Goal: Task Accomplishment & Management: Complete application form

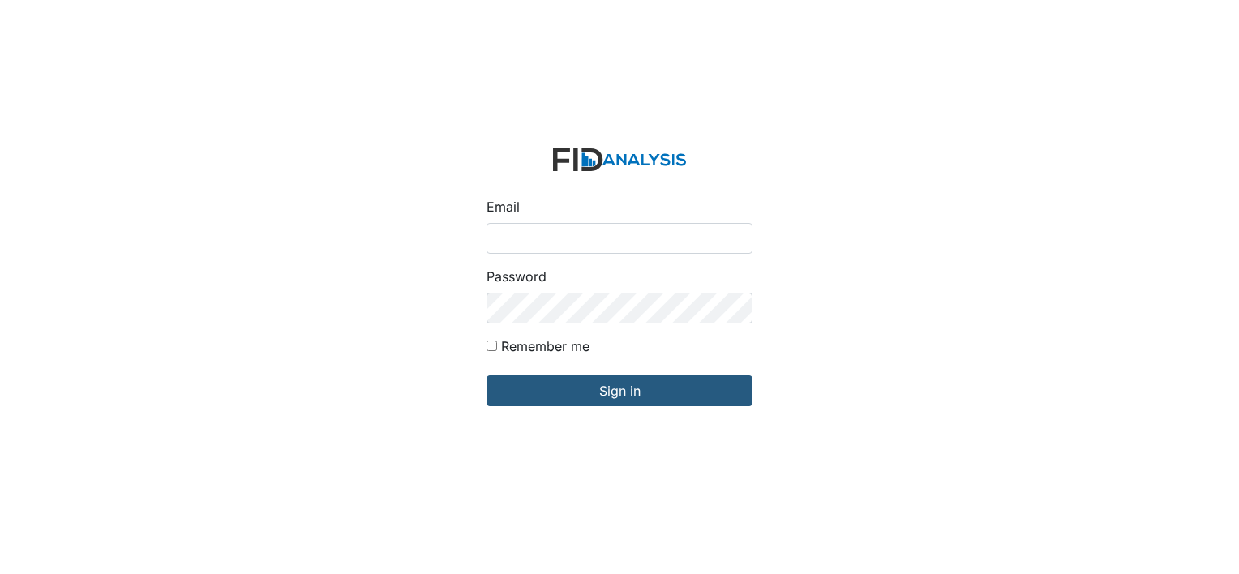
click at [517, 230] on input "Email" at bounding box center [619, 238] width 266 height 31
type input "[EMAIL_ADDRESS][DOMAIN_NAME]"
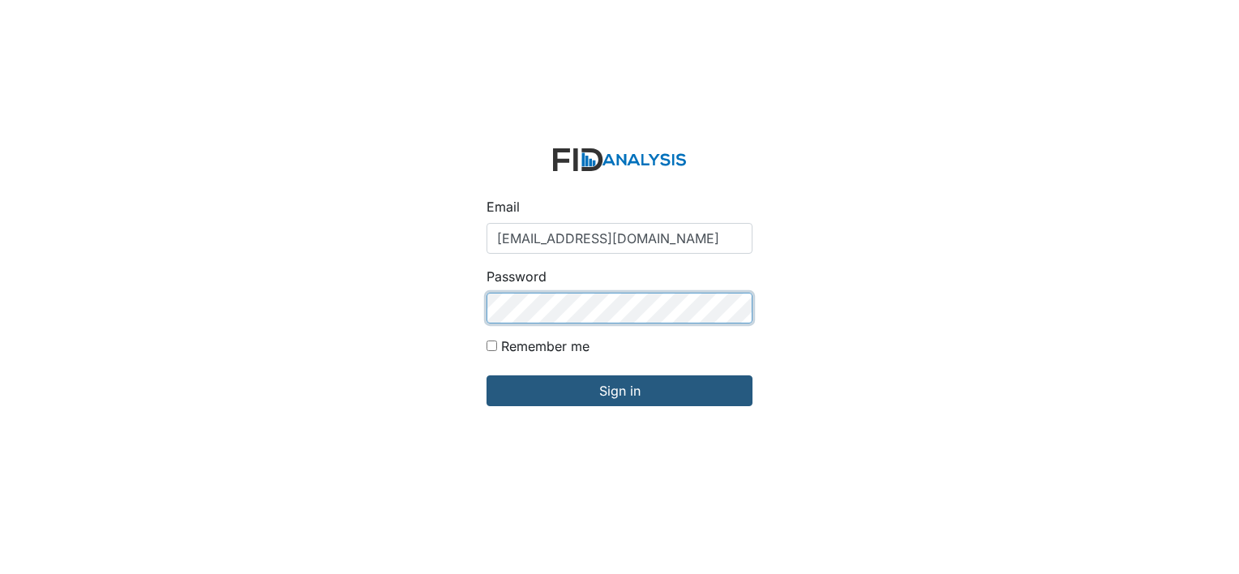
click at [486, 375] on input "Sign in" at bounding box center [619, 390] width 266 height 31
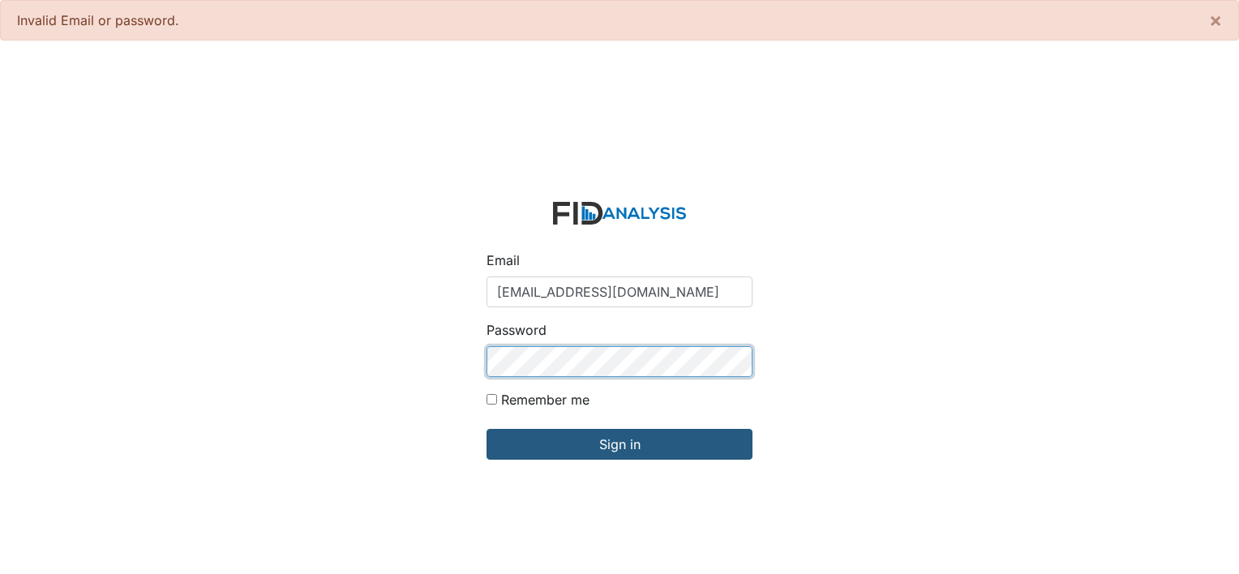
click at [486, 429] on input "Sign in" at bounding box center [619, 444] width 266 height 31
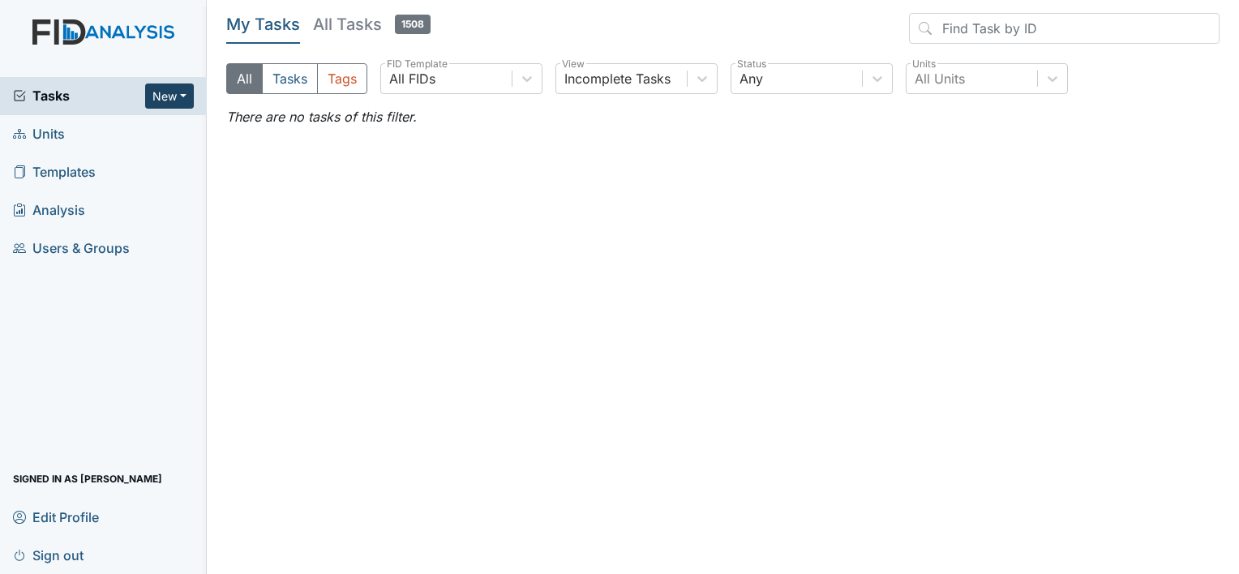
click at [165, 92] on button "New" at bounding box center [169, 96] width 49 height 25
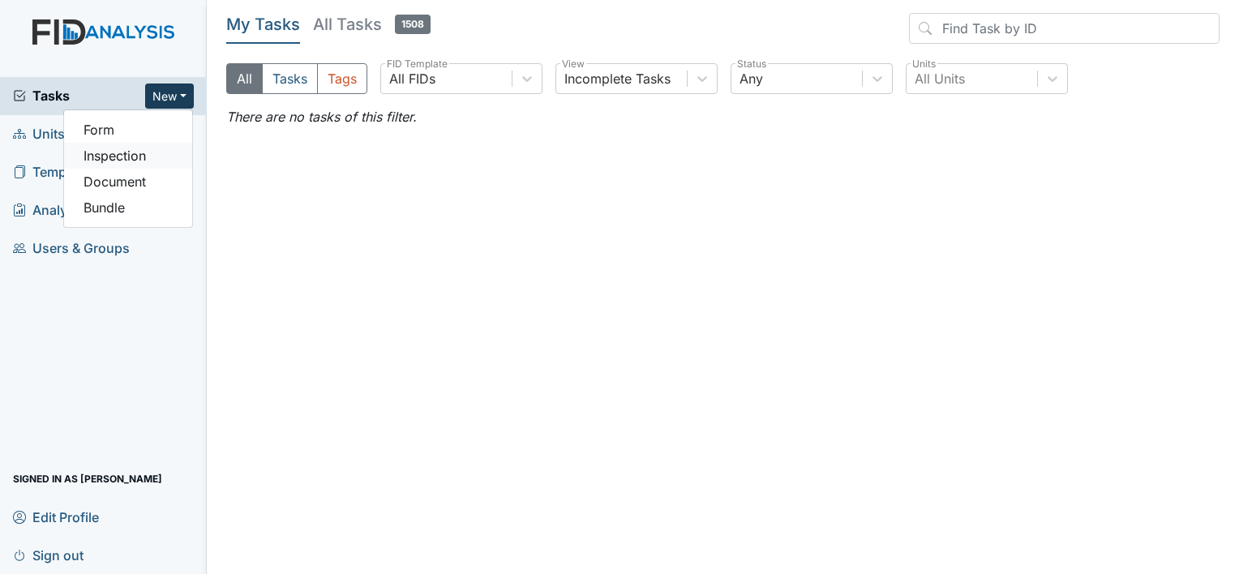
click at [142, 156] on link "Inspection" at bounding box center [128, 156] width 128 height 26
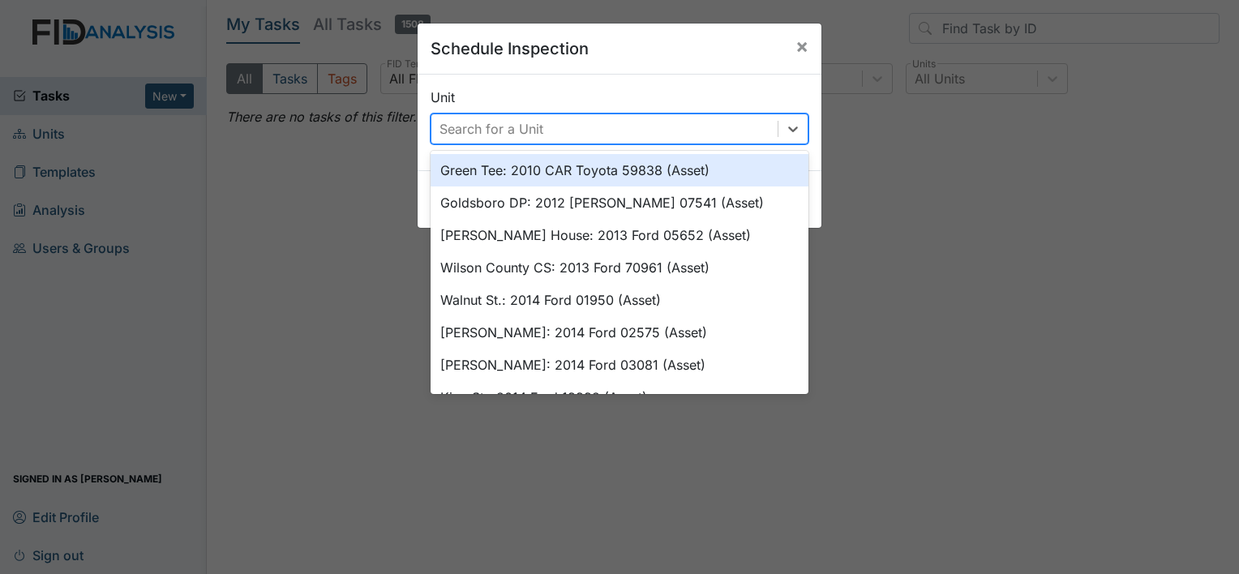
click at [500, 127] on div "Search for a Unit" at bounding box center [491, 128] width 104 height 19
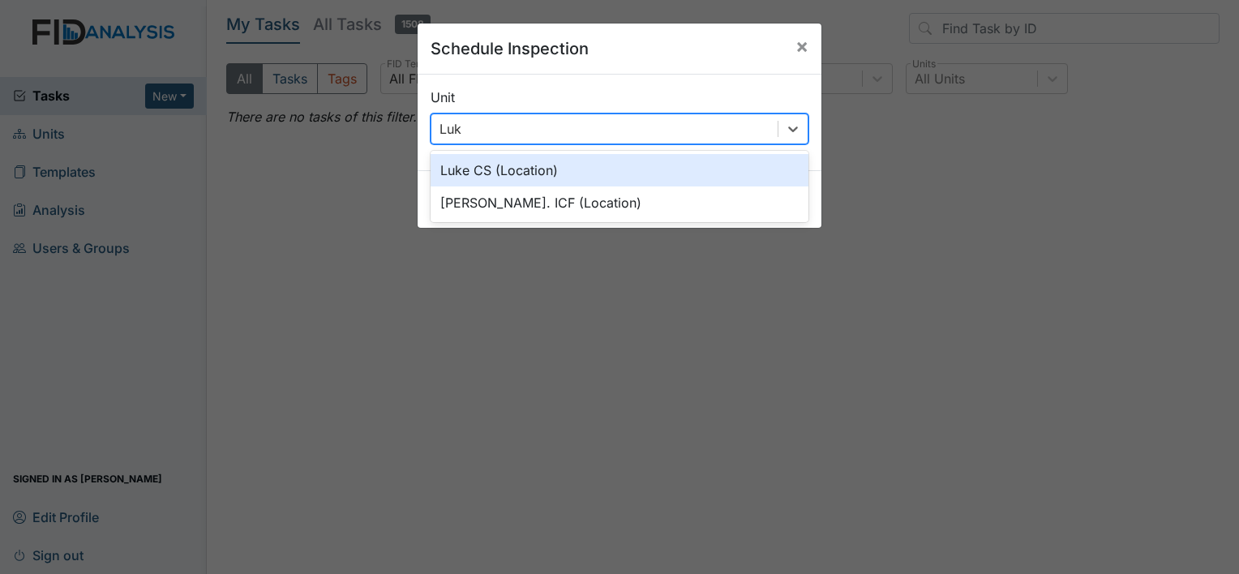
type input "Luke"
click at [526, 170] on div "Luke CS (Location)" at bounding box center [620, 170] width 378 height 32
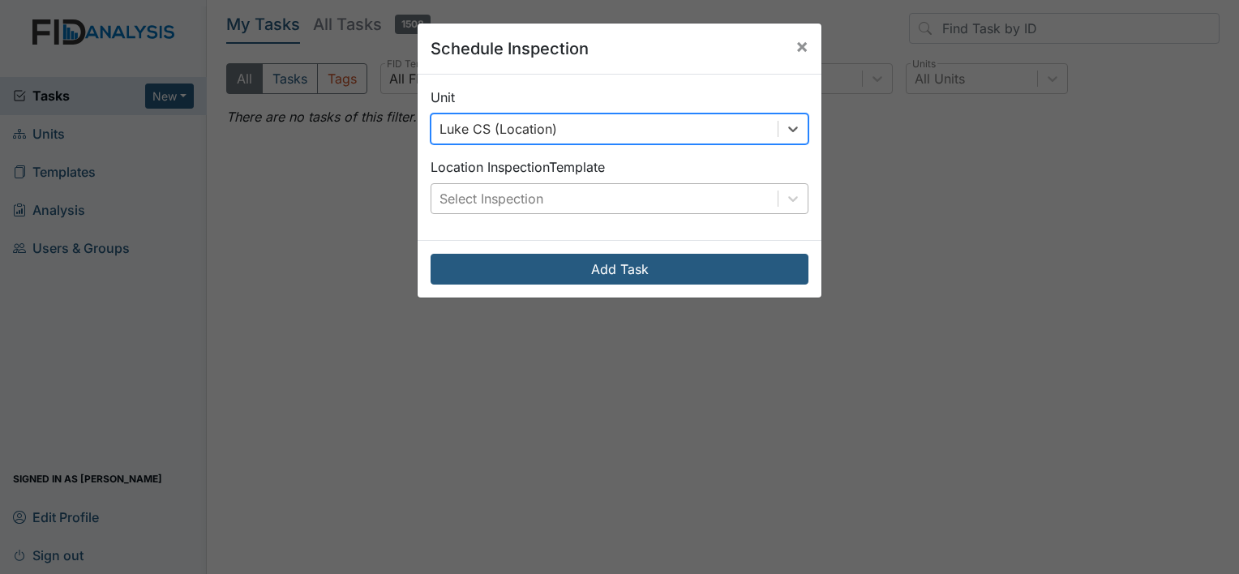
click at [499, 201] on div "Select Inspection" at bounding box center [491, 198] width 104 height 19
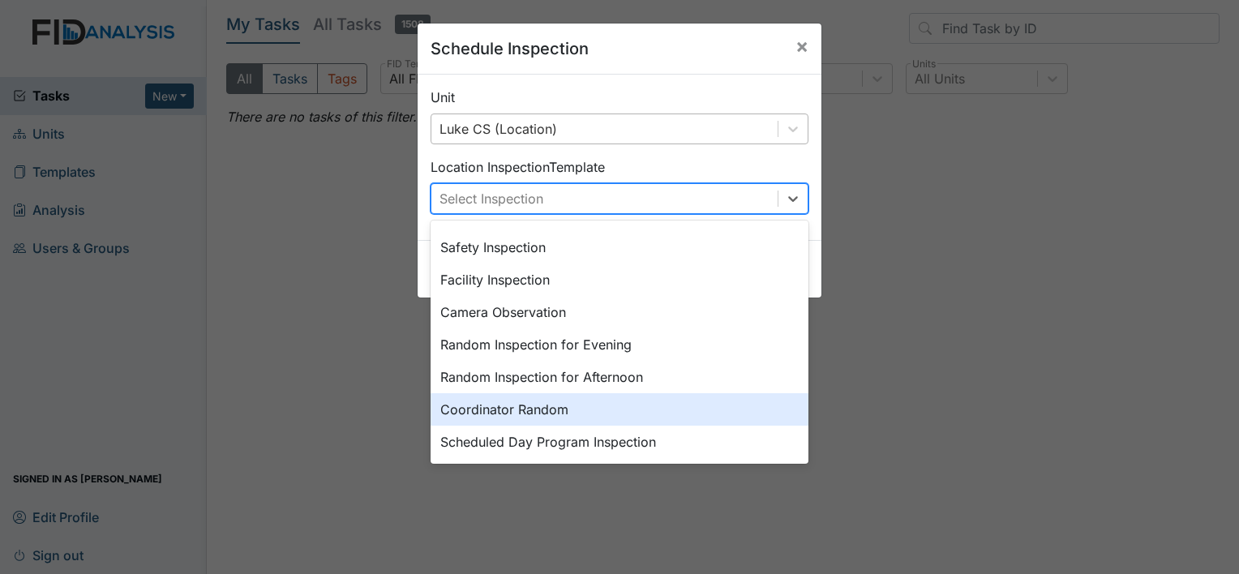
scroll to position [162, 0]
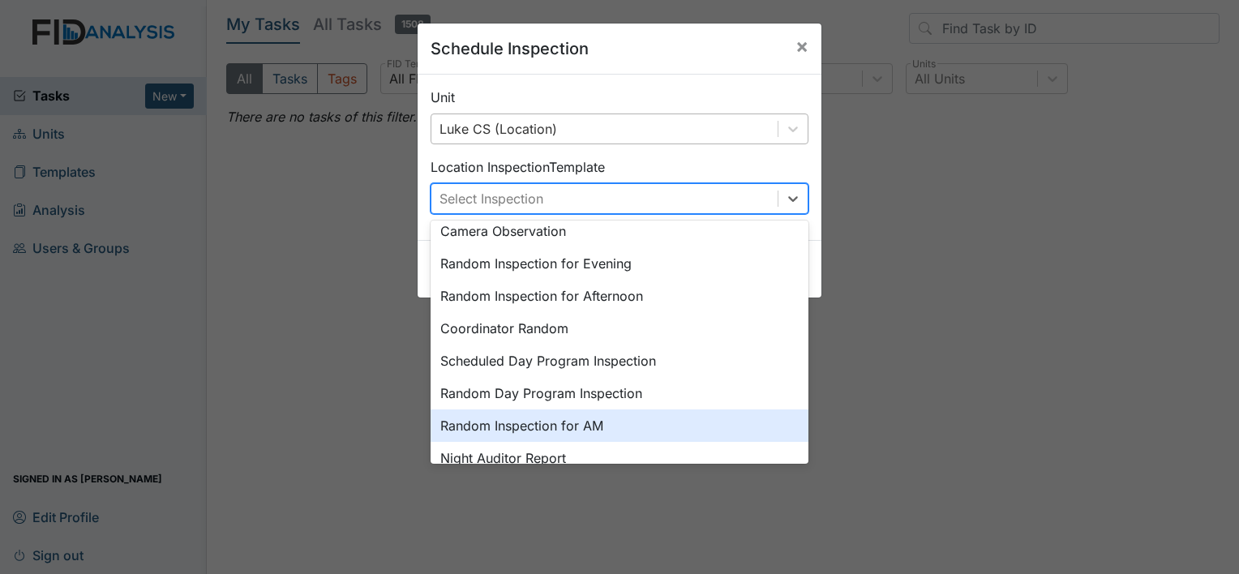
click at [493, 425] on div "Random Inspection for AM" at bounding box center [620, 425] width 378 height 32
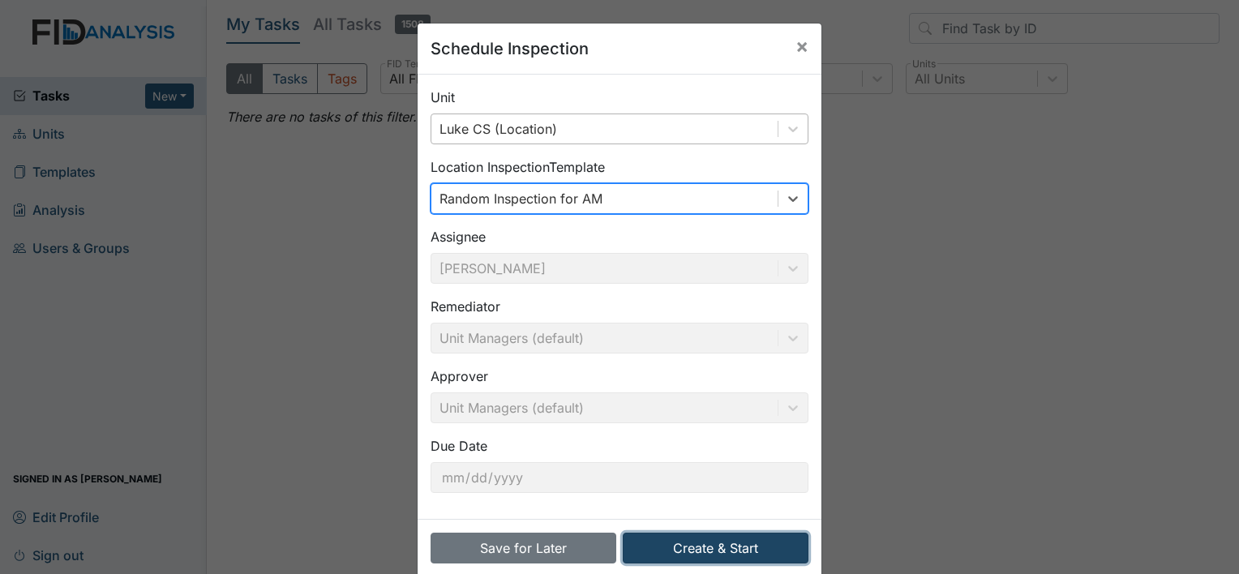
click at [725, 538] on button "Create & Start" at bounding box center [716, 548] width 186 height 31
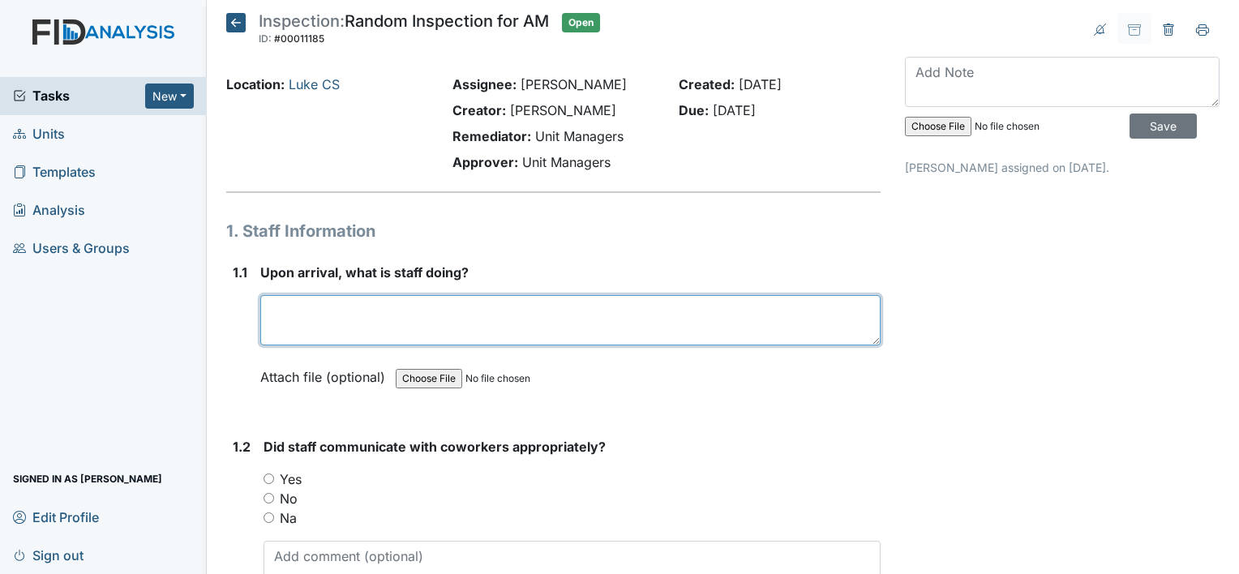
click at [341, 315] on textarea at bounding box center [570, 320] width 620 height 50
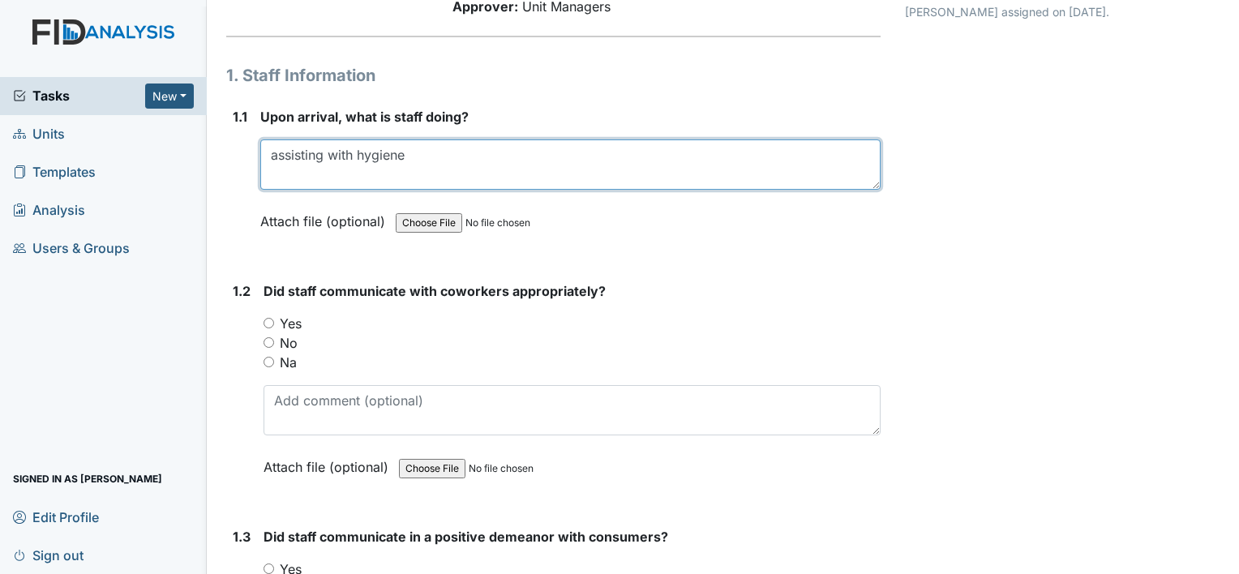
scroll to position [243, 0]
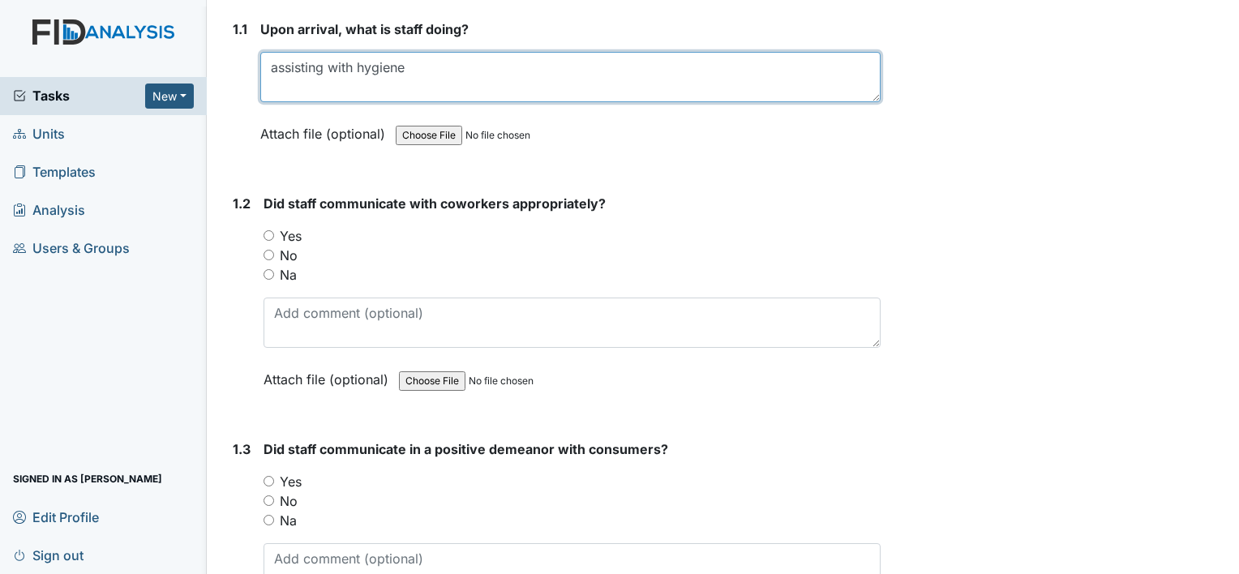
type textarea "assisting with hygiene"
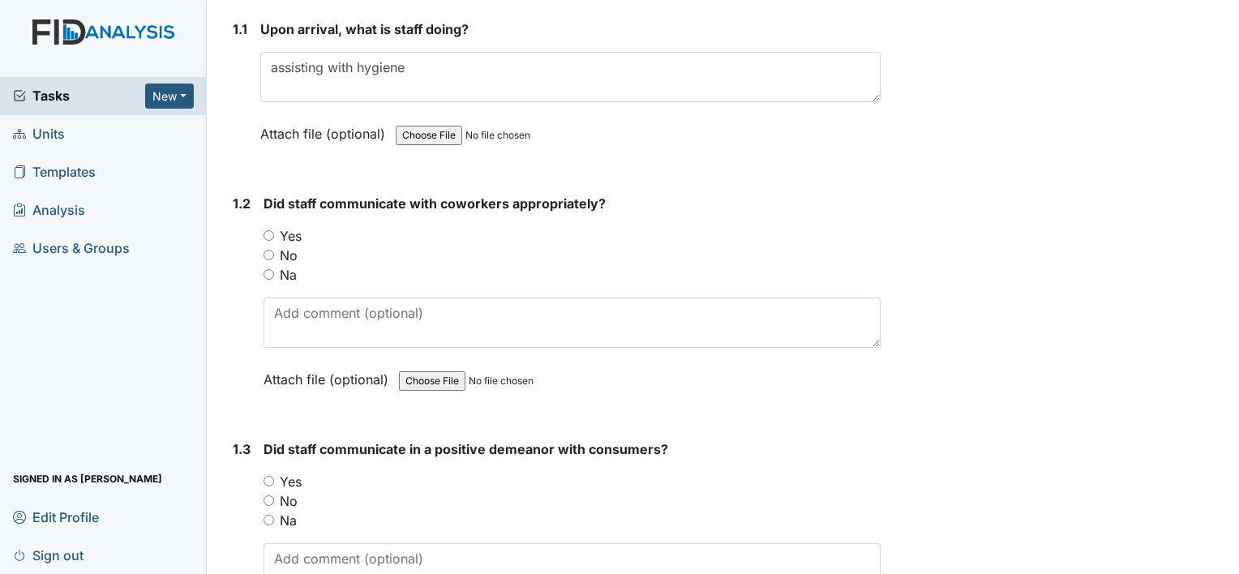
click at [262, 234] on div "1.2 Did staff communicate with coworkers appropriately? You must select one of …" at bounding box center [553, 304] width 654 height 220
click at [270, 235] on input "Yes" at bounding box center [269, 235] width 11 height 11
radio input "true"
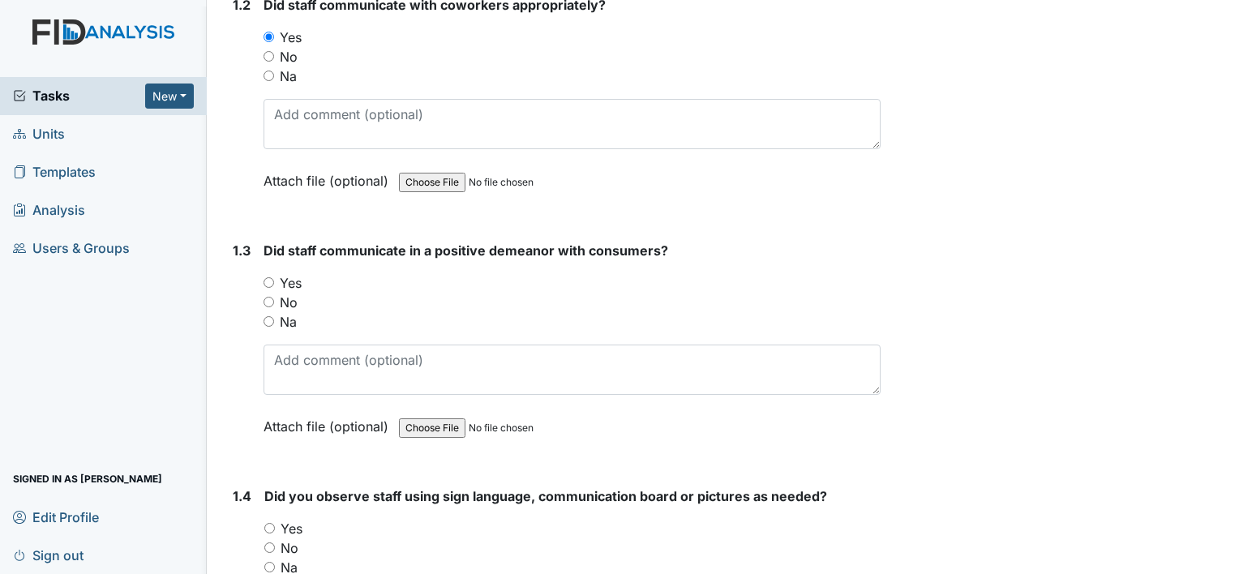
scroll to position [486, 0]
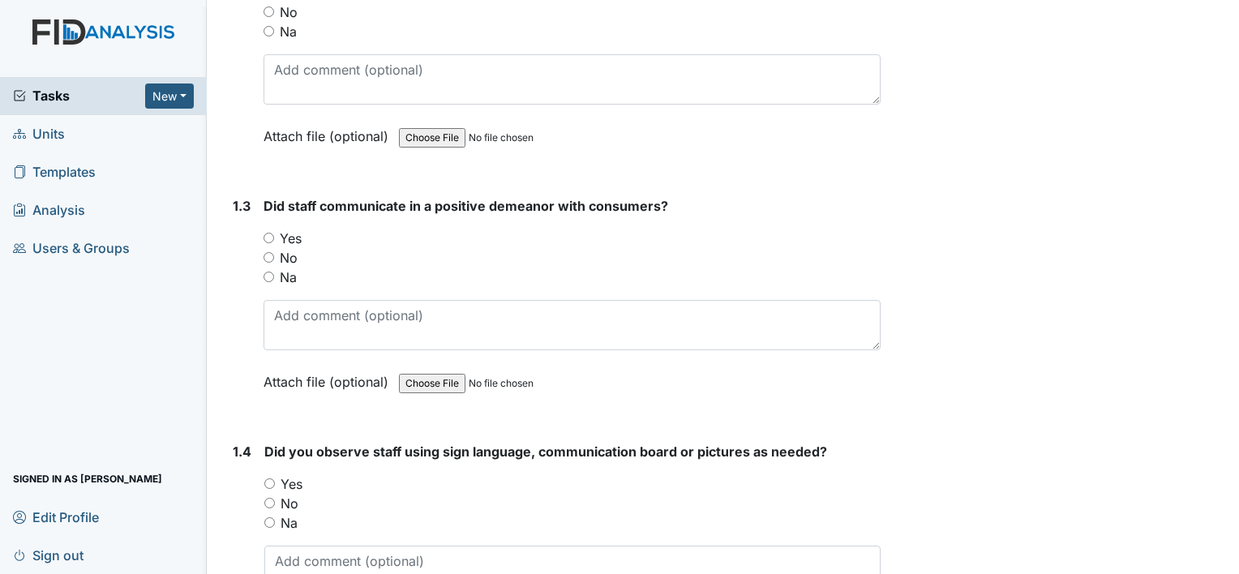
click at [263, 232] on div "1.3 Did staff communicate in a positive demeanor with consumers? You must selec…" at bounding box center [553, 306] width 654 height 220
click at [267, 233] on input "Yes" at bounding box center [269, 238] width 11 height 11
radio input "true"
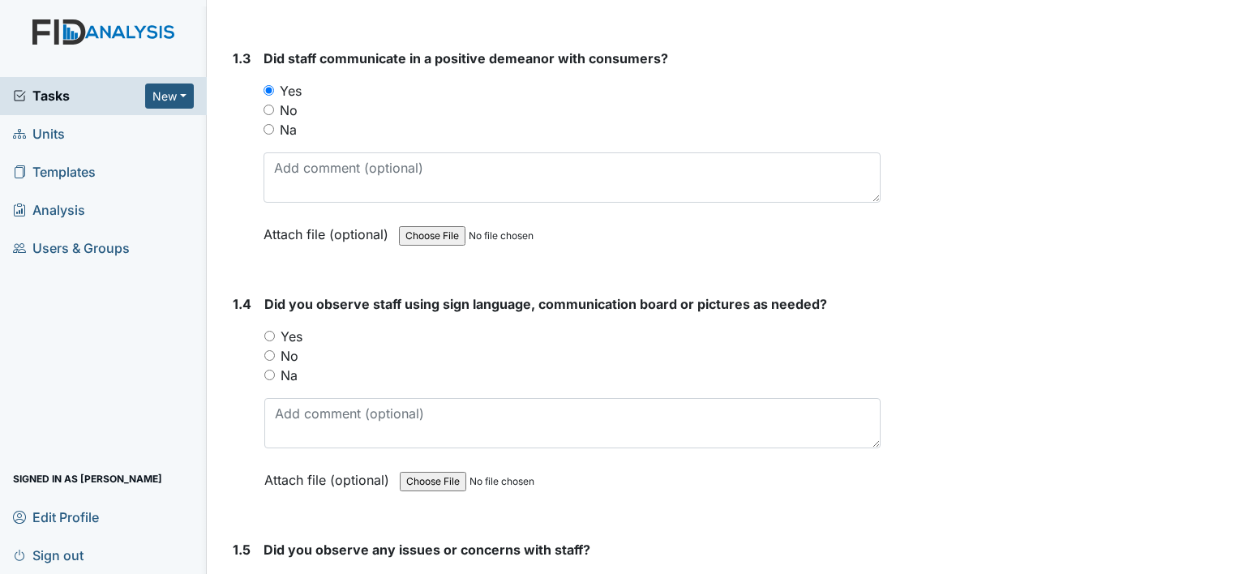
scroll to position [649, 0]
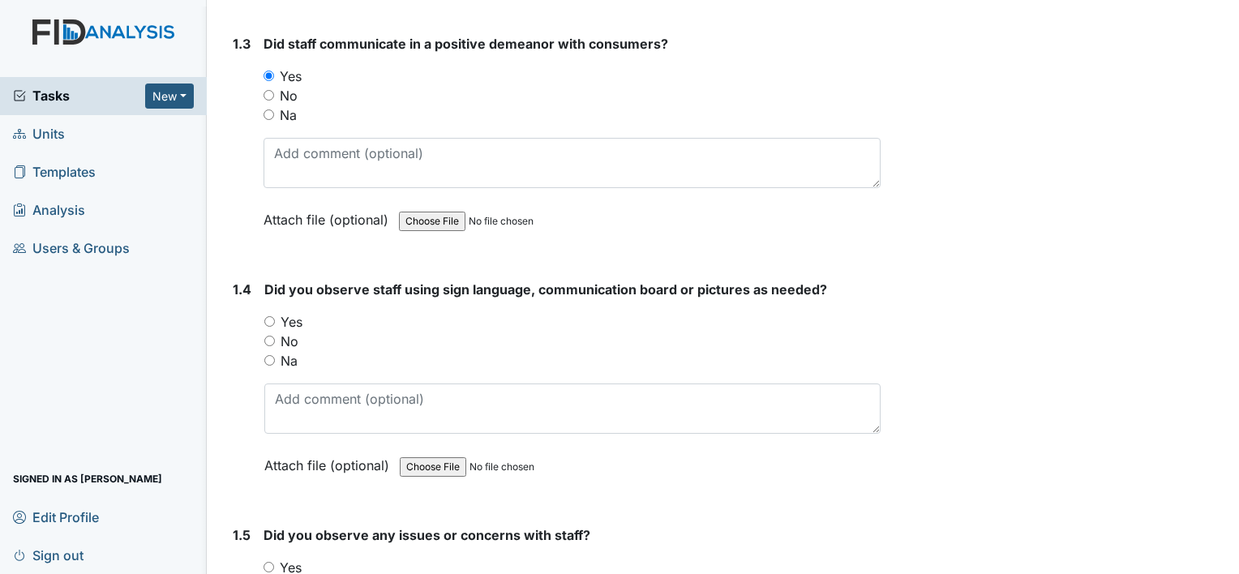
click at [263, 358] on div "1.4 Did you observe staff using sign language, communication board or pictures …" at bounding box center [553, 390] width 654 height 220
click at [269, 358] on input "Na" at bounding box center [269, 360] width 11 height 11
radio input "true"
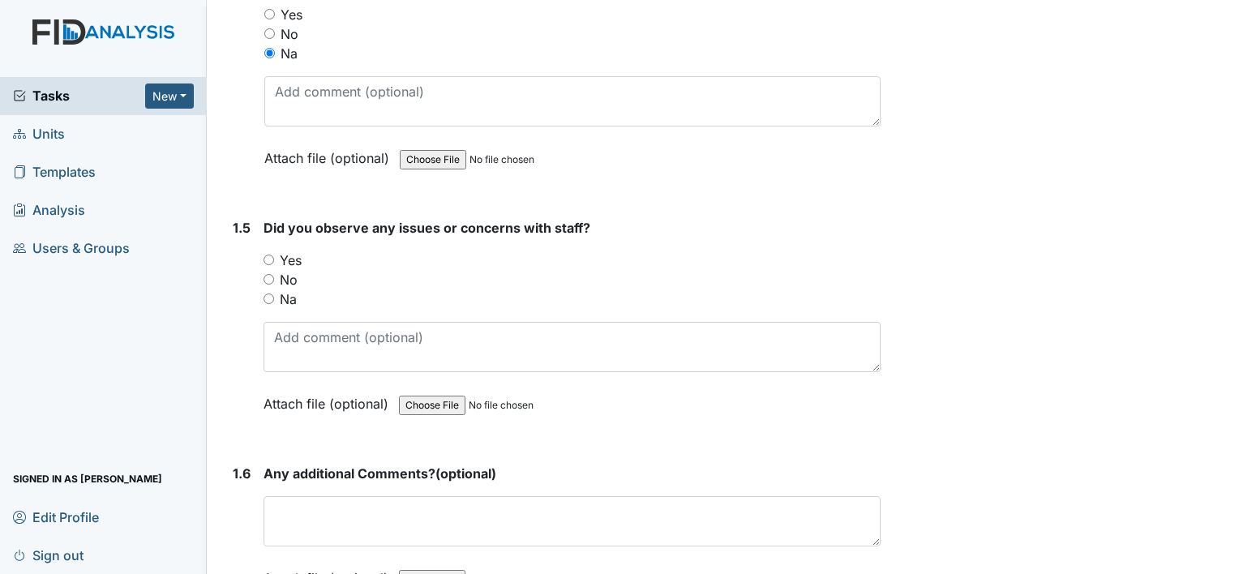
scroll to position [973, 0]
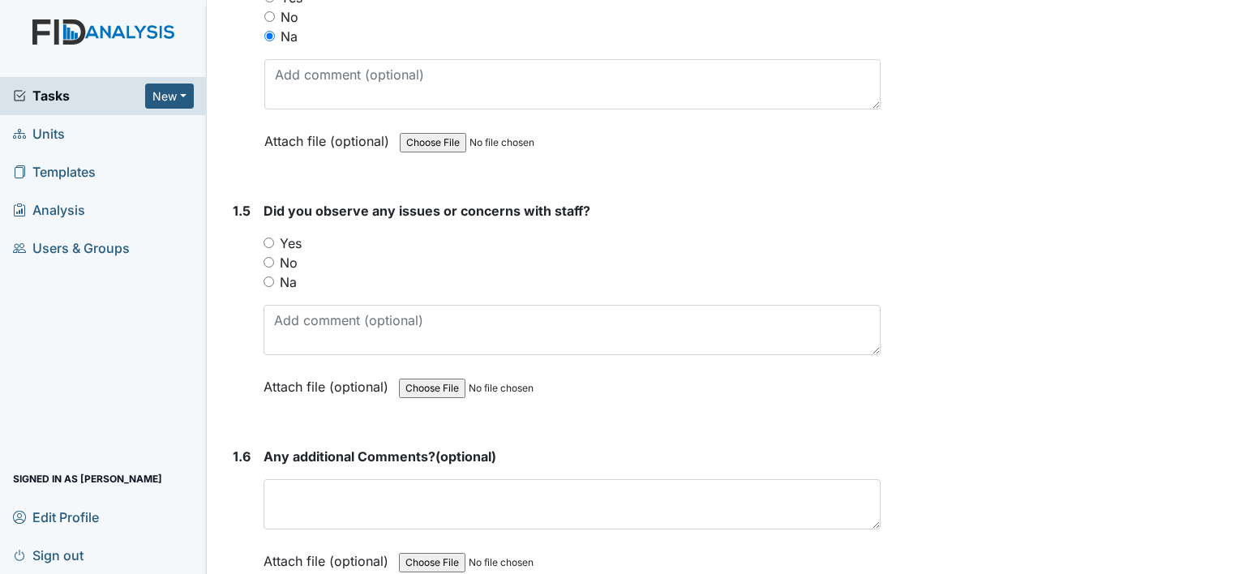
click at [268, 257] on input "No" at bounding box center [269, 262] width 11 height 11
radio input "true"
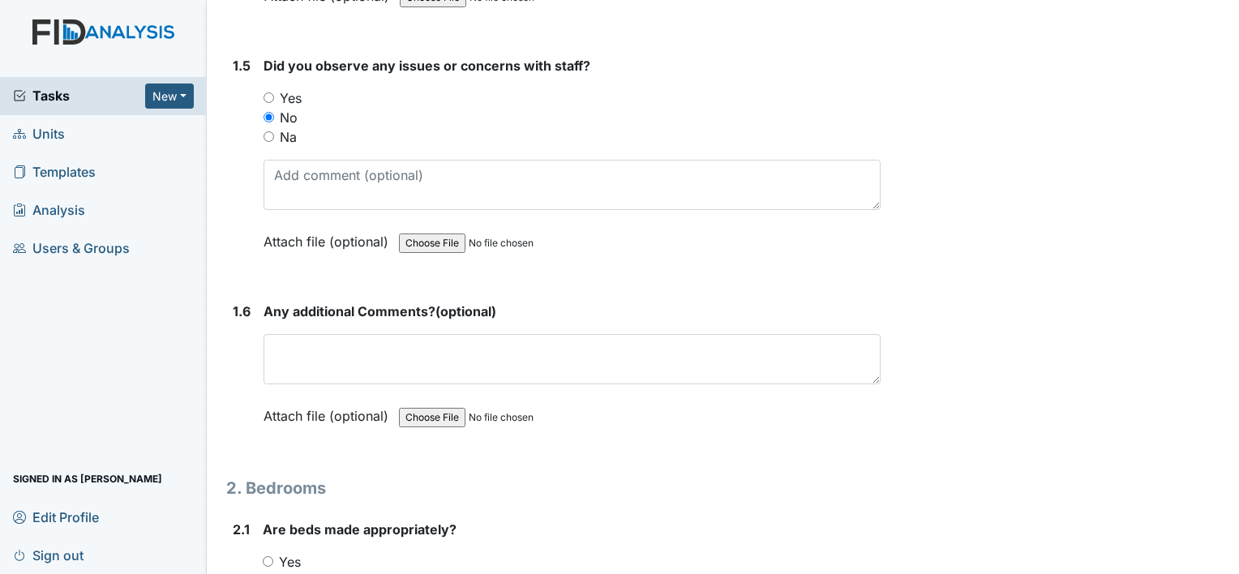
scroll to position [1216, 0]
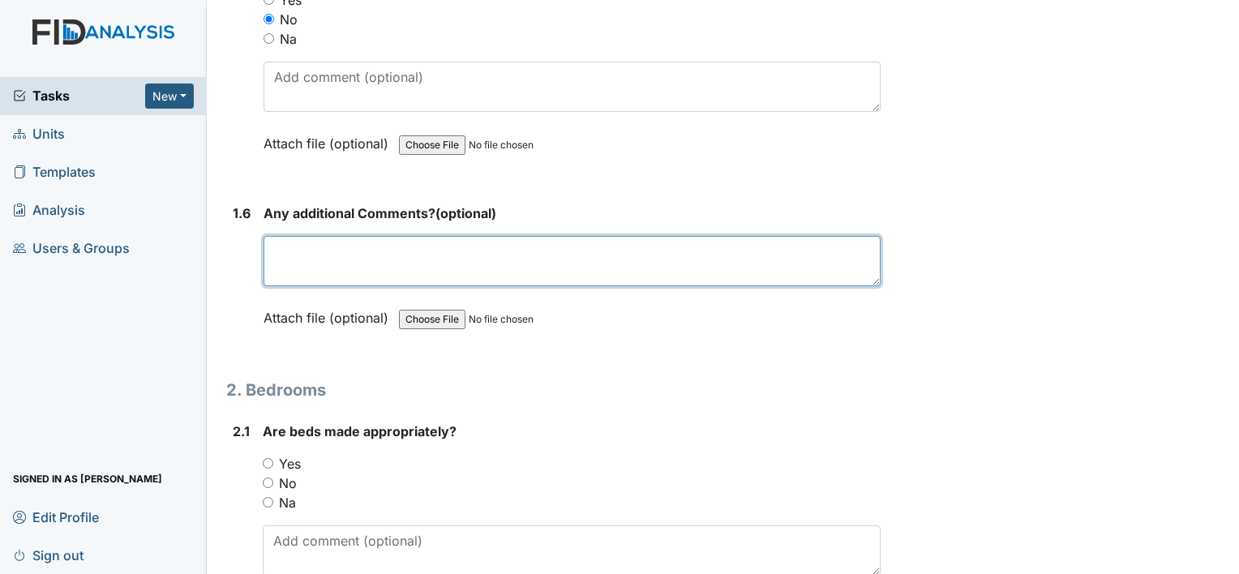
click at [289, 260] on textarea at bounding box center [572, 261] width 617 height 50
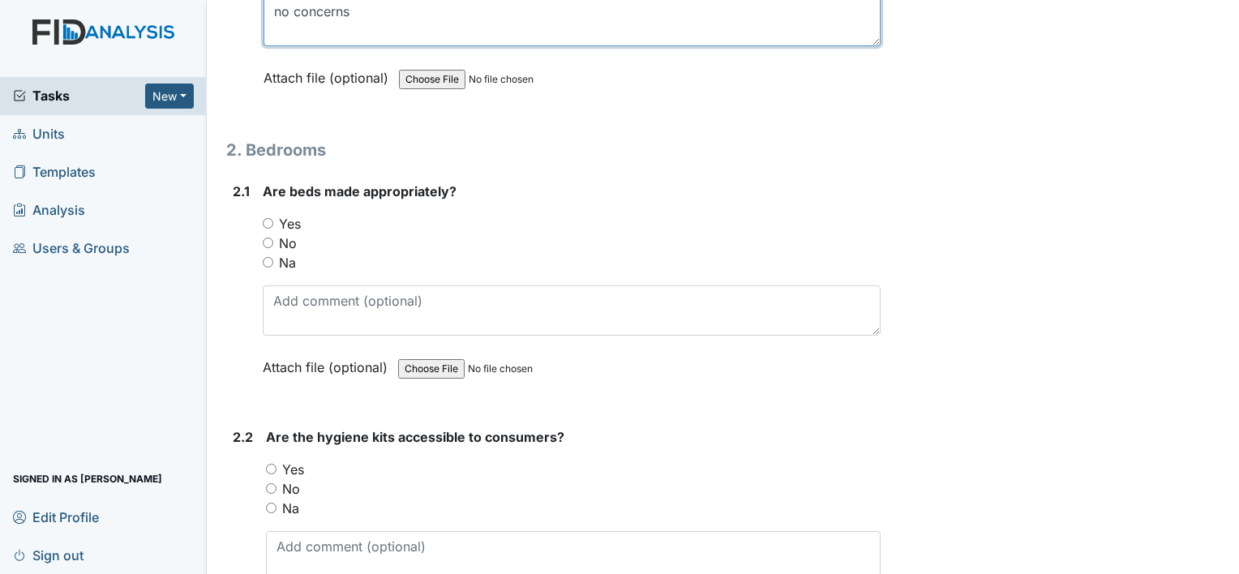
scroll to position [1459, 0]
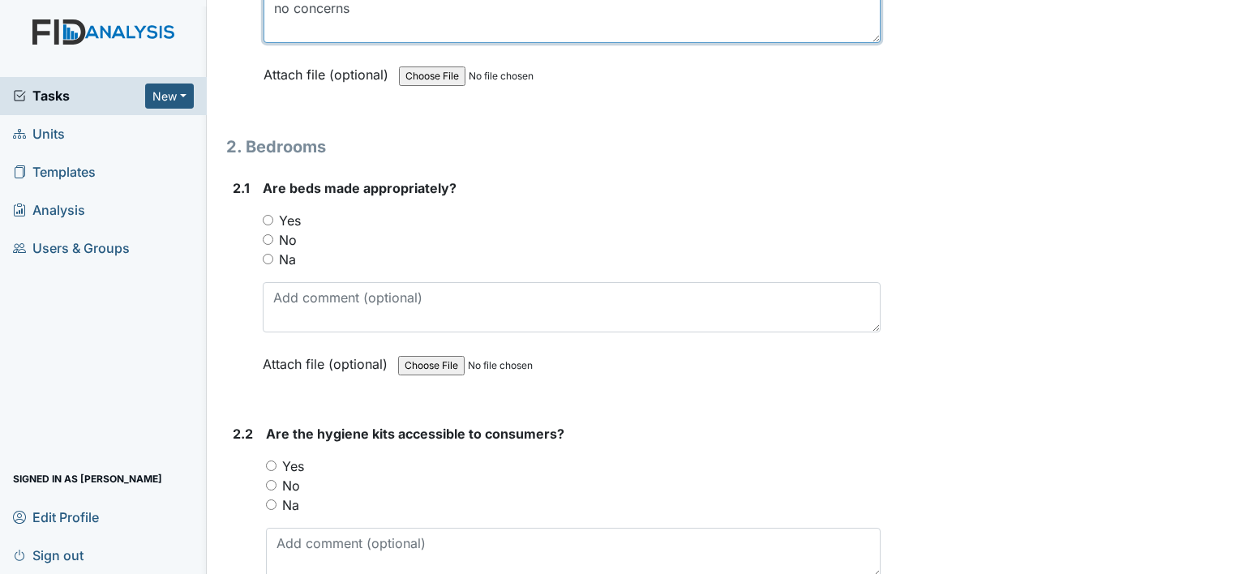
type textarea "no concerns"
click at [263, 216] on div "2.1 Are beds made appropriately? You must select one of the below options. Yes …" at bounding box center [553, 288] width 654 height 220
click at [268, 215] on input "Yes" at bounding box center [268, 220] width 11 height 11
radio input "true"
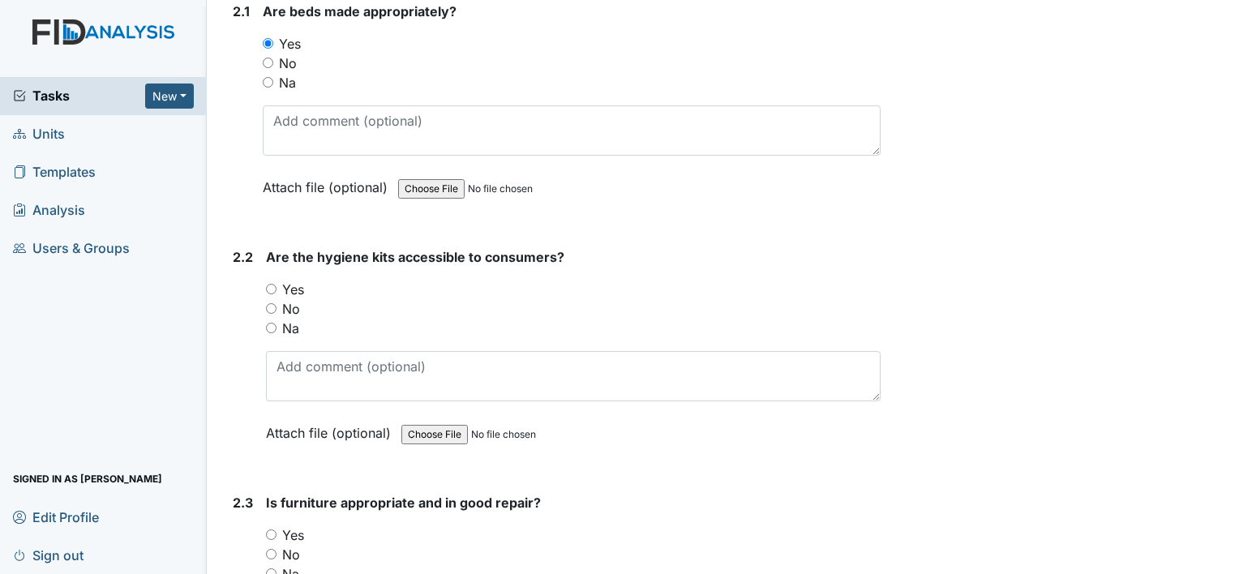
scroll to position [1703, 0]
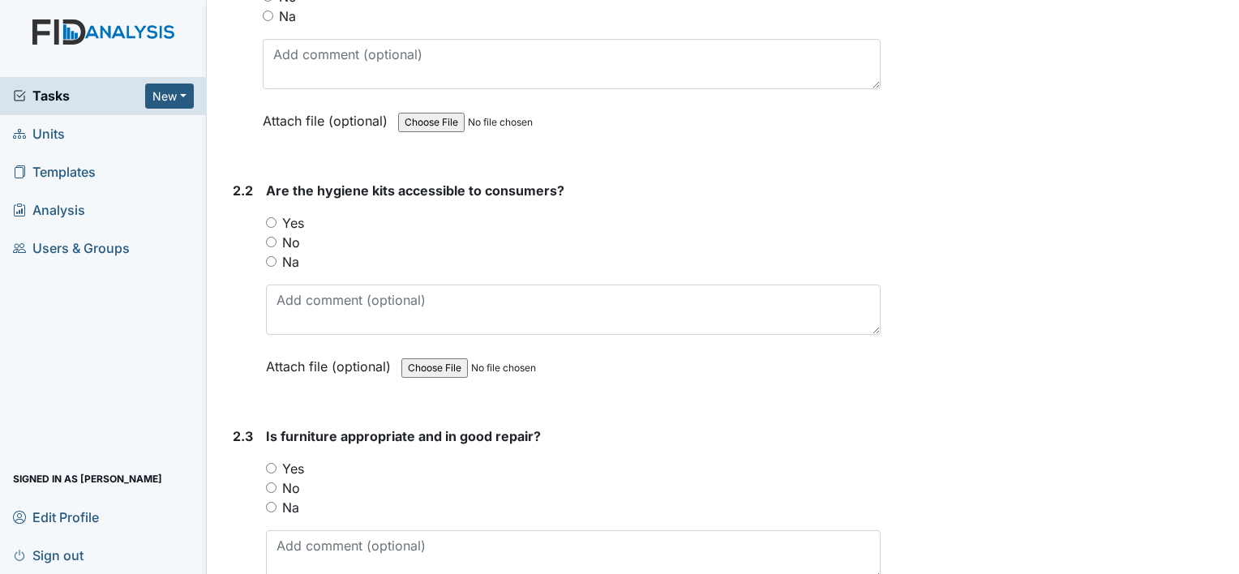
click at [270, 217] on input "Yes" at bounding box center [271, 222] width 11 height 11
radio input "true"
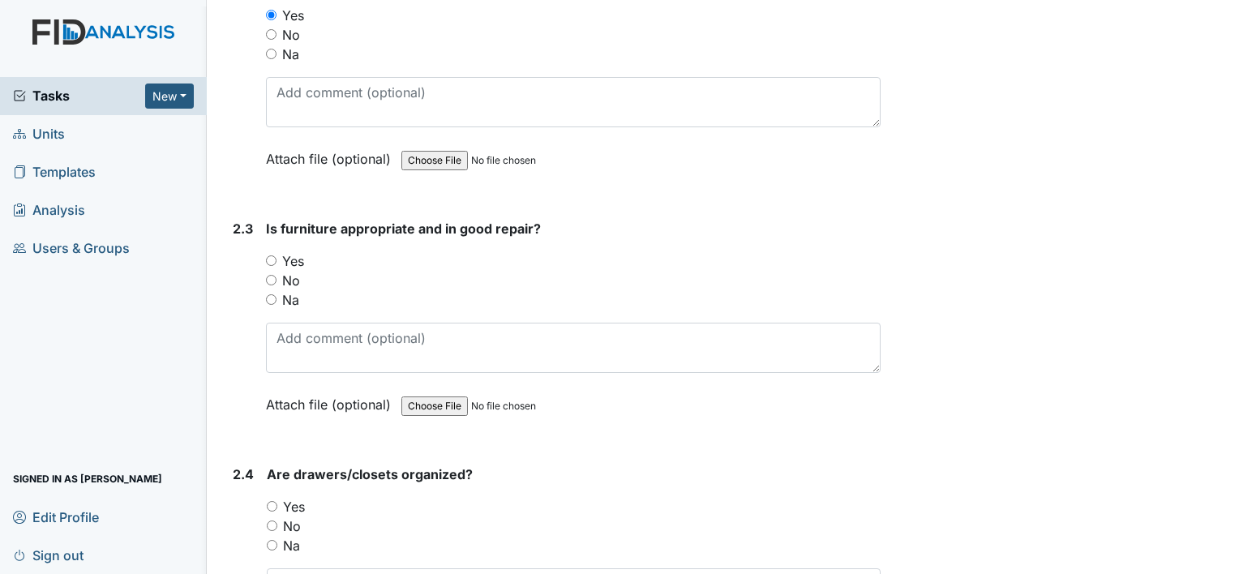
scroll to position [1946, 0]
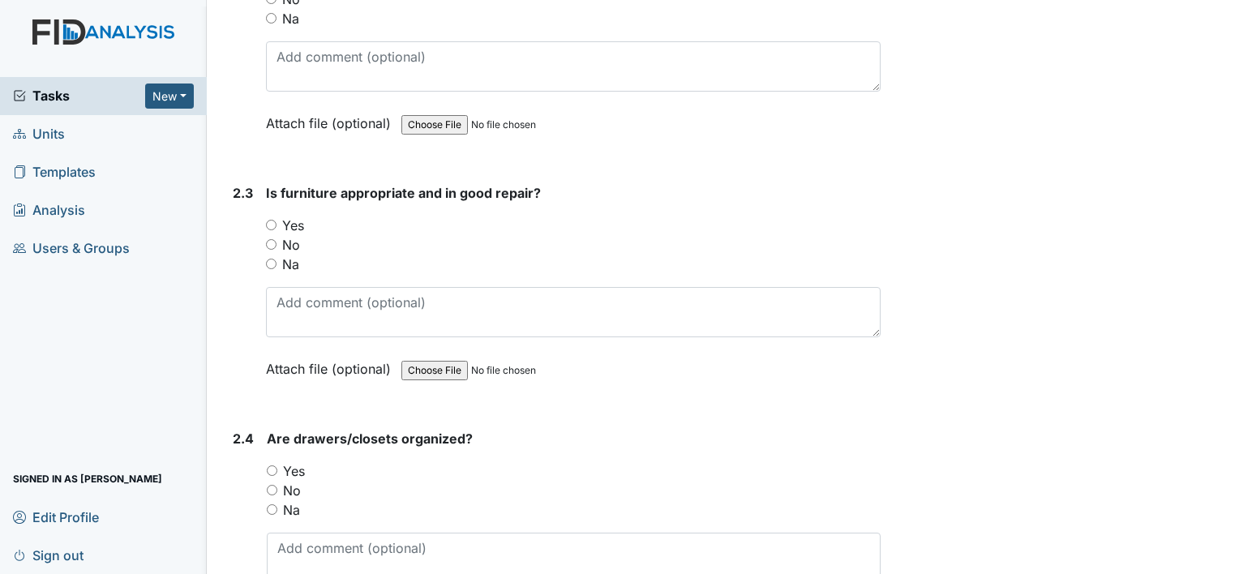
click at [276, 220] on input "Yes" at bounding box center [271, 225] width 11 height 11
radio input "true"
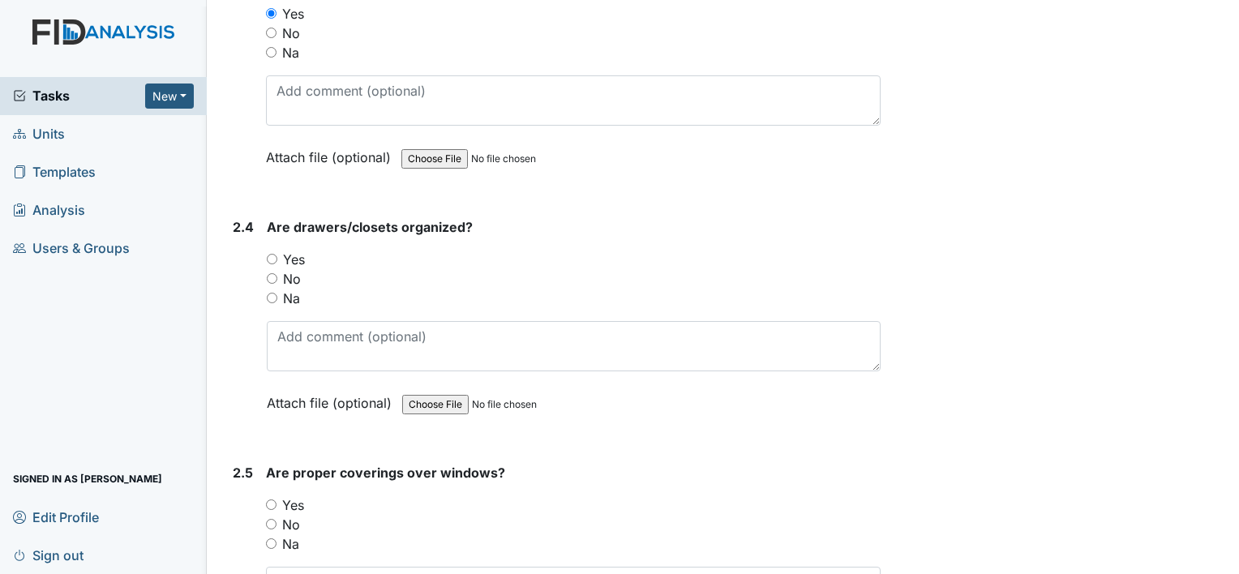
scroll to position [2189, 0]
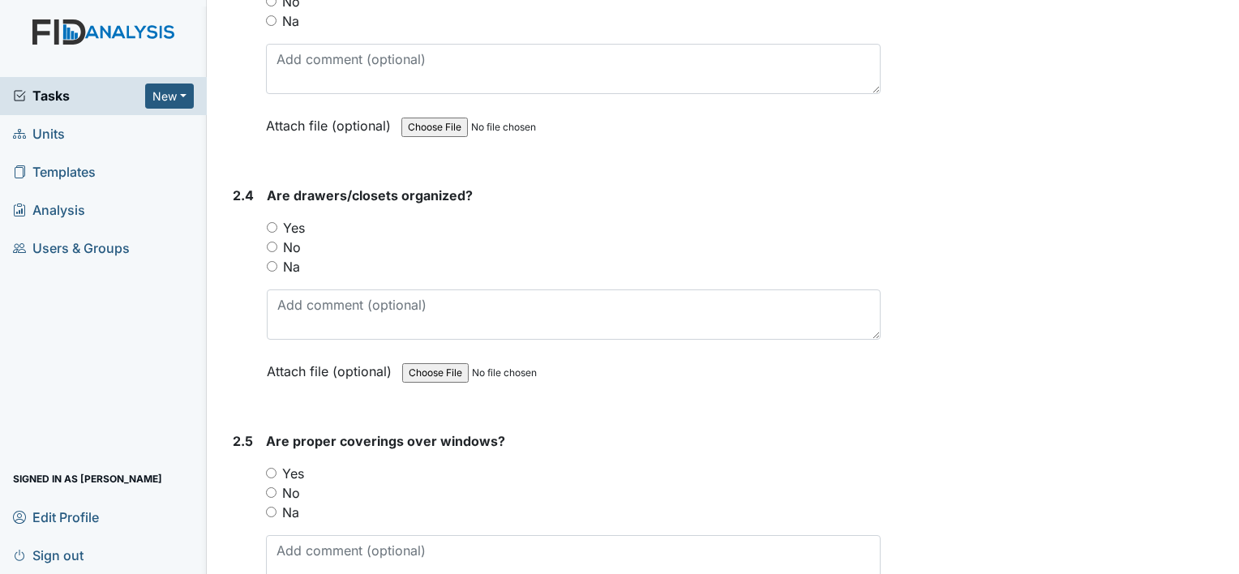
click at [271, 222] on input "Yes" at bounding box center [272, 227] width 11 height 11
radio input "true"
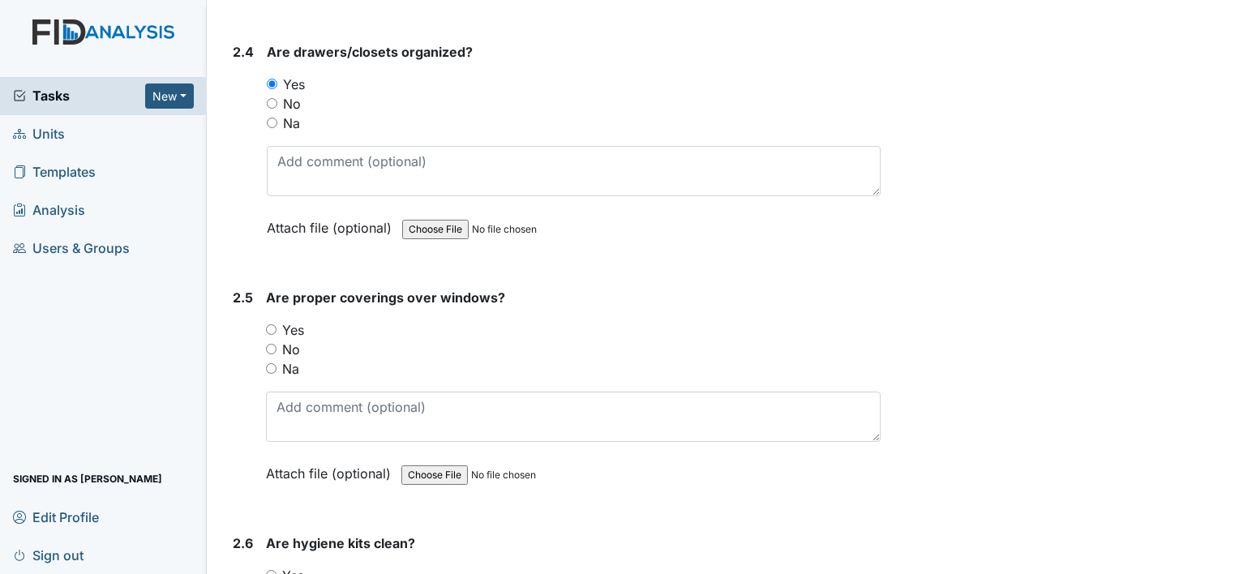
scroll to position [2351, 0]
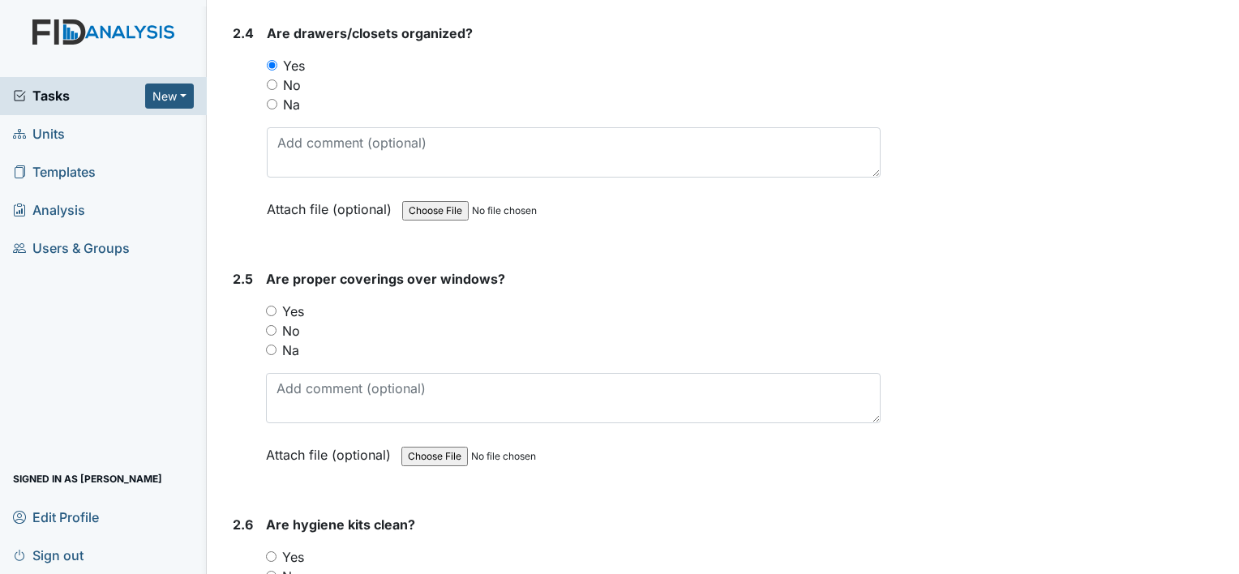
click at [270, 302] on div "Yes" at bounding box center [573, 311] width 615 height 19
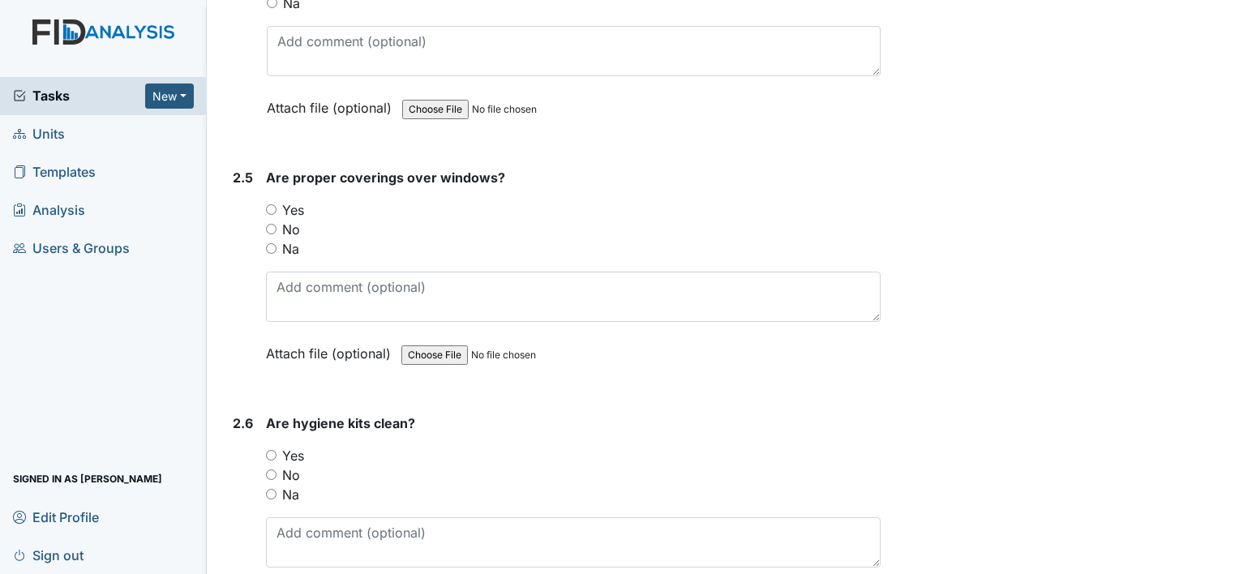
scroll to position [2514, 0]
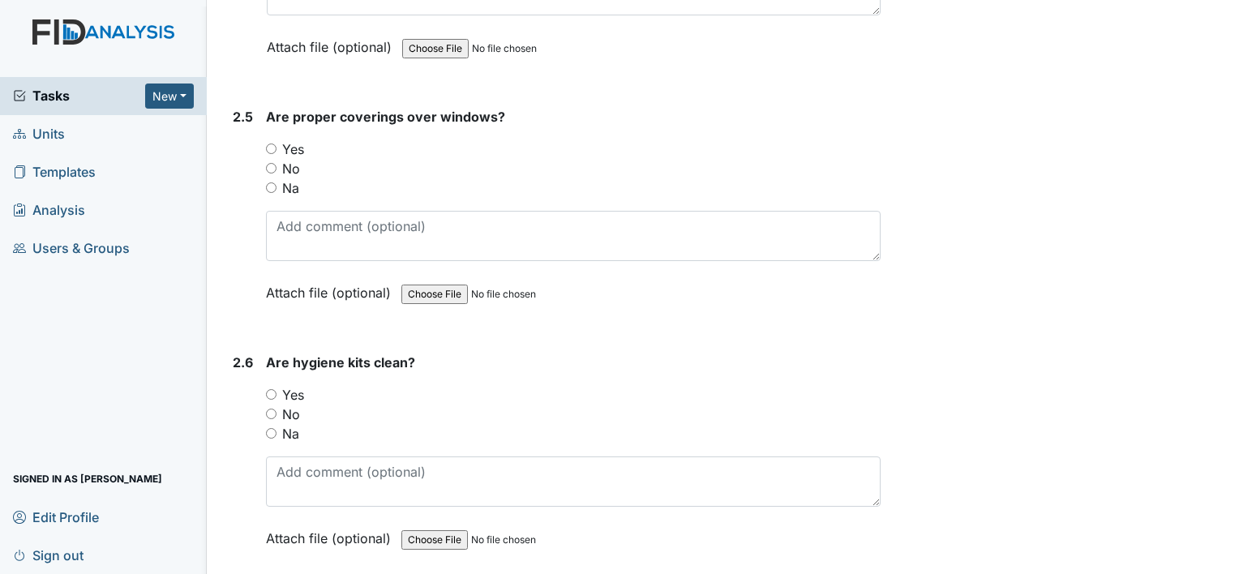
click at [273, 144] on input "Yes" at bounding box center [271, 149] width 11 height 11
radio input "true"
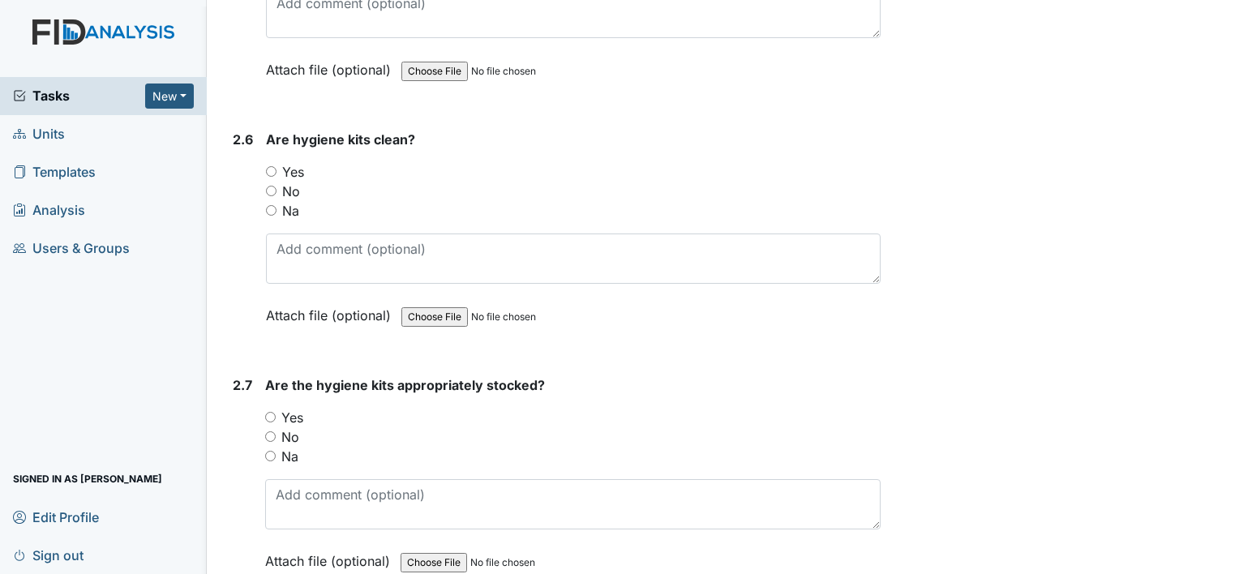
scroll to position [2757, 0]
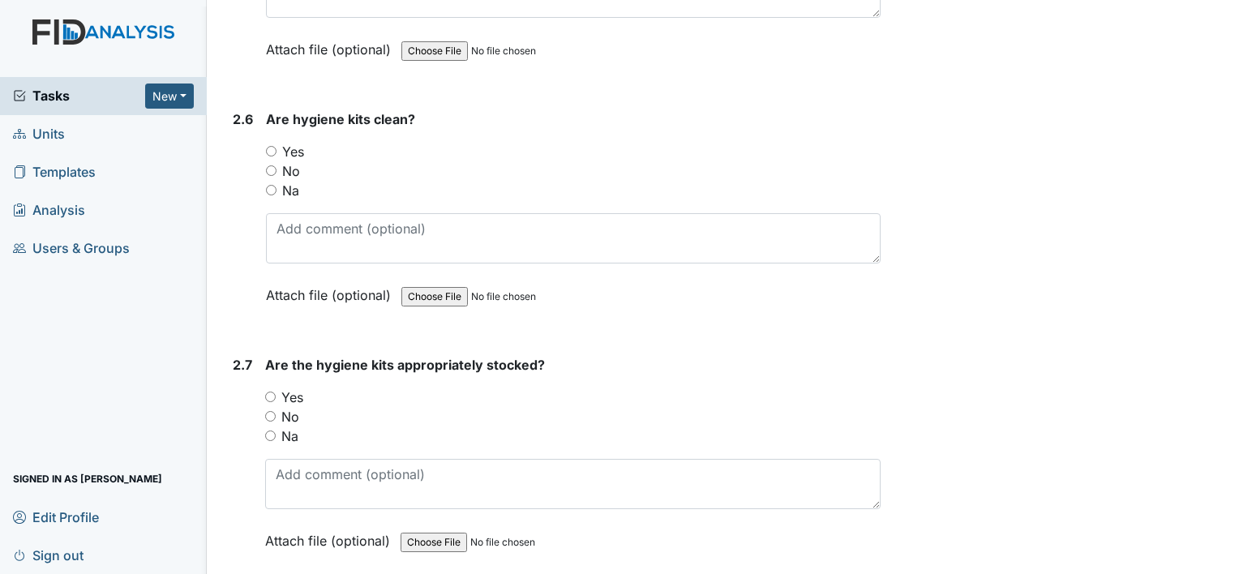
click at [268, 146] on input "Yes" at bounding box center [271, 151] width 11 height 11
radio input "true"
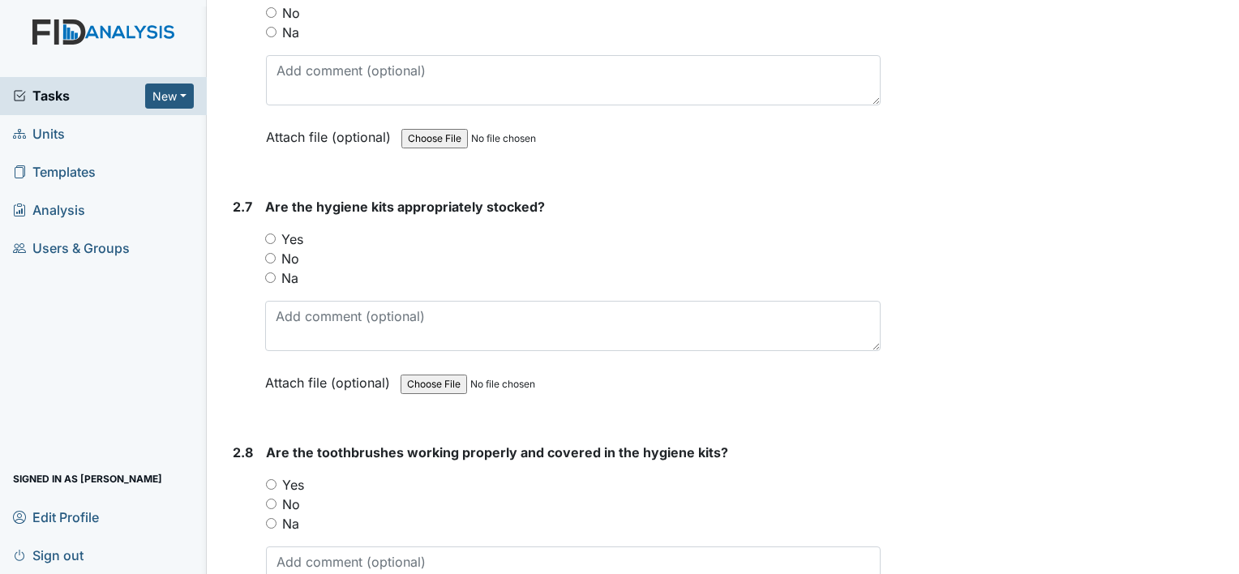
scroll to position [2919, 0]
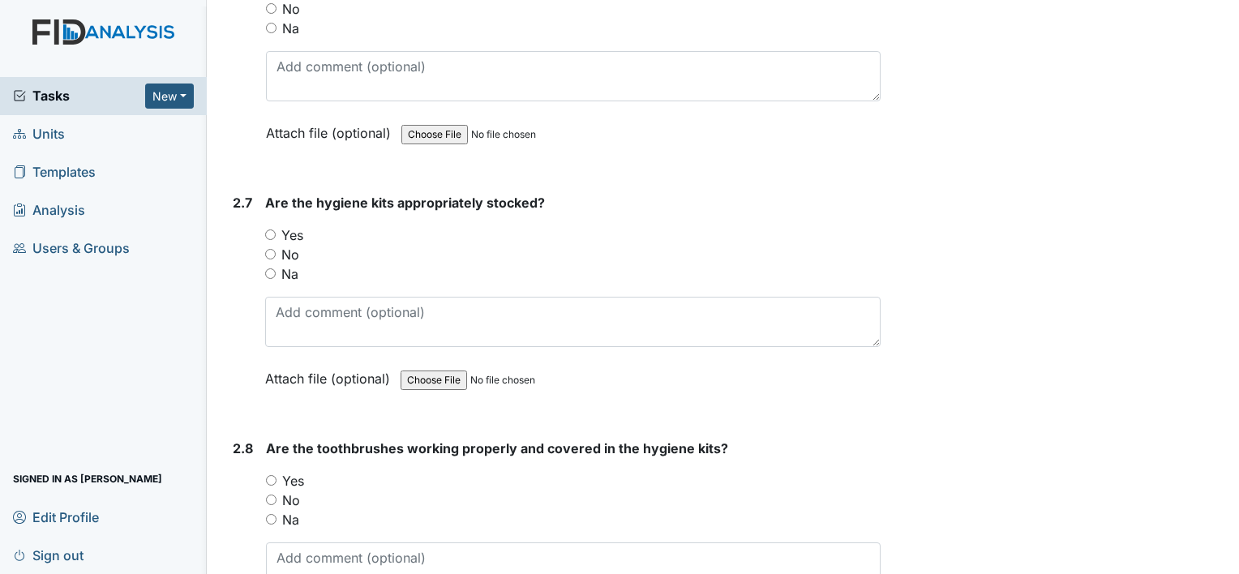
click at [270, 229] on input "Yes" at bounding box center [270, 234] width 11 height 11
radio input "true"
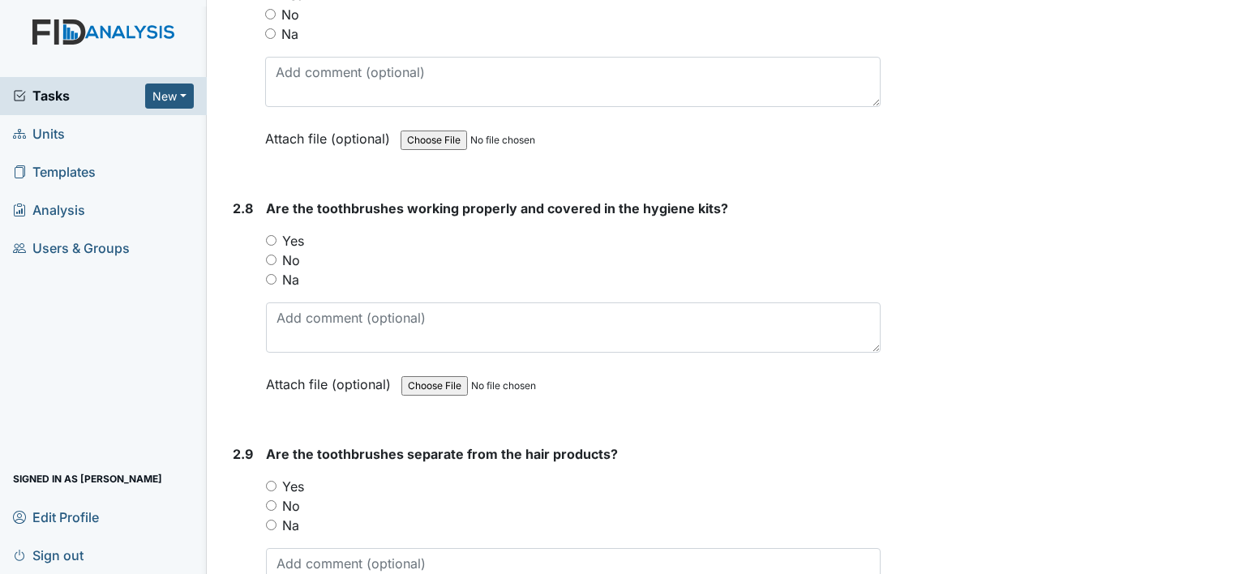
scroll to position [3162, 0]
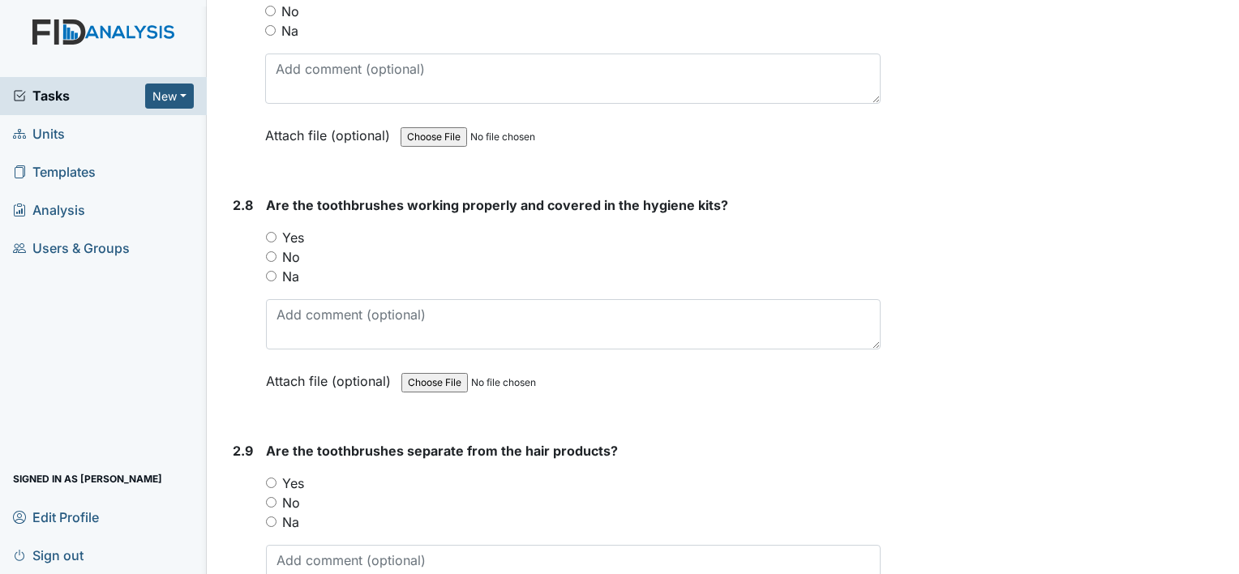
click at [272, 232] on input "Yes" at bounding box center [271, 237] width 11 height 11
radio input "true"
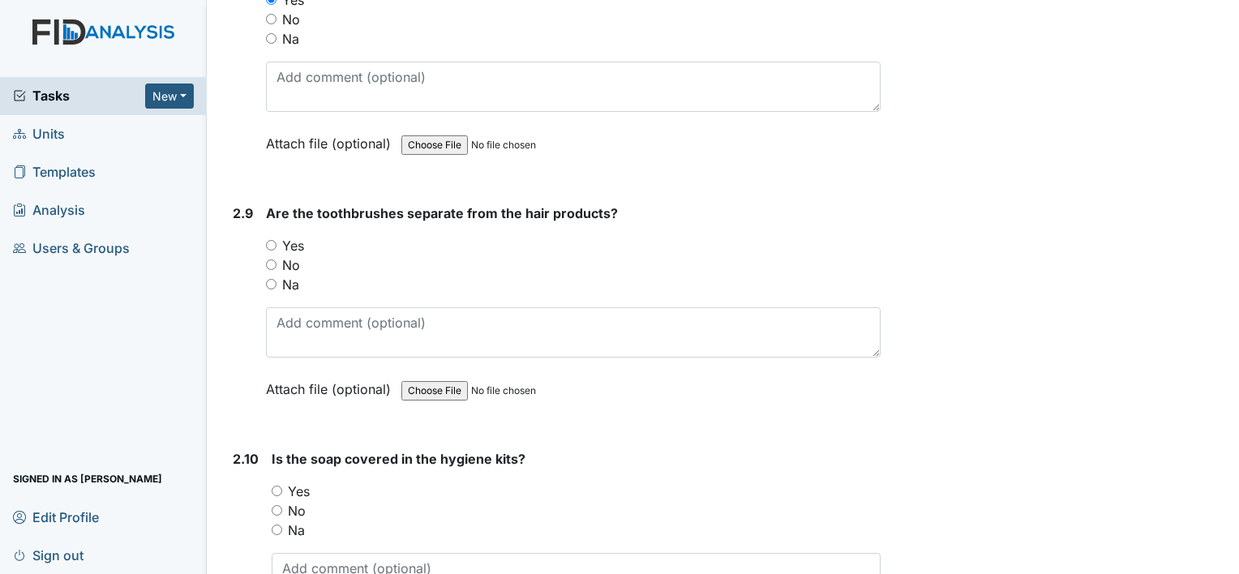
scroll to position [3405, 0]
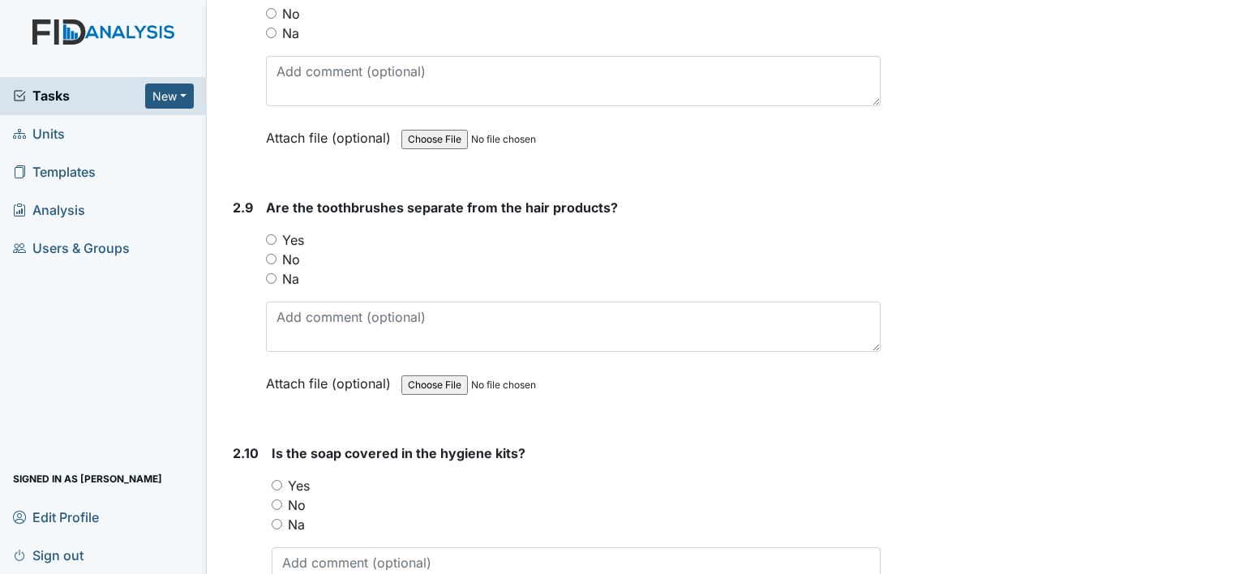
click at [266, 234] on input "Yes" at bounding box center [271, 239] width 11 height 11
radio input "true"
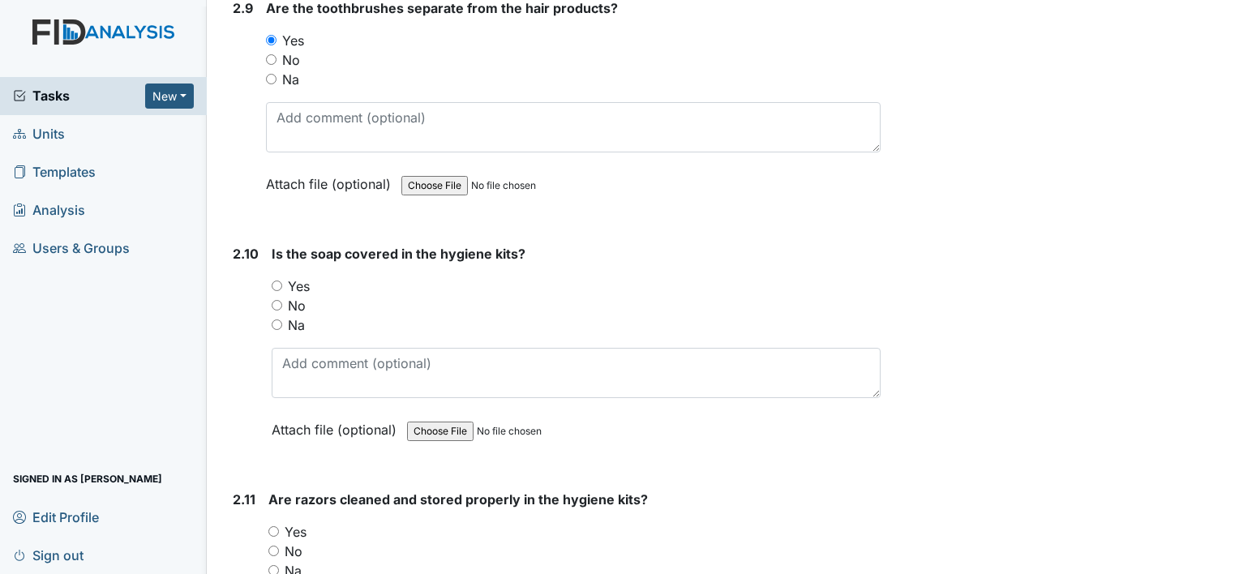
scroll to position [3649, 0]
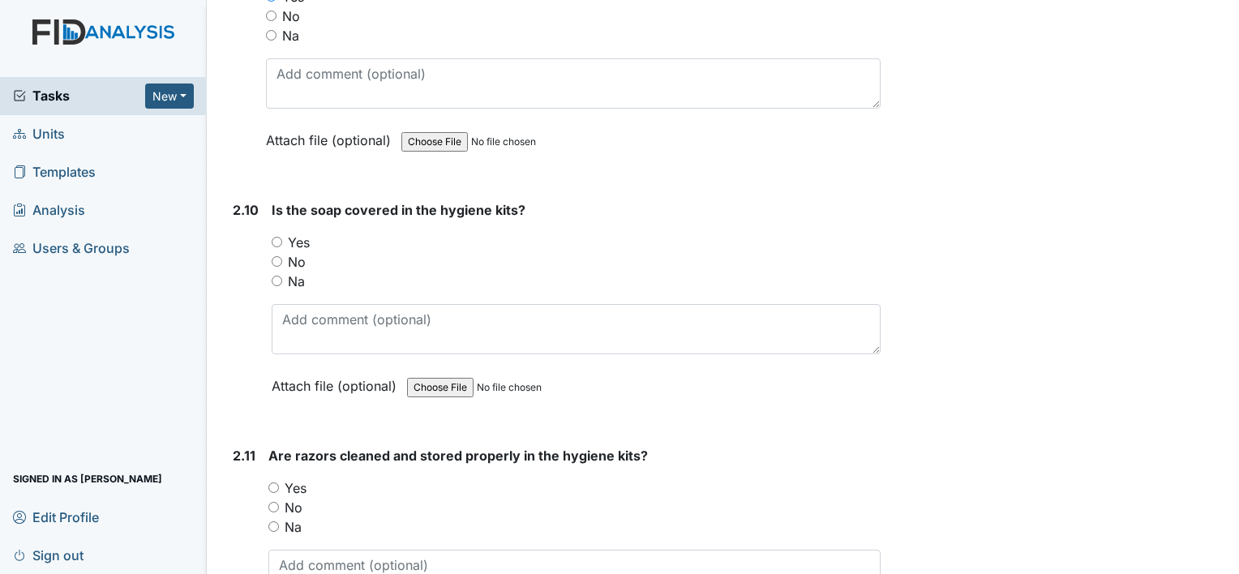
click at [276, 237] on input "Yes" at bounding box center [277, 242] width 11 height 11
radio input "true"
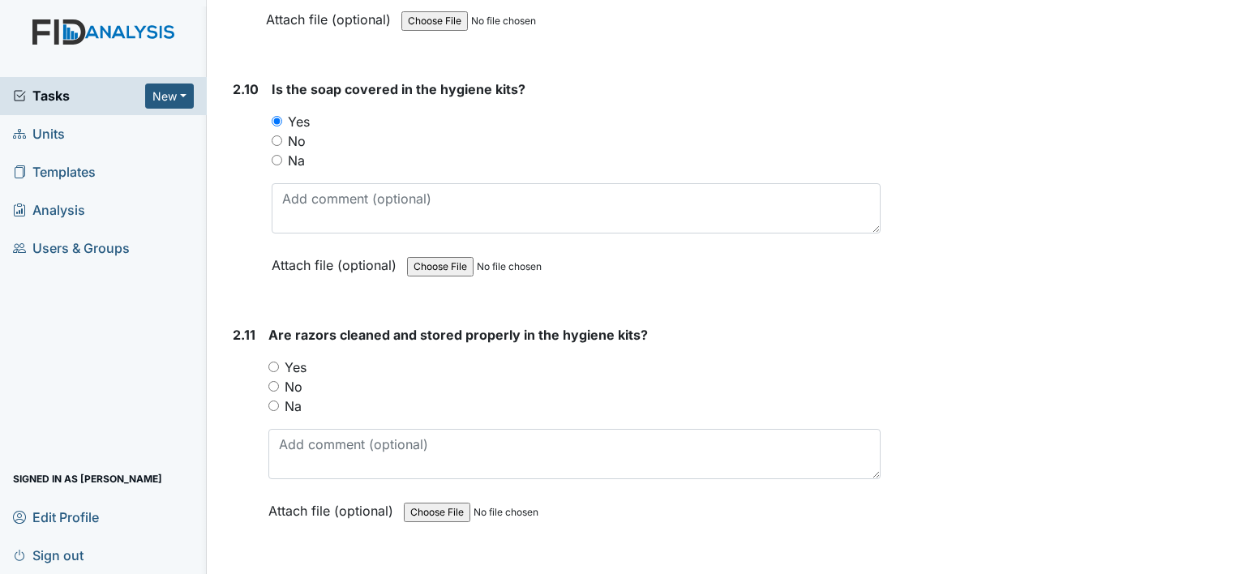
scroll to position [3811, 0]
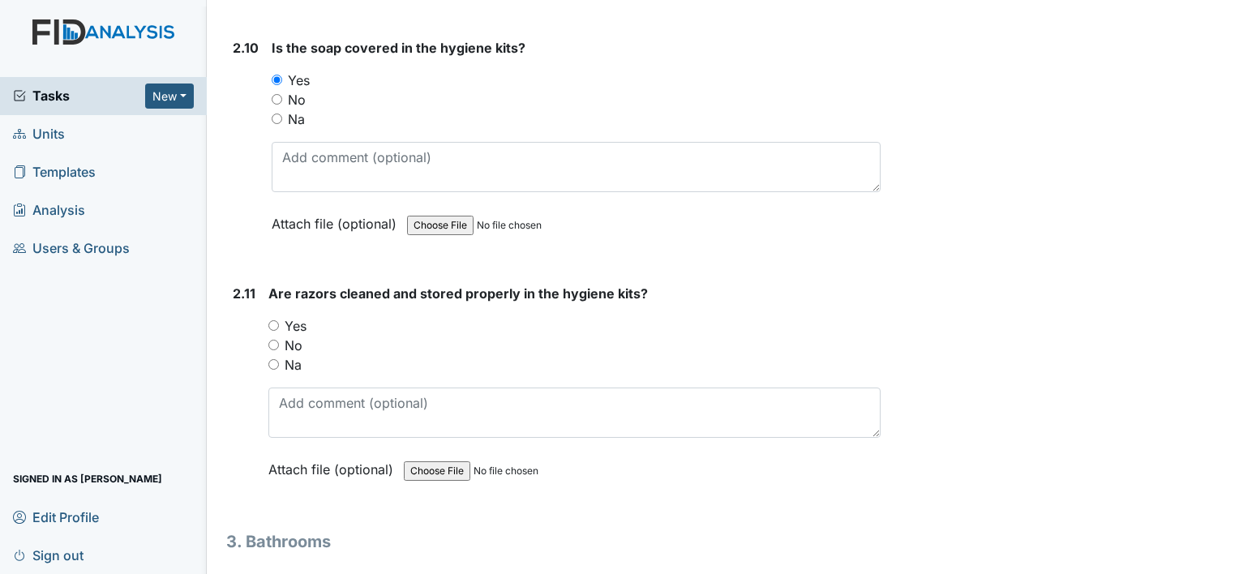
click at [271, 320] on input "Yes" at bounding box center [273, 325] width 11 height 11
radio input "true"
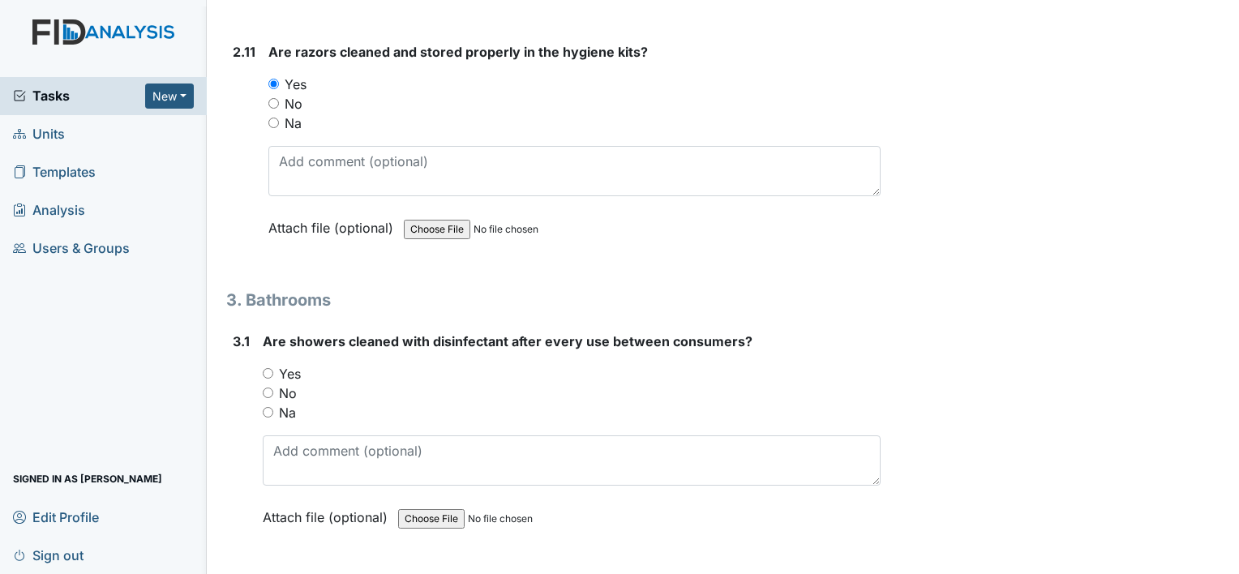
scroll to position [4054, 0]
click at [264, 366] on input "Yes" at bounding box center [268, 371] width 11 height 11
radio input "true"
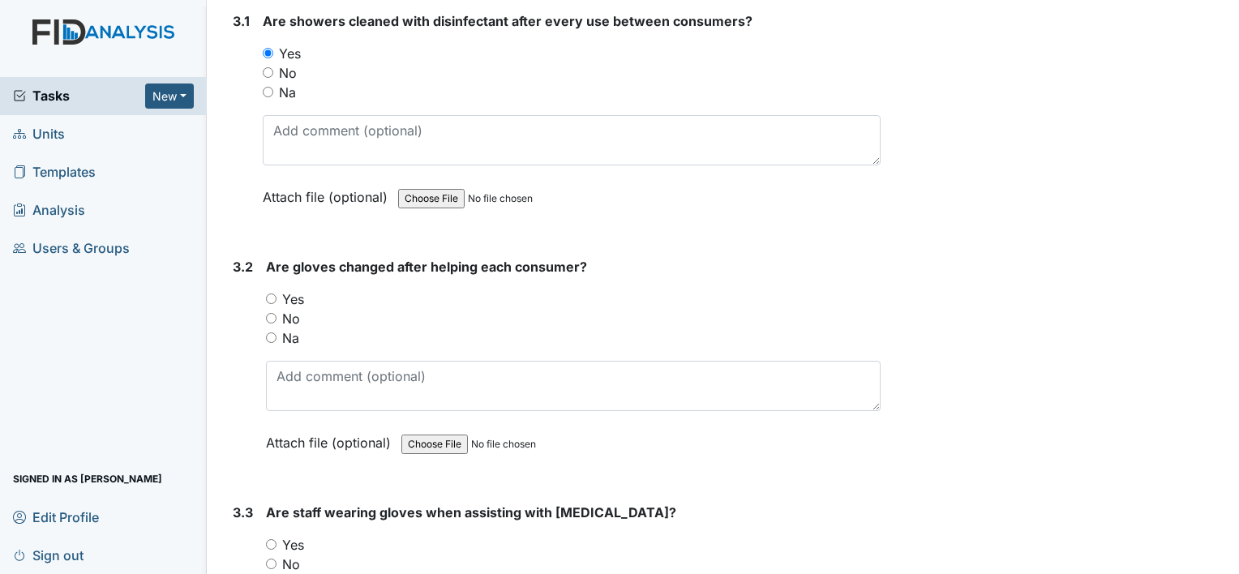
scroll to position [4378, 0]
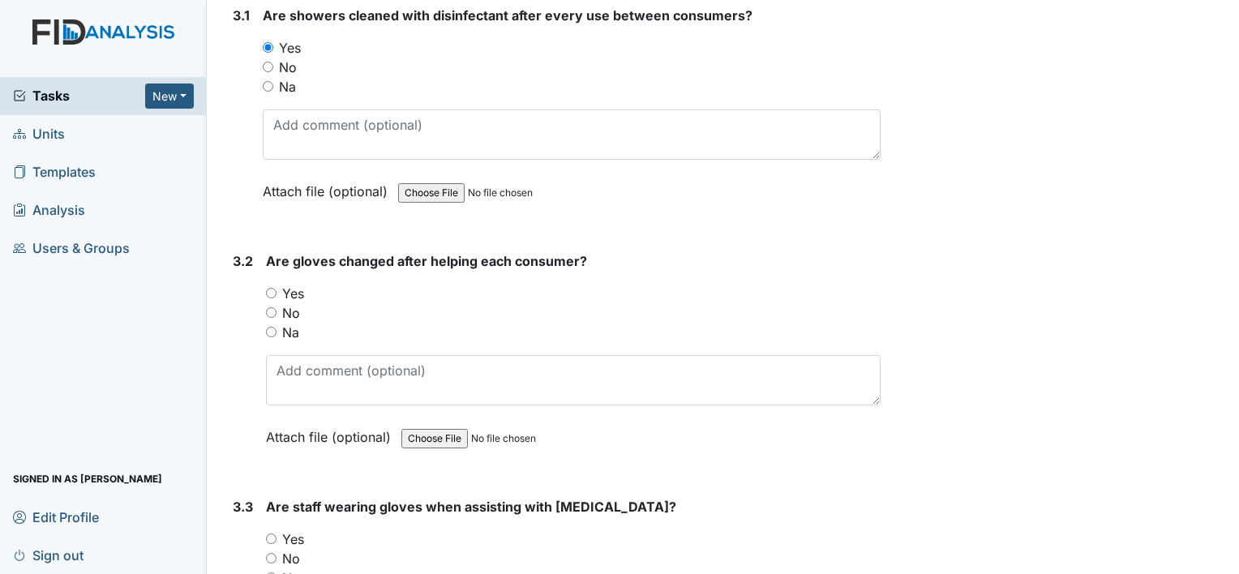
click at [269, 288] on input "Yes" at bounding box center [271, 293] width 11 height 11
radio input "true"
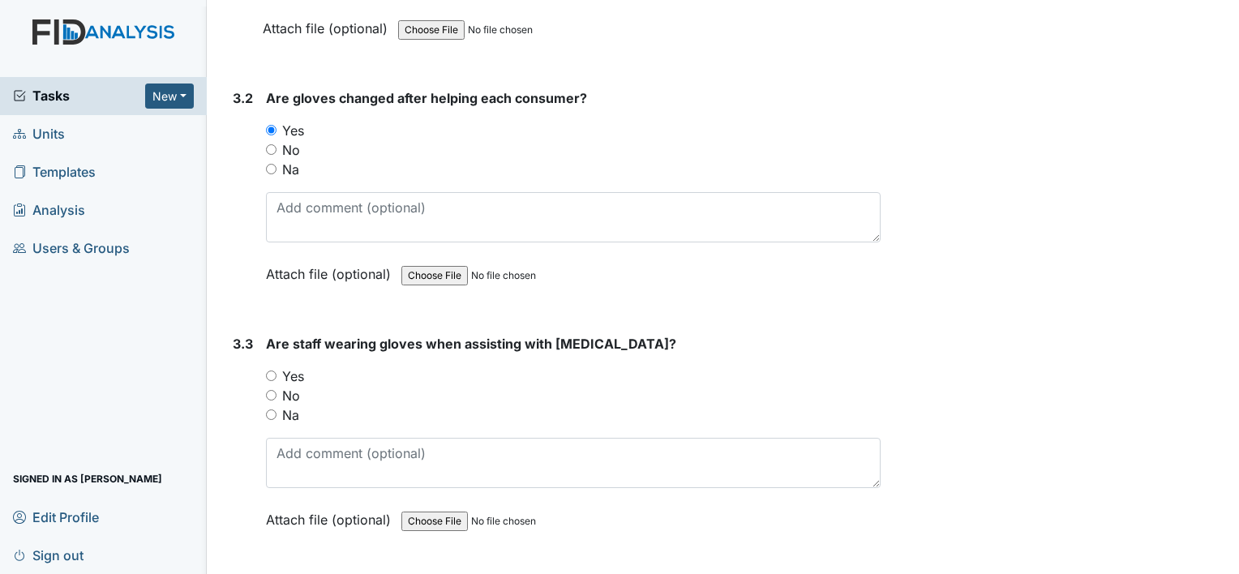
scroll to position [4622, 0]
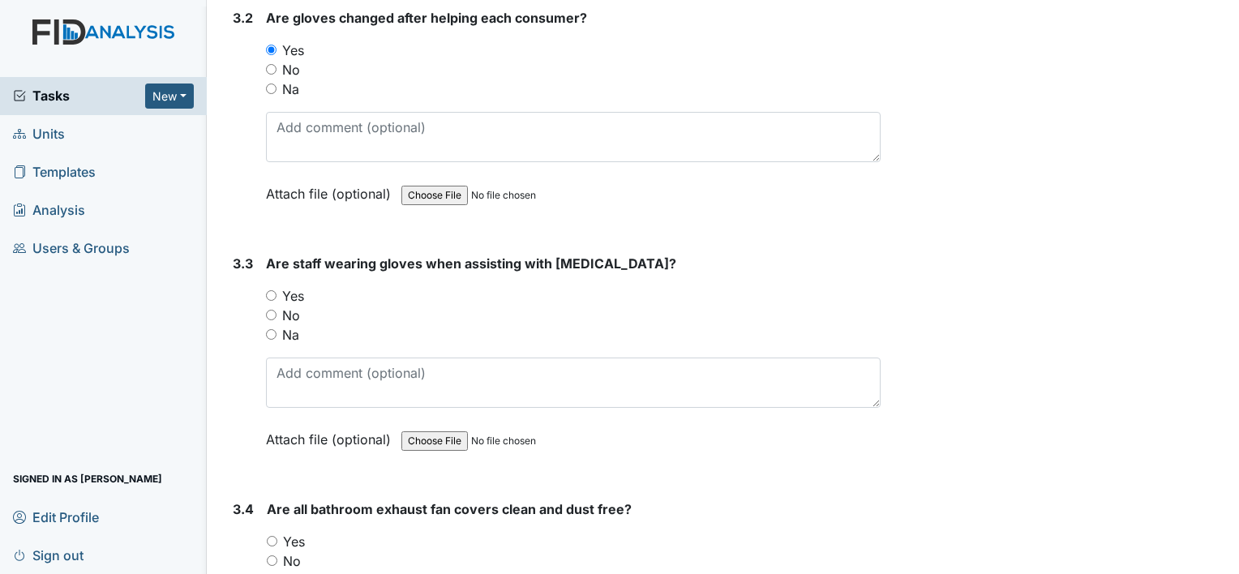
click at [271, 290] on input "Yes" at bounding box center [271, 295] width 11 height 11
radio input "true"
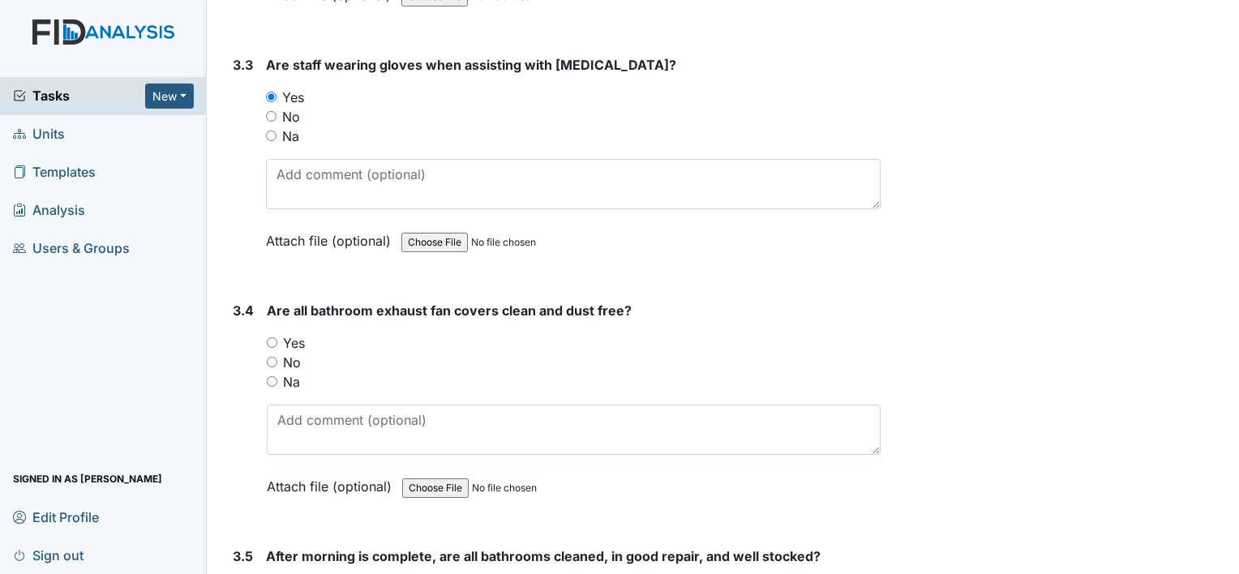
scroll to position [4865, 0]
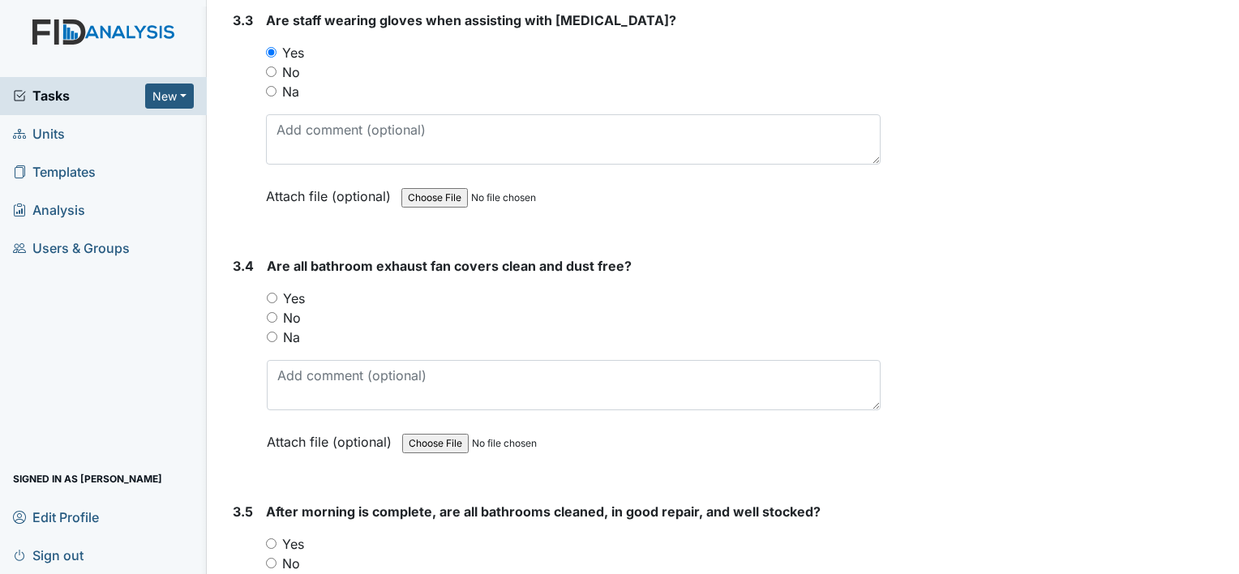
click at [275, 293] on input "Yes" at bounding box center [272, 298] width 11 height 11
radio input "true"
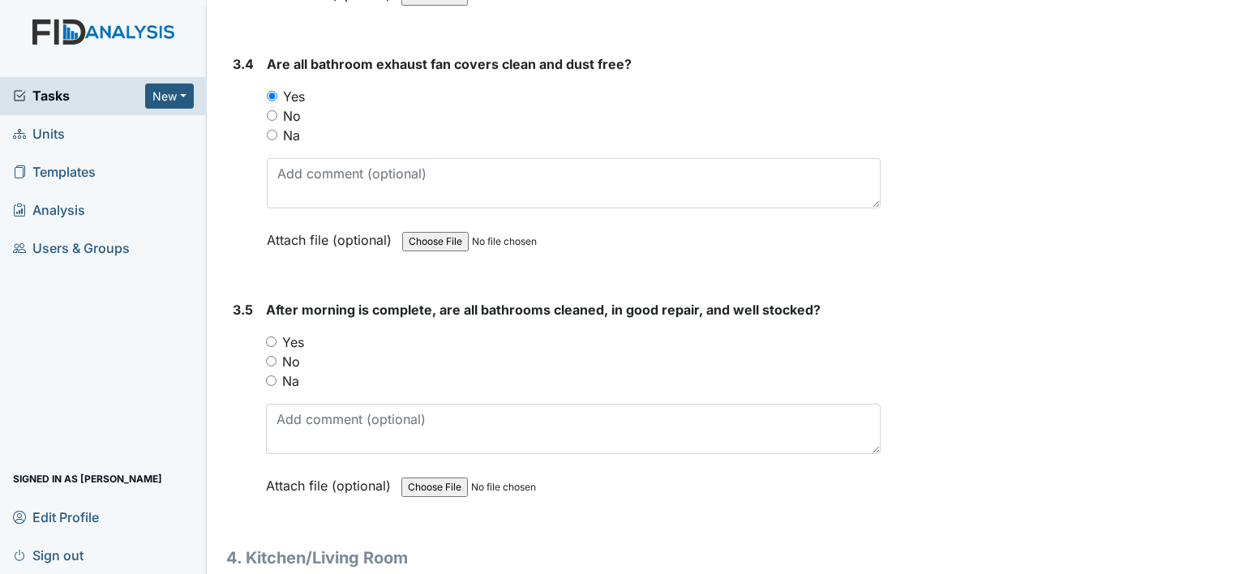
scroll to position [5108, 0]
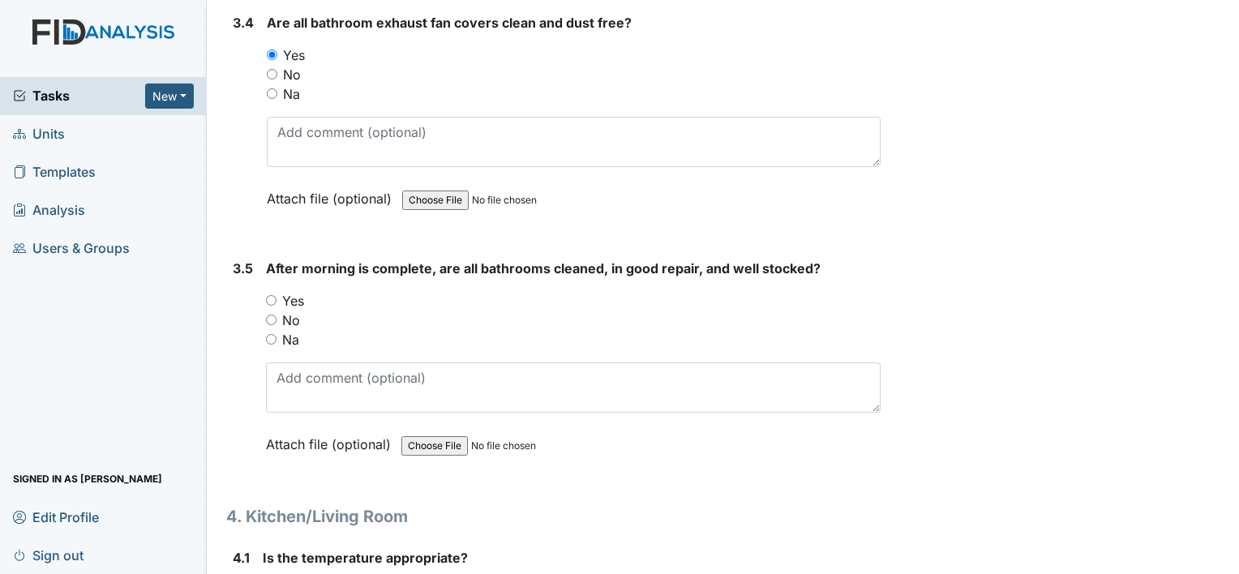
click at [275, 295] on input "Yes" at bounding box center [271, 300] width 11 height 11
radio input "true"
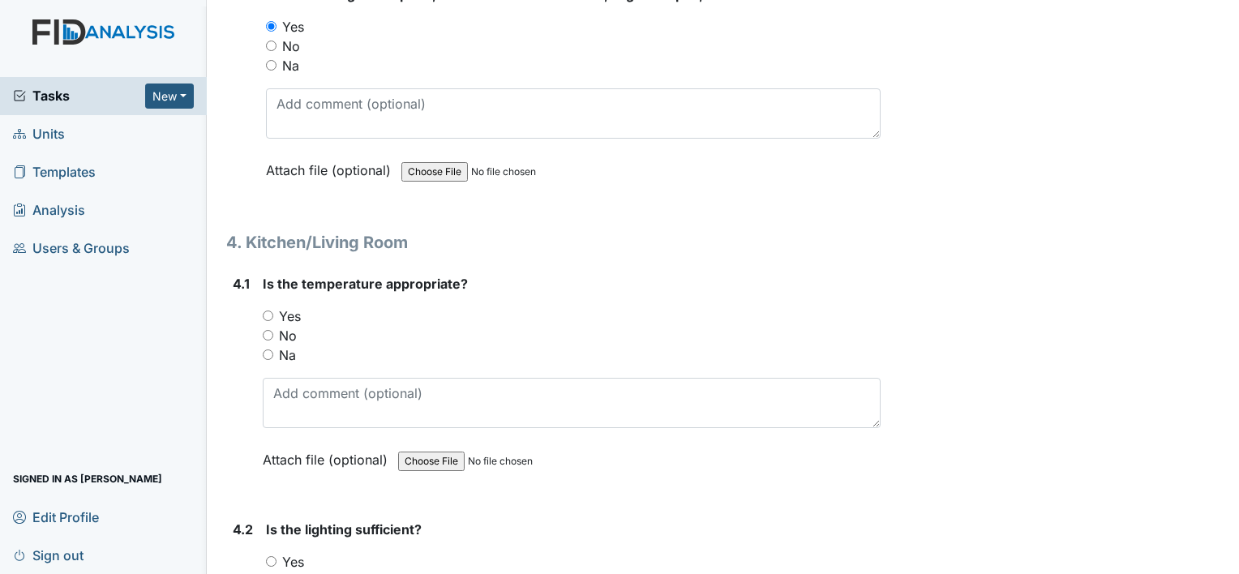
scroll to position [5433, 0]
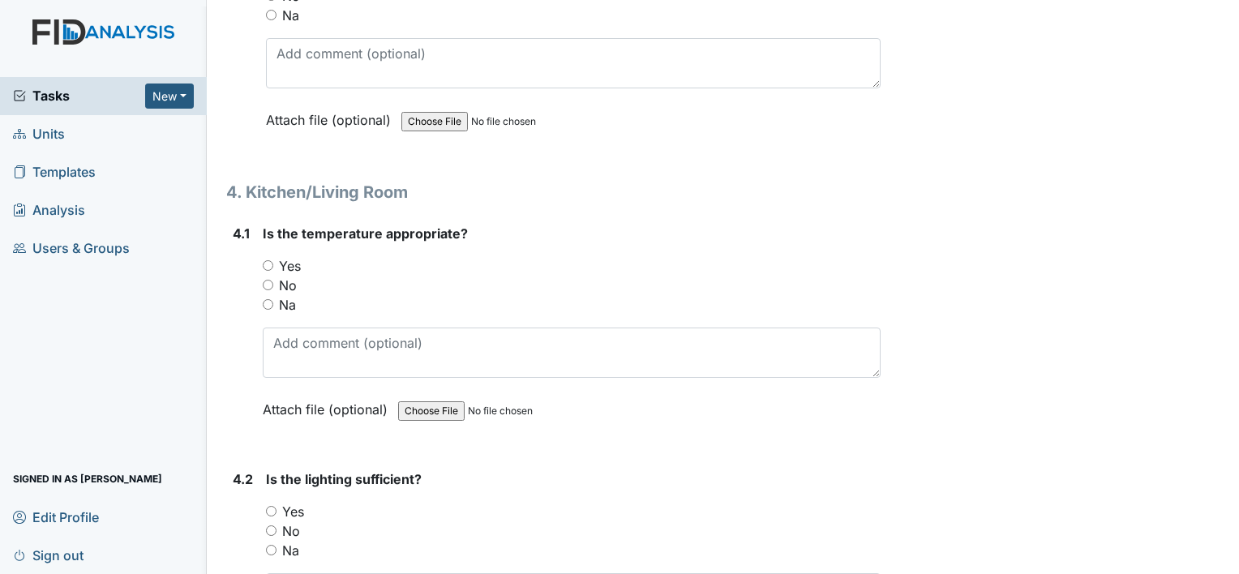
click at [273, 256] on div "Yes" at bounding box center [572, 265] width 618 height 19
click at [271, 260] on input "Yes" at bounding box center [268, 265] width 11 height 11
radio input "true"
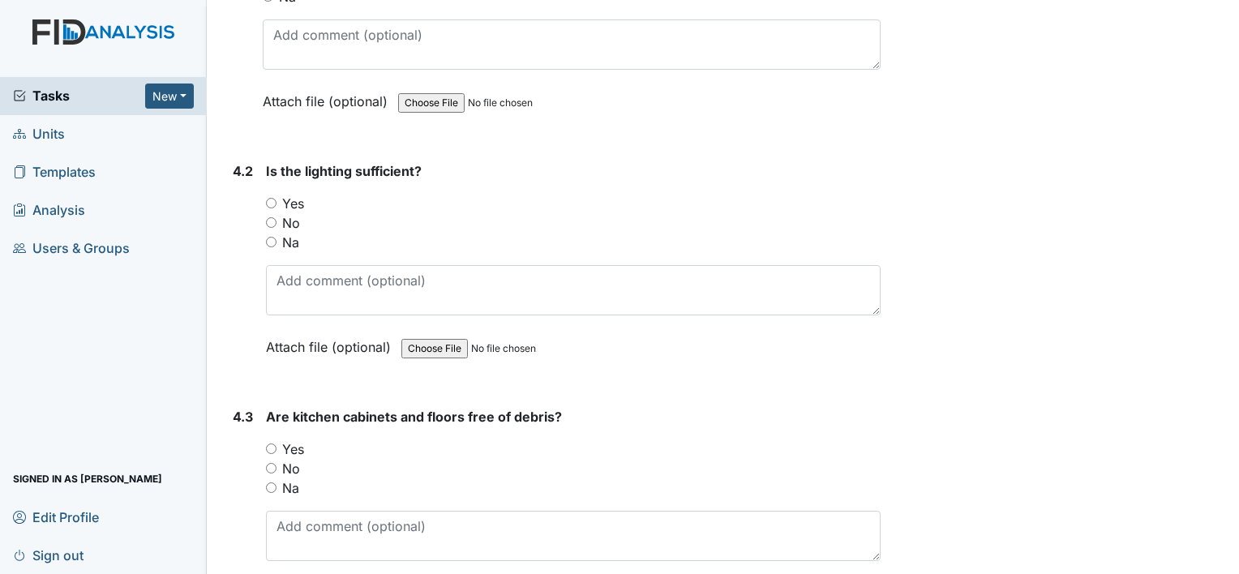
scroll to position [5757, 0]
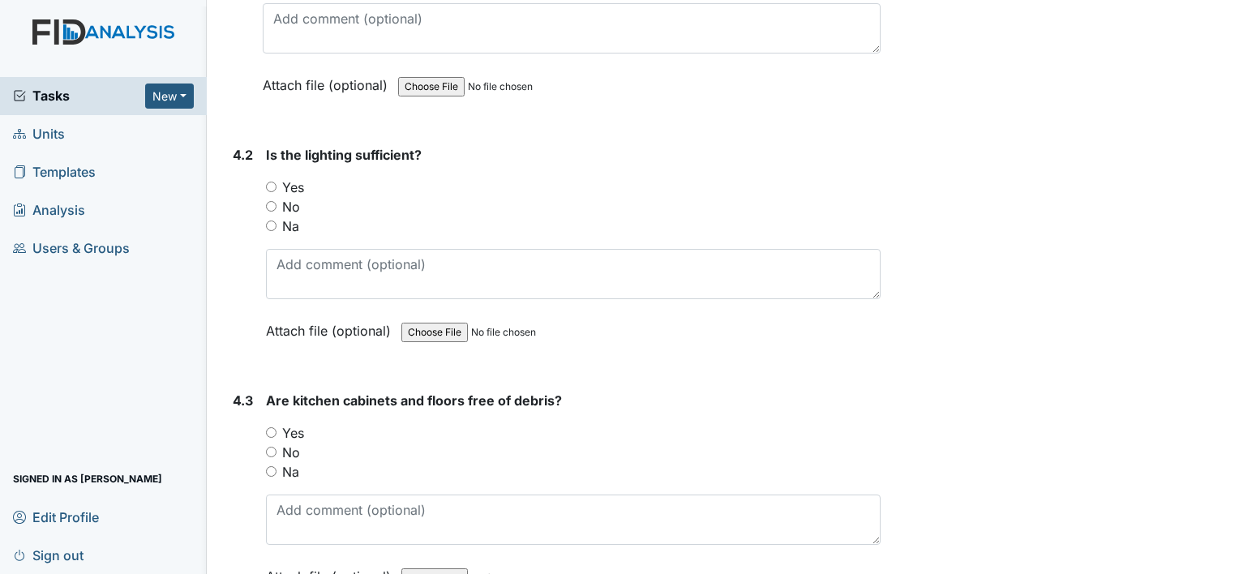
click at [272, 182] on input "Yes" at bounding box center [271, 187] width 11 height 11
radio input "true"
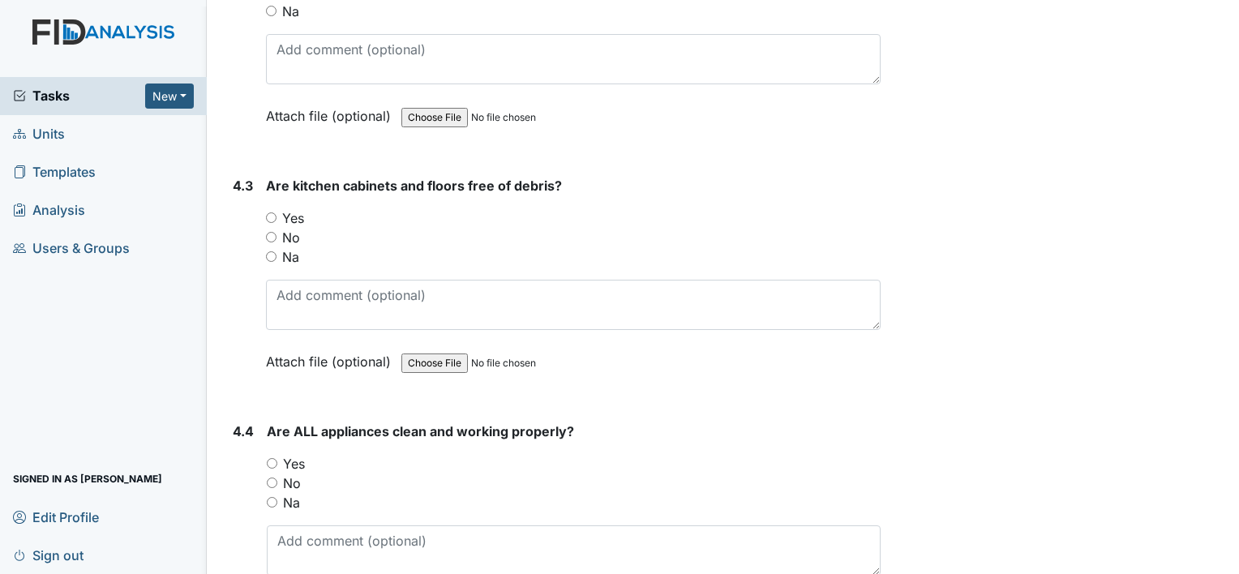
scroll to position [6000, 0]
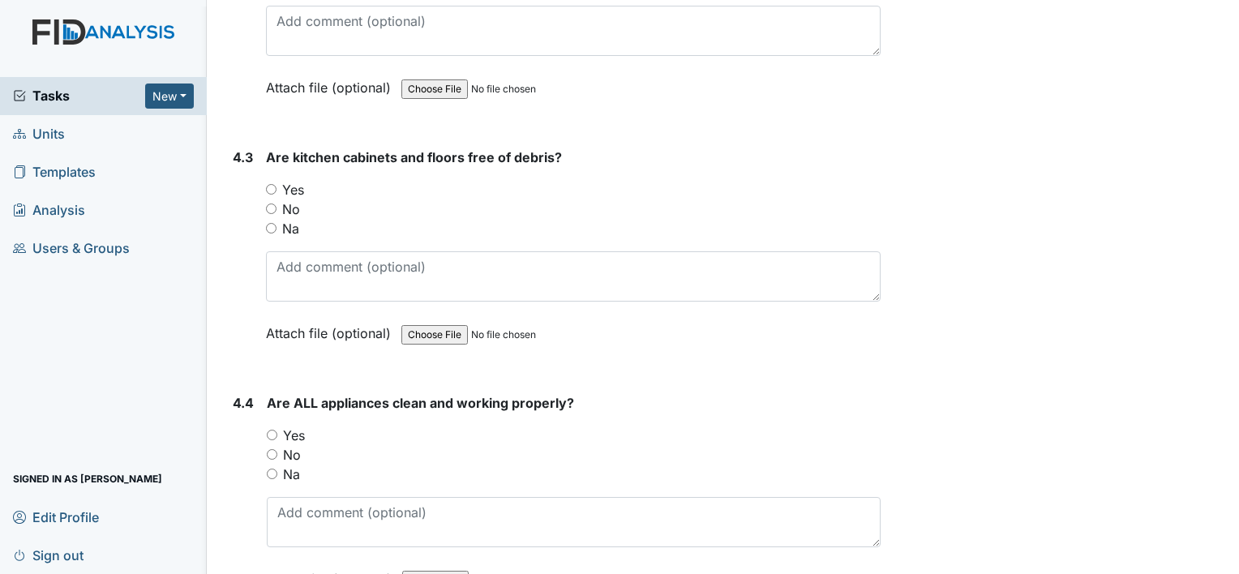
click at [272, 184] on input "Yes" at bounding box center [271, 189] width 11 height 11
radio input "true"
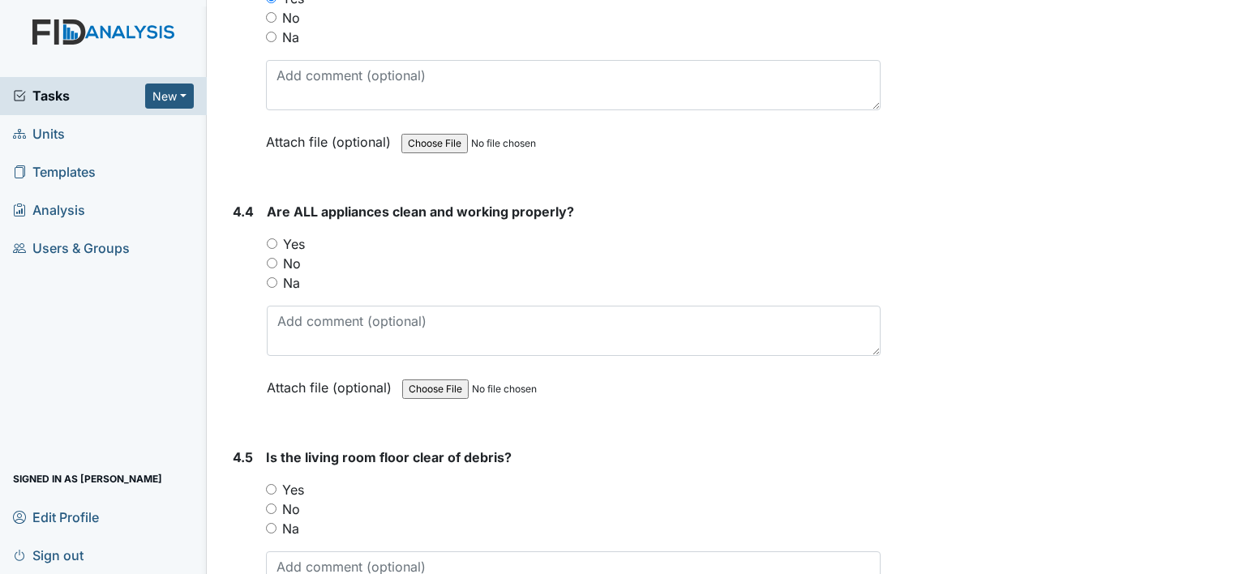
scroll to position [6324, 0]
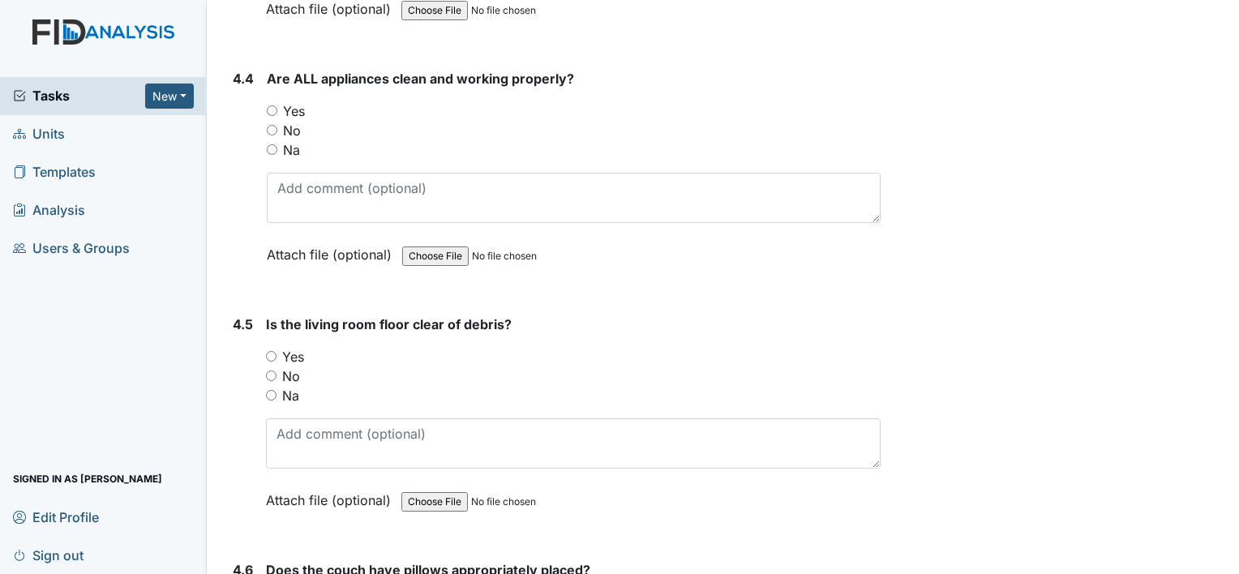
click at [272, 105] on input "Yes" at bounding box center [272, 110] width 11 height 11
radio input "true"
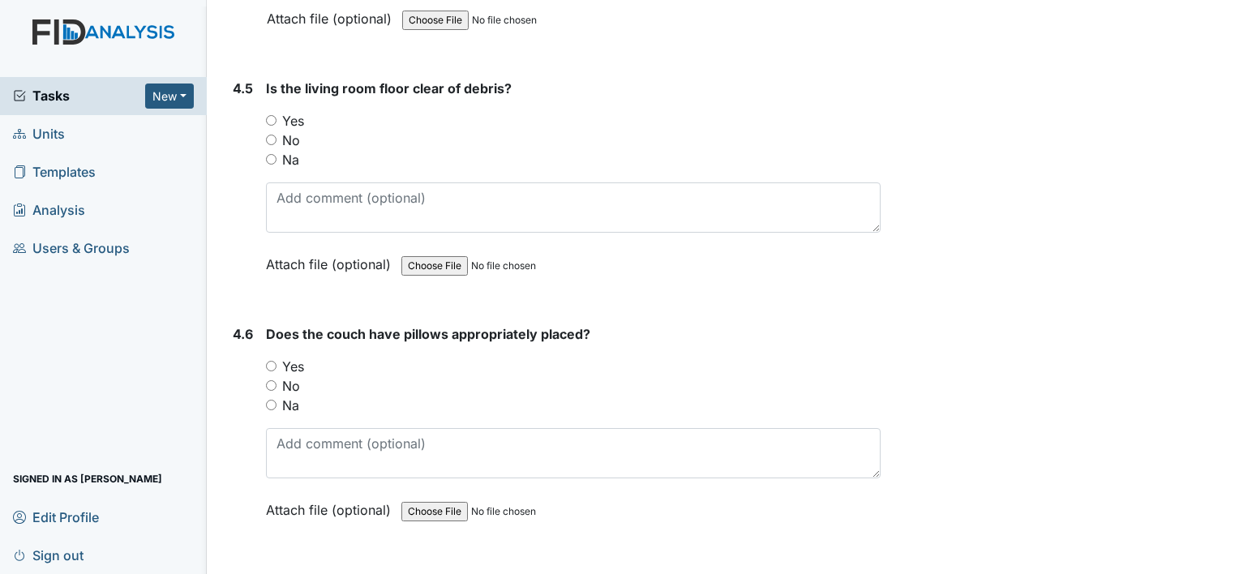
scroll to position [6568, 0]
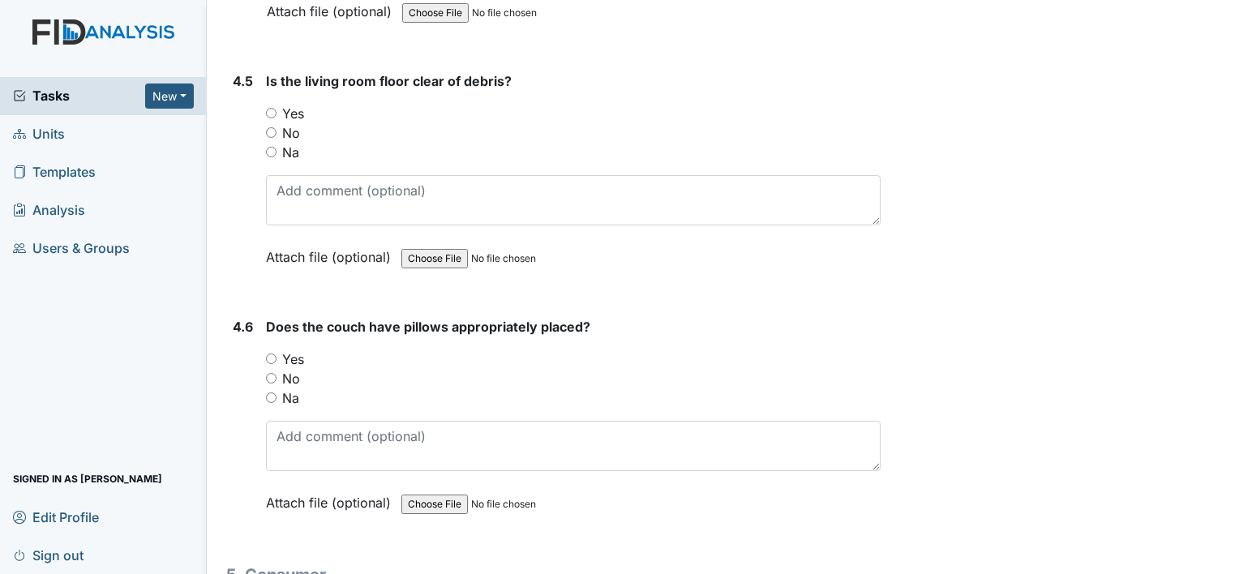
click at [269, 108] on input "Yes" at bounding box center [271, 113] width 11 height 11
radio input "true"
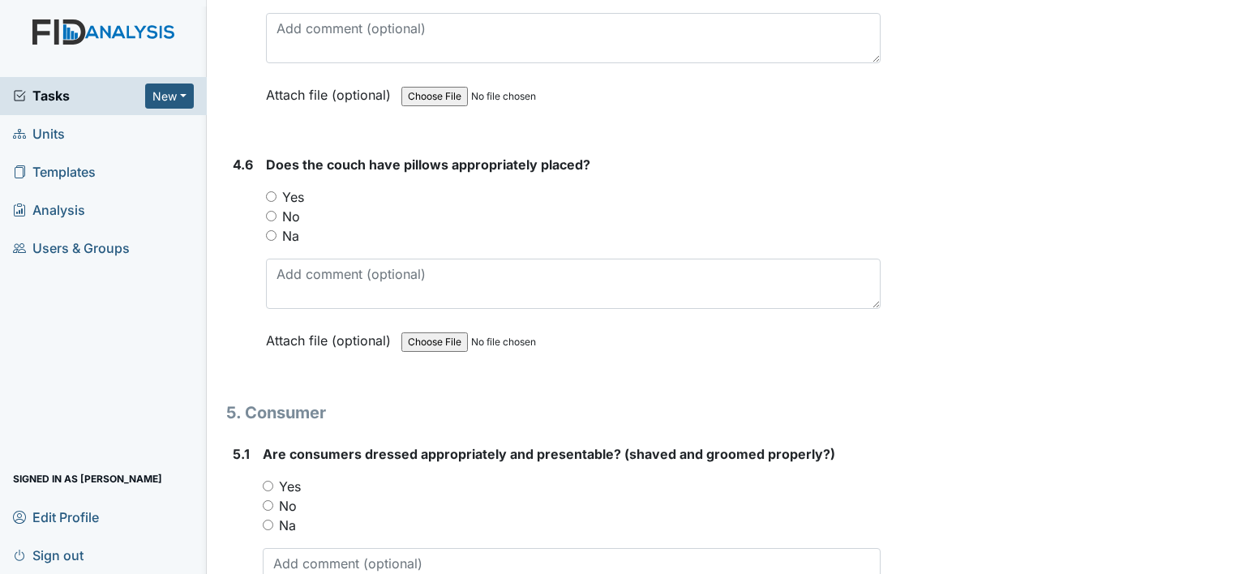
scroll to position [6811, 0]
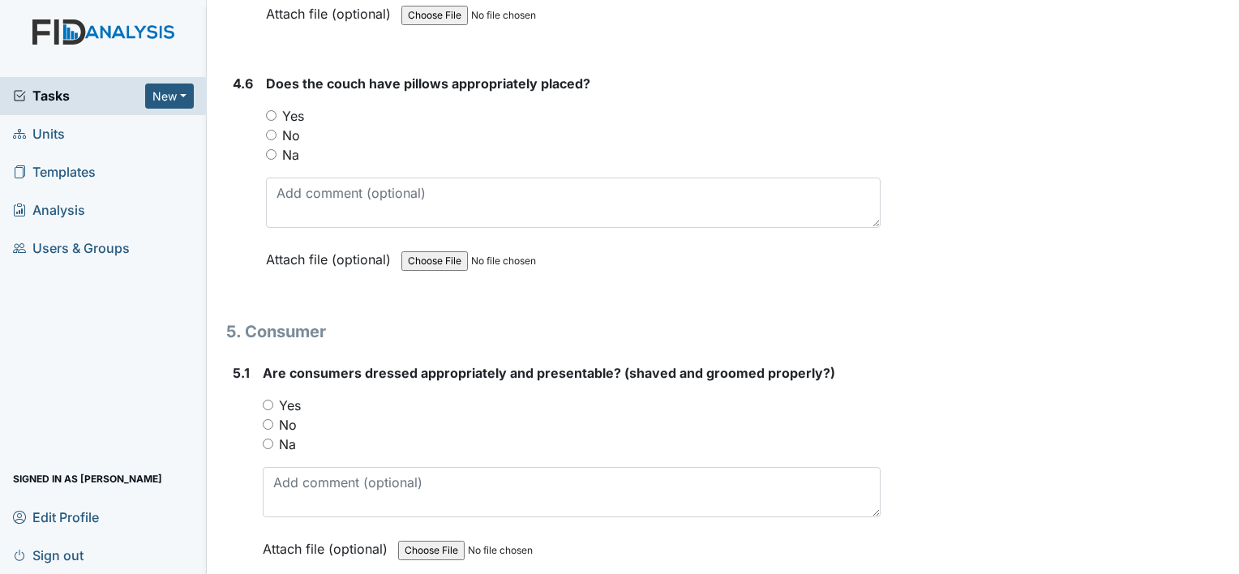
click at [272, 110] on input "Yes" at bounding box center [271, 115] width 11 height 11
radio input "true"
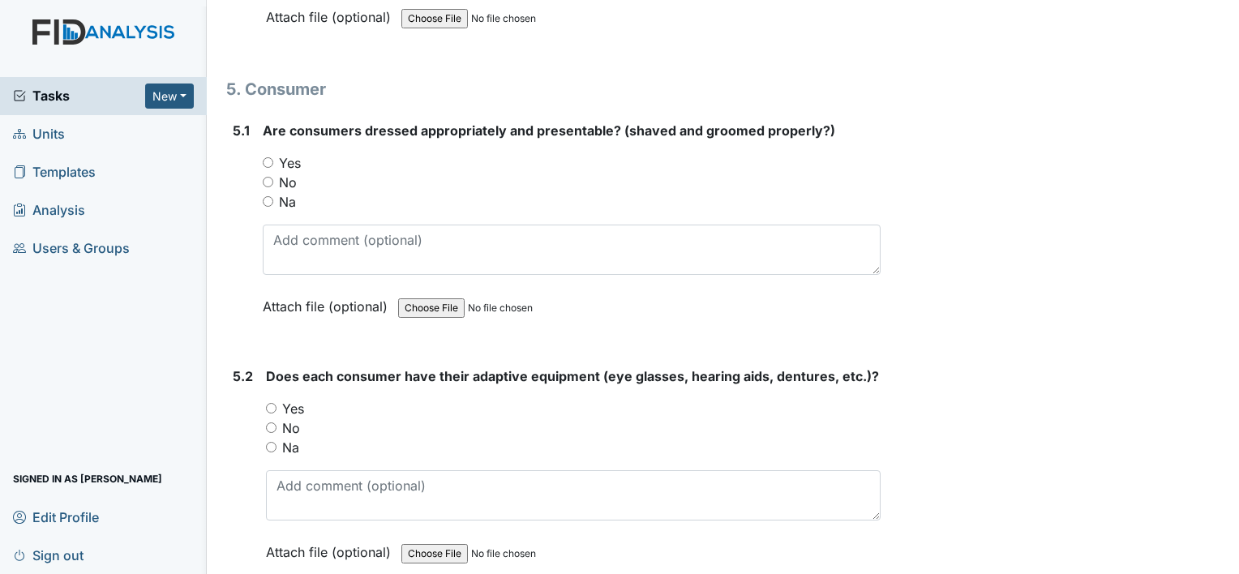
scroll to position [7054, 0]
click at [264, 156] on input "Yes" at bounding box center [268, 161] width 11 height 11
radio input "true"
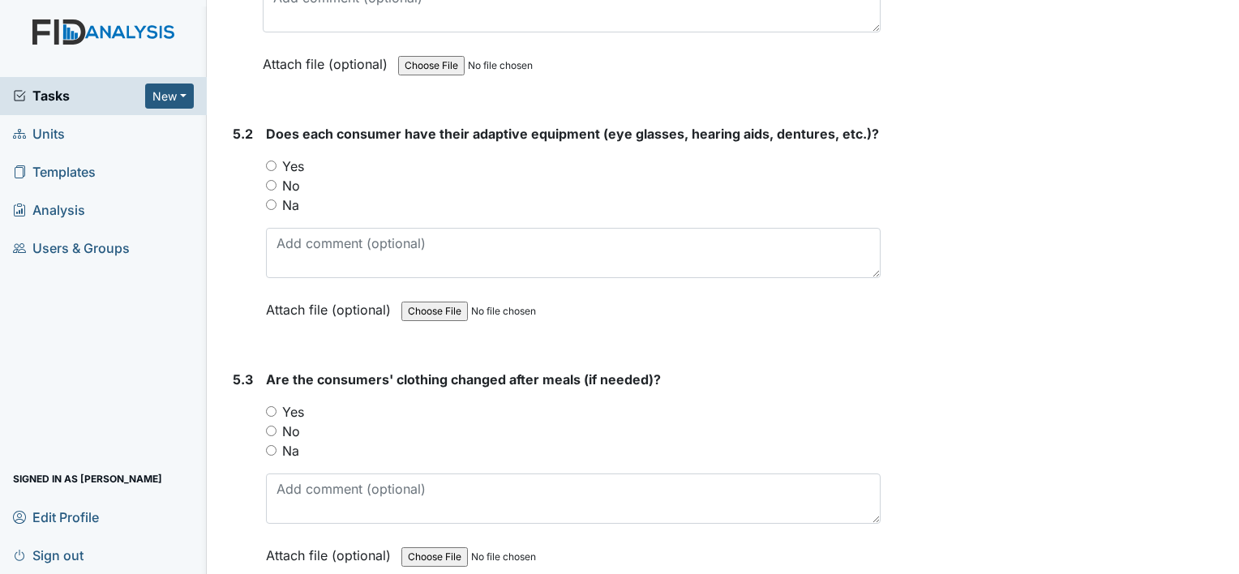
scroll to position [7297, 0]
click at [268, 159] on input "Yes" at bounding box center [271, 164] width 11 height 11
radio input "true"
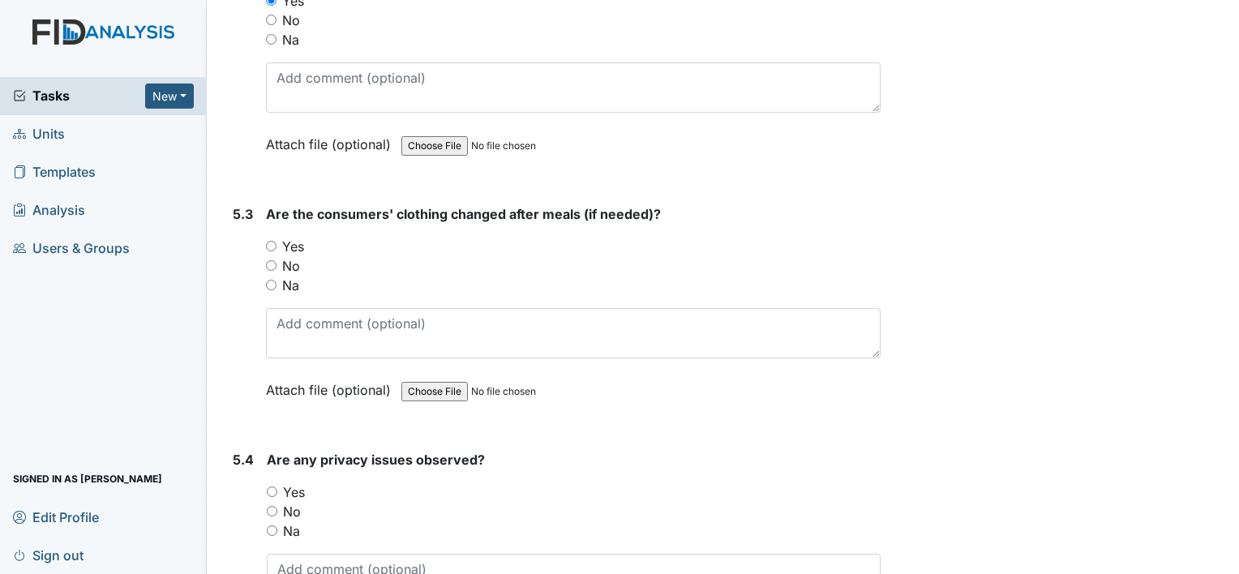
scroll to position [7541, 0]
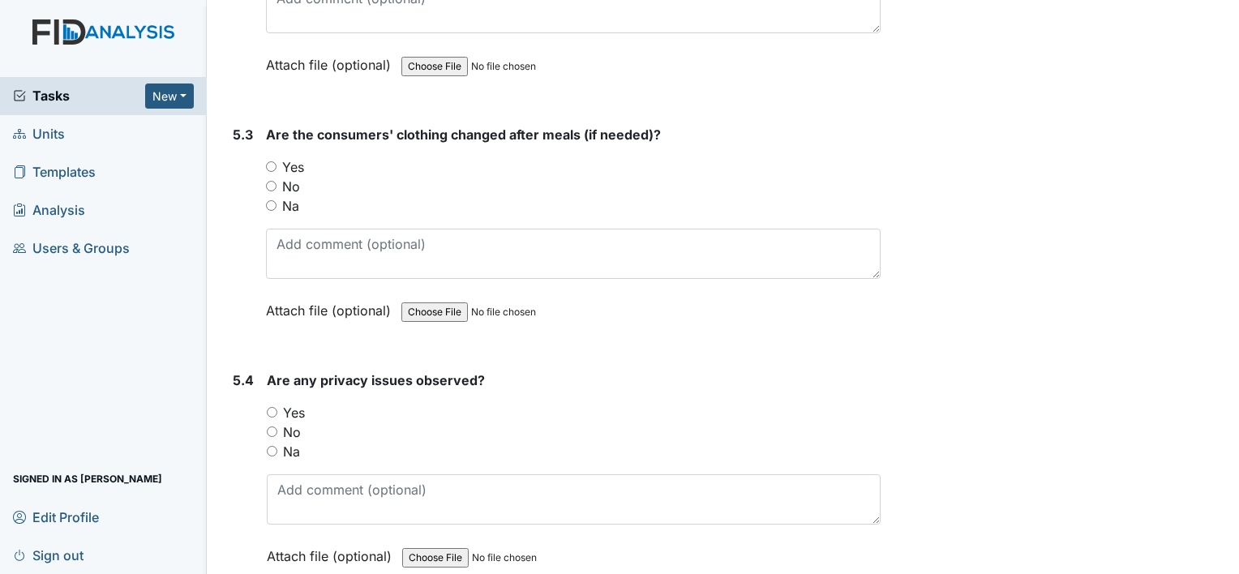
click at [269, 200] on input "Na" at bounding box center [271, 205] width 11 height 11
radio input "true"
click at [270, 161] on input "Yes" at bounding box center [271, 166] width 11 height 11
radio input "true"
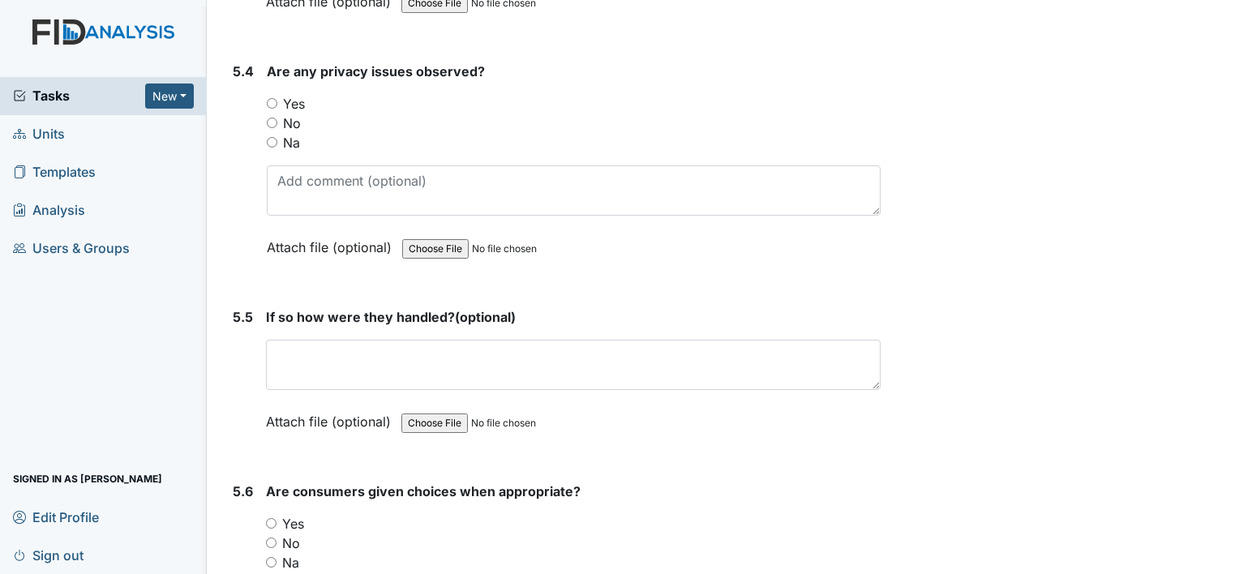
scroll to position [7865, 0]
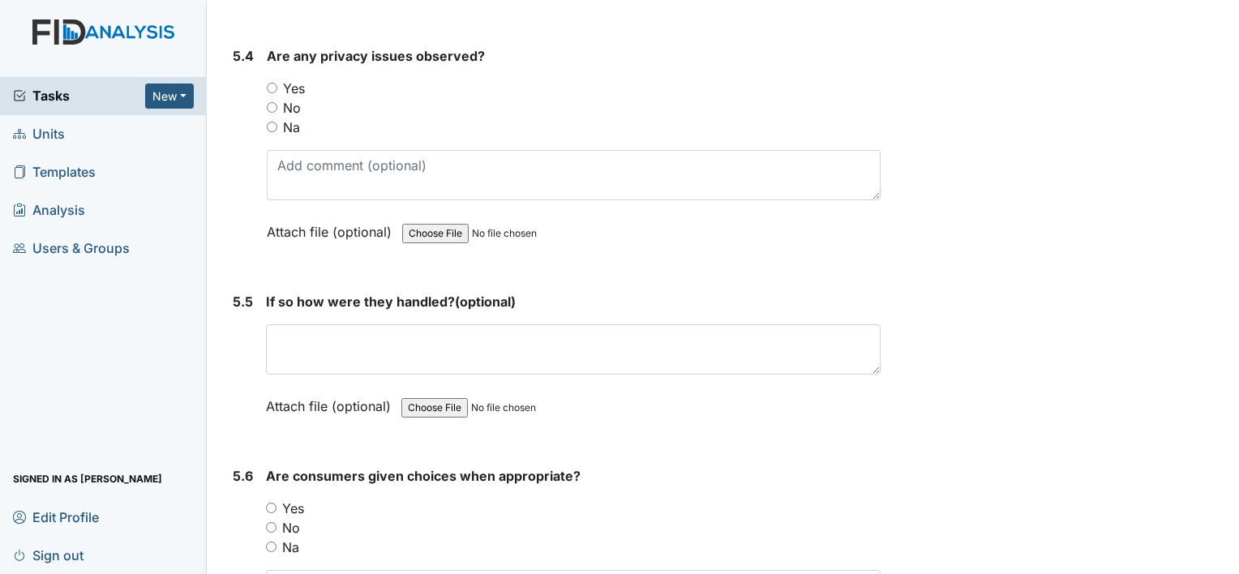
click at [270, 102] on input "No" at bounding box center [272, 107] width 11 height 11
radio input "true"
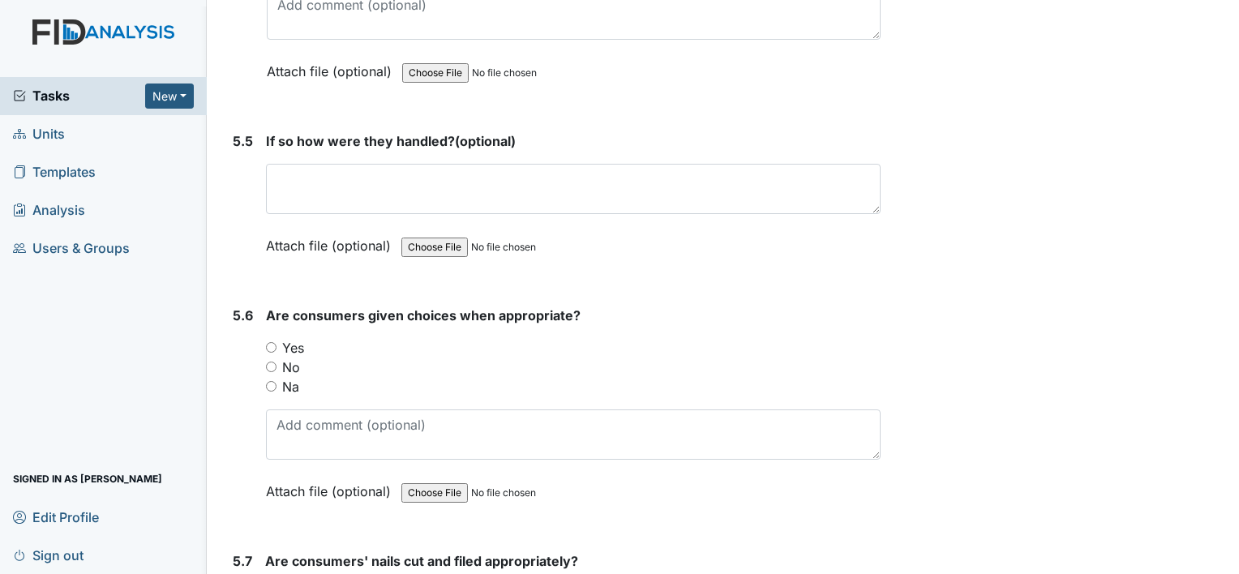
scroll to position [8108, 0]
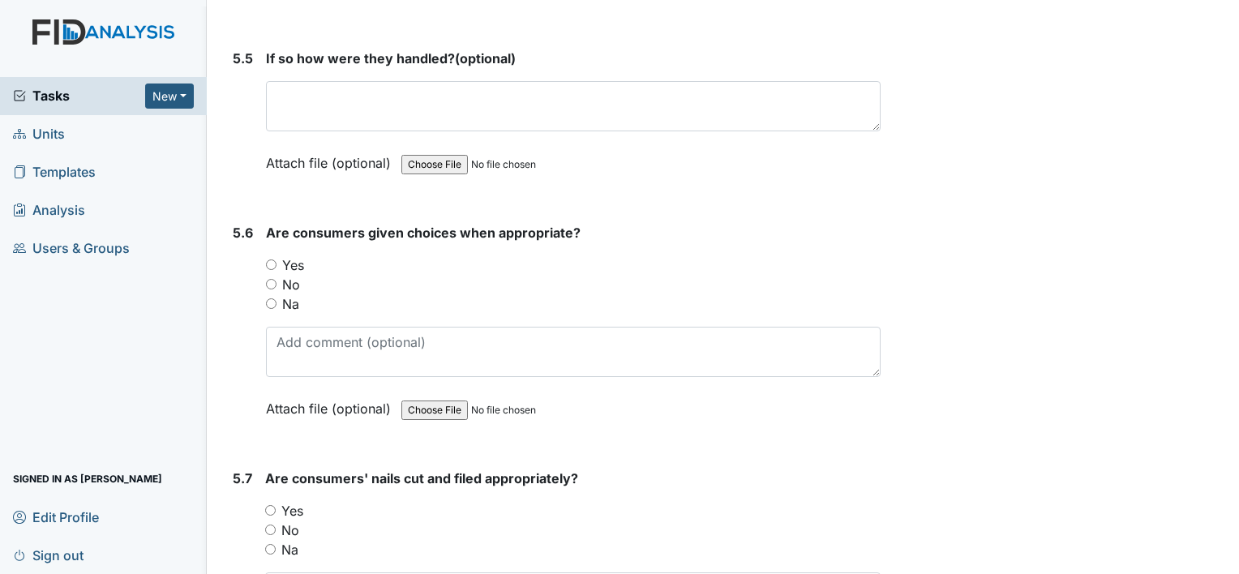
click at [269, 259] on input "Yes" at bounding box center [271, 264] width 11 height 11
radio input "true"
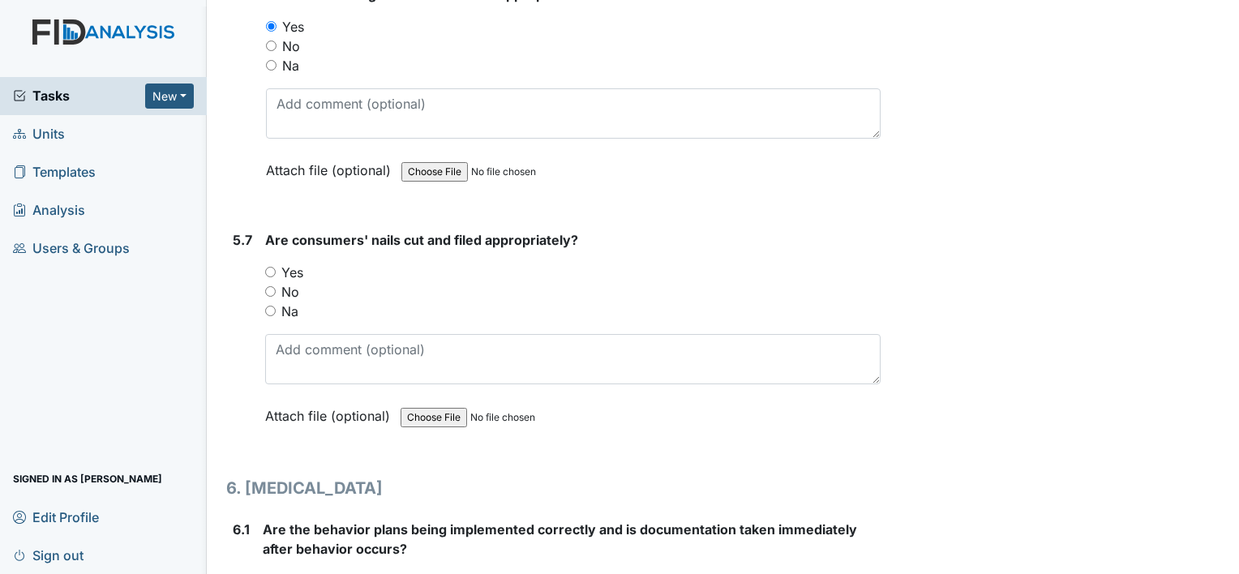
scroll to position [8352, 0]
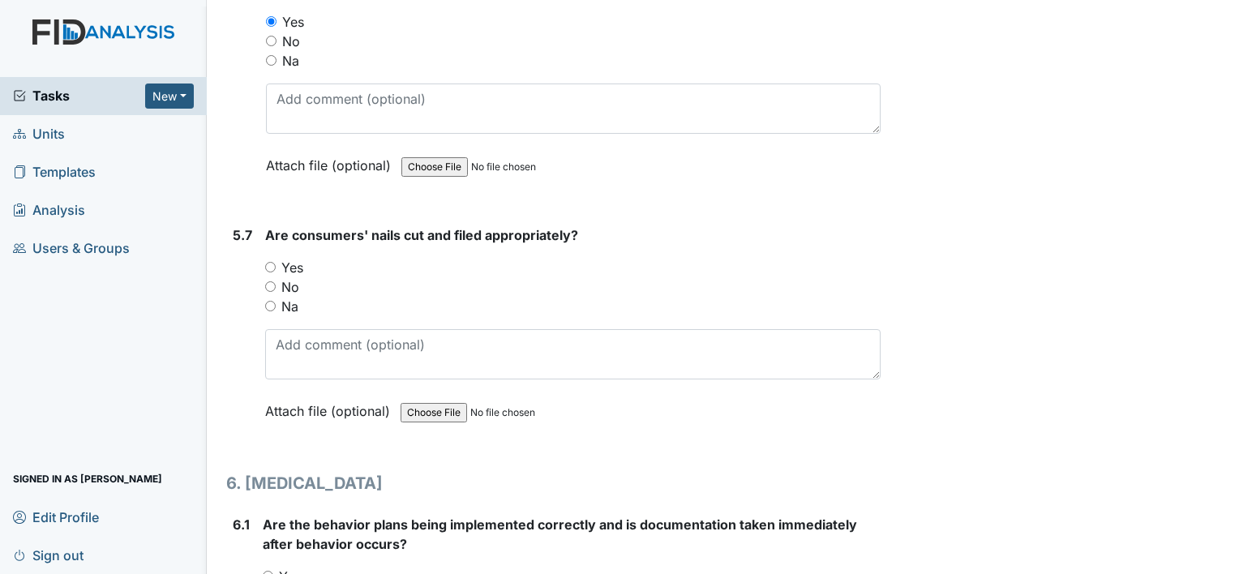
click at [270, 262] on input "Yes" at bounding box center [270, 267] width 11 height 11
radio input "true"
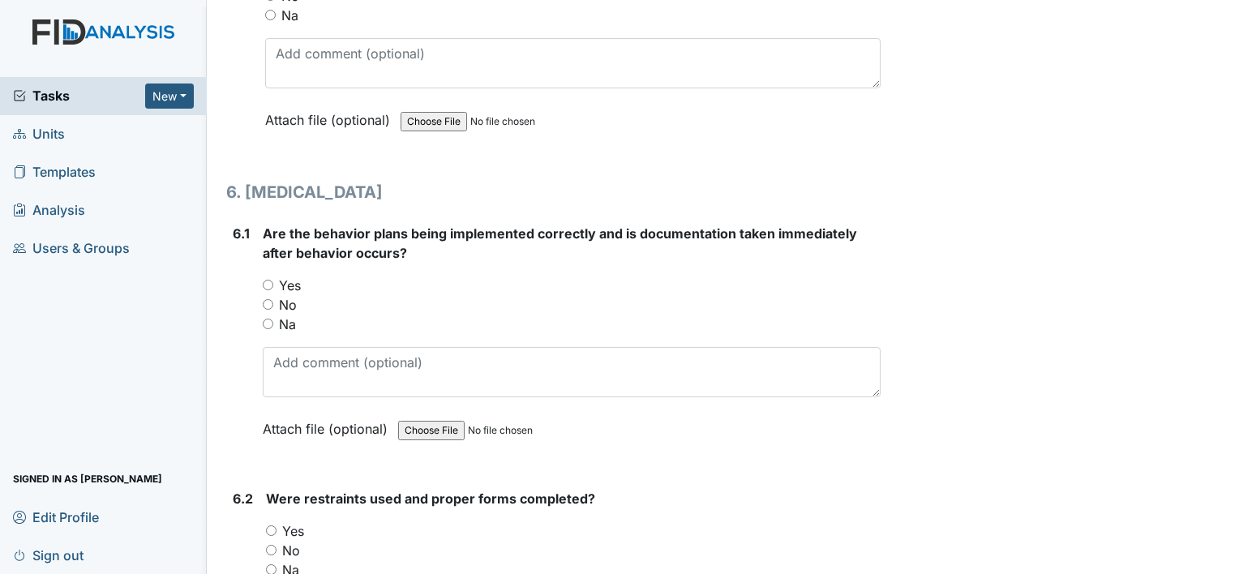
scroll to position [8676, 0]
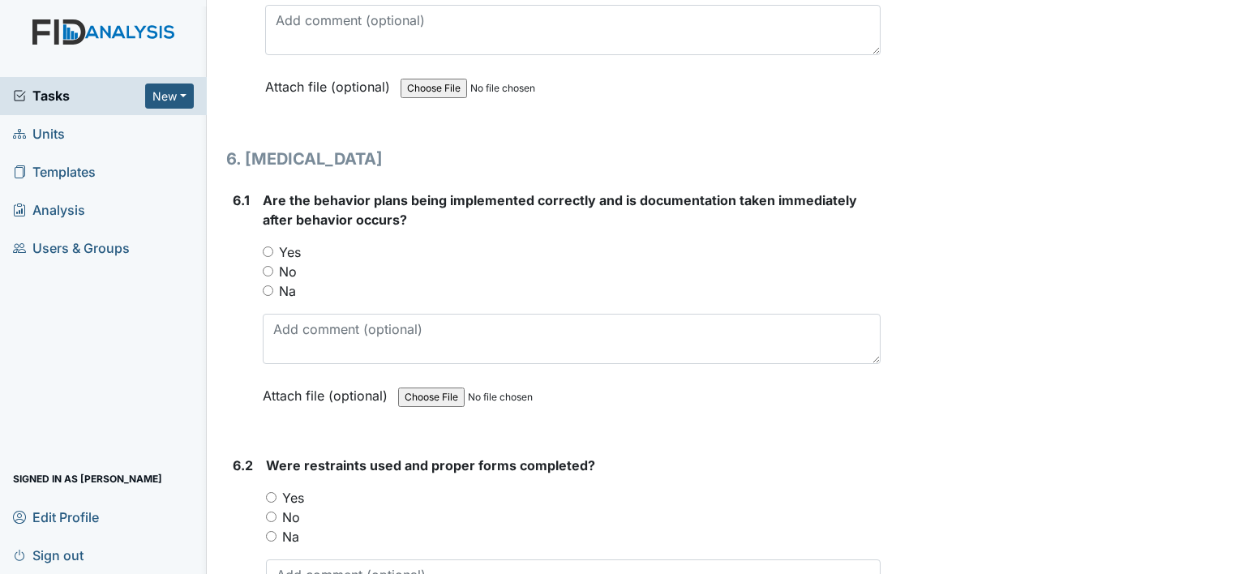
click at [269, 285] on input "Na" at bounding box center [268, 290] width 11 height 11
radio input "true"
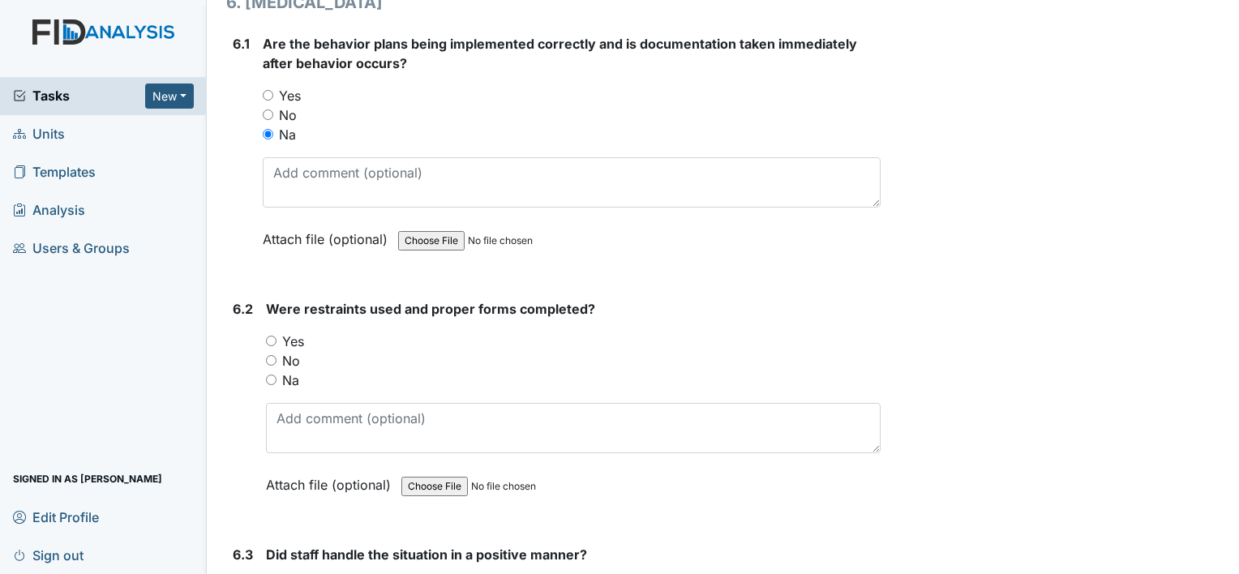
scroll to position [8838, 0]
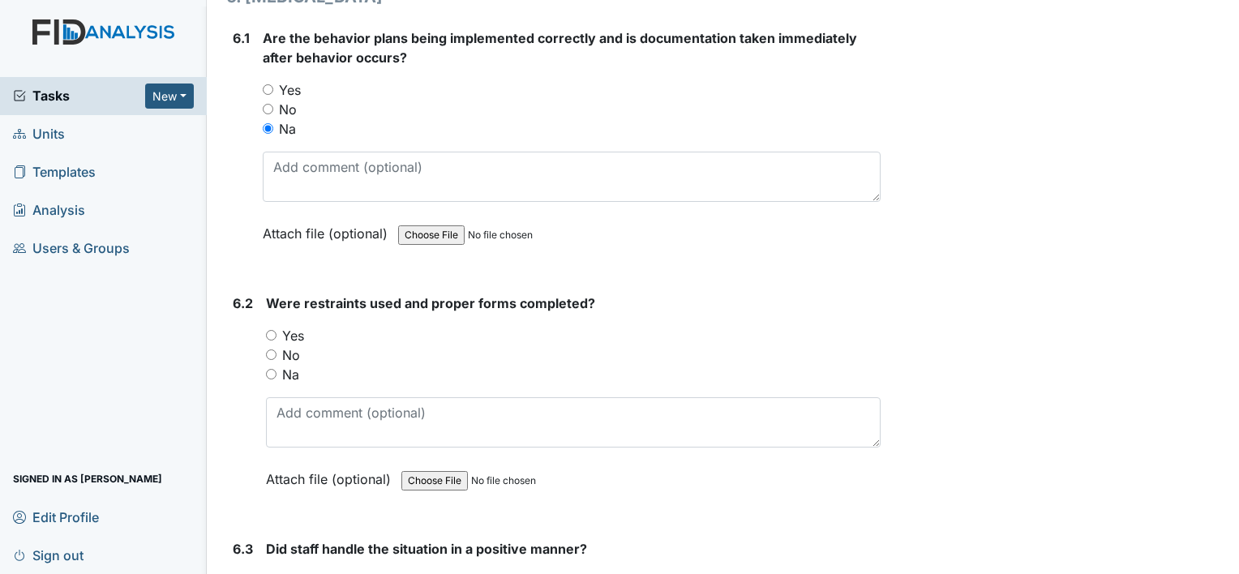
click at [272, 369] on input "Na" at bounding box center [271, 374] width 11 height 11
radio input "true"
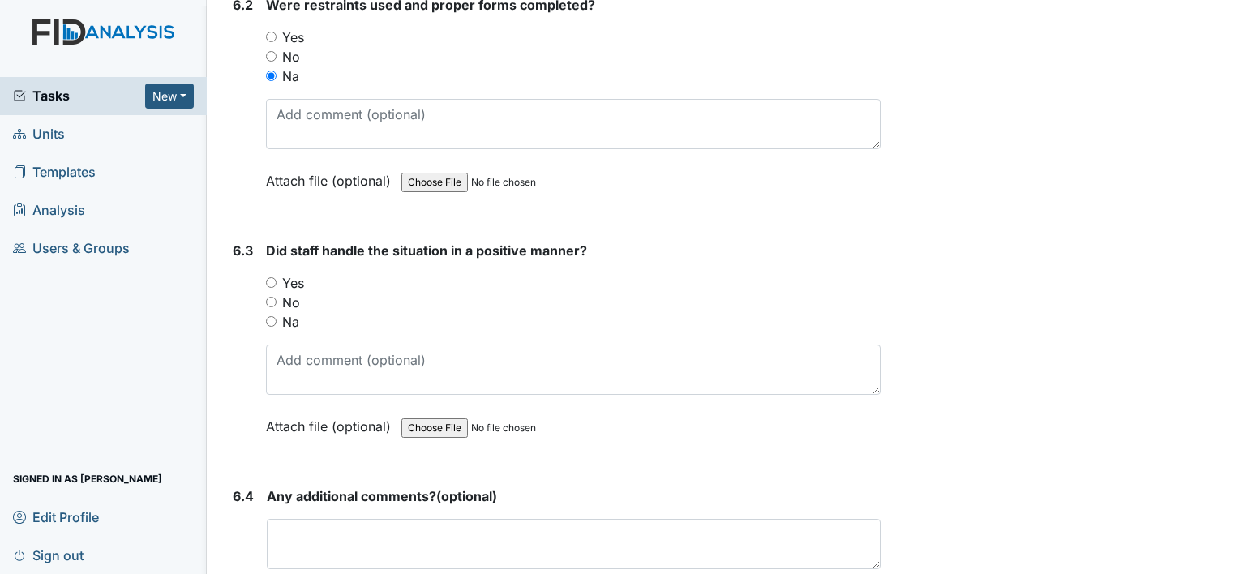
scroll to position [9162, 0]
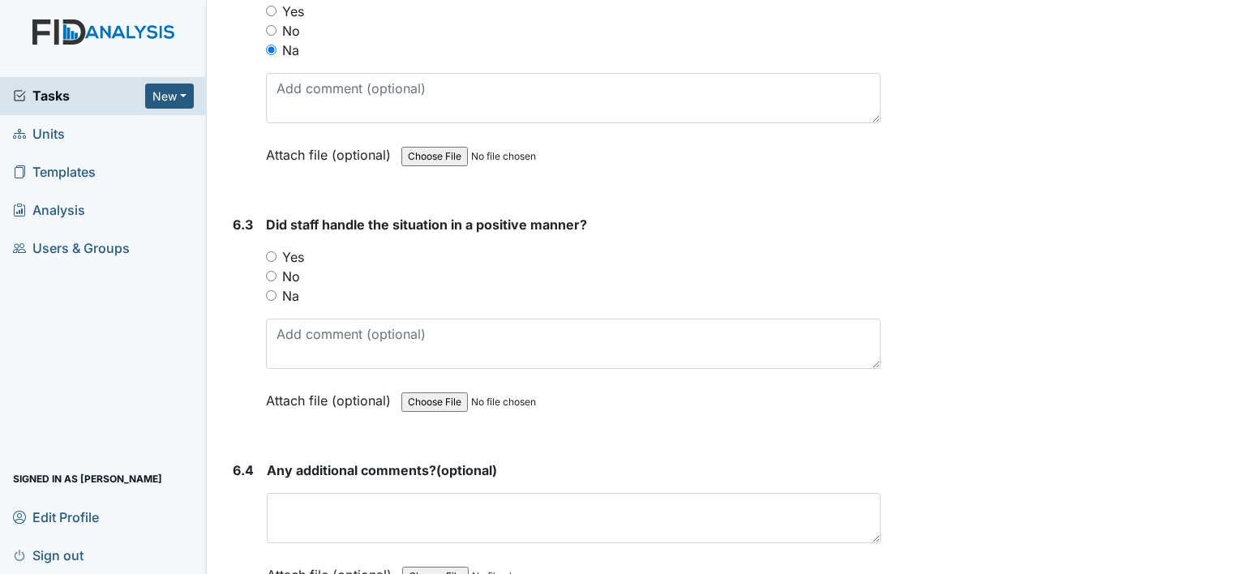
click at [270, 290] on input "Na" at bounding box center [271, 295] width 11 height 11
radio input "true"
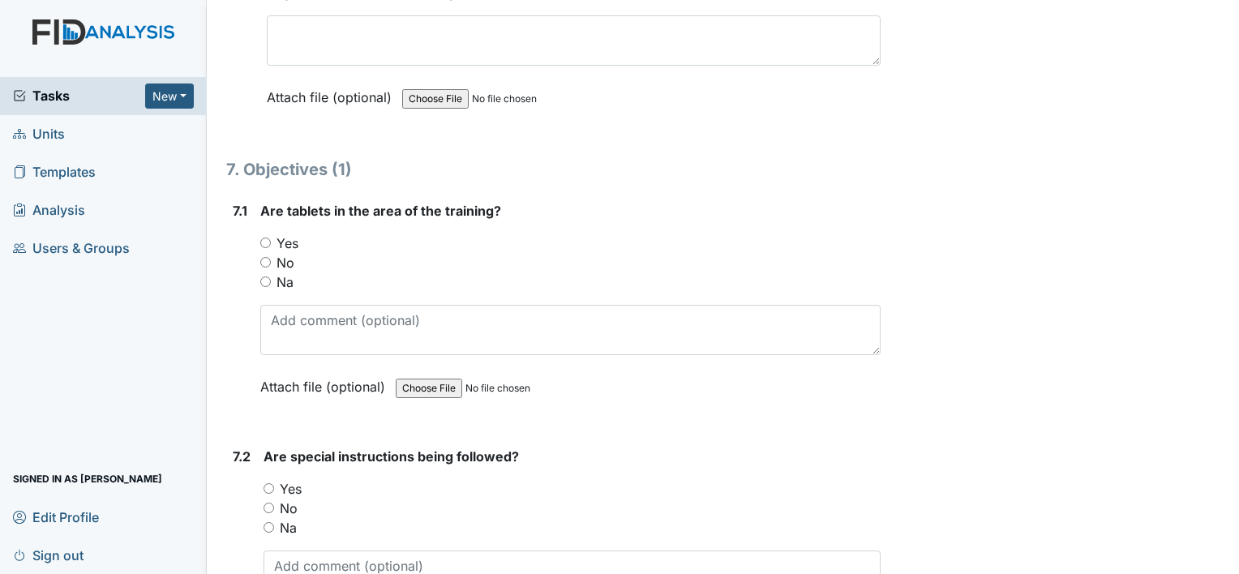
scroll to position [9649, 0]
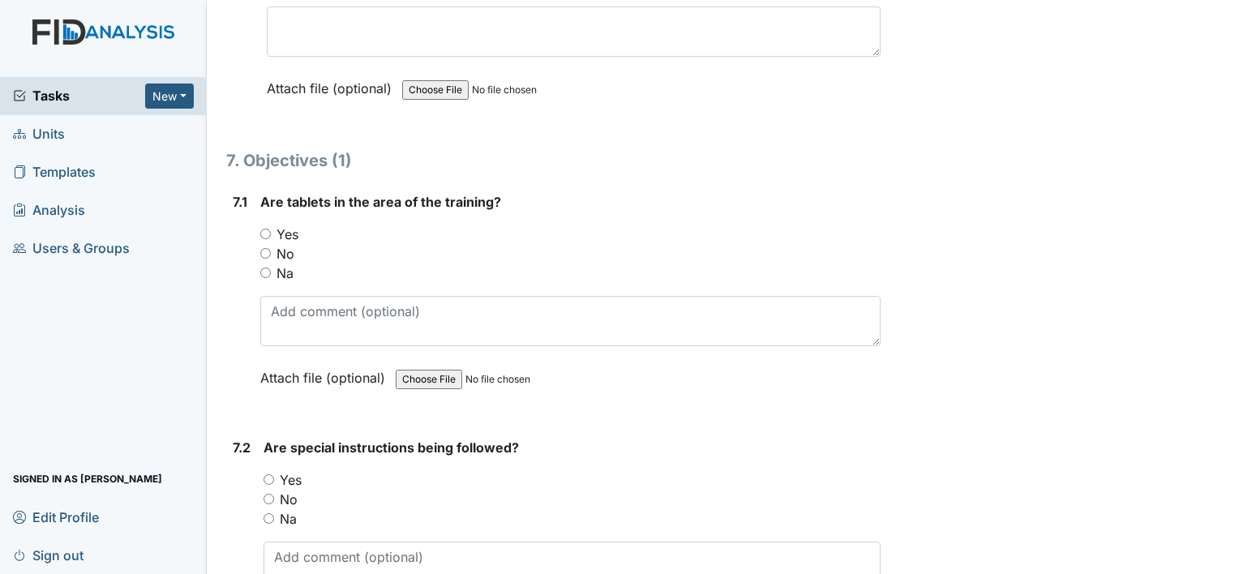
click at [268, 229] on input "Yes" at bounding box center [265, 234] width 11 height 11
radio input "true"
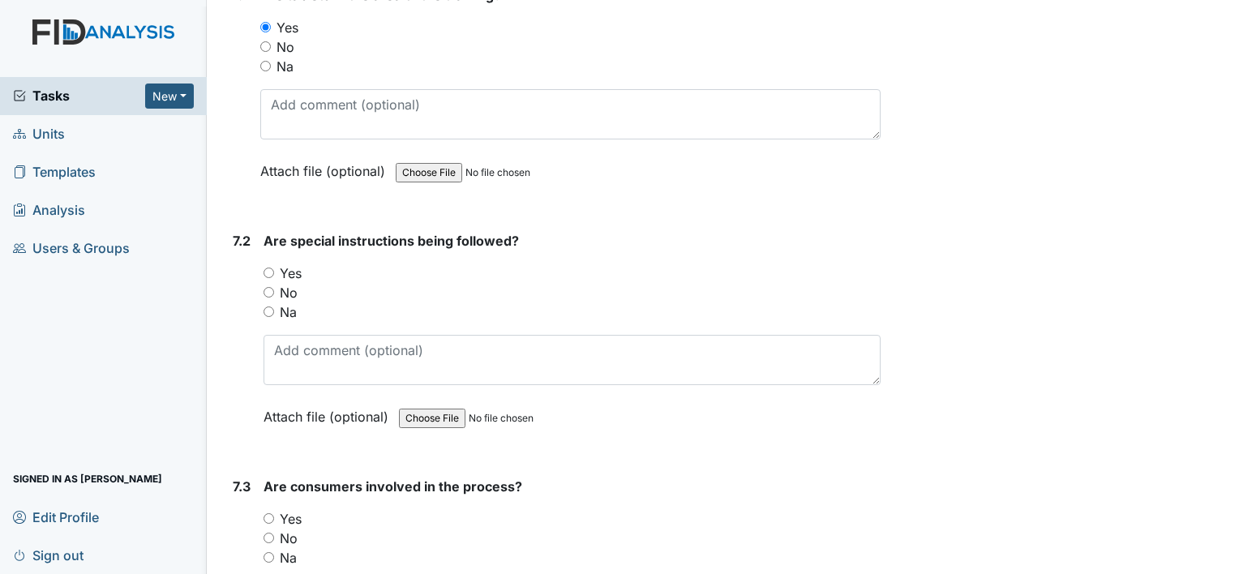
scroll to position [9892, 0]
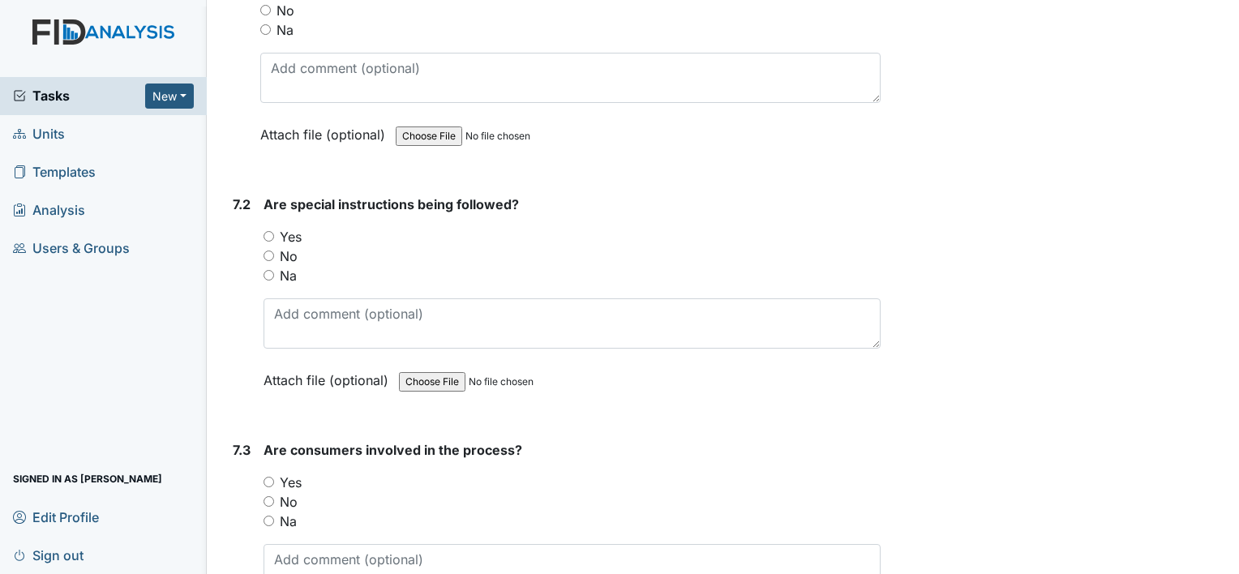
click at [265, 270] on input "Na" at bounding box center [269, 275] width 11 height 11
radio input "true"
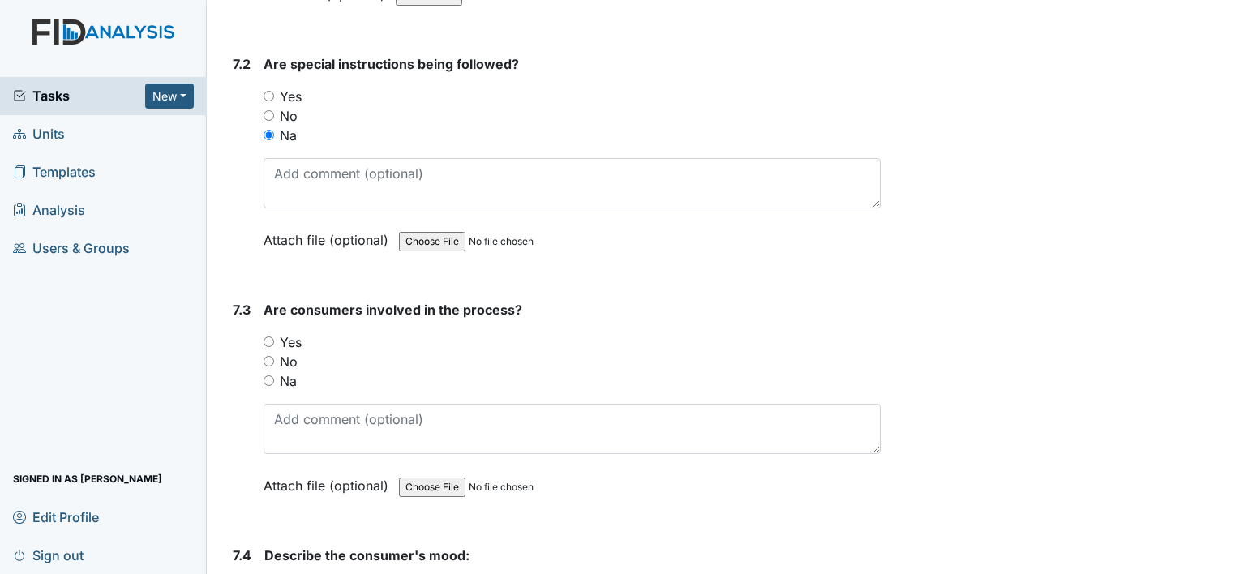
scroll to position [10135, 0]
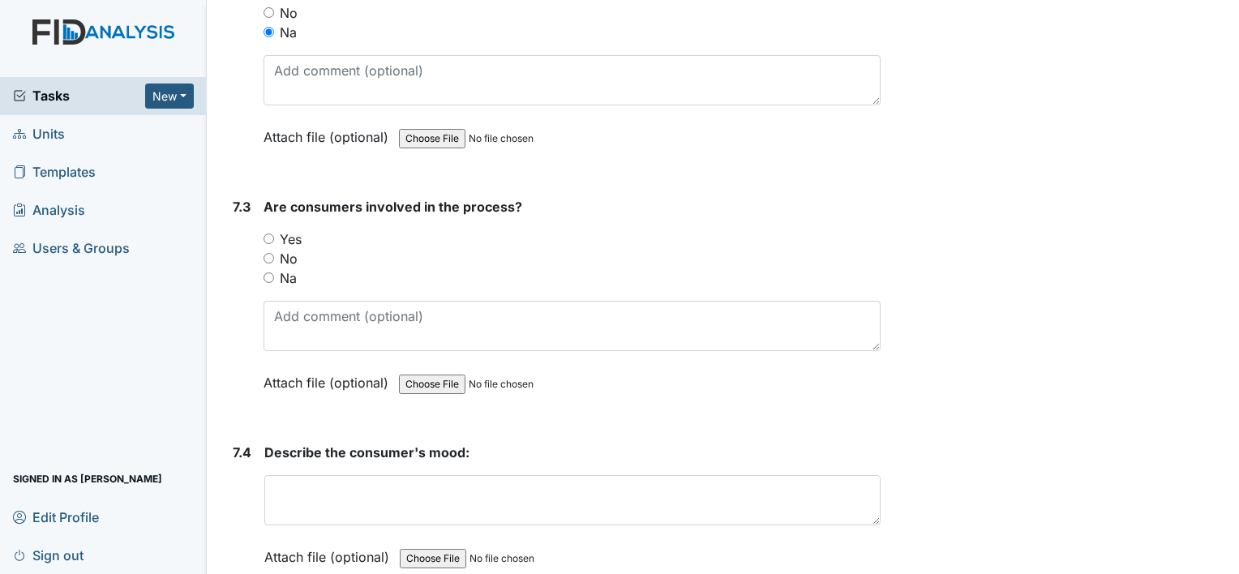
click at [269, 234] on input "Yes" at bounding box center [269, 239] width 11 height 11
radio input "true"
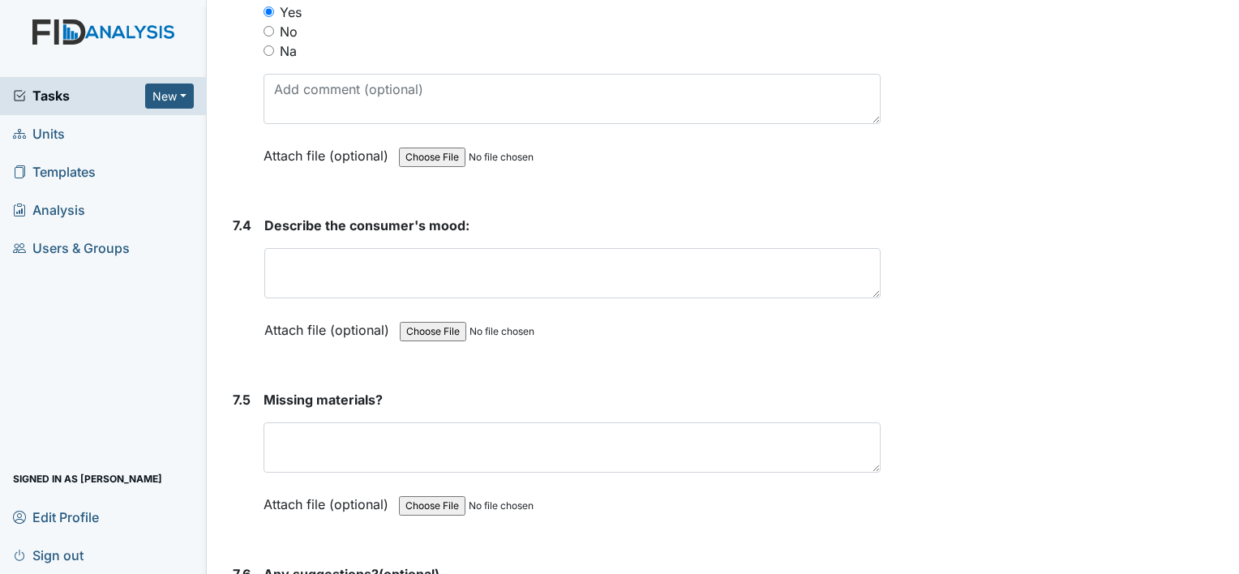
scroll to position [10379, 0]
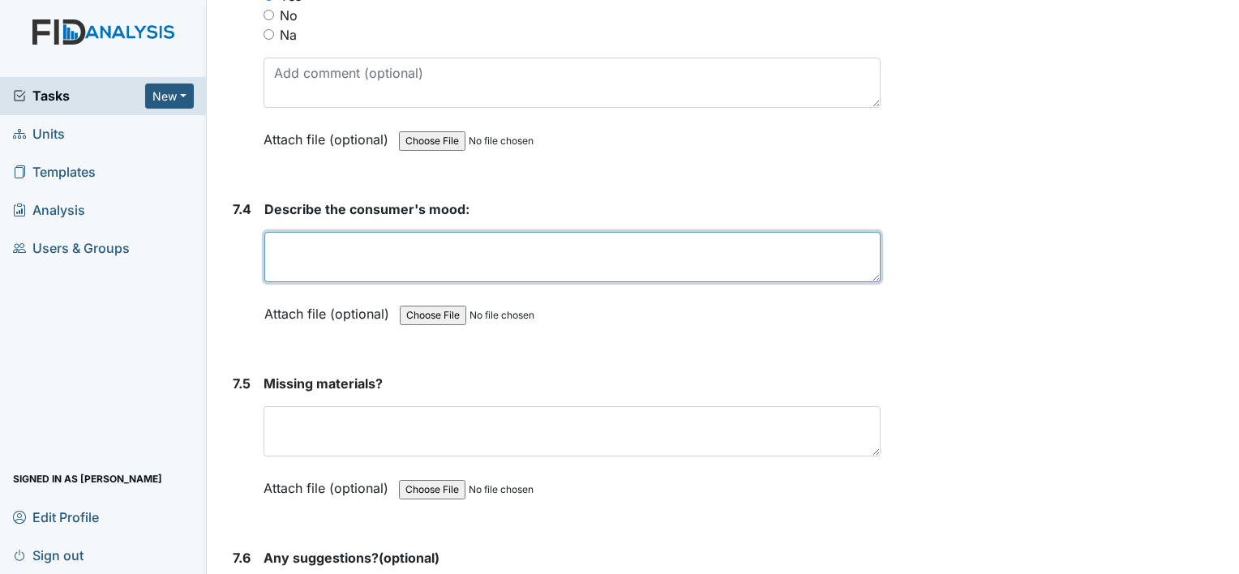
click at [278, 232] on textarea at bounding box center [572, 257] width 616 height 50
type textarea "happy"
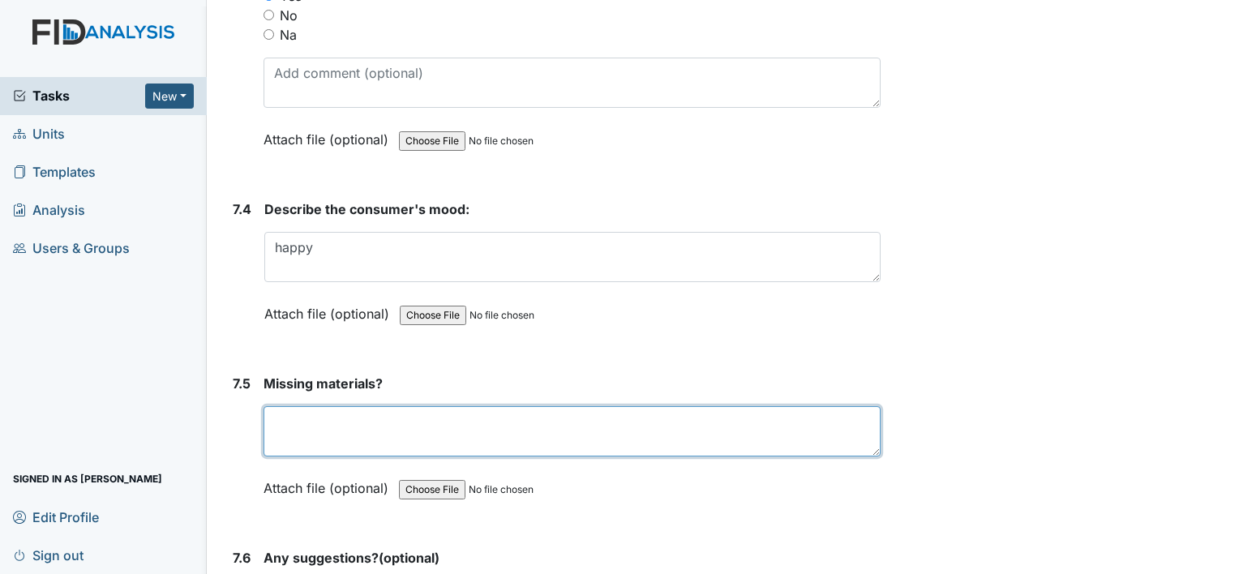
click at [291, 406] on textarea at bounding box center [572, 431] width 617 height 50
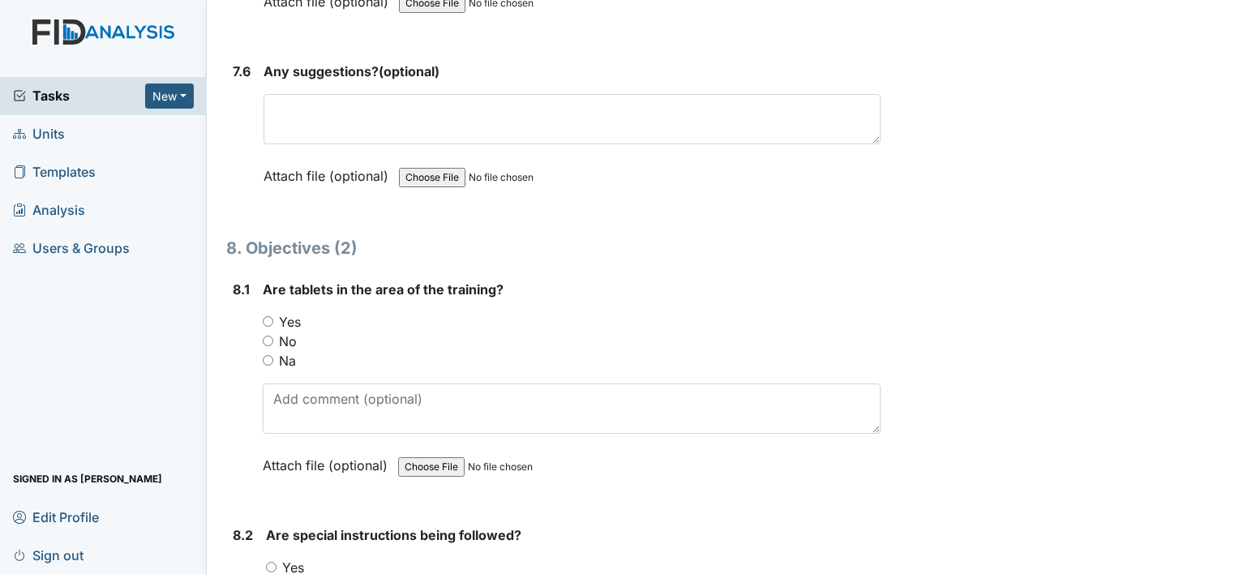
scroll to position [10946, 0]
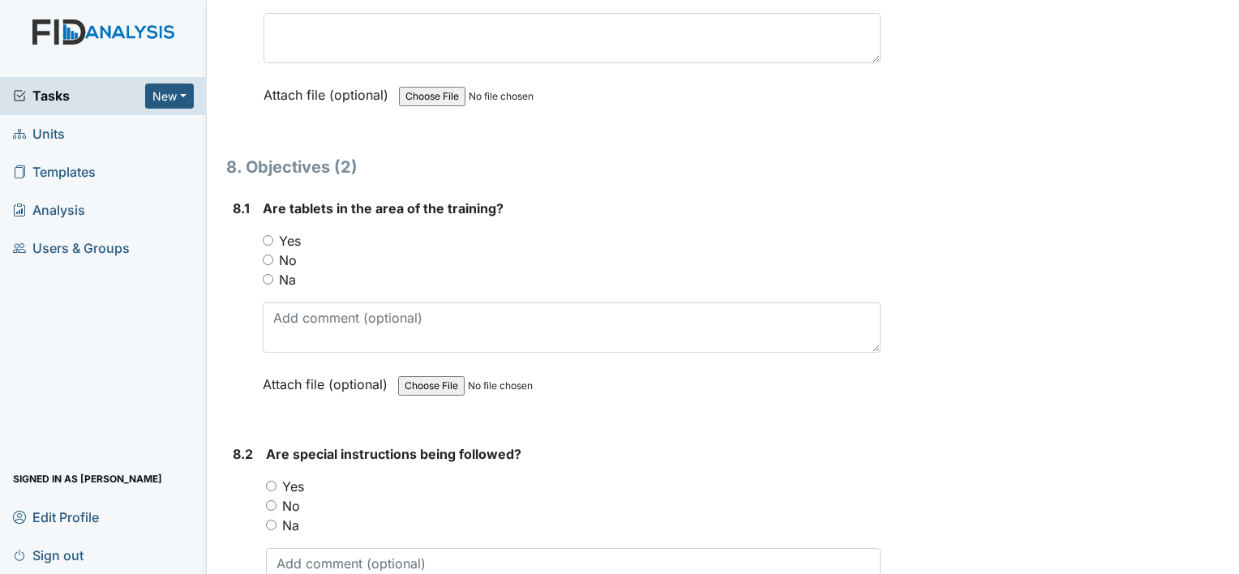
type textarea "n/a"
click at [272, 235] on input "Yes" at bounding box center [268, 240] width 11 height 11
radio input "true"
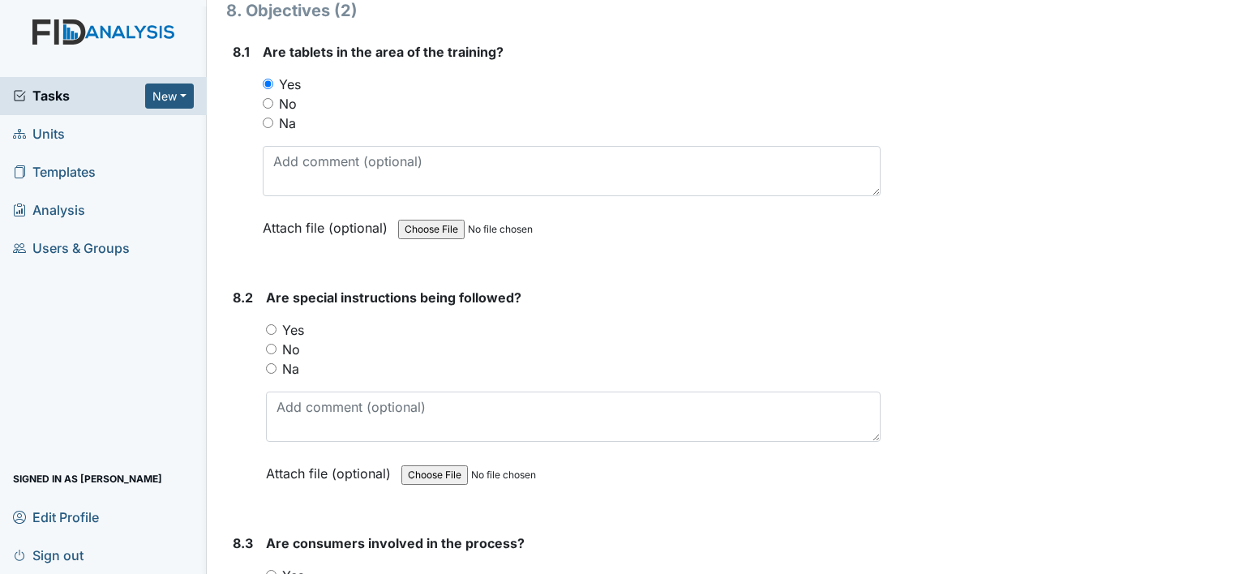
scroll to position [11108, 0]
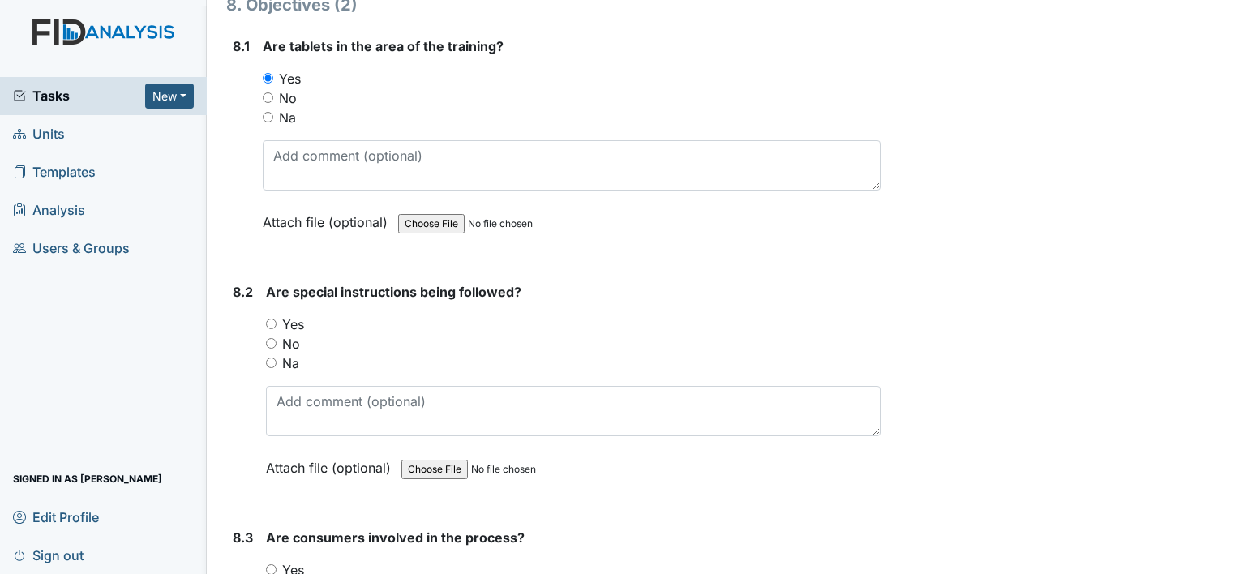
click at [269, 319] on input "Yes" at bounding box center [271, 324] width 11 height 11
radio input "true"
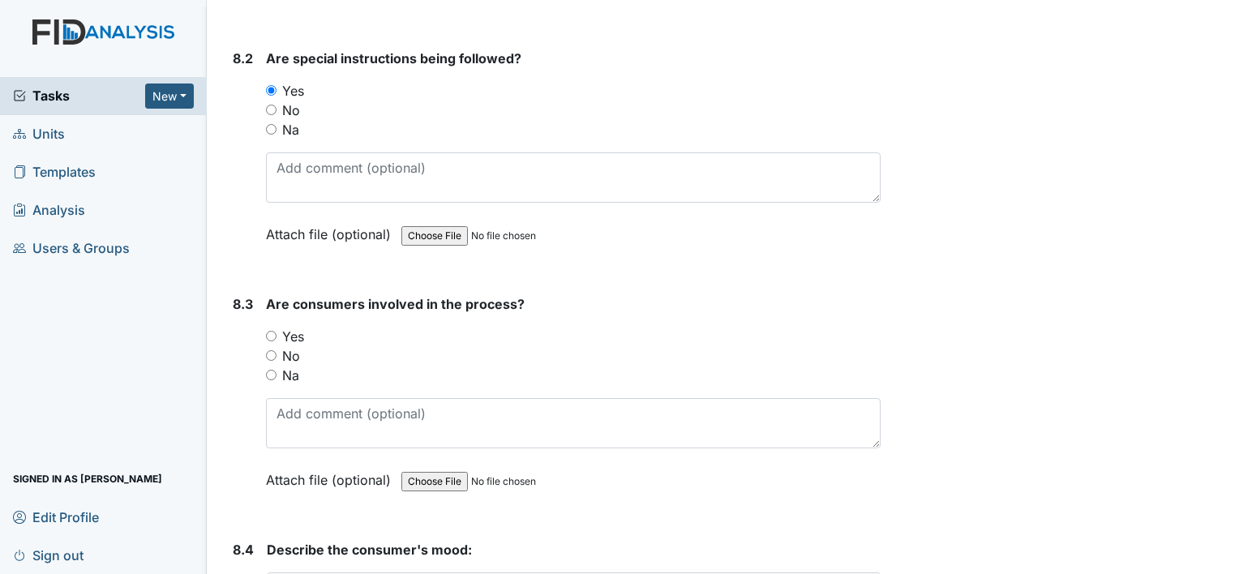
scroll to position [11433, 0]
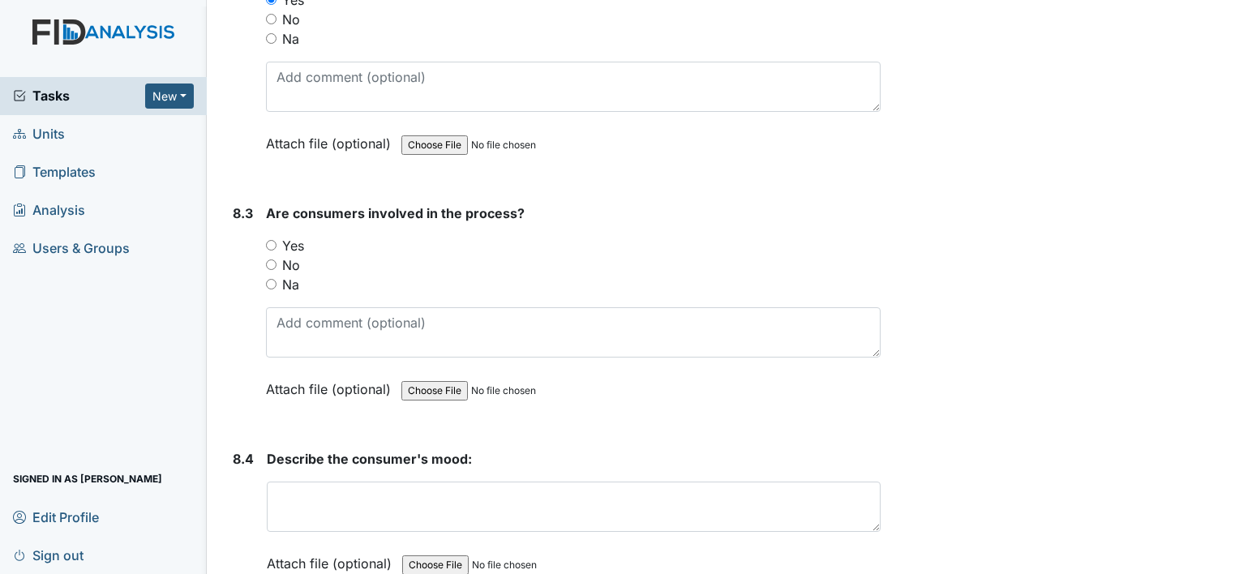
click at [269, 240] on input "Yes" at bounding box center [271, 245] width 11 height 11
radio input "true"
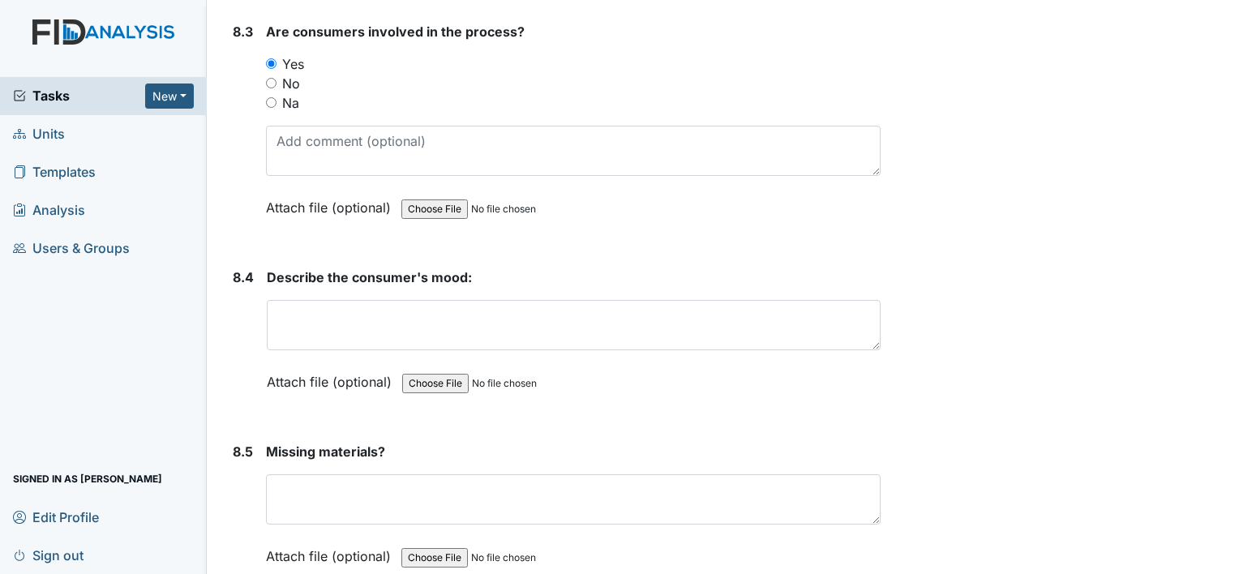
scroll to position [11676, 0]
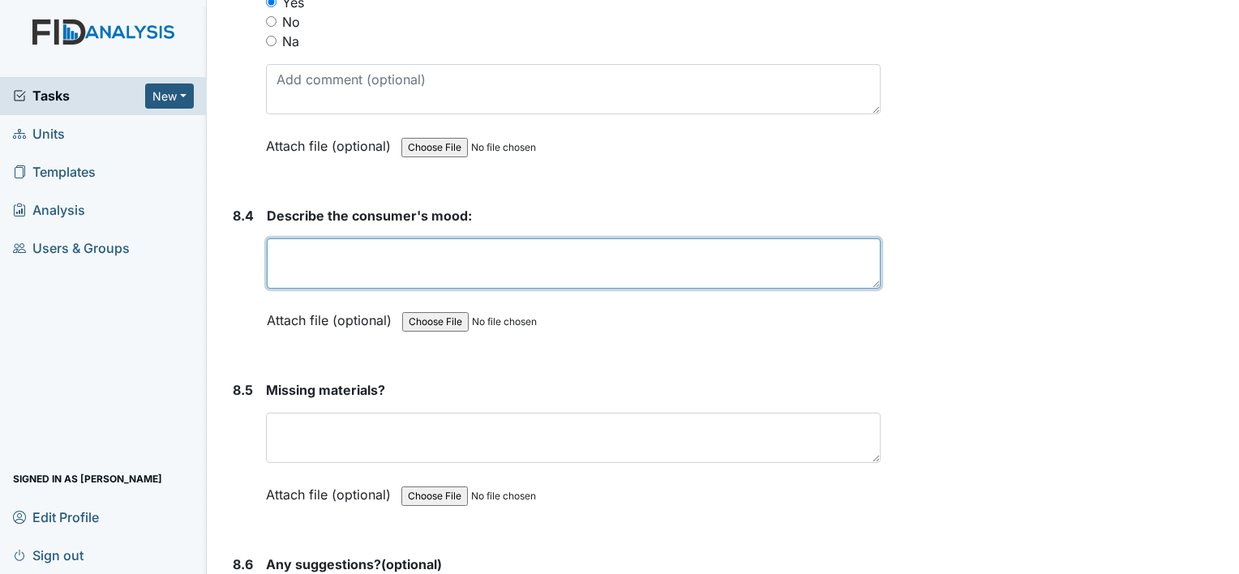
click at [288, 238] on textarea at bounding box center [574, 263] width 614 height 50
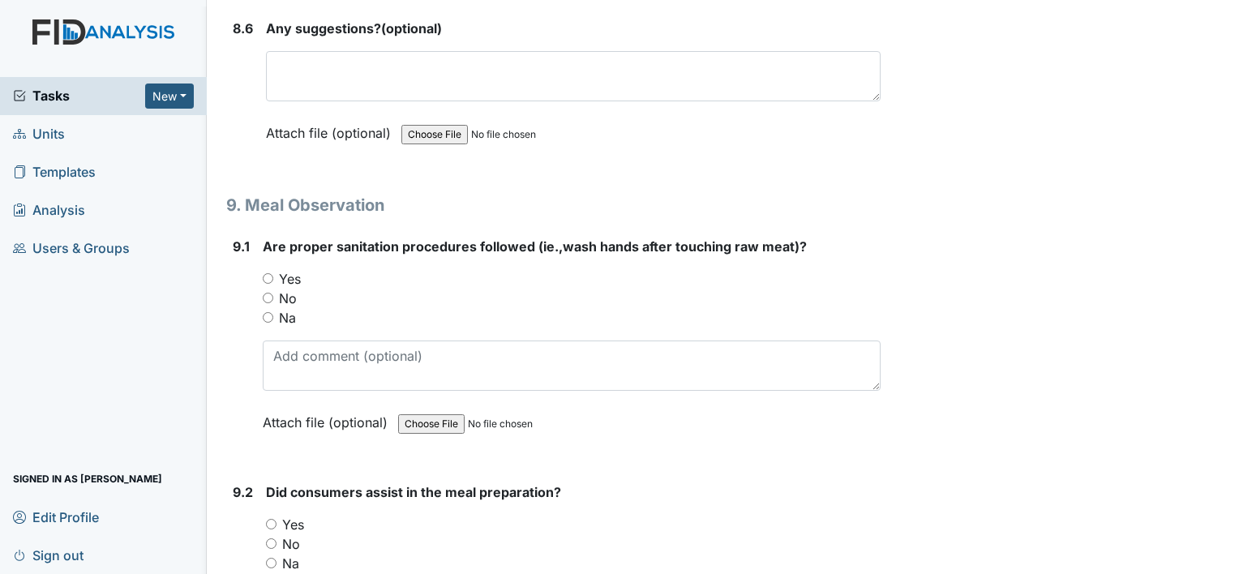
scroll to position [12244, 0]
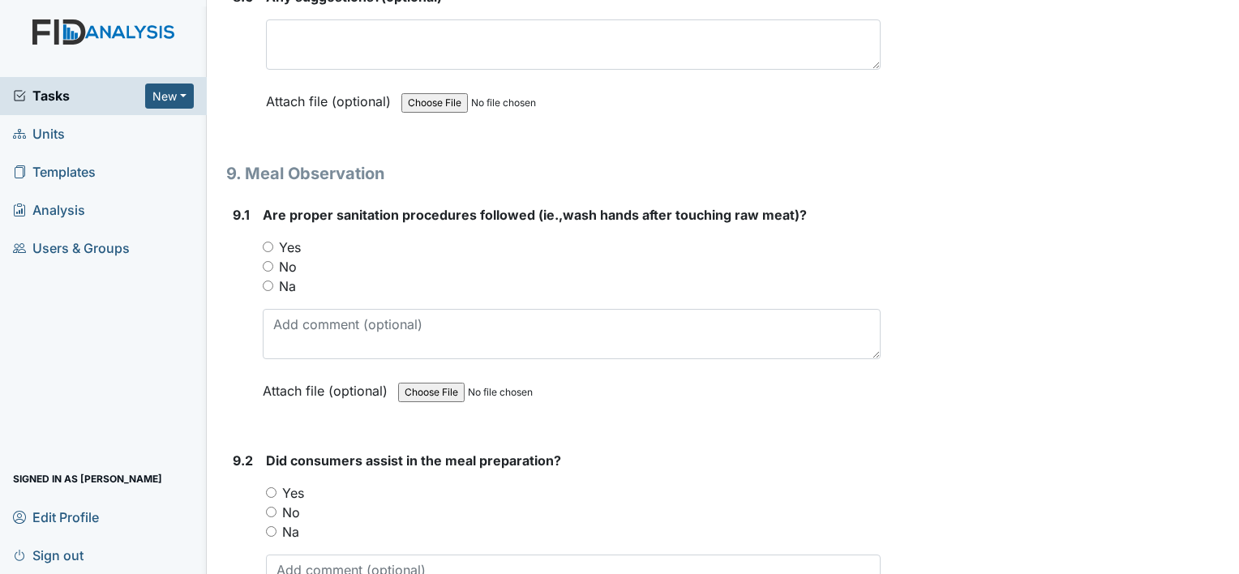
type textarea "happy"
click at [264, 242] on input "Yes" at bounding box center [268, 247] width 11 height 11
radio input "true"
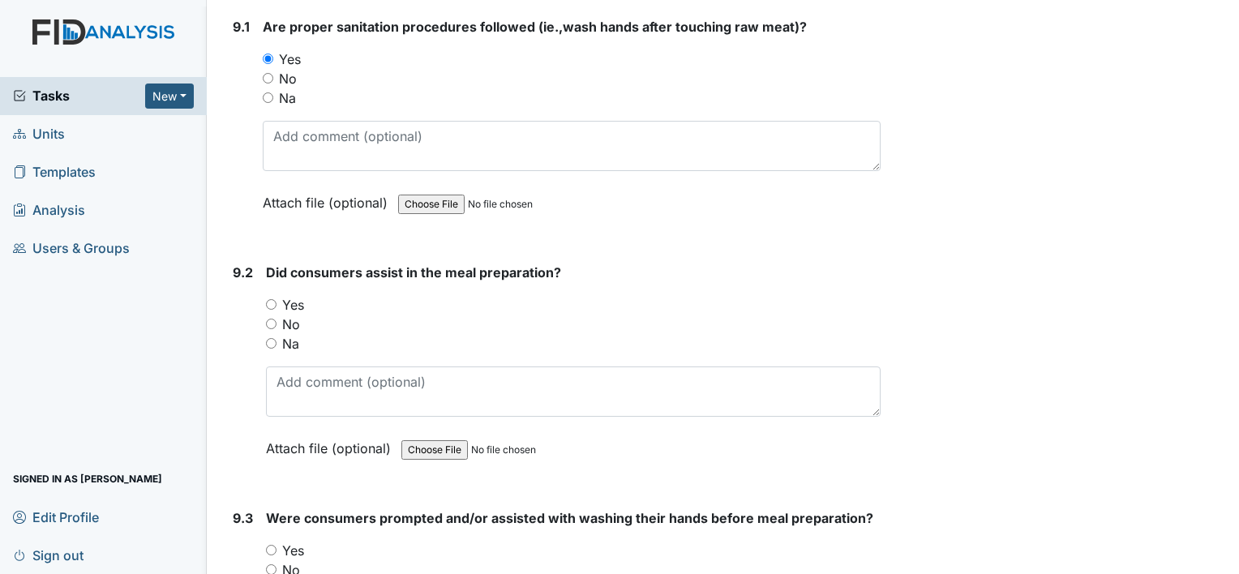
scroll to position [12487, 0]
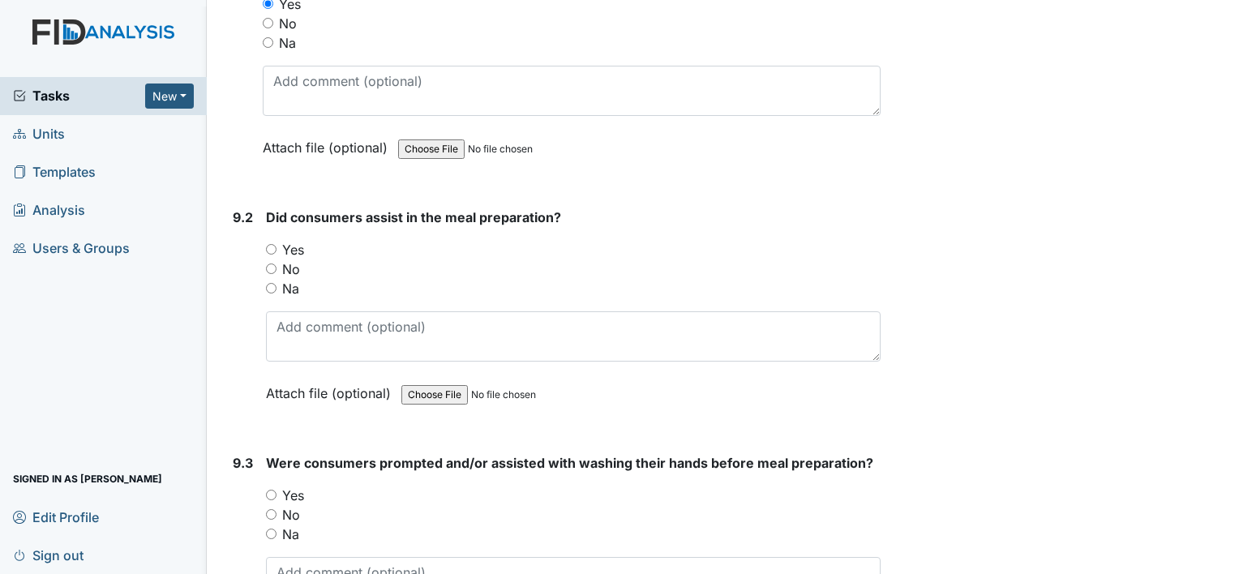
click at [272, 240] on div "Yes" at bounding box center [573, 249] width 615 height 19
click at [269, 244] on input "Yes" at bounding box center [271, 249] width 11 height 11
radio input "true"
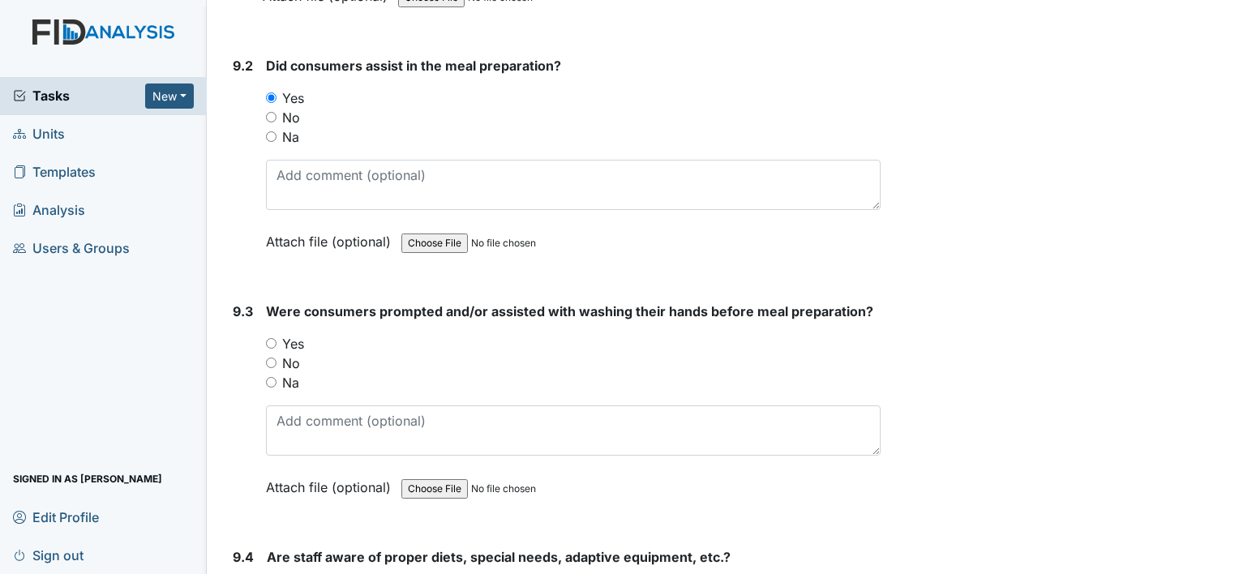
scroll to position [12730, 0]
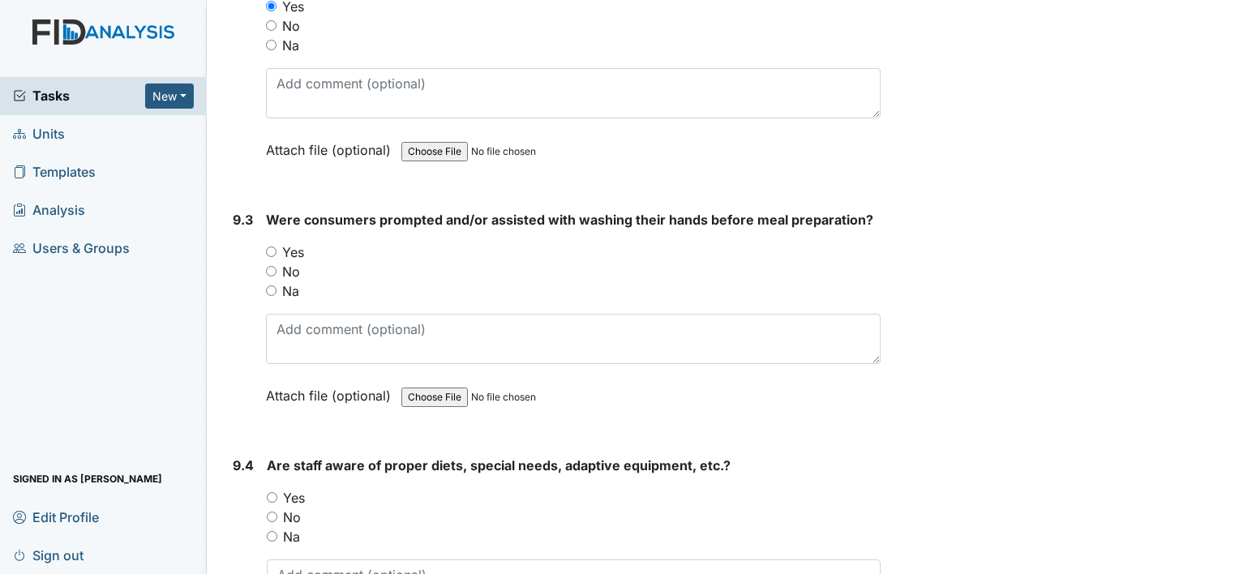
click at [275, 246] on input "Yes" at bounding box center [271, 251] width 11 height 11
radio input "true"
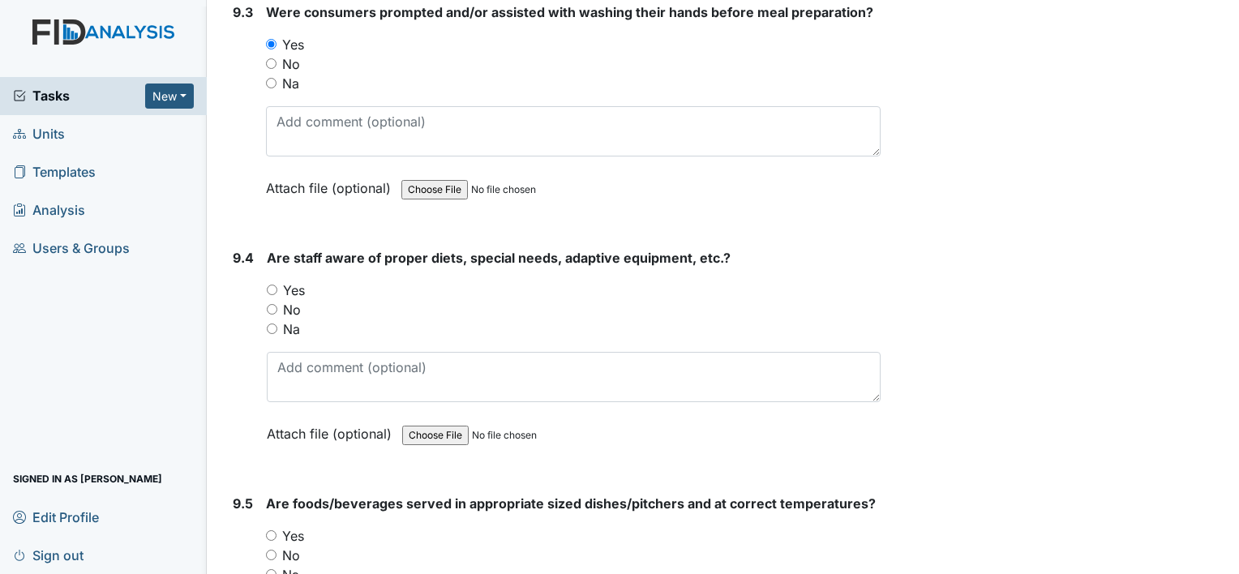
scroll to position [12973, 0]
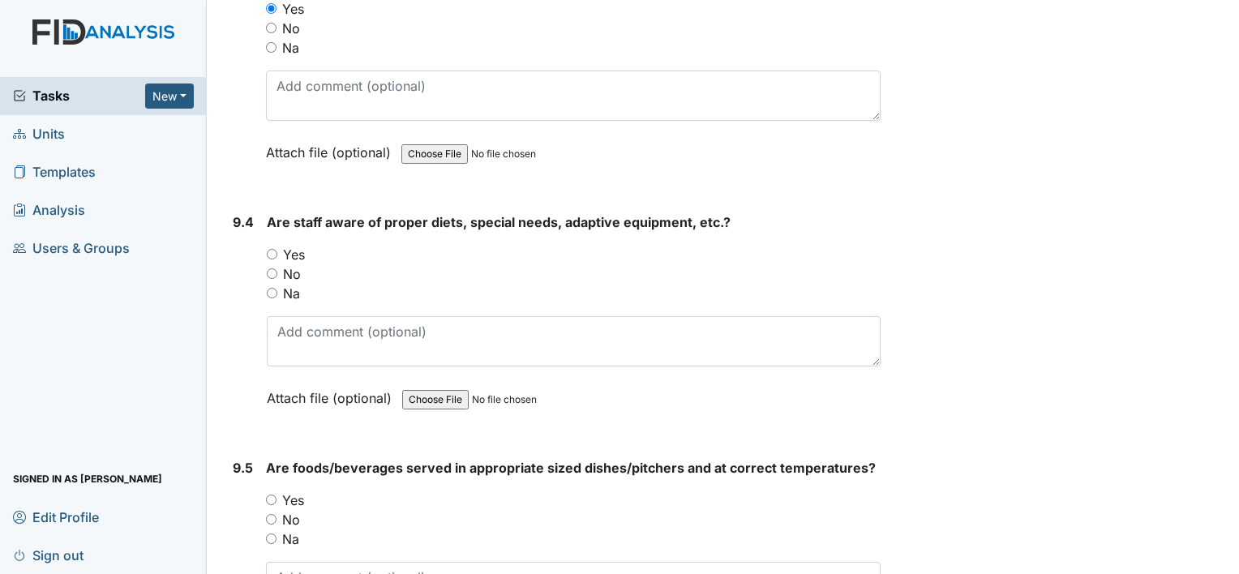
click at [276, 249] on input "Yes" at bounding box center [272, 254] width 11 height 11
radio input "true"
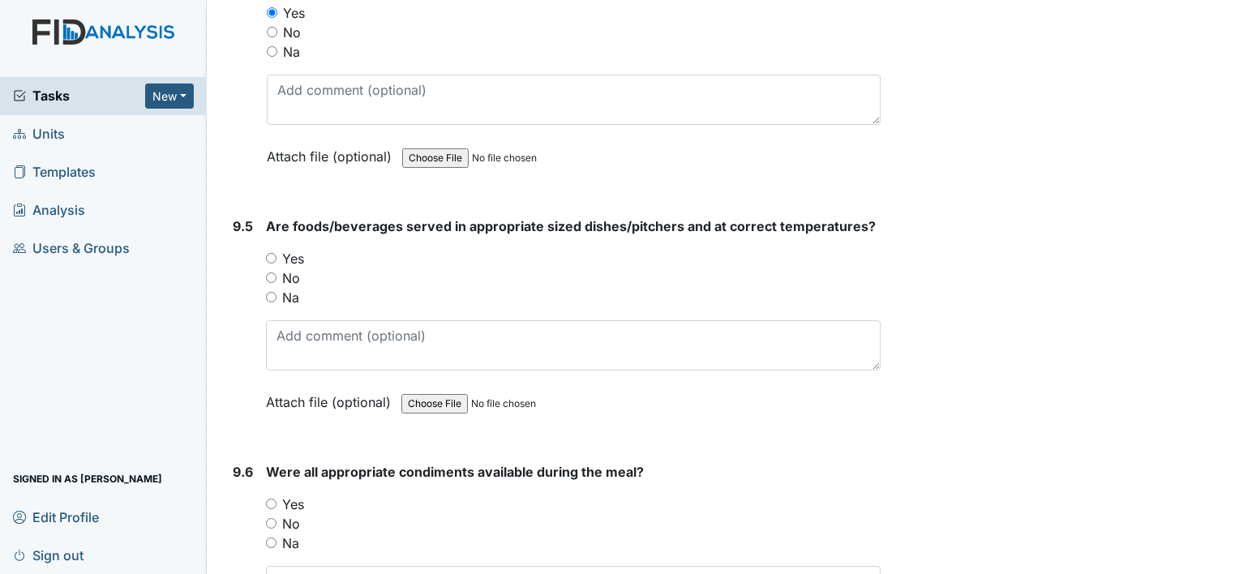
scroll to position [13217, 0]
click at [271, 251] on input "Yes" at bounding box center [271, 256] width 11 height 11
radio input "true"
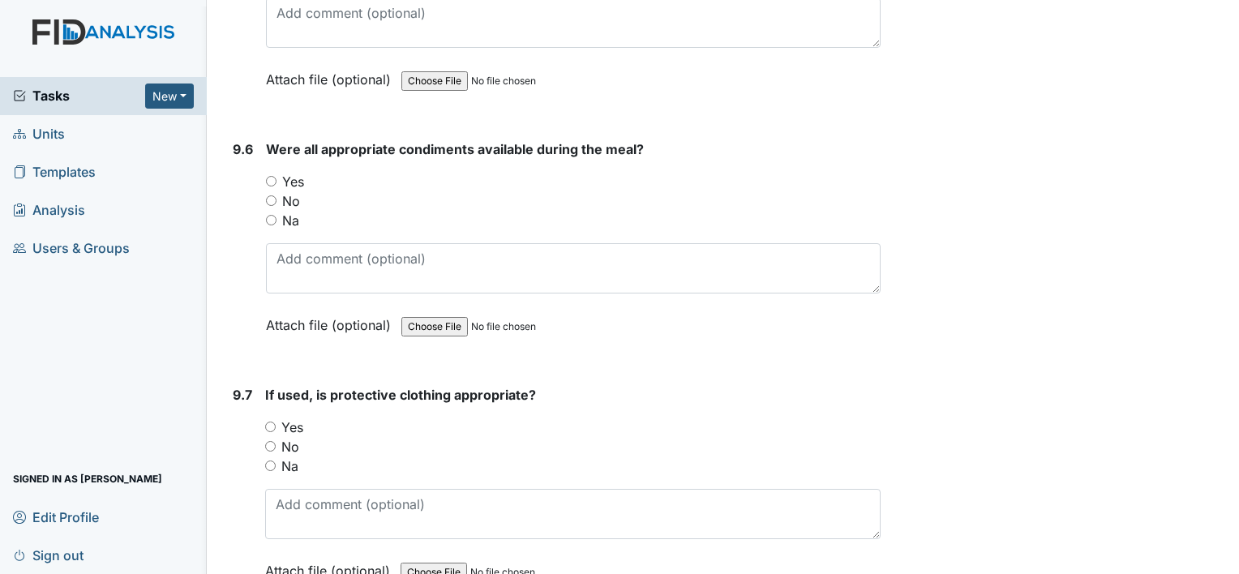
scroll to position [13541, 0]
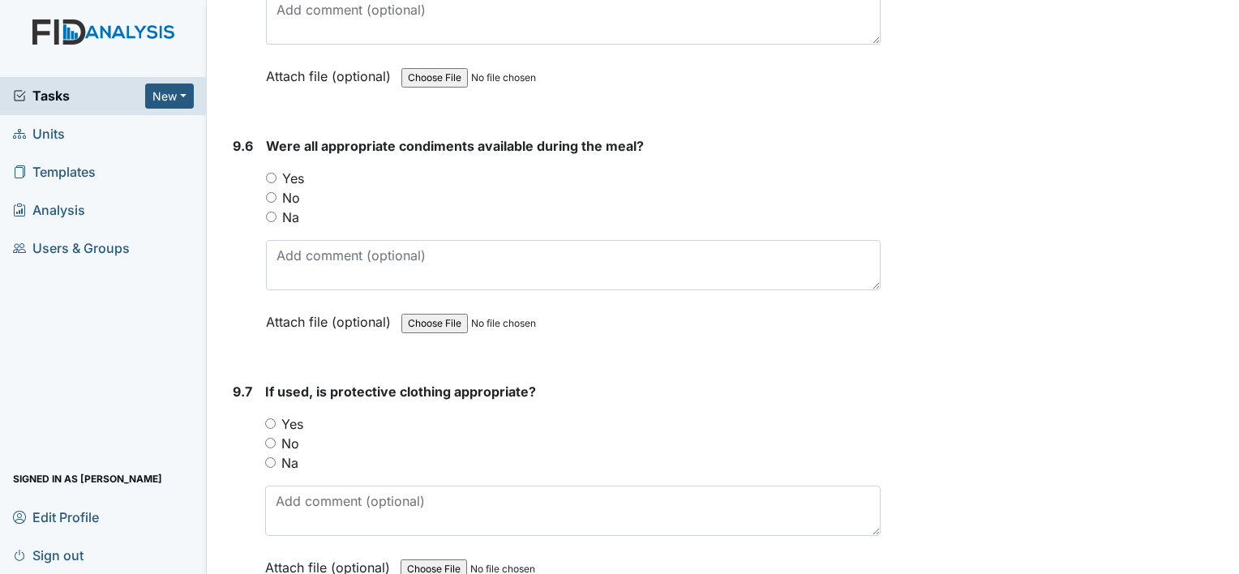
click at [276, 173] on input "Yes" at bounding box center [271, 178] width 11 height 11
radio input "true"
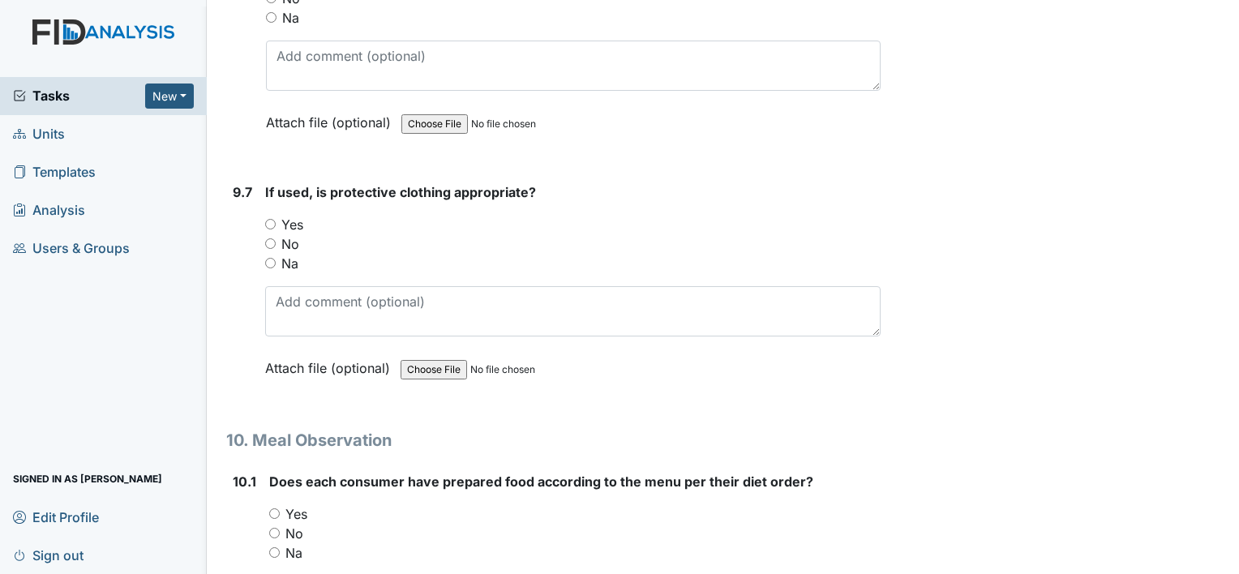
scroll to position [13784, 0]
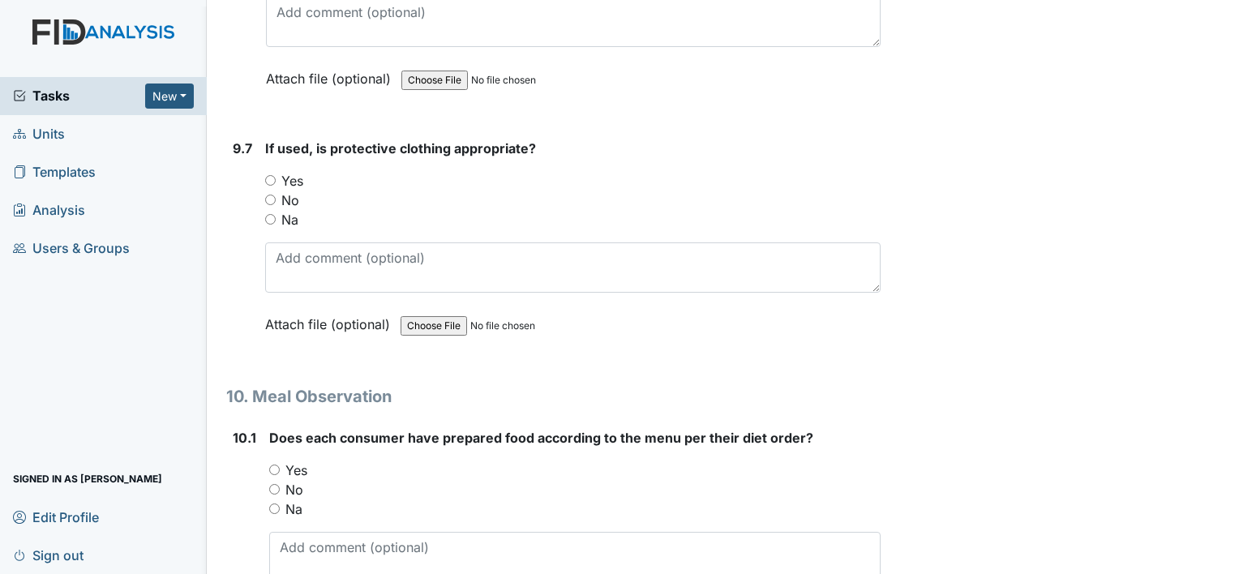
click at [269, 214] on input "Na" at bounding box center [270, 219] width 11 height 11
radio input "true"
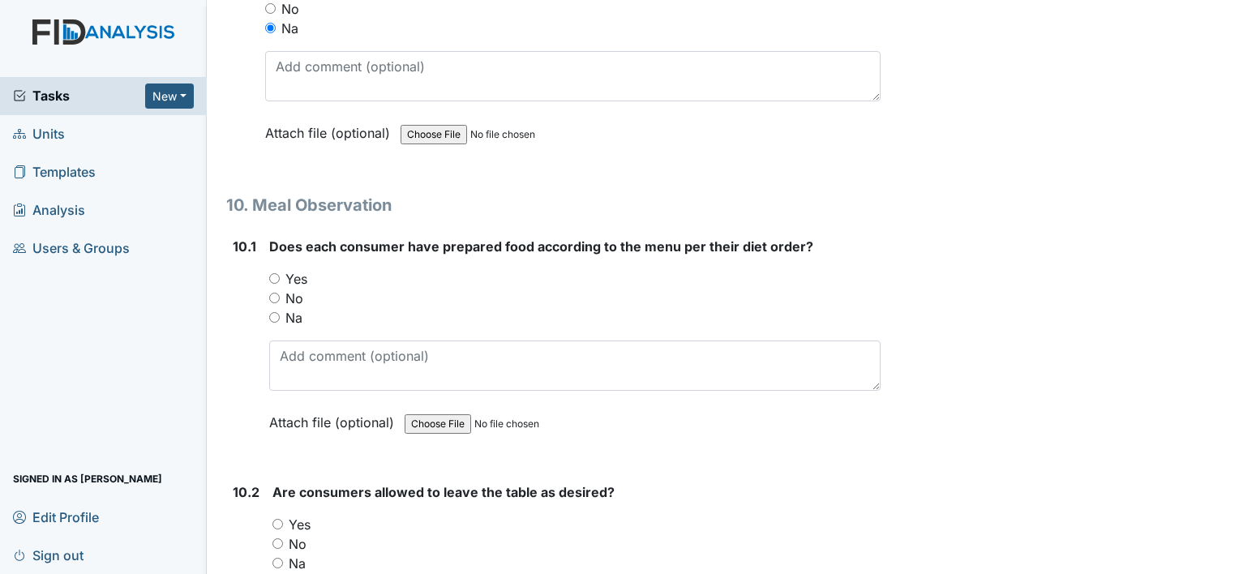
scroll to position [14027, 0]
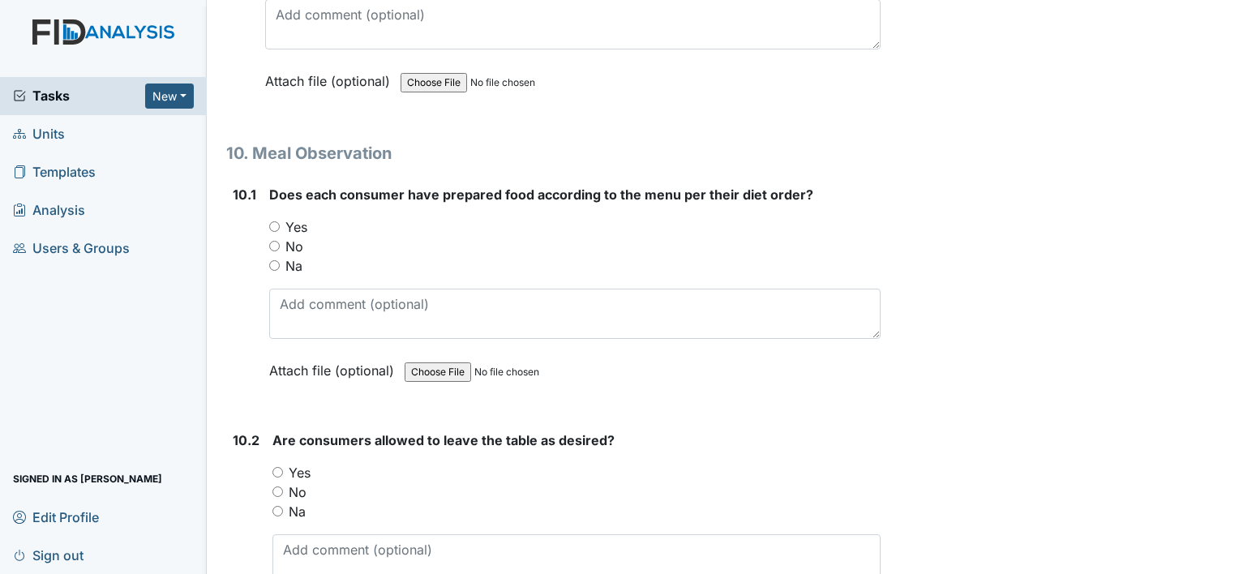
click at [276, 221] on input "Yes" at bounding box center [274, 226] width 11 height 11
radio input "true"
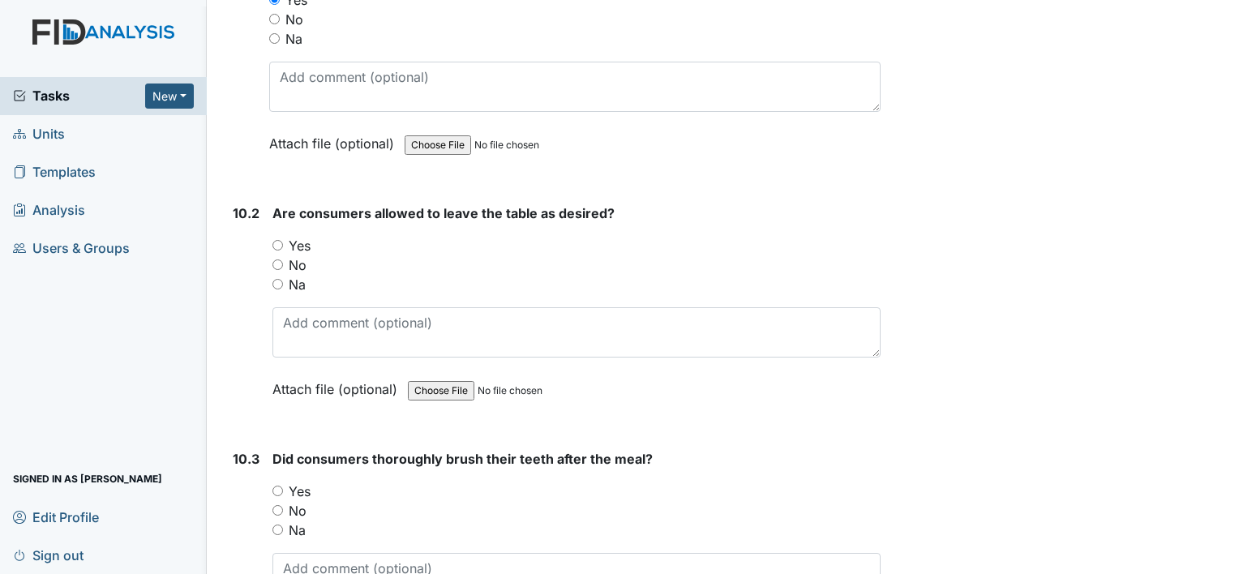
scroll to position [14271, 0]
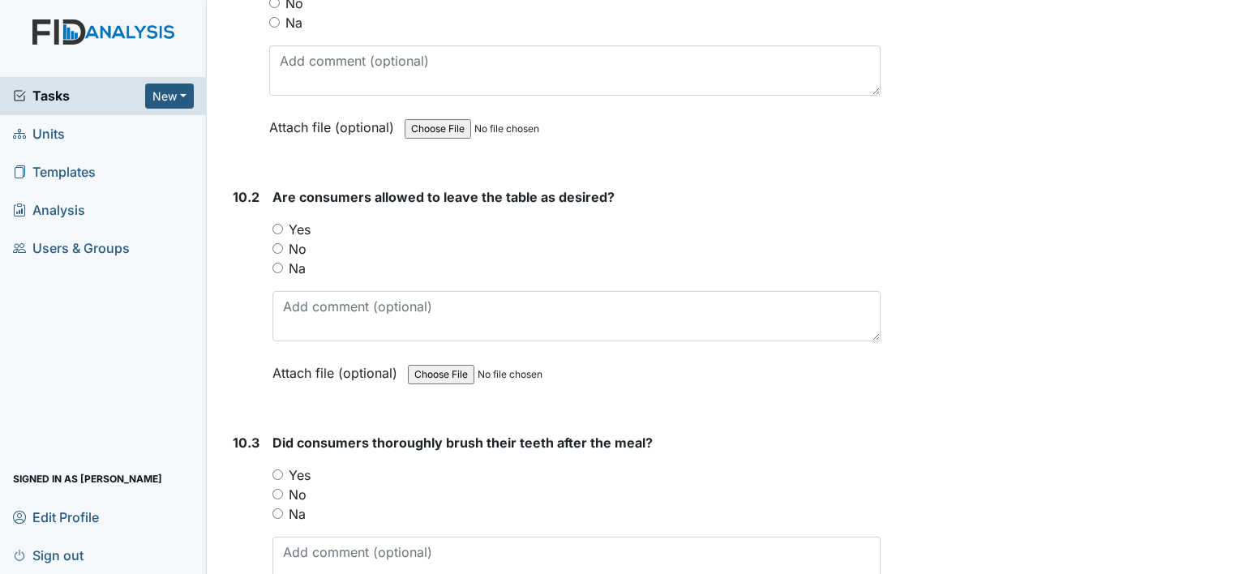
click at [279, 224] on input "Yes" at bounding box center [277, 229] width 11 height 11
radio input "true"
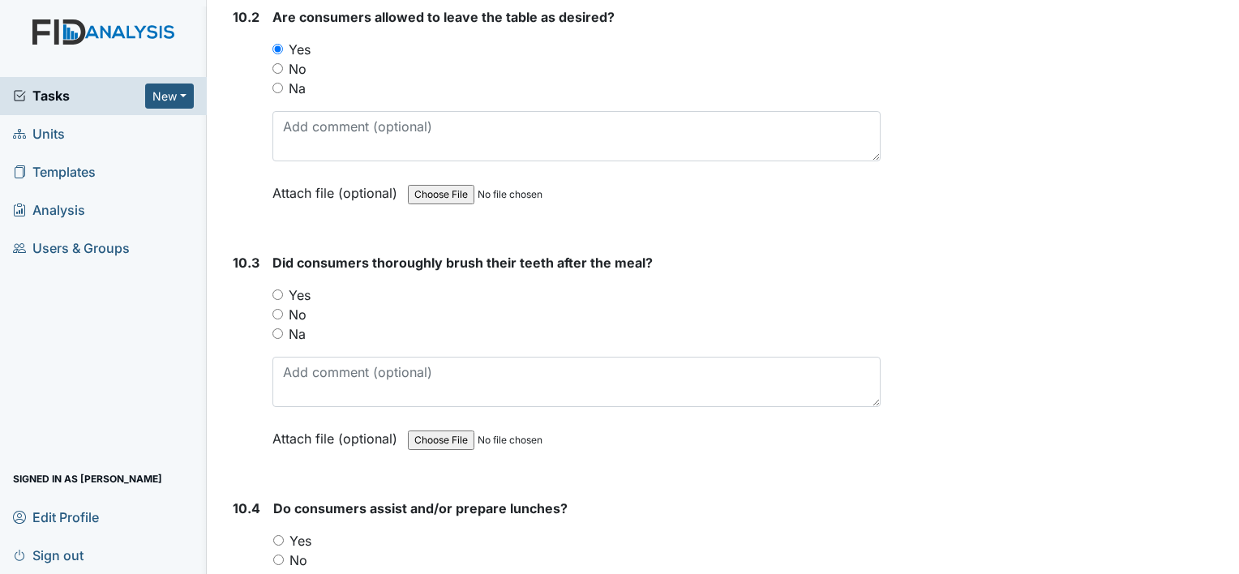
scroll to position [14514, 0]
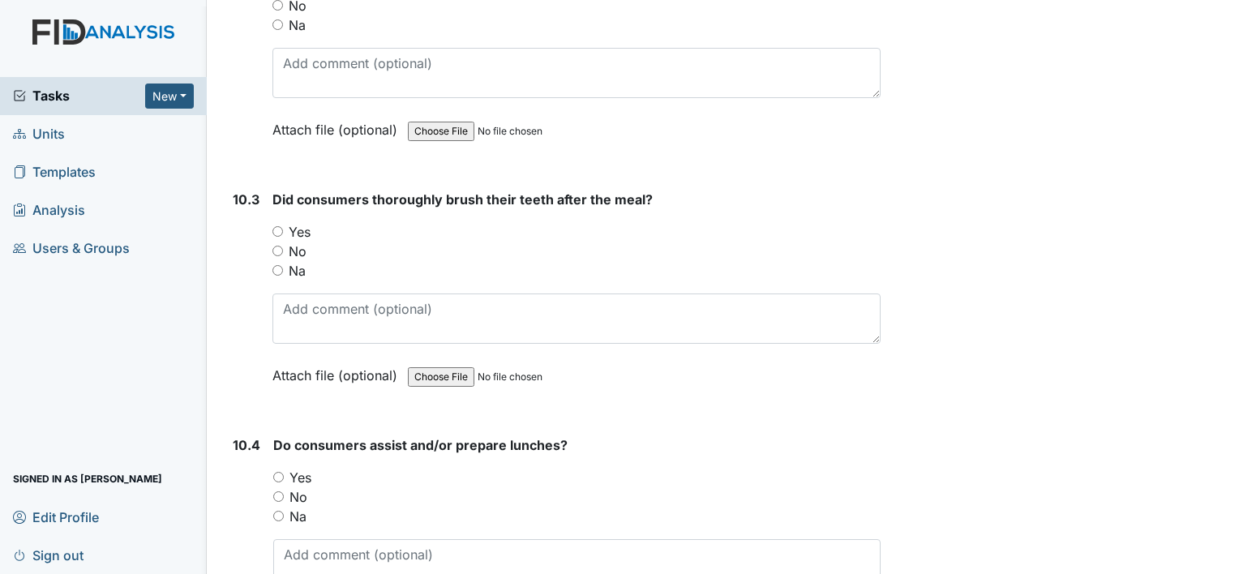
click at [279, 226] on input "Yes" at bounding box center [277, 231] width 11 height 11
radio input "true"
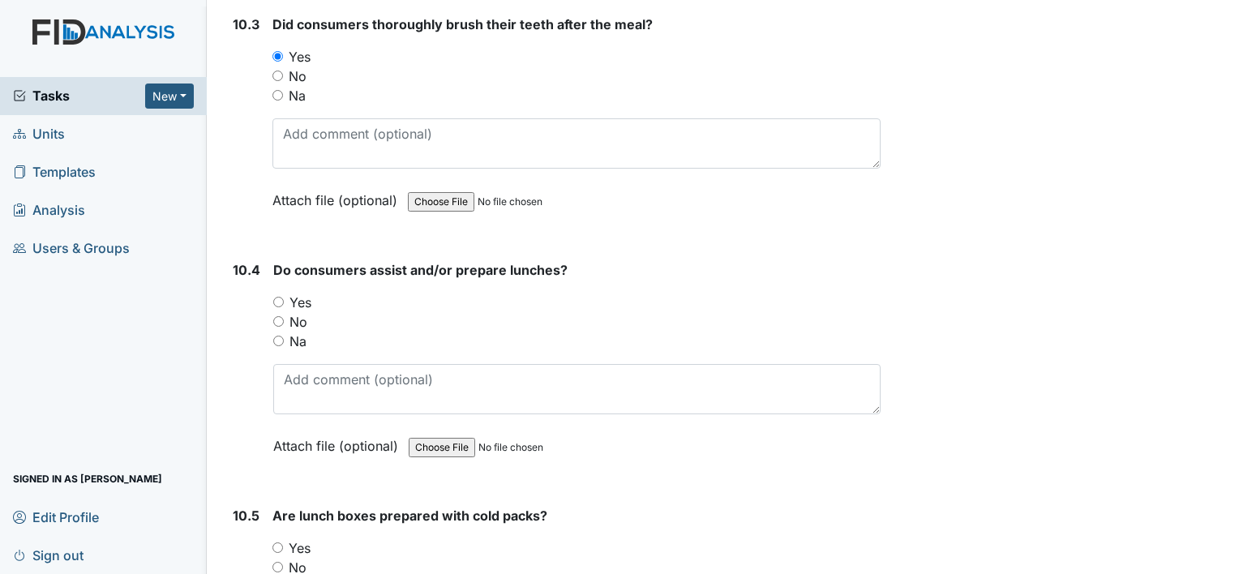
scroll to position [14757, 0]
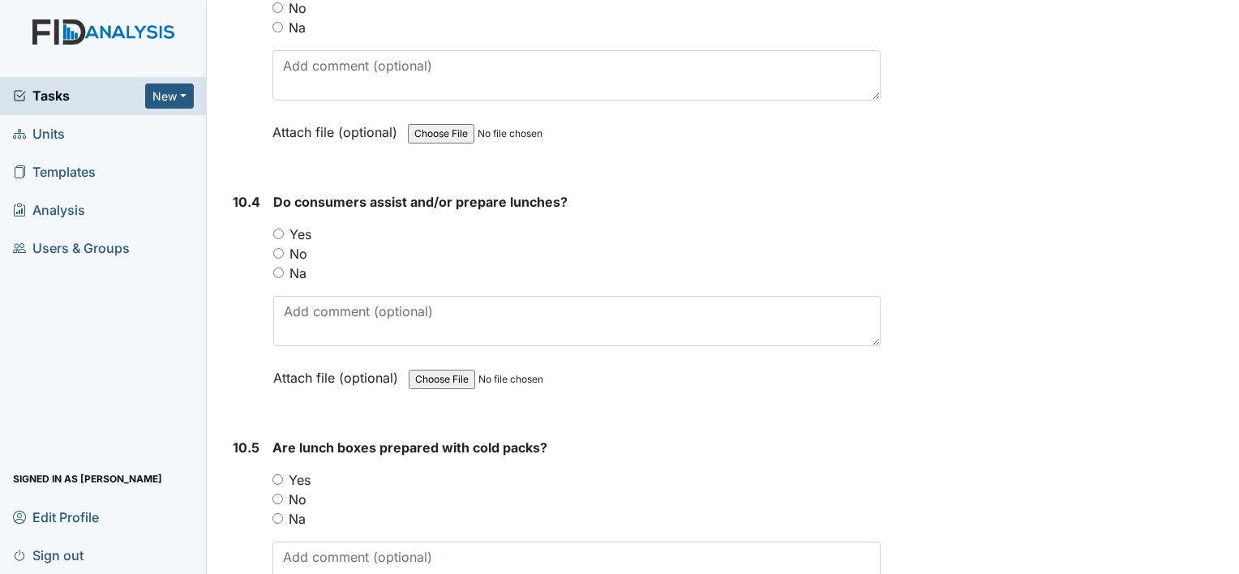
click at [279, 268] on input "Na" at bounding box center [278, 273] width 11 height 11
radio input "true"
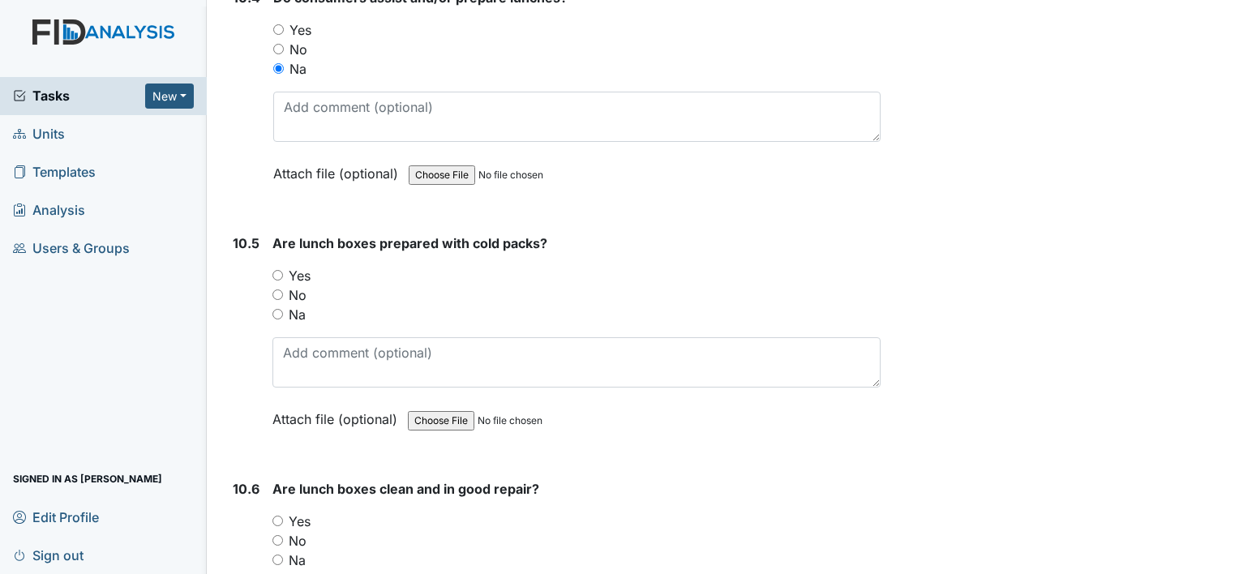
scroll to position [15000, 0]
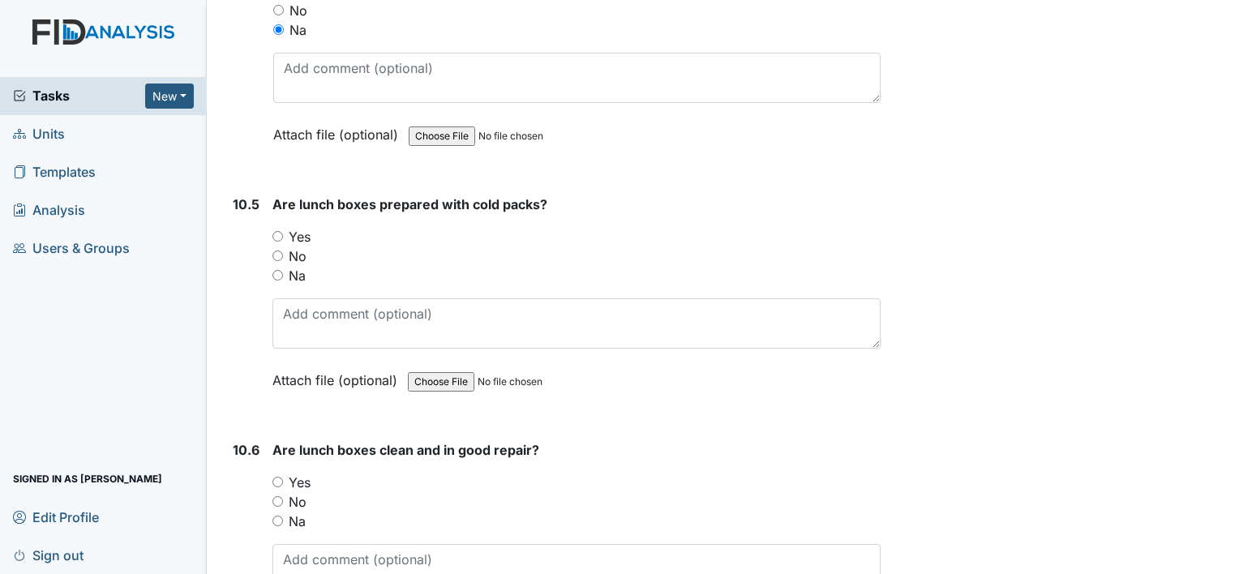
click at [270, 227] on div "10.5 Are lunch boxes prepared with cold packs? You must select one of the below…" at bounding box center [553, 305] width 654 height 220
click at [274, 270] on input "Na" at bounding box center [277, 275] width 11 height 11
radio input "true"
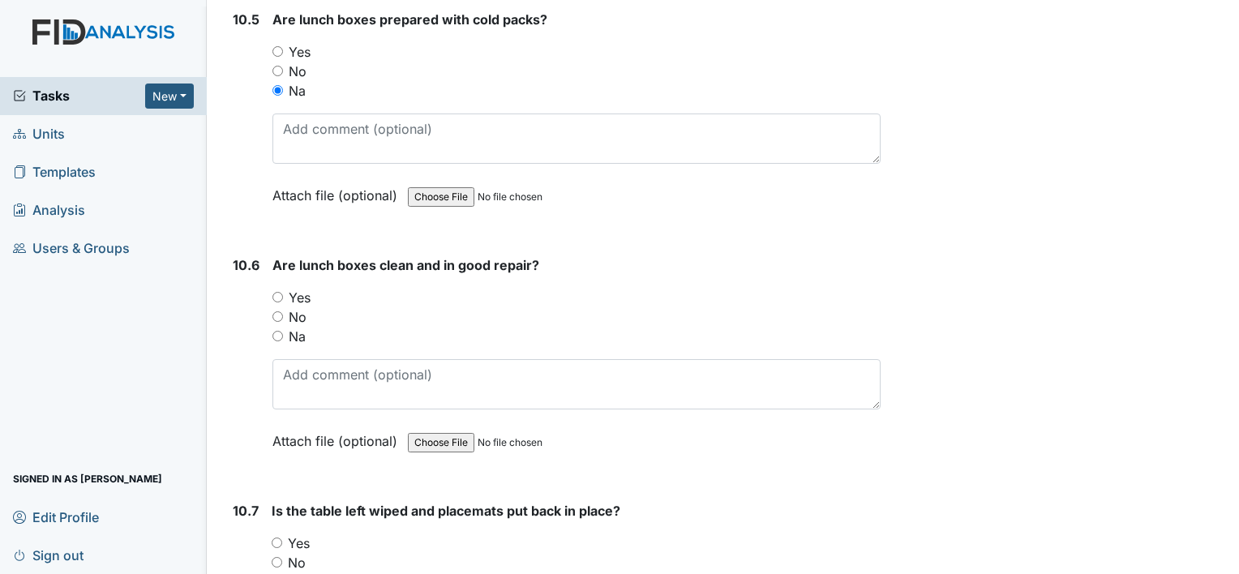
scroll to position [15244, 0]
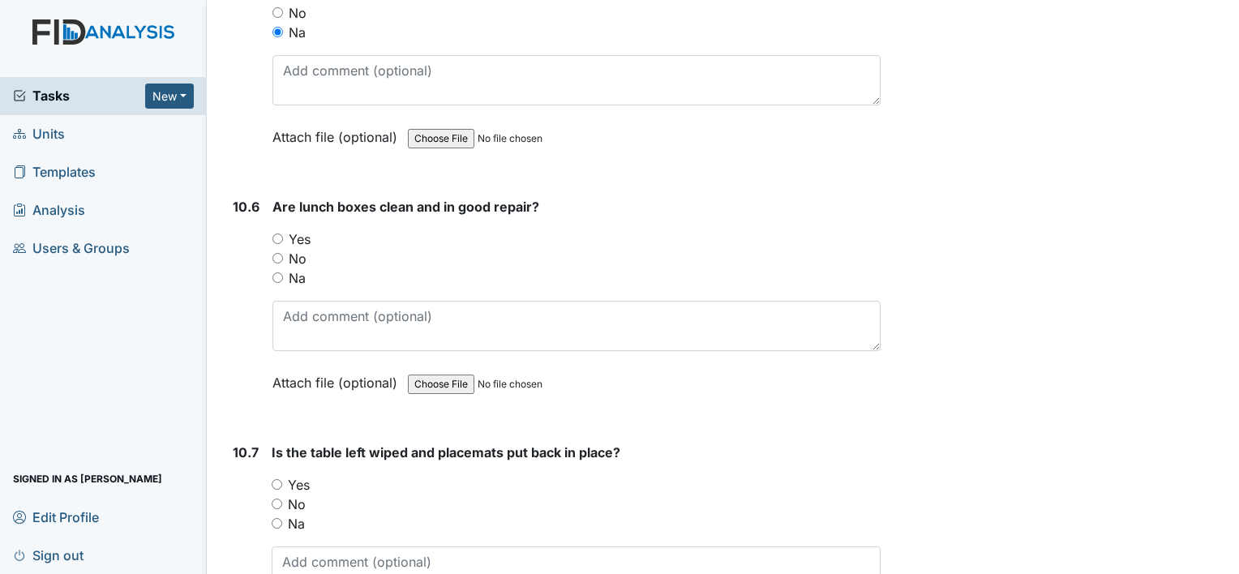
click at [281, 272] on input "Na" at bounding box center [277, 277] width 11 height 11
radio input "true"
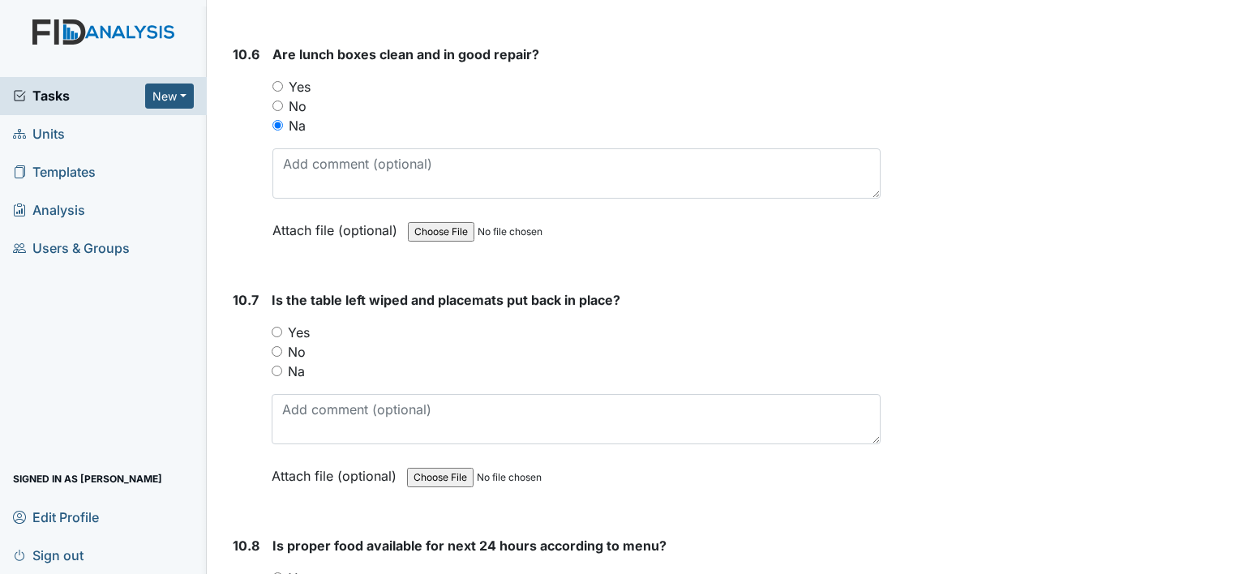
scroll to position [15487, 0]
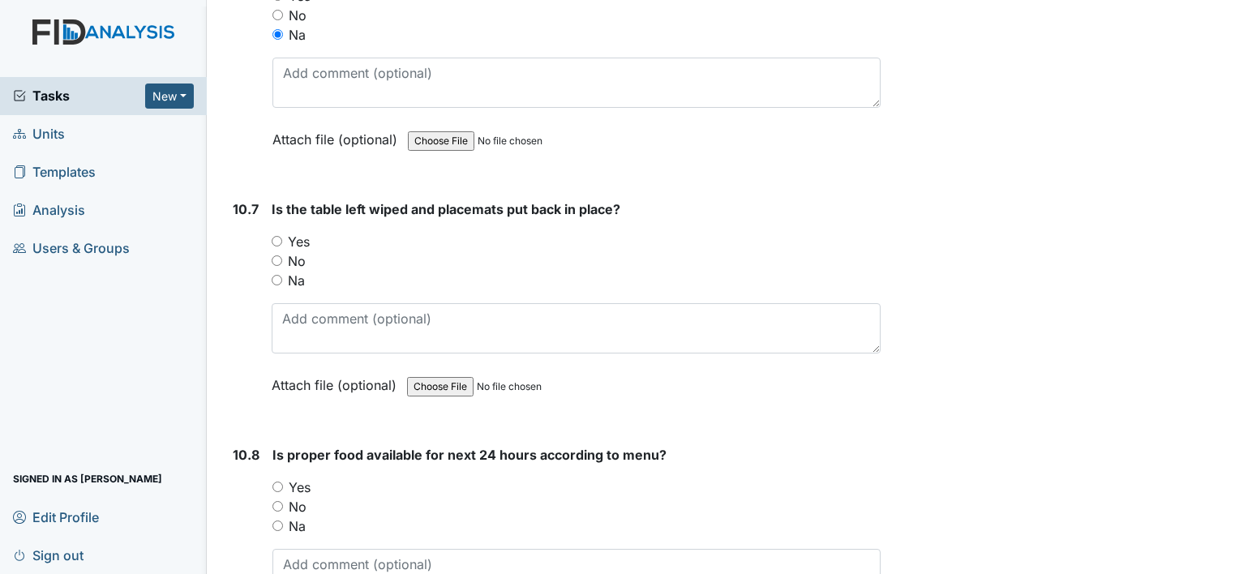
click at [282, 232] on div "Yes" at bounding box center [576, 241] width 609 height 19
click at [279, 236] on input "Yes" at bounding box center [277, 241] width 11 height 11
radio input "true"
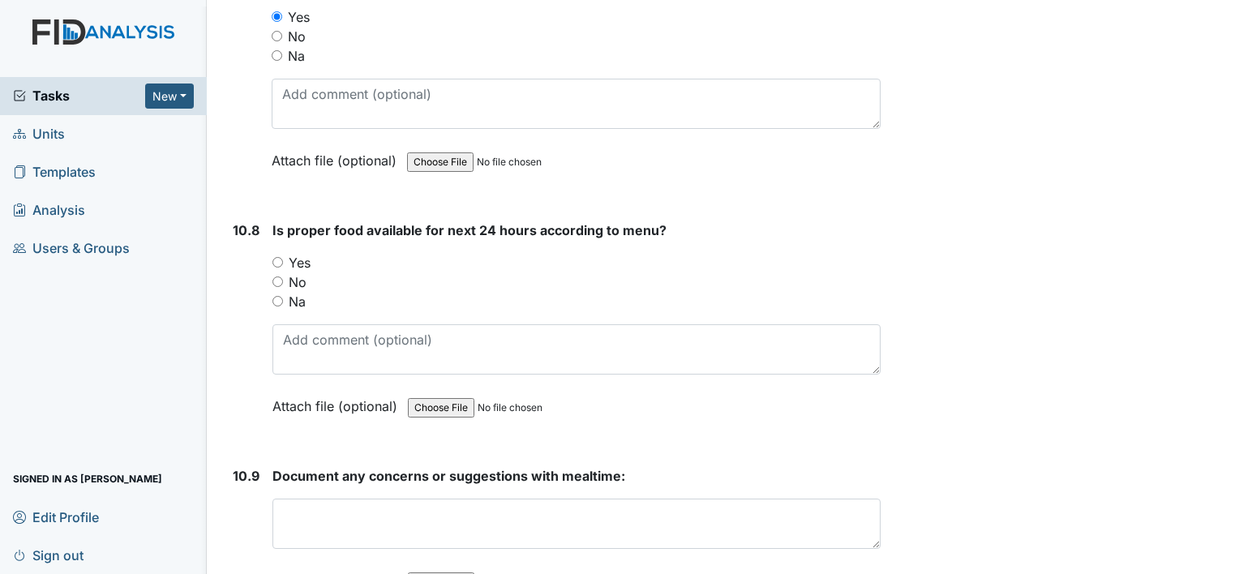
scroll to position [15730, 0]
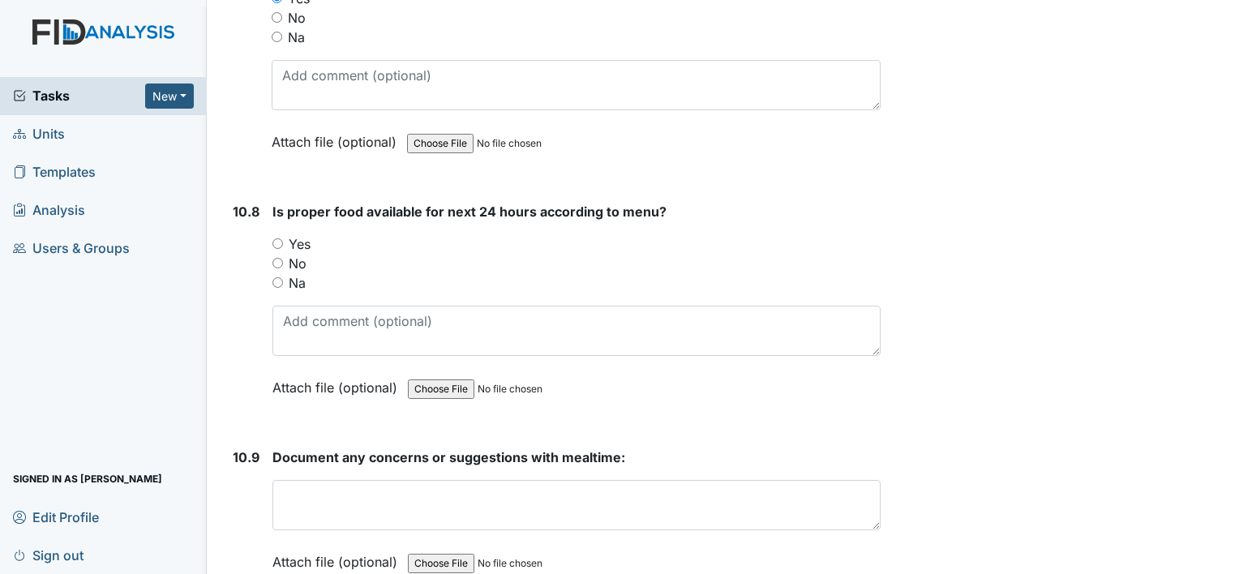
click at [278, 238] on input "Yes" at bounding box center [277, 243] width 11 height 11
radio input "true"
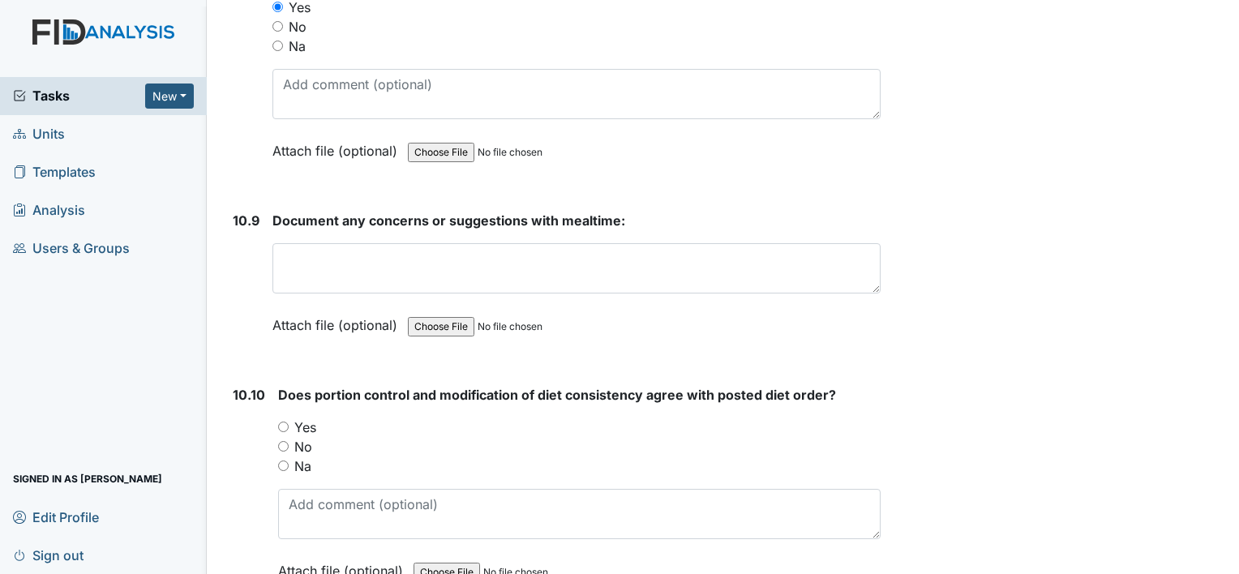
scroll to position [15973, 0]
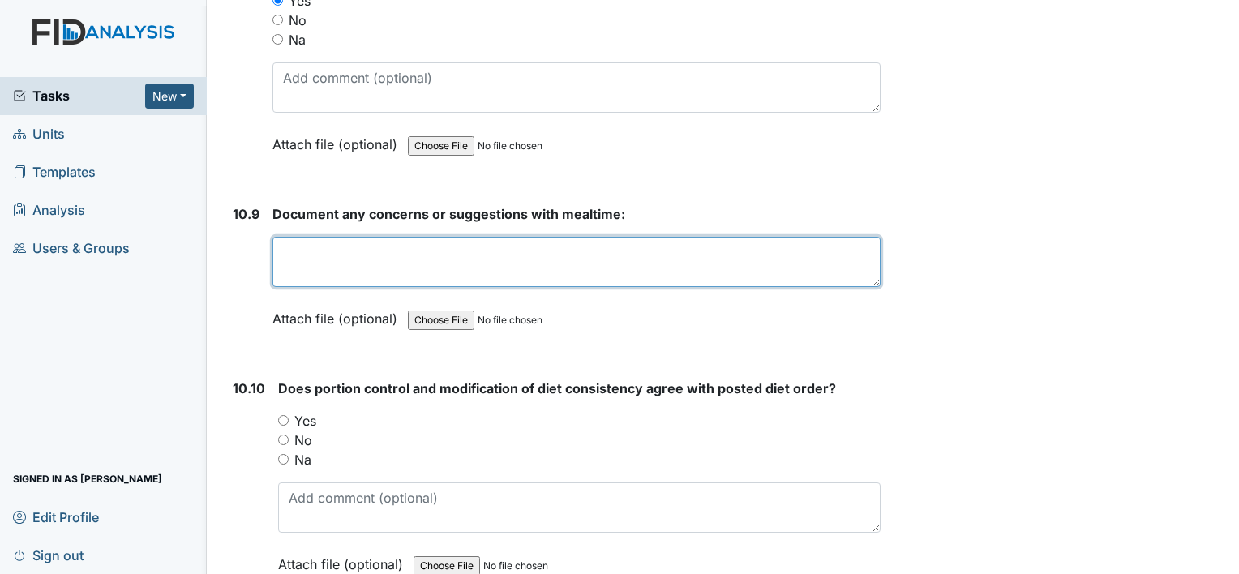
click at [302, 237] on textarea at bounding box center [576, 262] width 608 height 50
type textarea "no concerns"
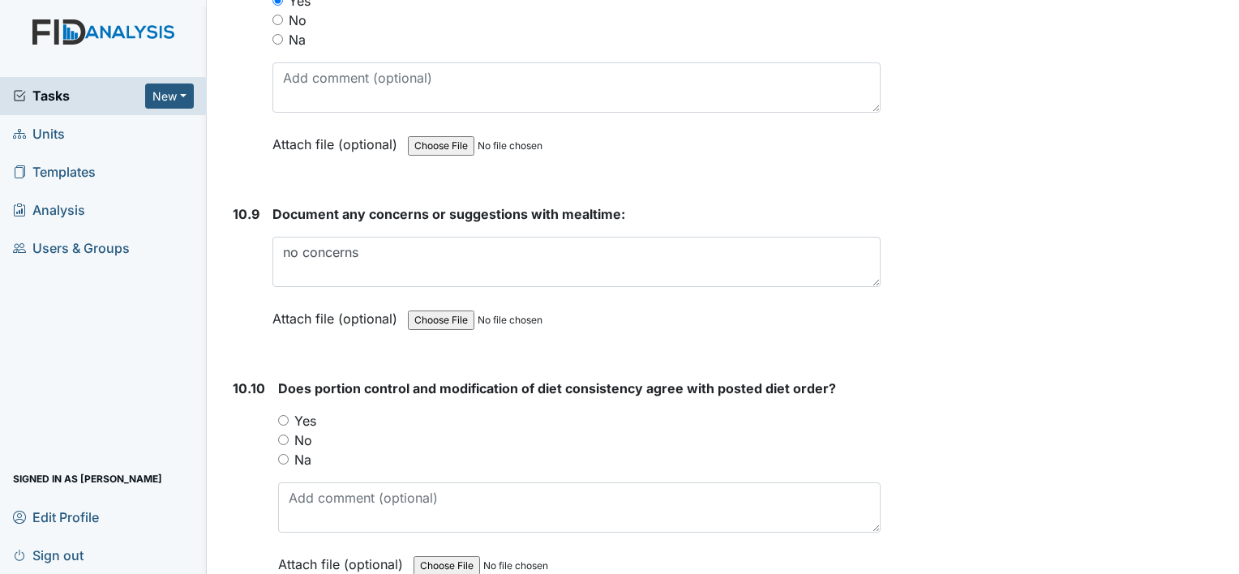
click at [285, 415] on input "Yes" at bounding box center [283, 420] width 11 height 11
radio input "true"
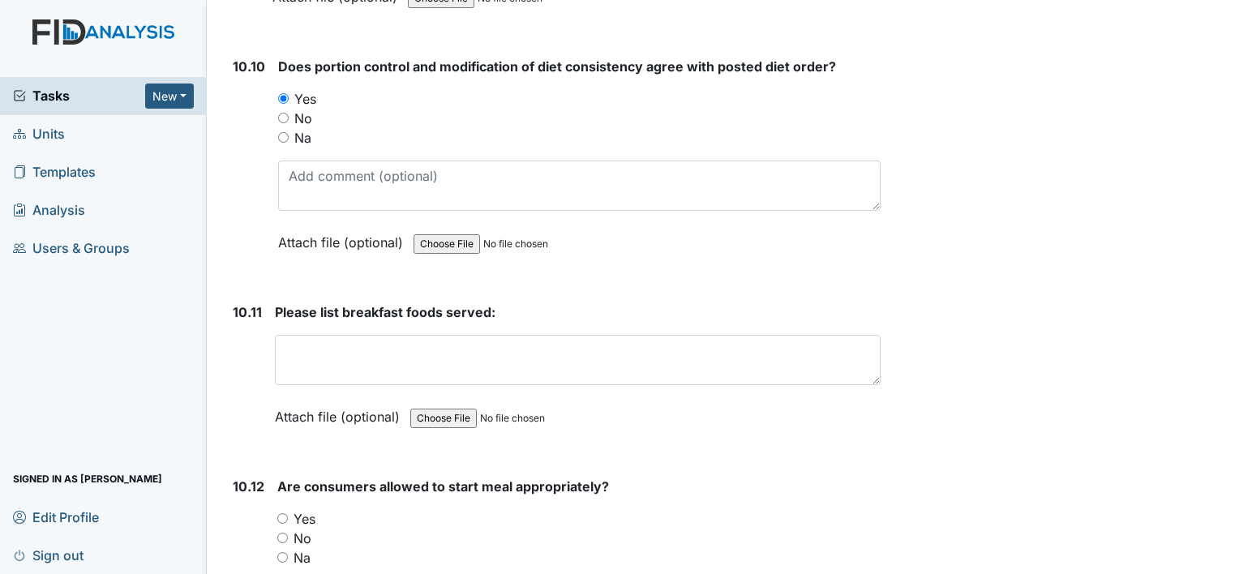
scroll to position [16298, 0]
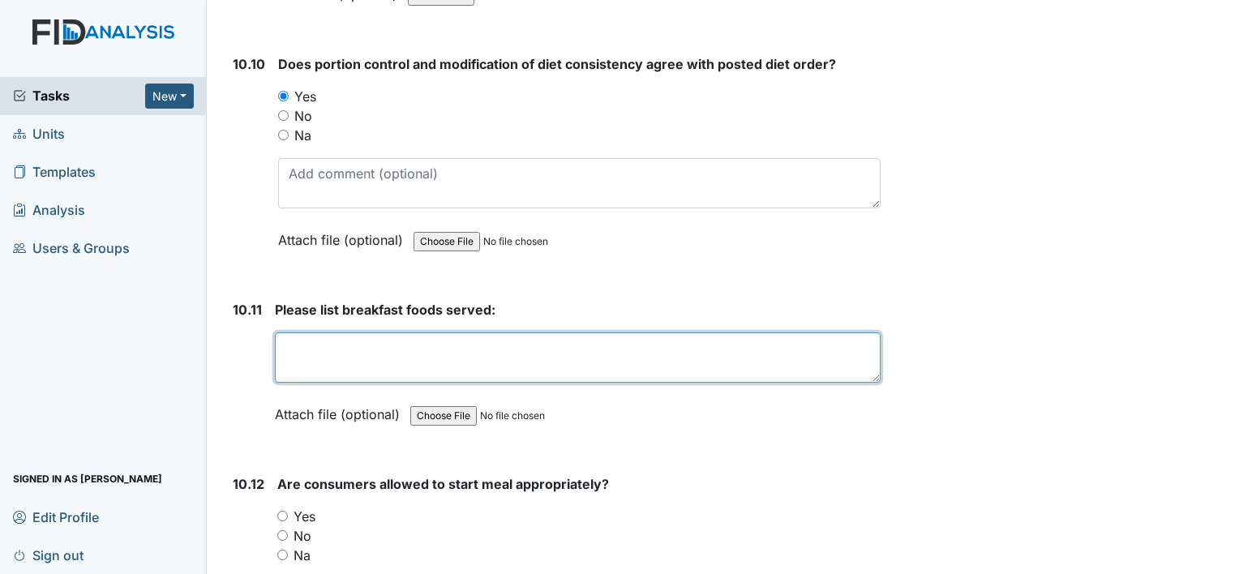
click at [307, 332] on textarea at bounding box center [578, 357] width 606 height 50
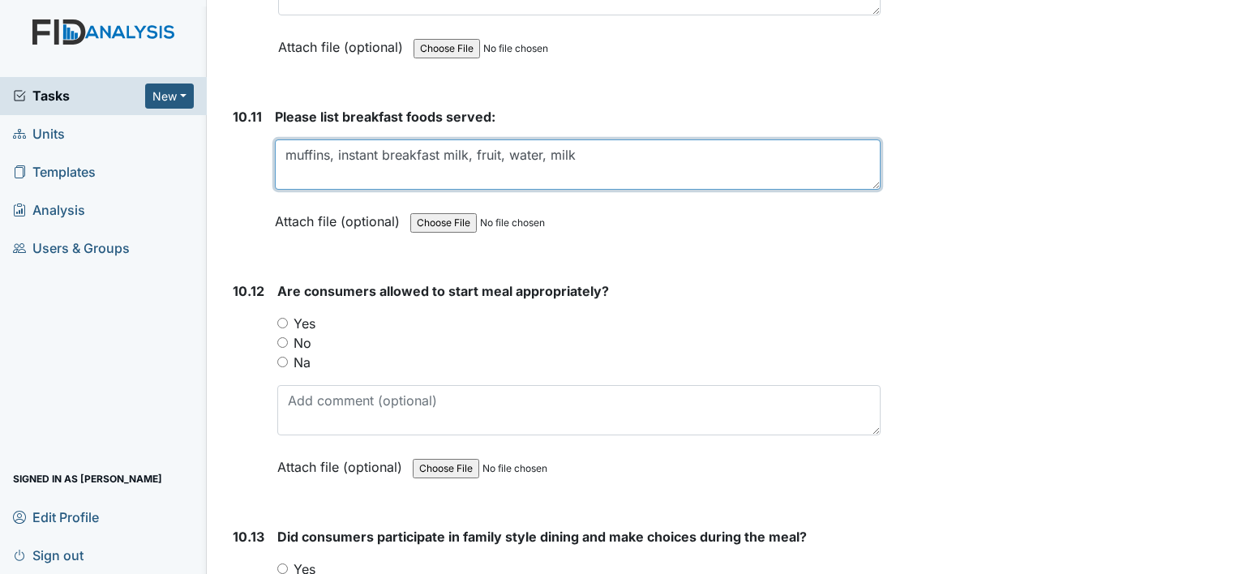
scroll to position [16541, 0]
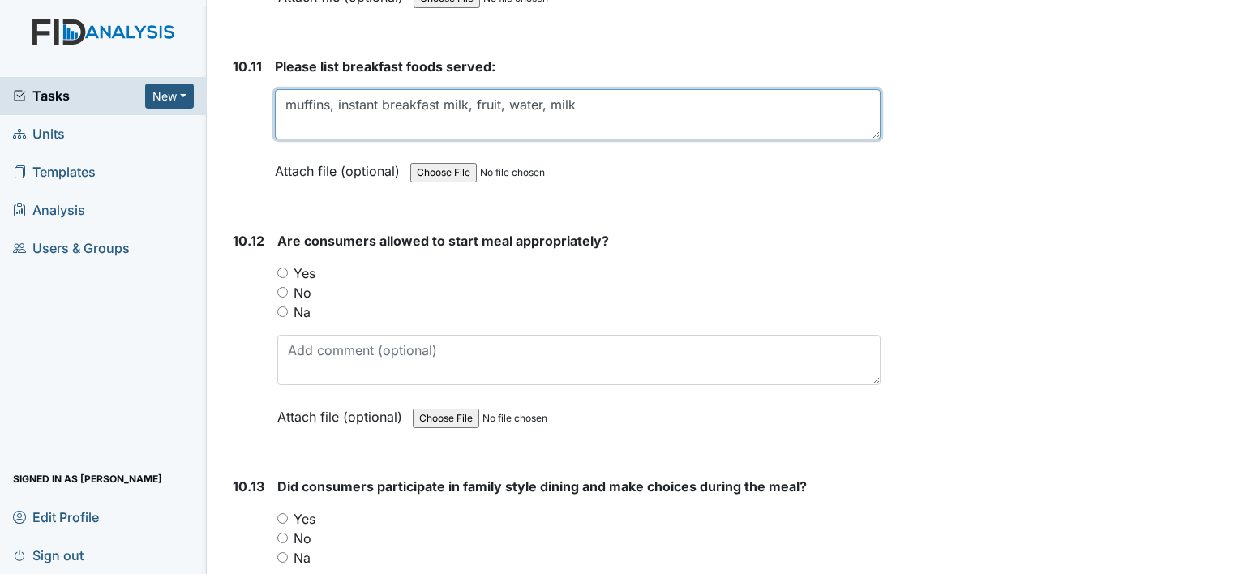
type textarea "muffins, instant breakfast milk, fruit, water, milk"
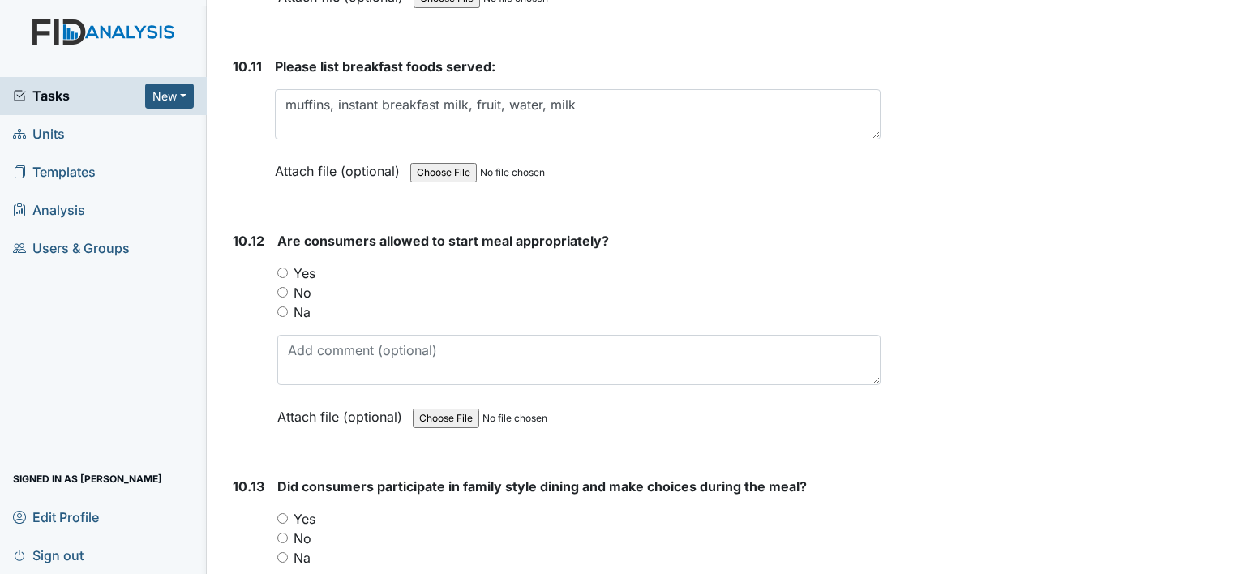
click at [280, 268] on input "Yes" at bounding box center [282, 273] width 11 height 11
radio input "true"
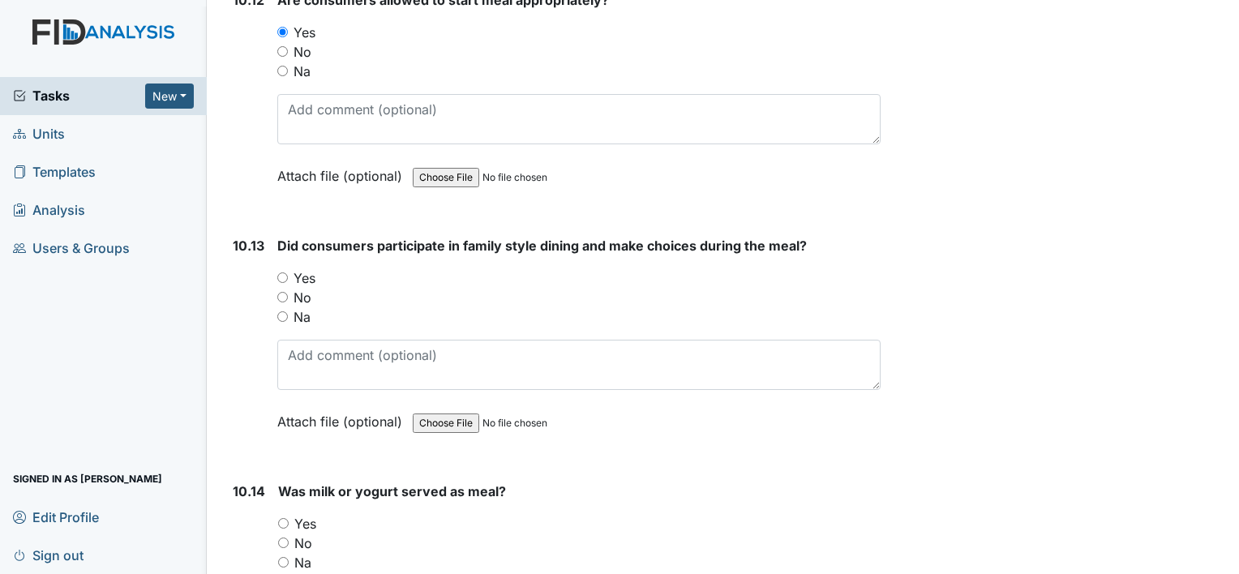
scroll to position [16784, 0]
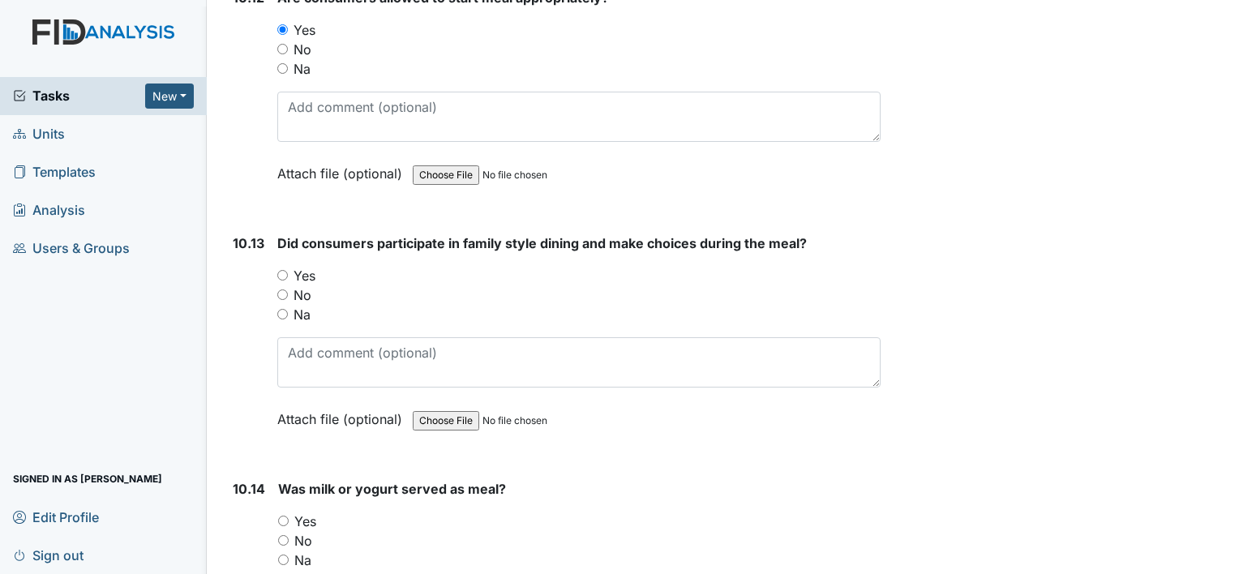
click at [272, 234] on div "10.13 Did consumers participate in family style dining and make choices during …" at bounding box center [553, 344] width 654 height 220
click at [279, 270] on input "Yes" at bounding box center [282, 275] width 11 height 11
radio input "true"
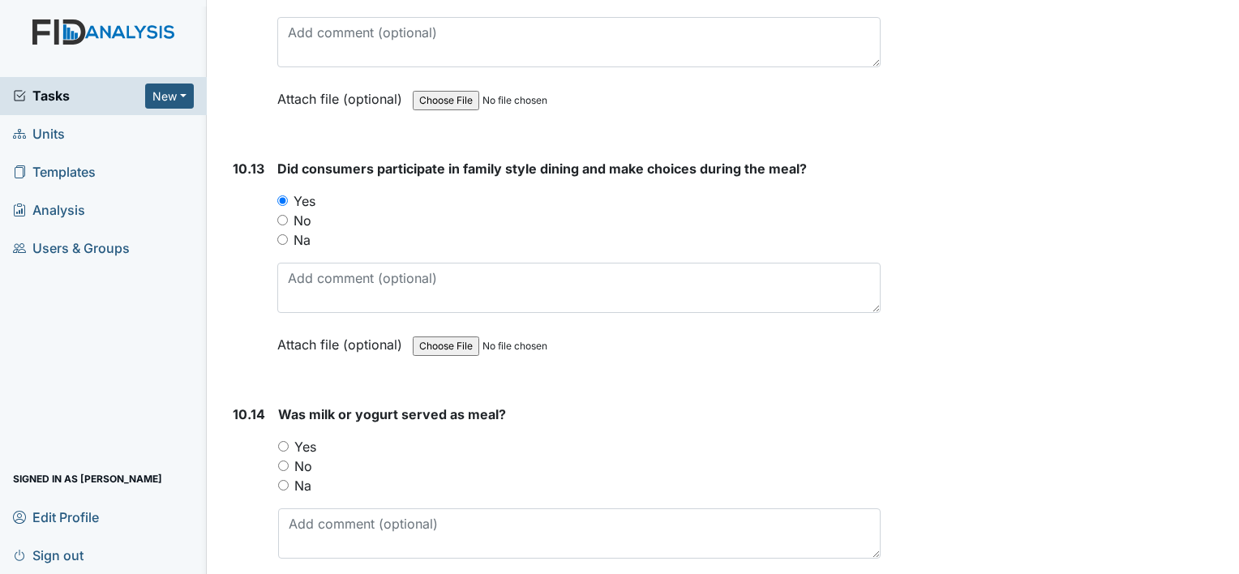
scroll to position [17027, 0]
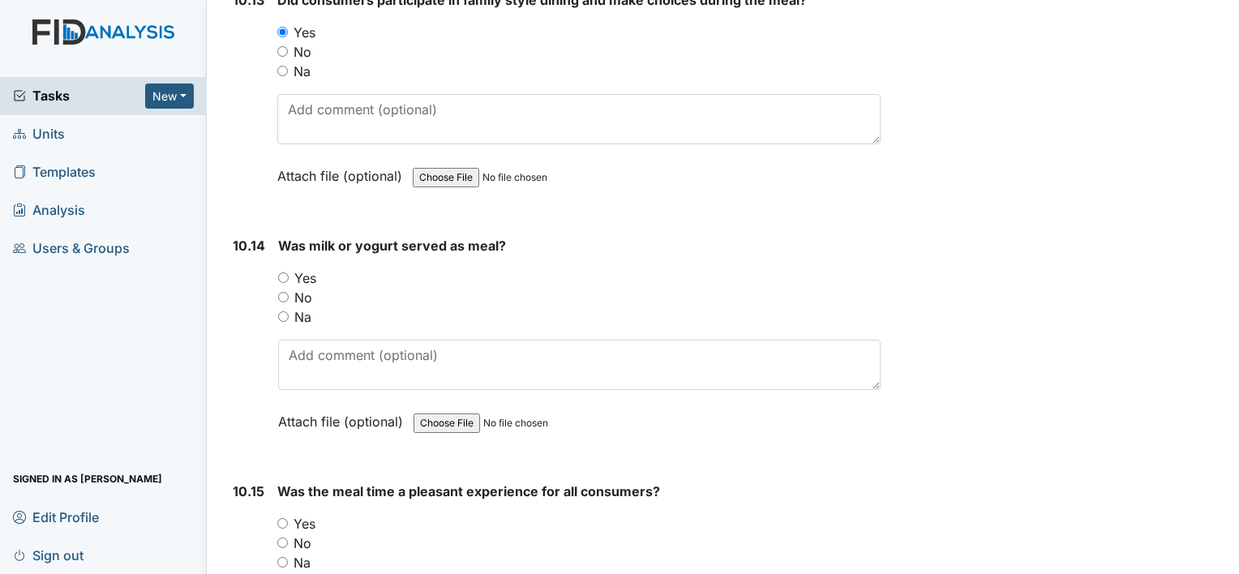
drag, startPoint x: 279, startPoint y: 218, endPoint x: 289, endPoint y: 219, distance: 10.6
click at [280, 272] on input "Yes" at bounding box center [283, 277] width 11 height 11
radio input "true"
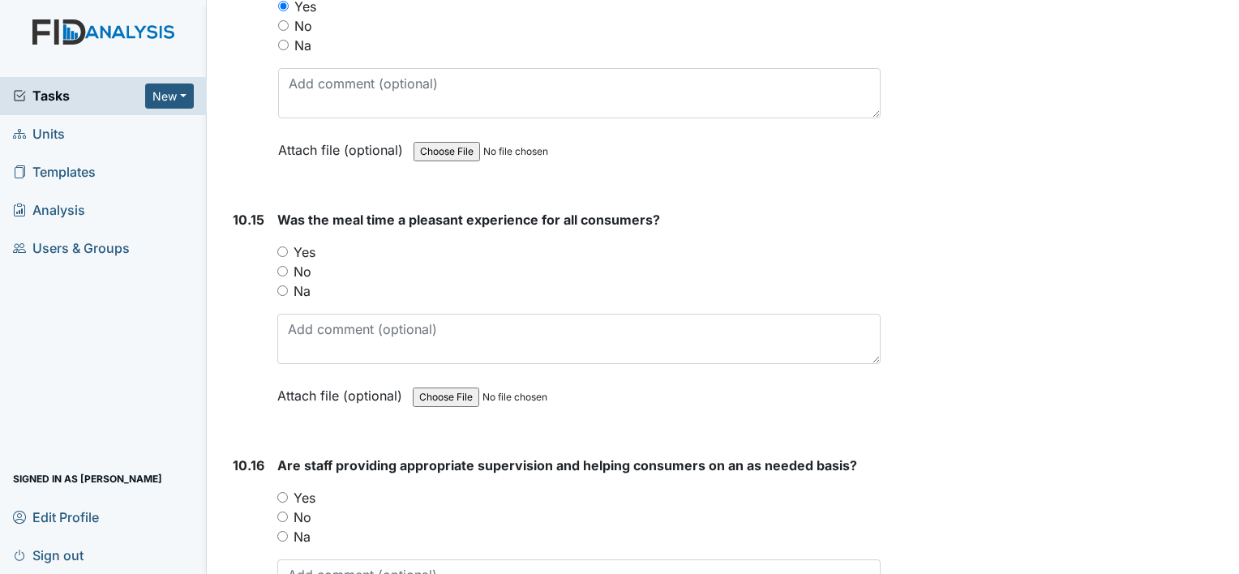
scroll to position [17352, 0]
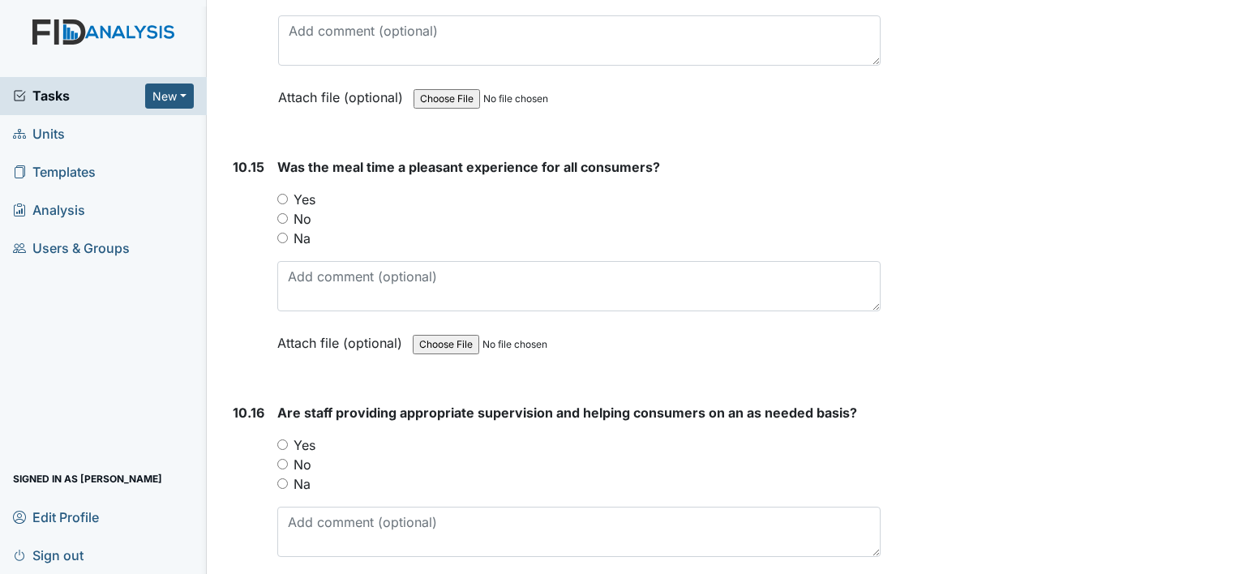
click at [282, 194] on input "Yes" at bounding box center [282, 199] width 11 height 11
radio input "true"
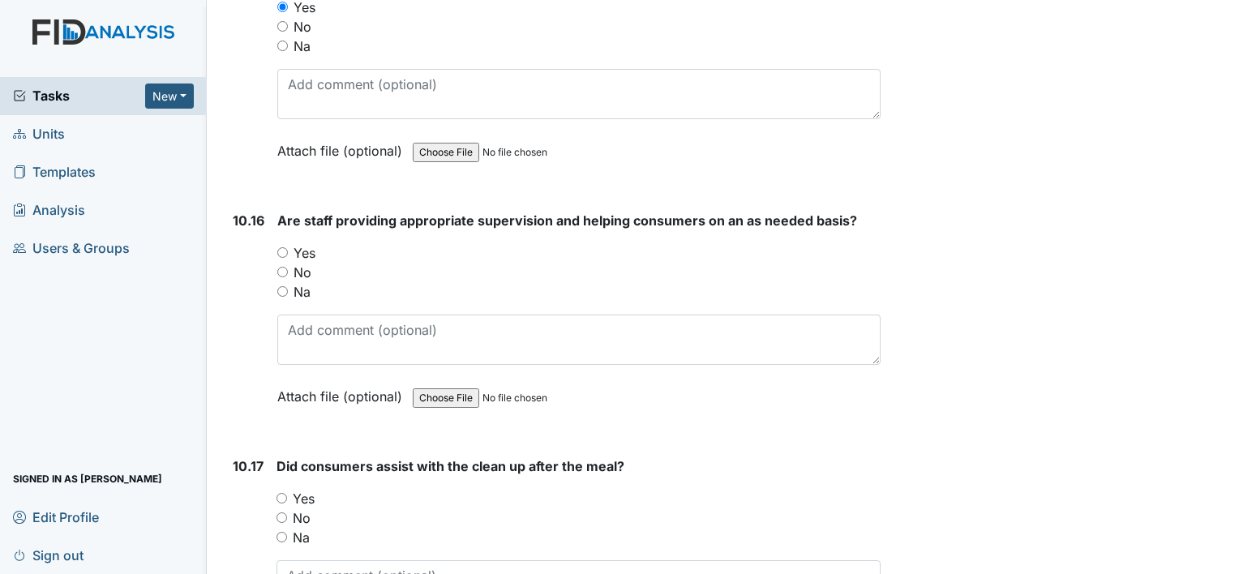
scroll to position [17595, 0]
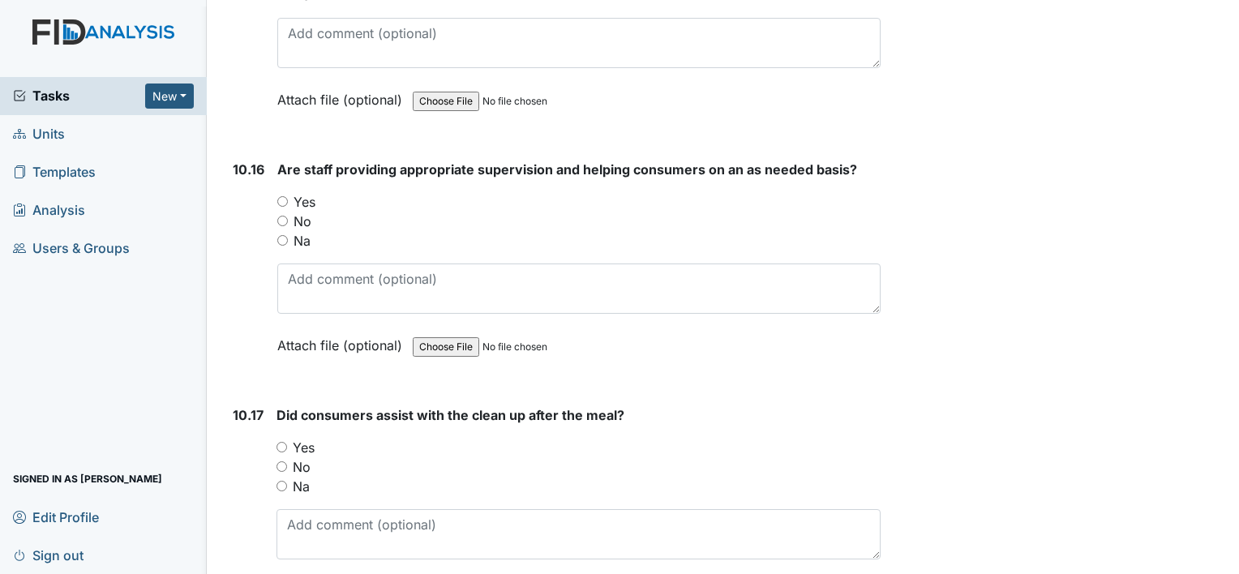
click at [283, 192] on div "Yes" at bounding box center [578, 201] width 603 height 19
click at [282, 196] on input "Yes" at bounding box center [282, 201] width 11 height 11
radio input "true"
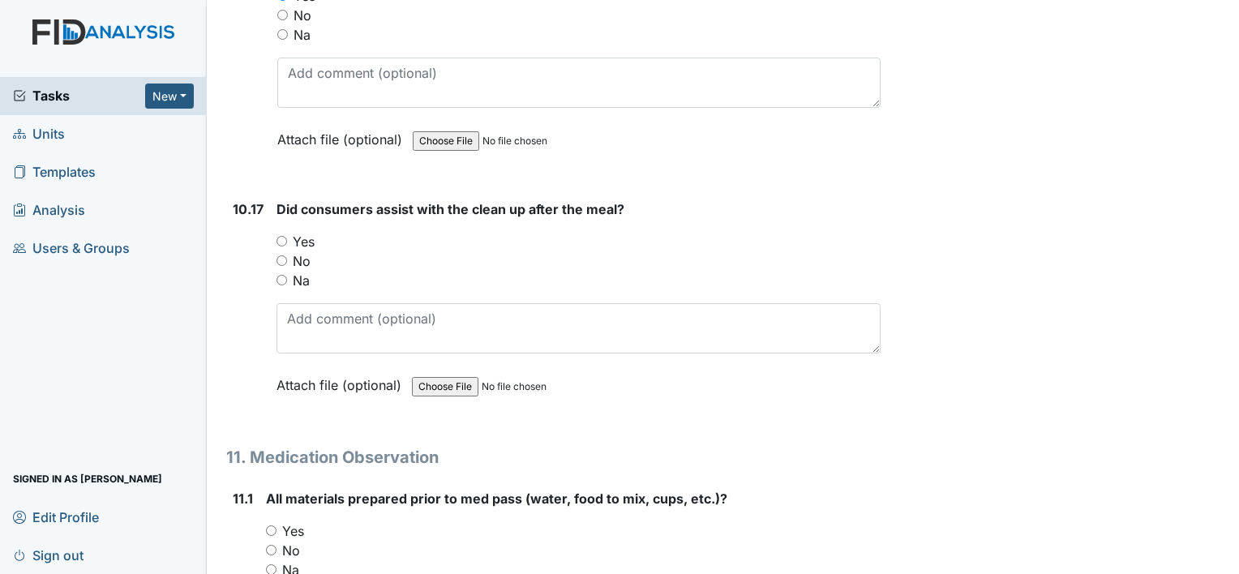
scroll to position [17838, 0]
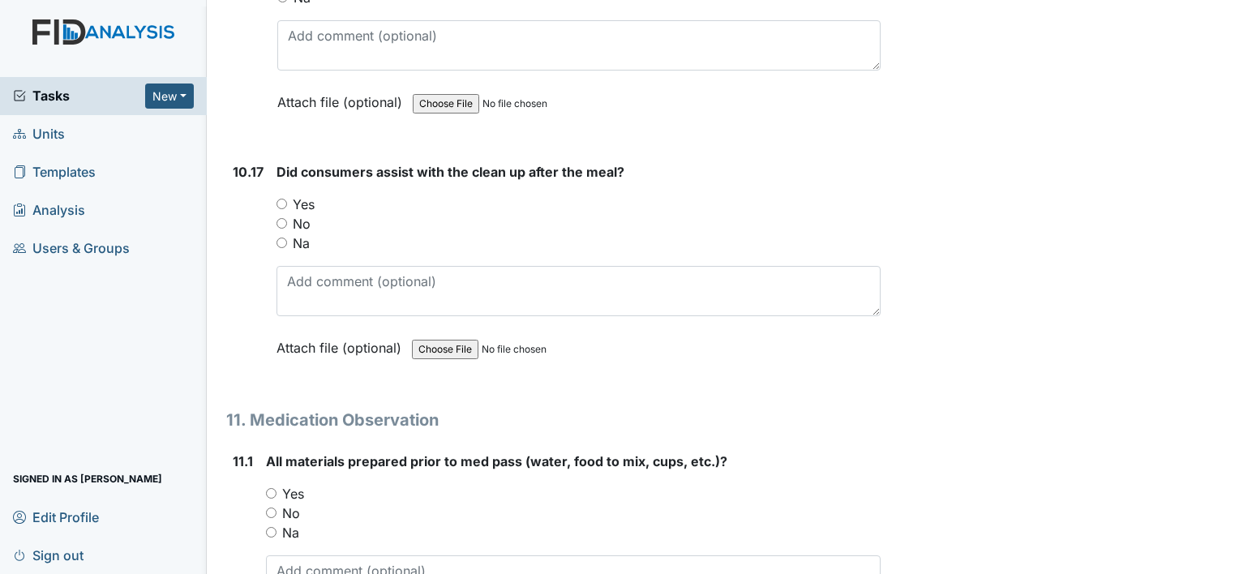
click at [280, 199] on input "Yes" at bounding box center [281, 204] width 11 height 11
radio input "true"
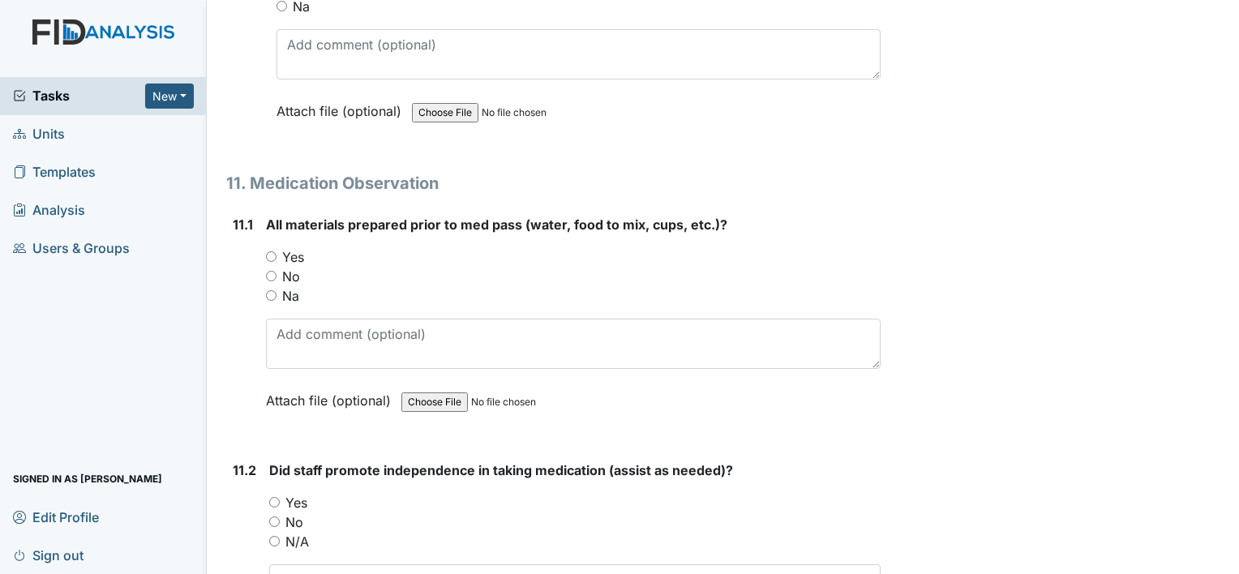
scroll to position [18082, 0]
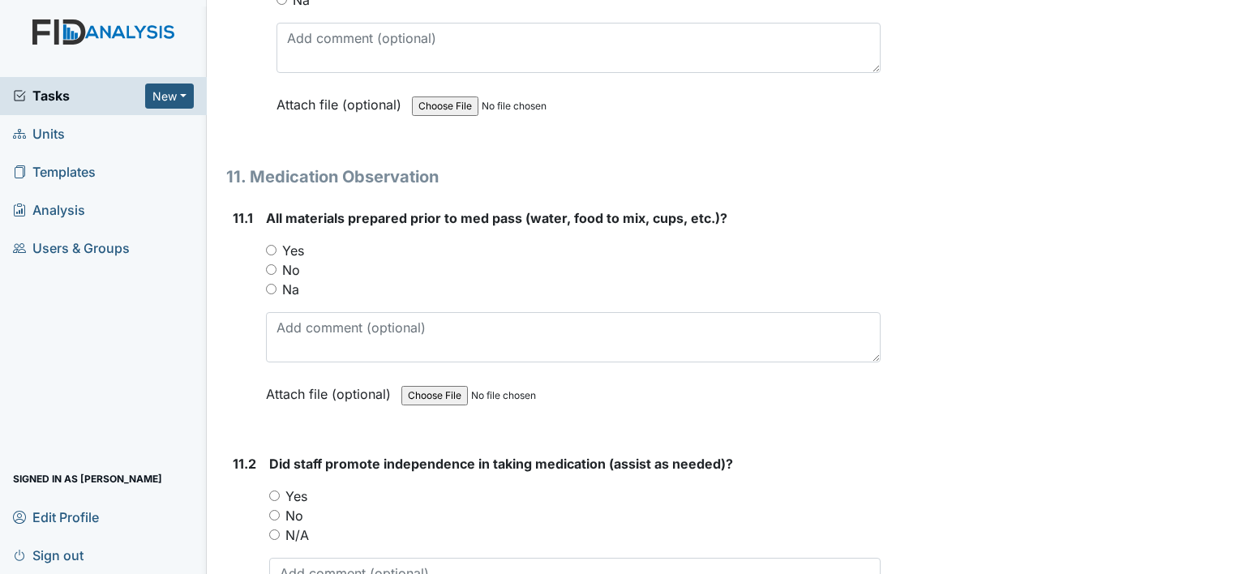
click at [270, 245] on input "Yes" at bounding box center [271, 250] width 11 height 11
radio input "true"
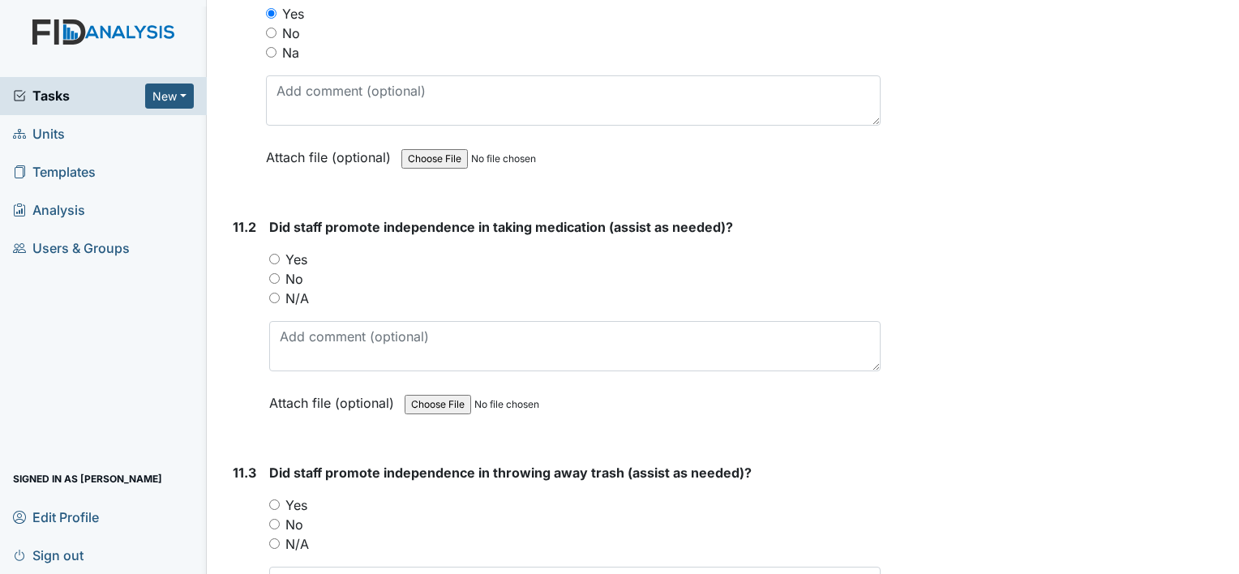
scroll to position [18325, 0]
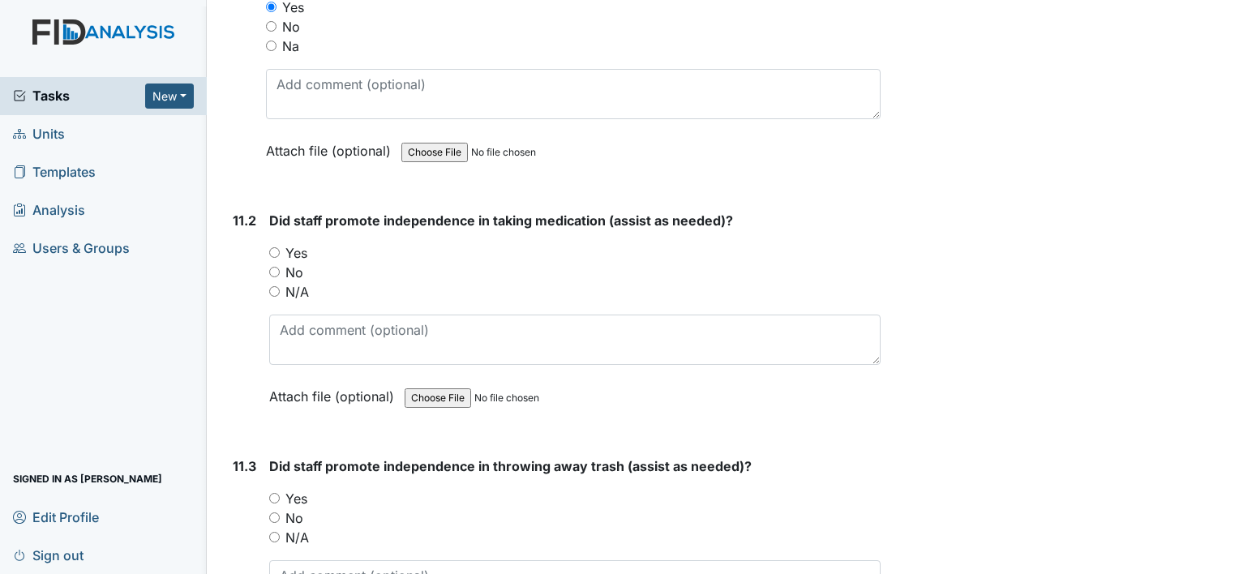
click at [273, 247] on input "Yes" at bounding box center [274, 252] width 11 height 11
radio input "true"
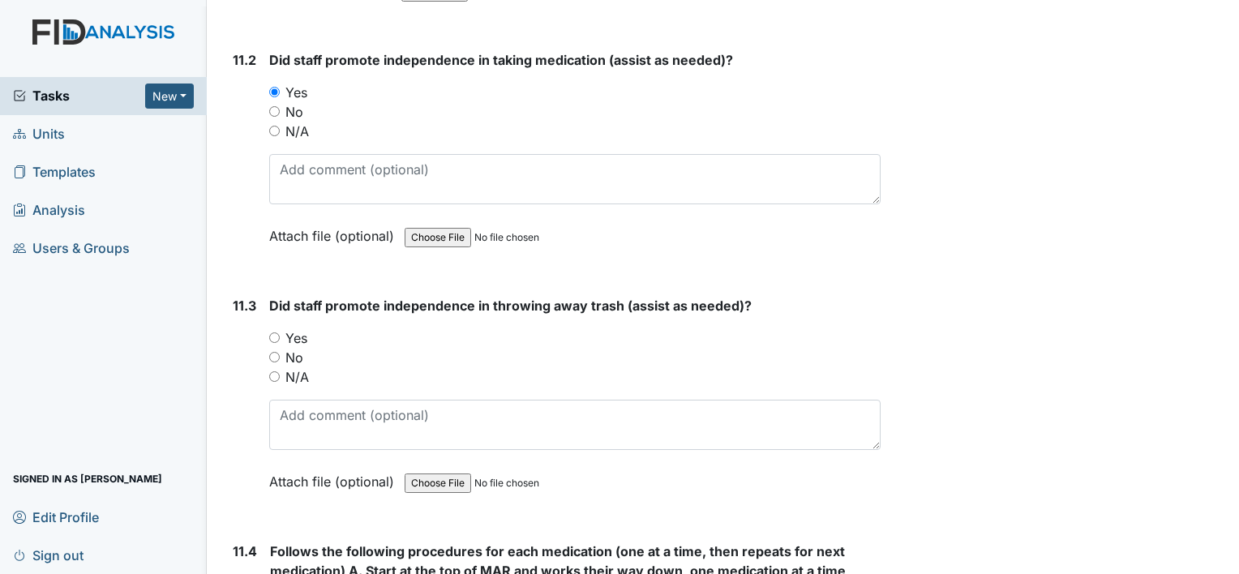
scroll to position [18487, 0]
click at [274, 331] on input "Yes" at bounding box center [274, 336] width 11 height 11
radio input "true"
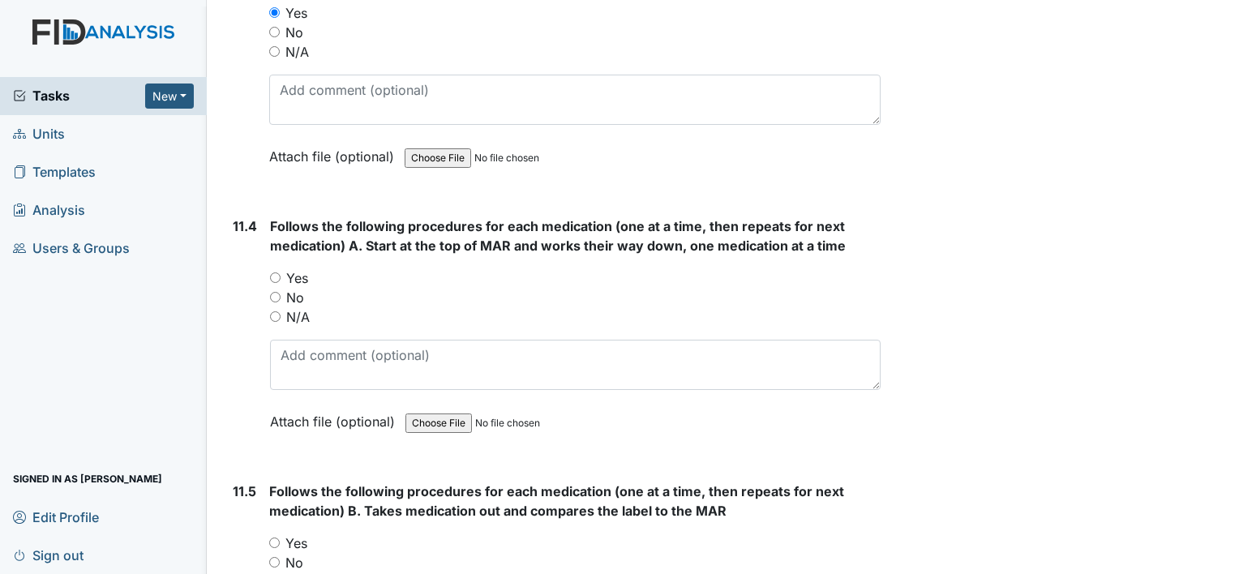
scroll to position [18811, 0]
click at [272, 272] on input "Yes" at bounding box center [275, 277] width 11 height 11
radio input "true"
click at [272, 537] on input "Yes" at bounding box center [274, 542] width 11 height 11
radio input "true"
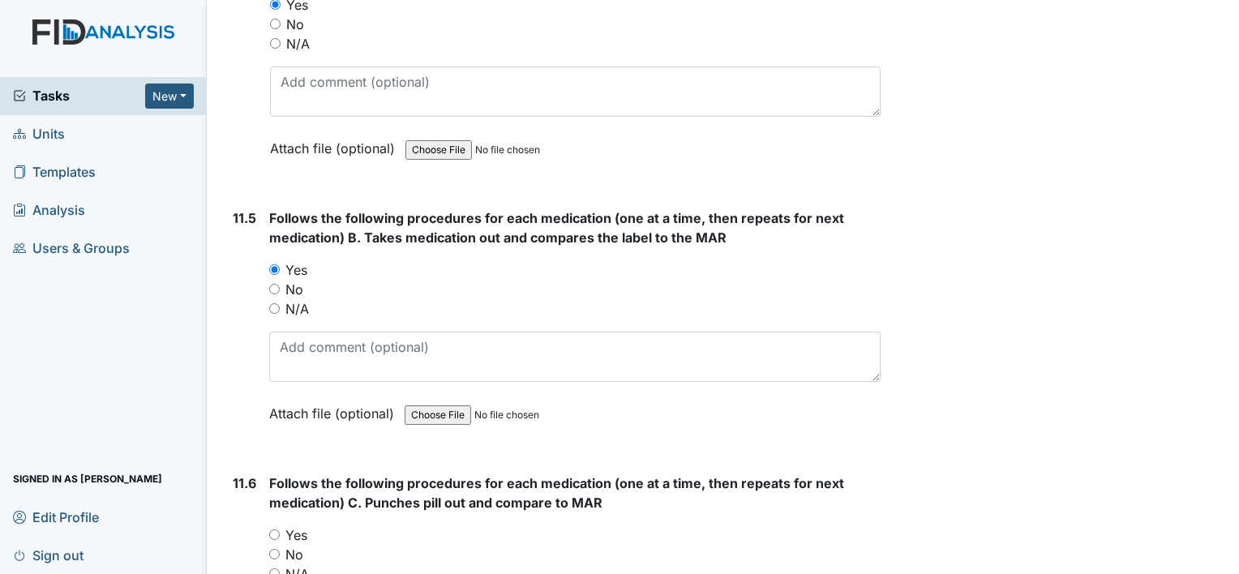
scroll to position [19136, 0]
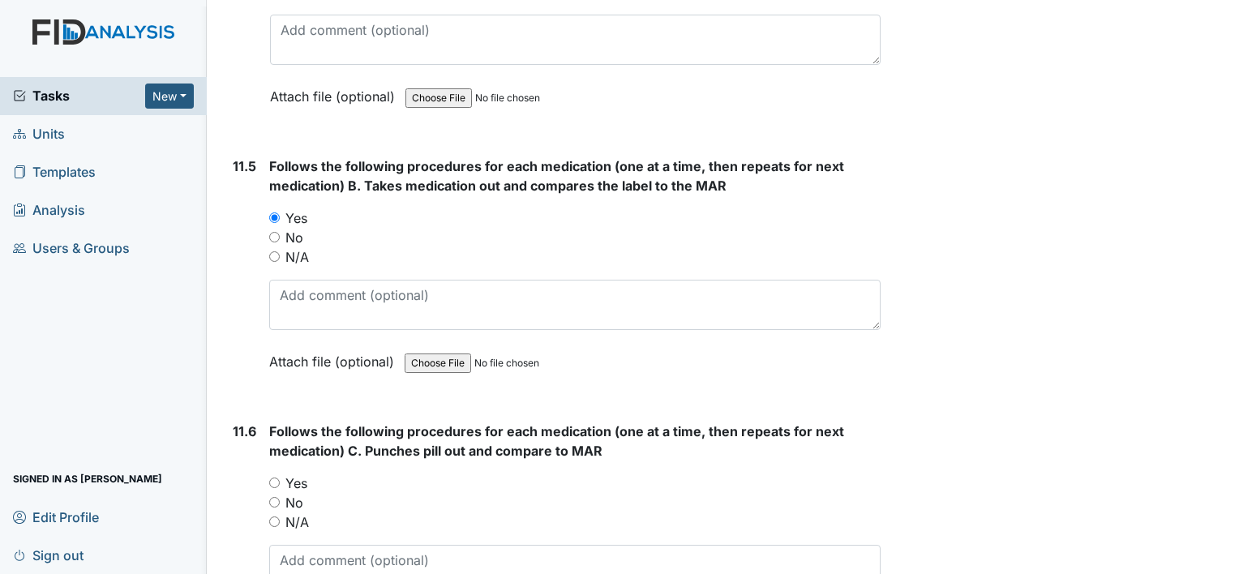
click at [276, 478] on input "Yes" at bounding box center [274, 483] width 11 height 11
radio input "true"
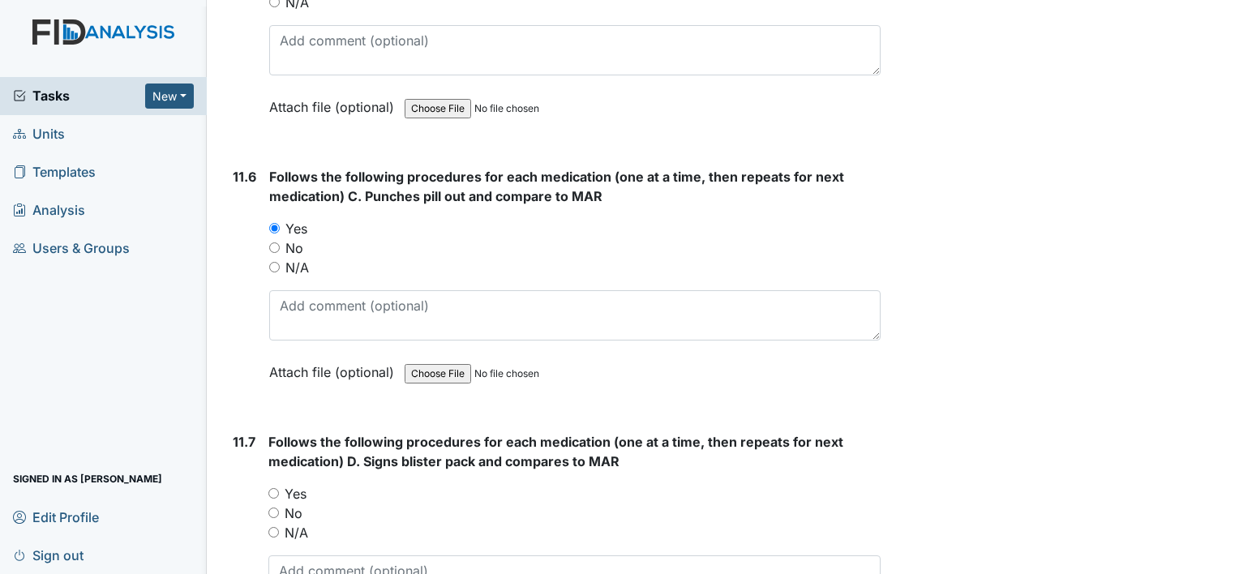
scroll to position [19460, 0]
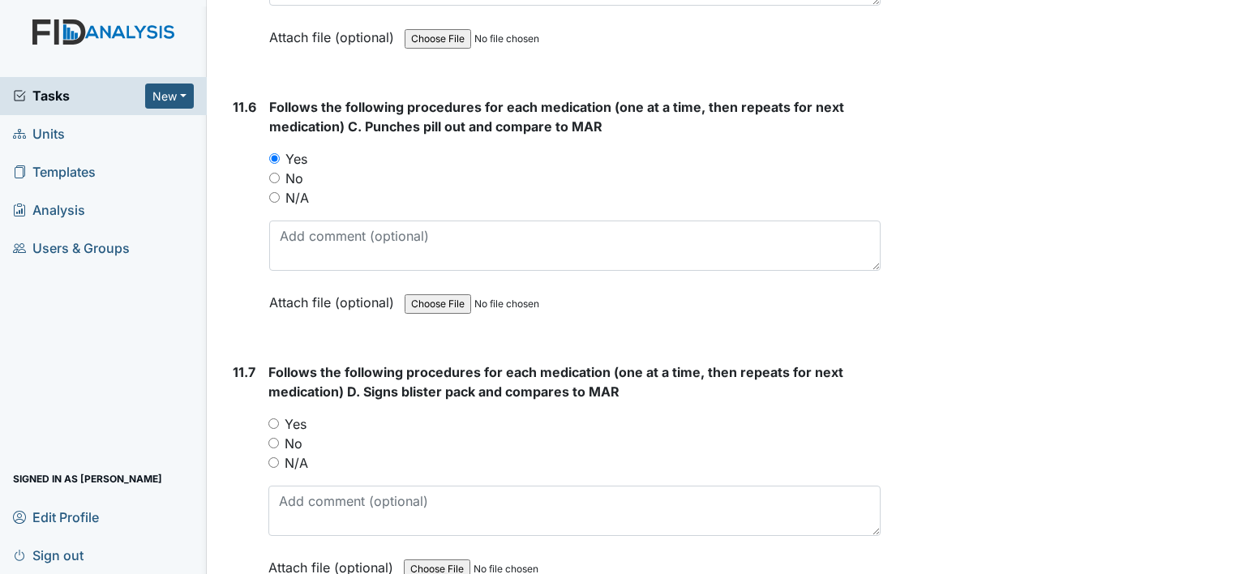
click at [272, 418] on input "Yes" at bounding box center [273, 423] width 11 height 11
radio input "true"
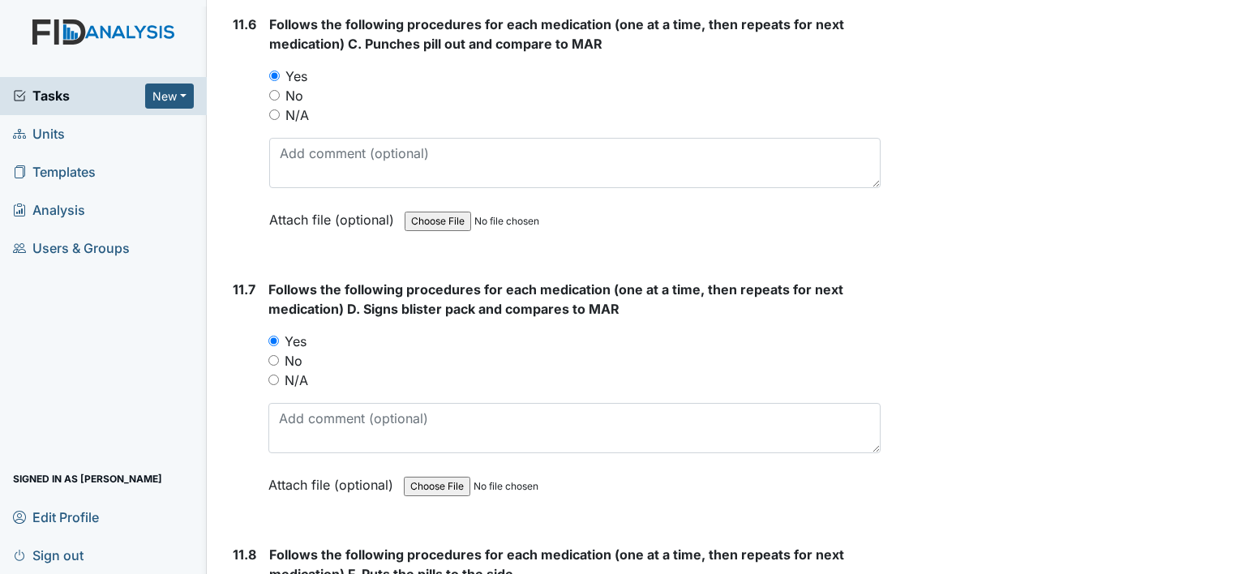
scroll to position [19703, 0]
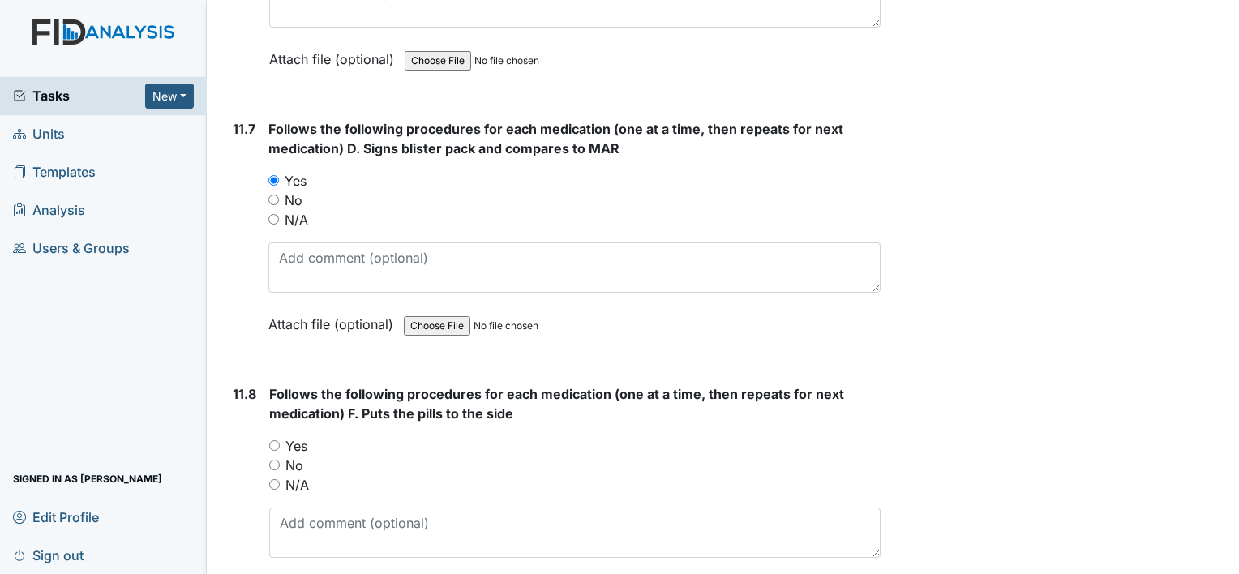
click at [274, 440] on input "Yes" at bounding box center [274, 445] width 11 height 11
radio input "true"
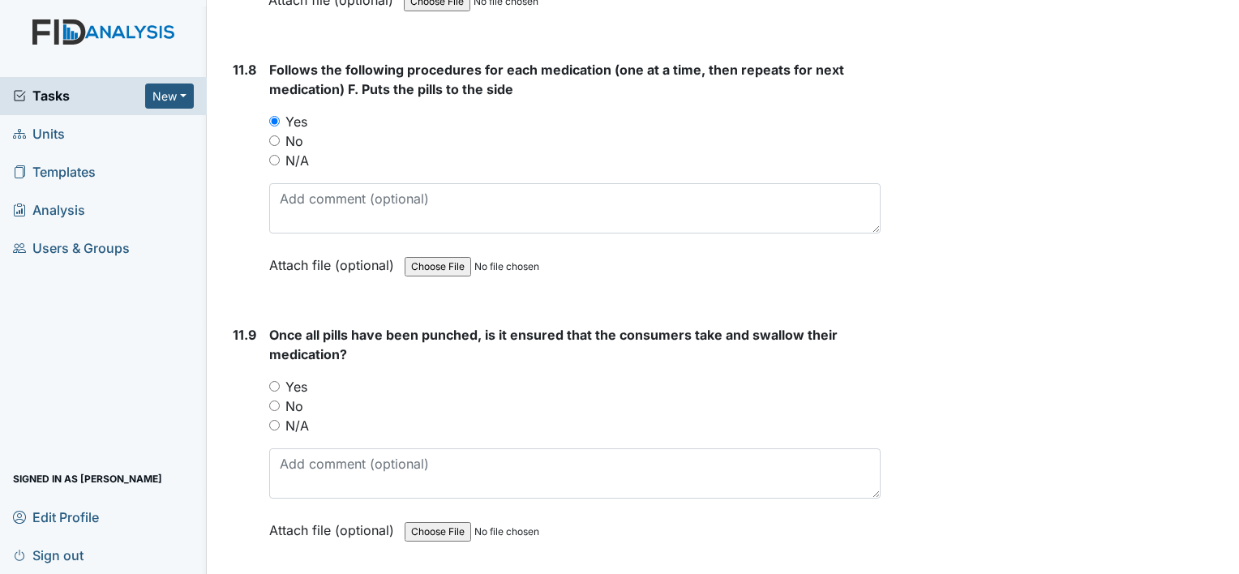
scroll to position [20109, 0]
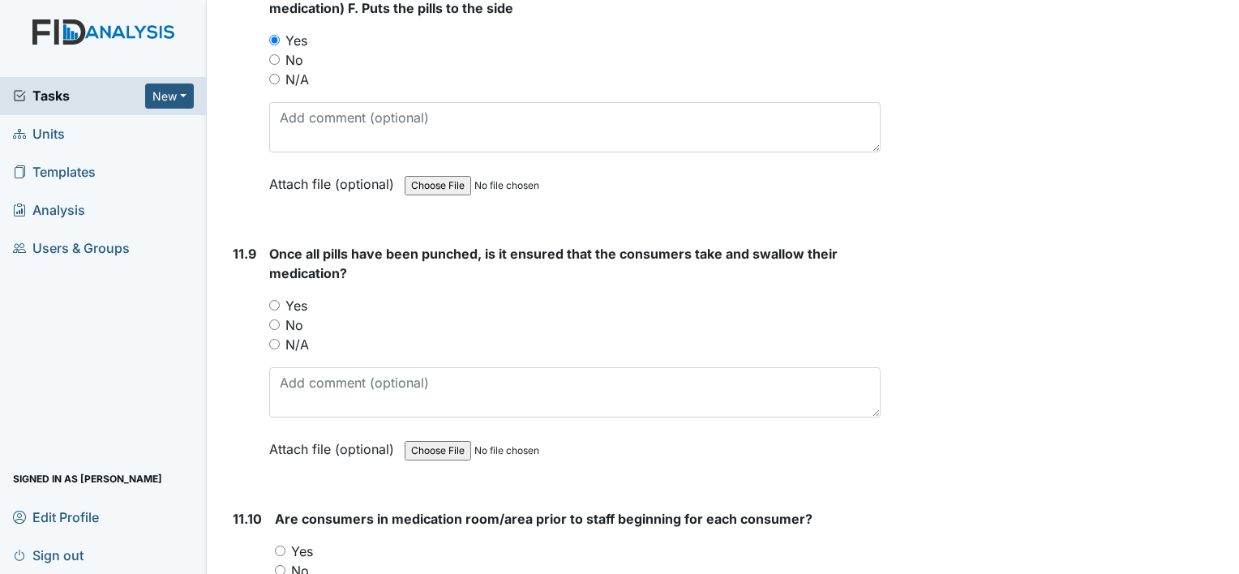
click at [276, 300] on input "Yes" at bounding box center [274, 305] width 11 height 11
radio input "true"
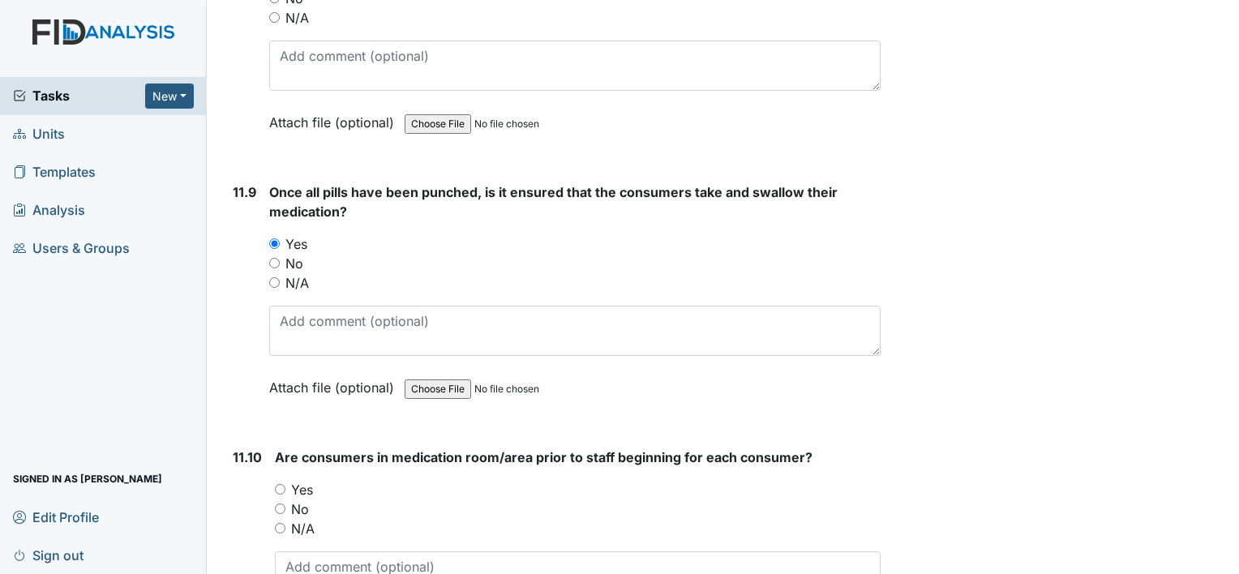
scroll to position [20352, 0]
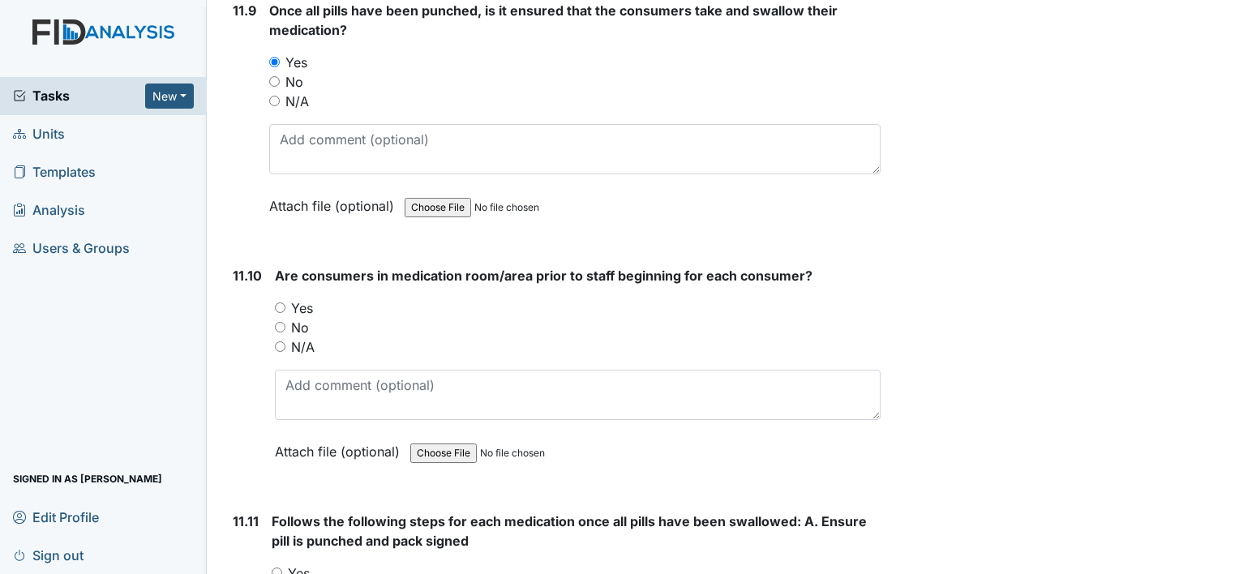
drag, startPoint x: 235, startPoint y: 256, endPoint x: 679, endPoint y: 275, distance: 443.9
click at [679, 337] on div "N/A" at bounding box center [578, 346] width 606 height 19
click at [279, 318] on div "No" at bounding box center [578, 327] width 606 height 19
click at [276, 322] on input "No" at bounding box center [280, 327] width 11 height 11
radio input "true"
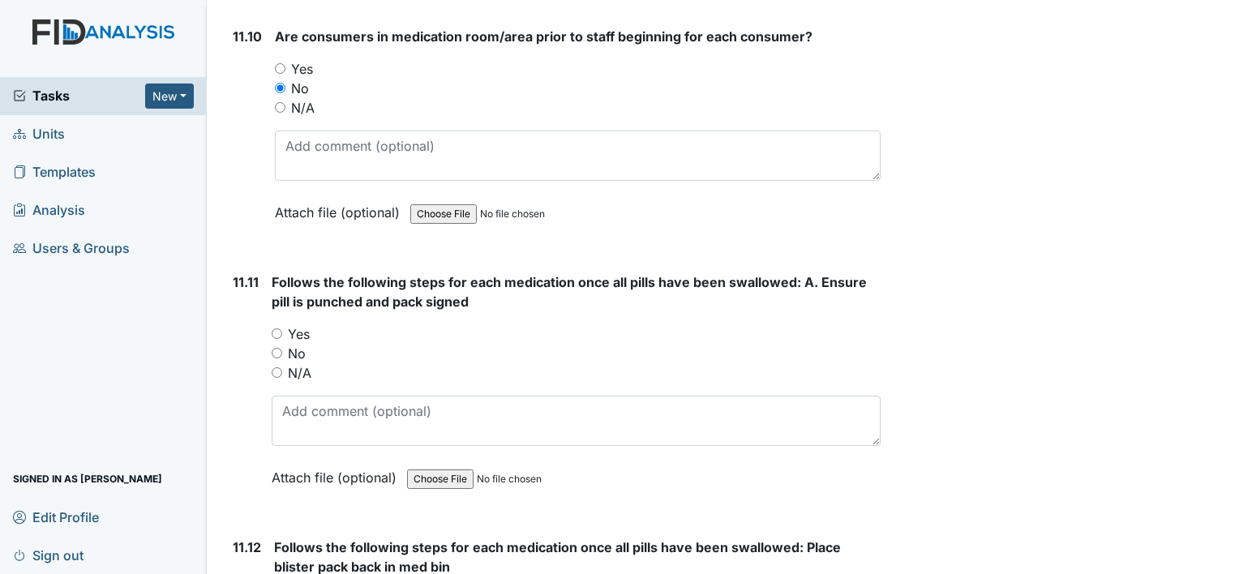
scroll to position [20595, 0]
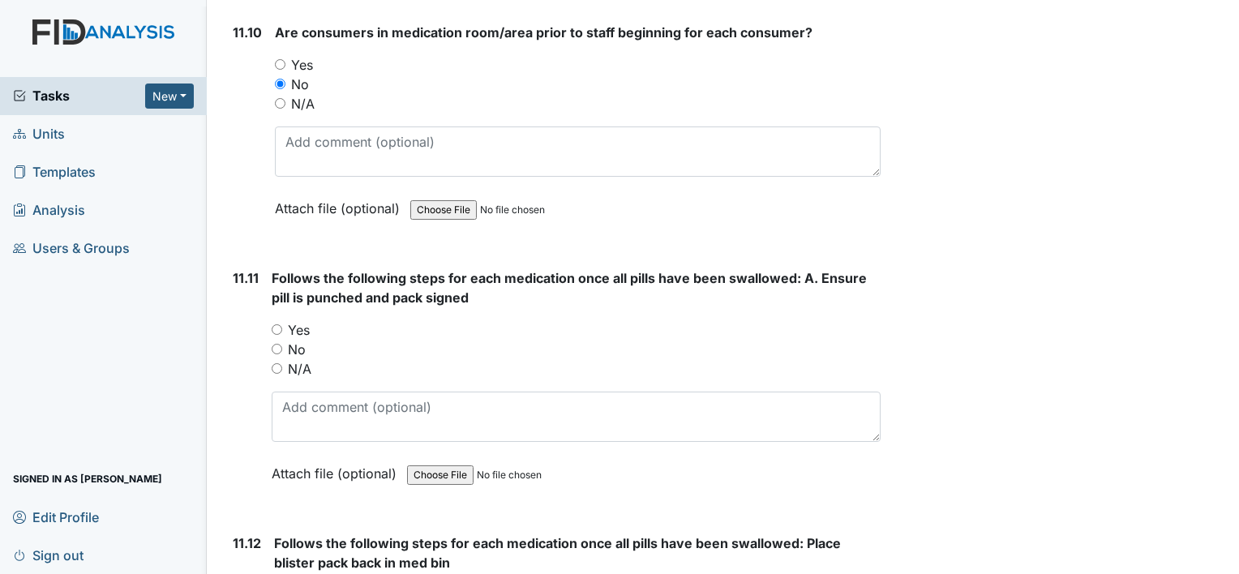
click at [279, 324] on input "Yes" at bounding box center [277, 329] width 11 height 11
radio input "true"
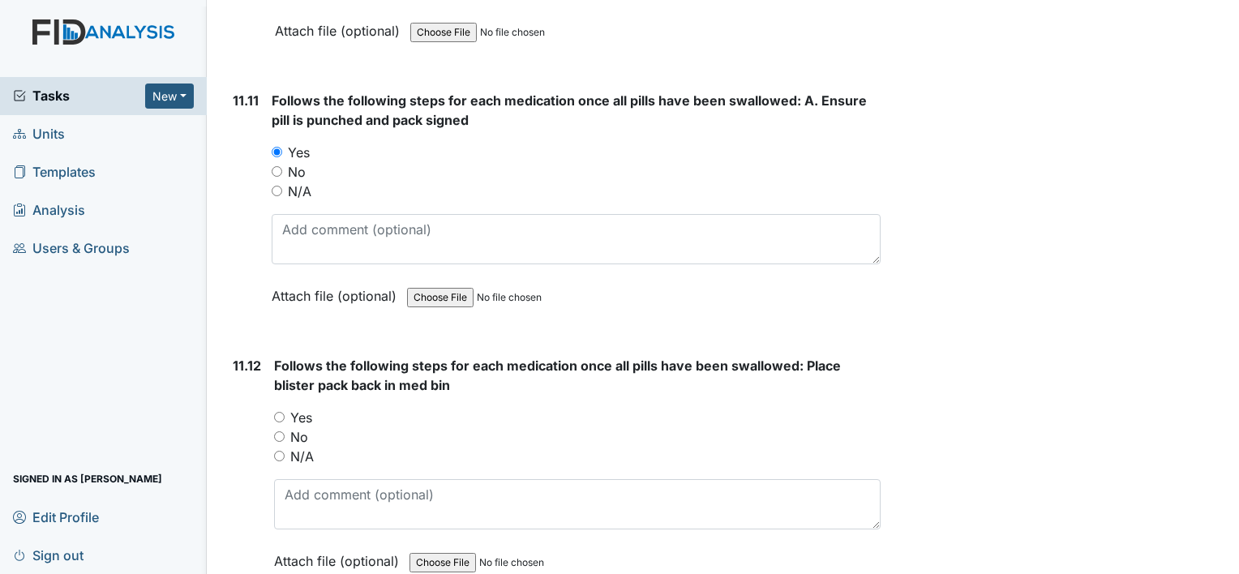
scroll to position [20838, 0]
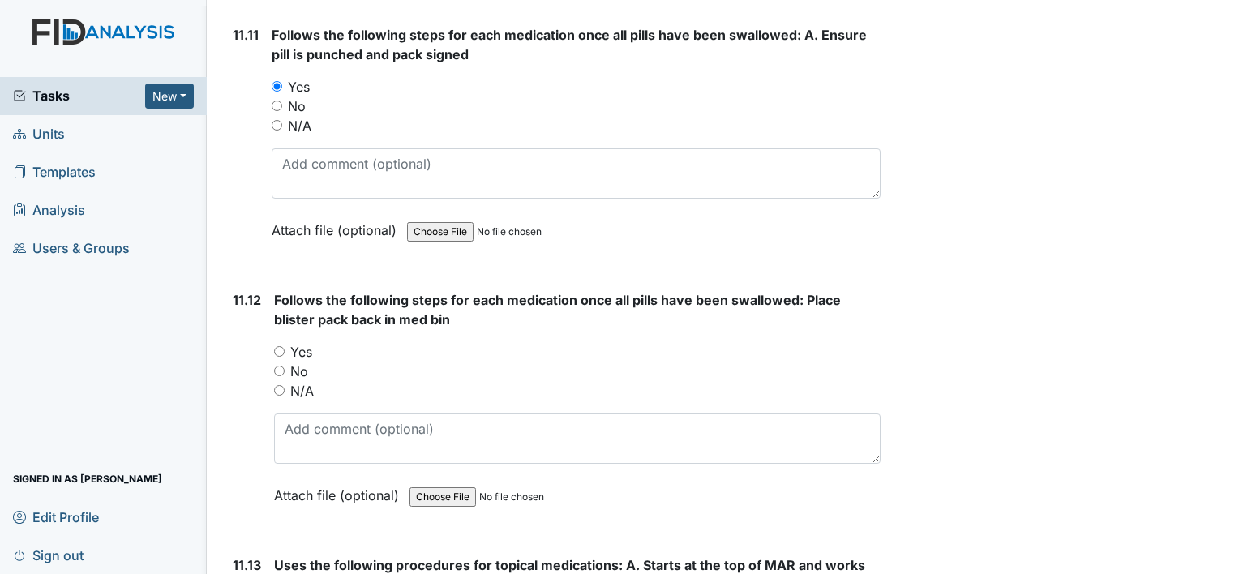
click at [278, 346] on input "Yes" at bounding box center [279, 351] width 11 height 11
radio input "true"
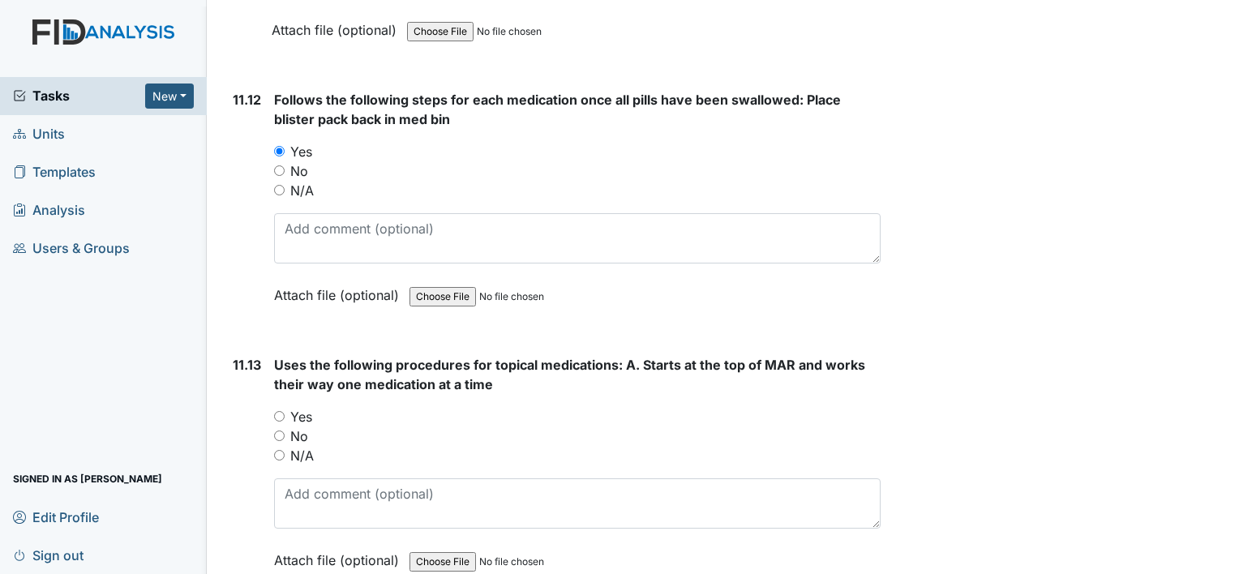
scroll to position [21082, 0]
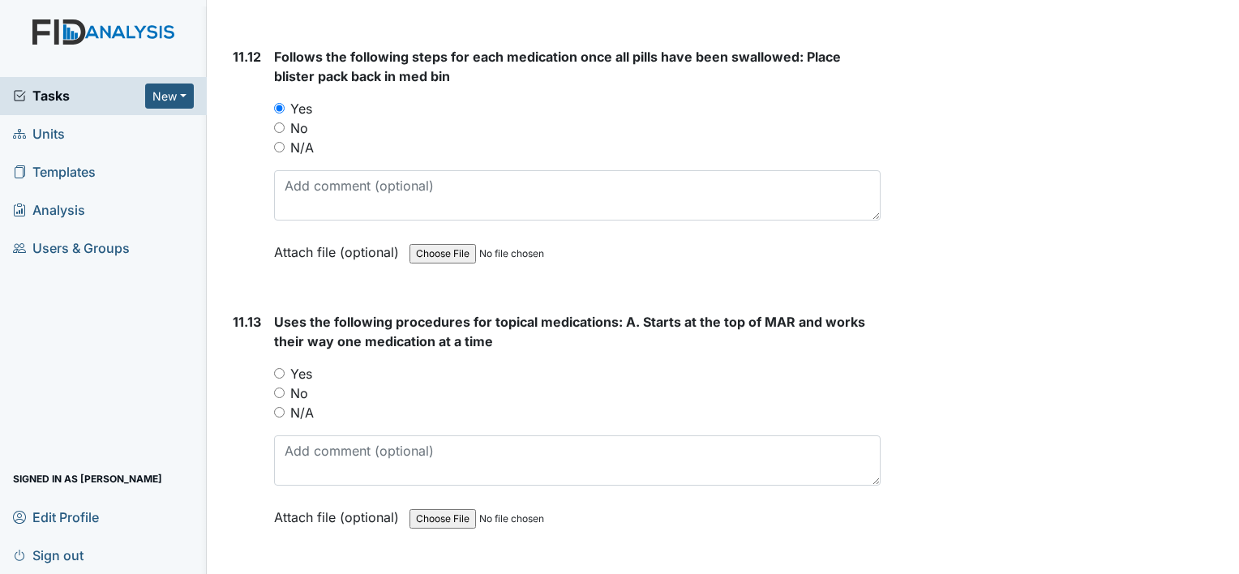
click at [276, 364] on div "Yes" at bounding box center [577, 373] width 607 height 19
click at [281, 368] on input "Yes" at bounding box center [279, 373] width 11 height 11
radio input "true"
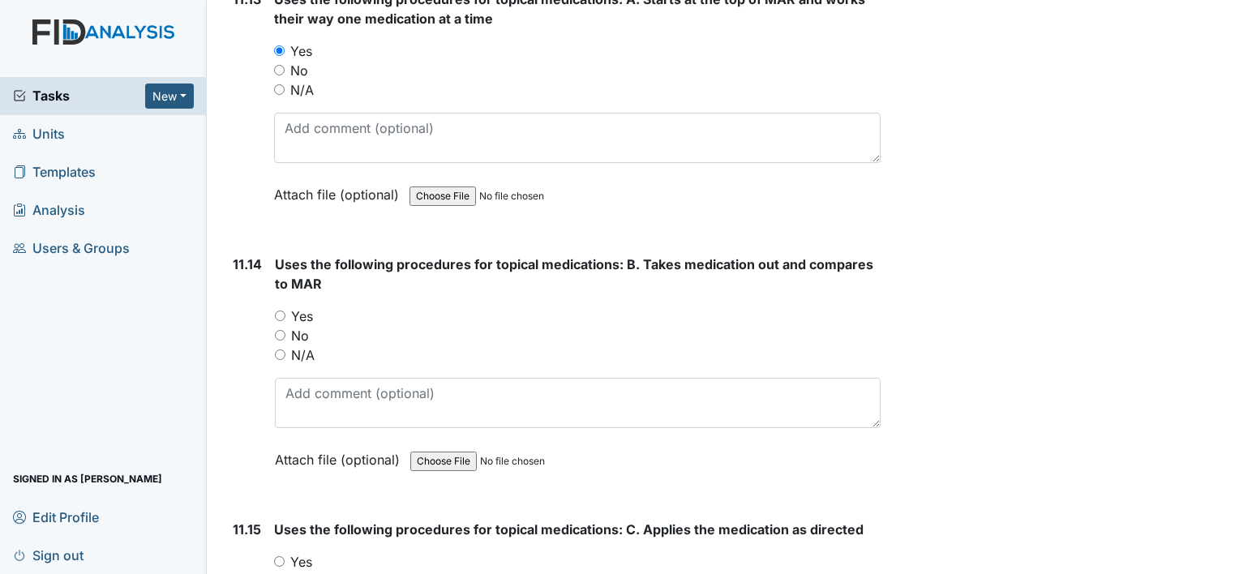
scroll to position [21406, 0]
click at [280, 309] on input "Yes" at bounding box center [280, 314] width 11 height 11
radio input "true"
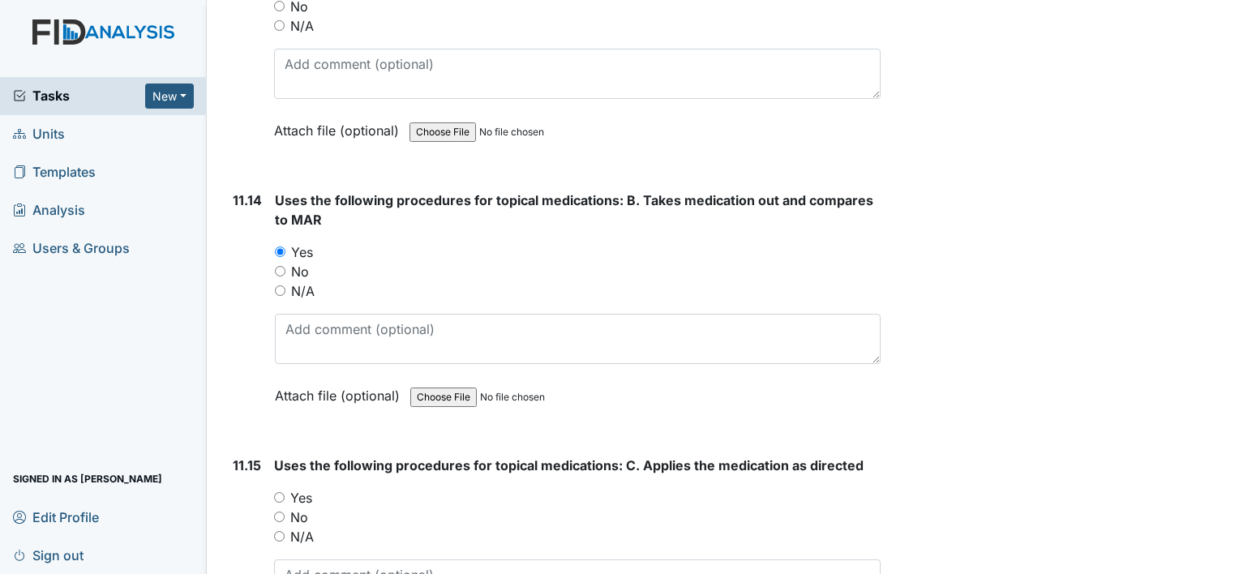
scroll to position [21649, 0]
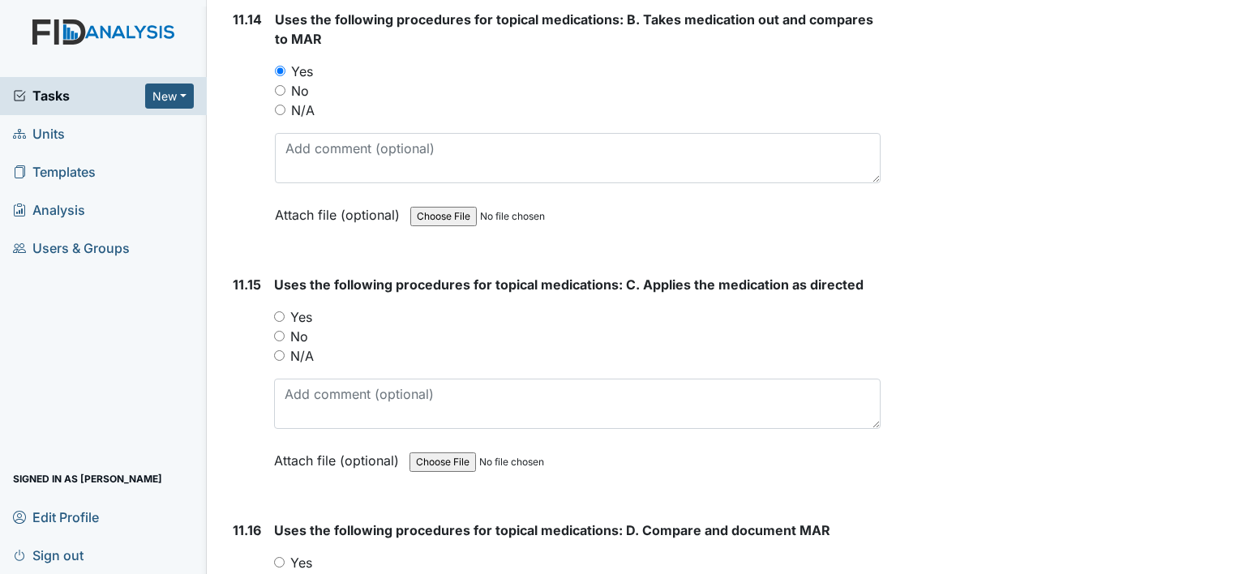
click at [272, 275] on div "11.15 Uses the following procedures for topical medications: C. Applies the med…" at bounding box center [553, 385] width 654 height 220
click at [274, 311] on input "Yes" at bounding box center [279, 316] width 11 height 11
radio input "true"
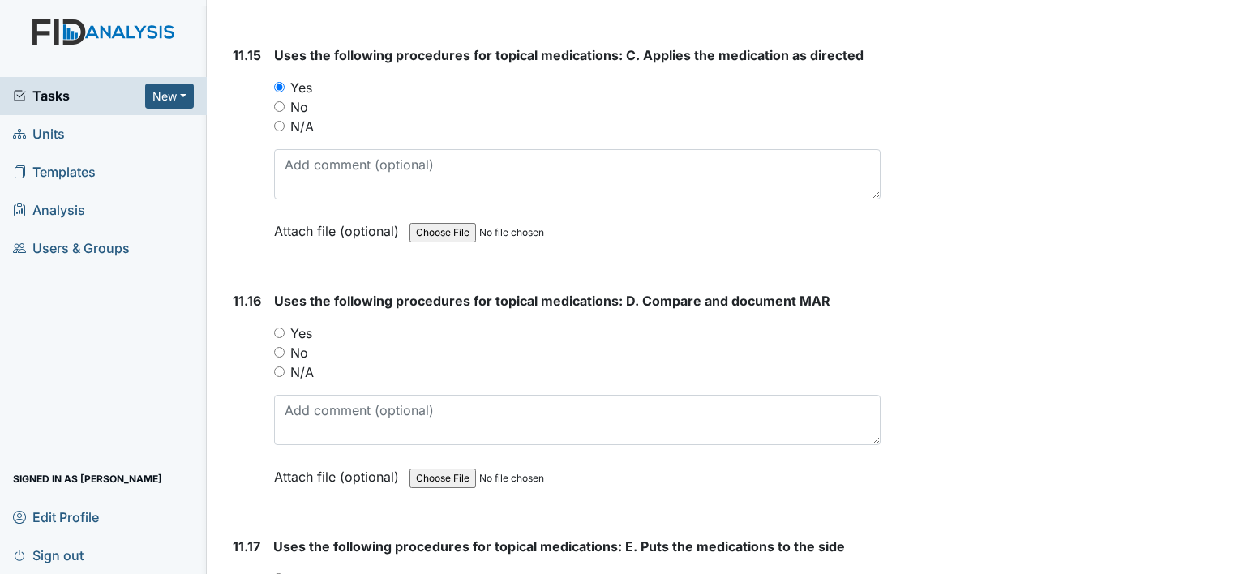
scroll to position [21892, 0]
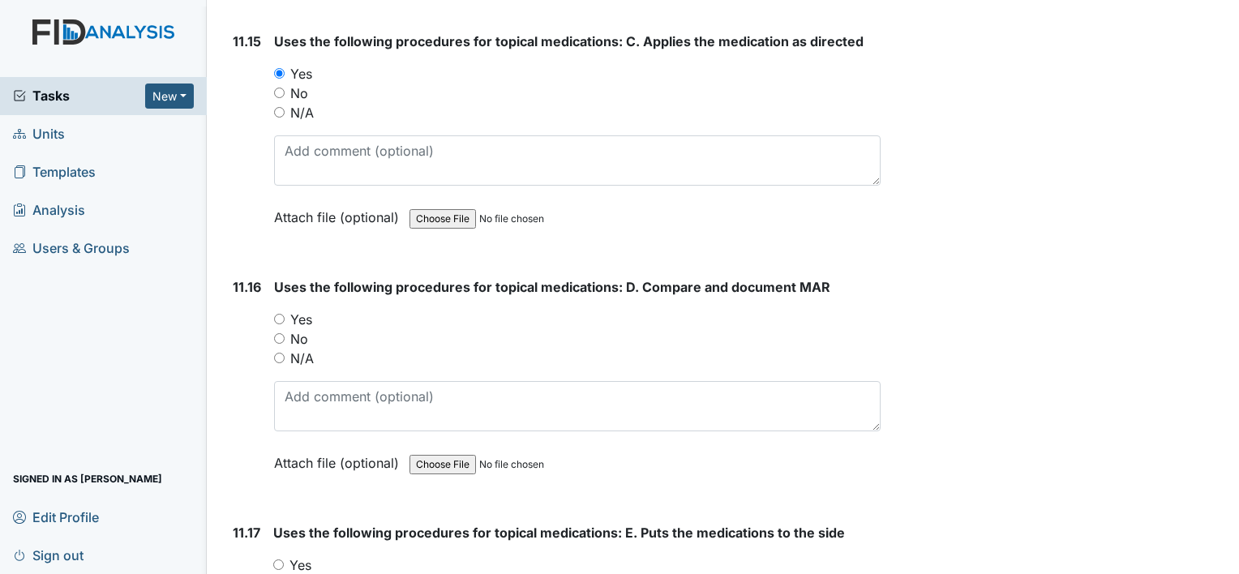
click at [280, 314] on input "Yes" at bounding box center [279, 319] width 11 height 11
radio input "true"
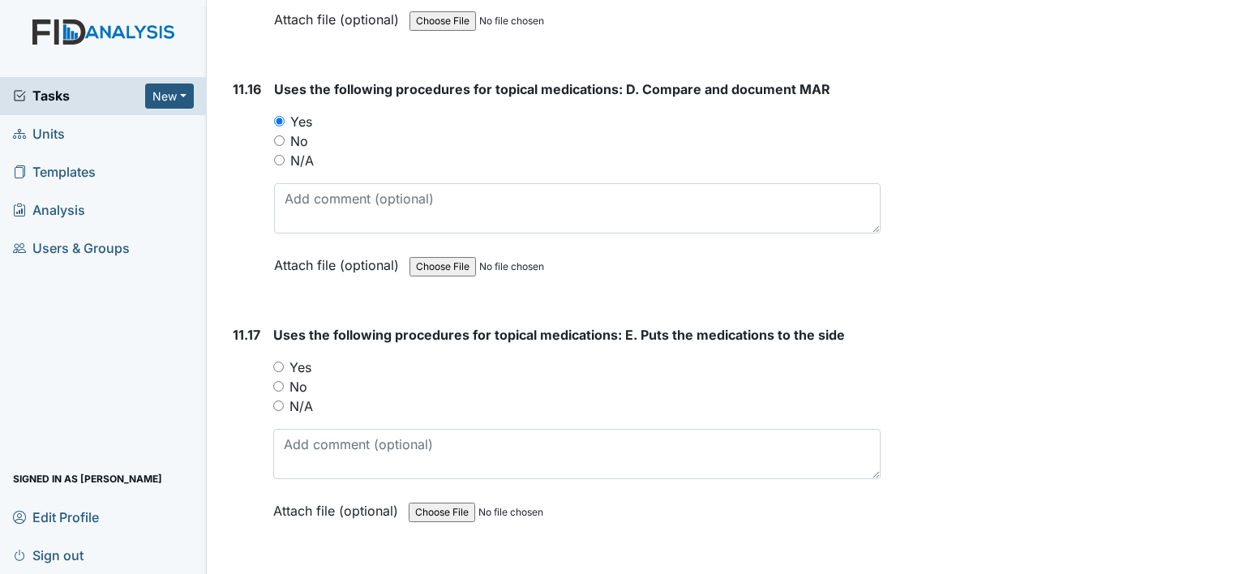
scroll to position [22136, 0]
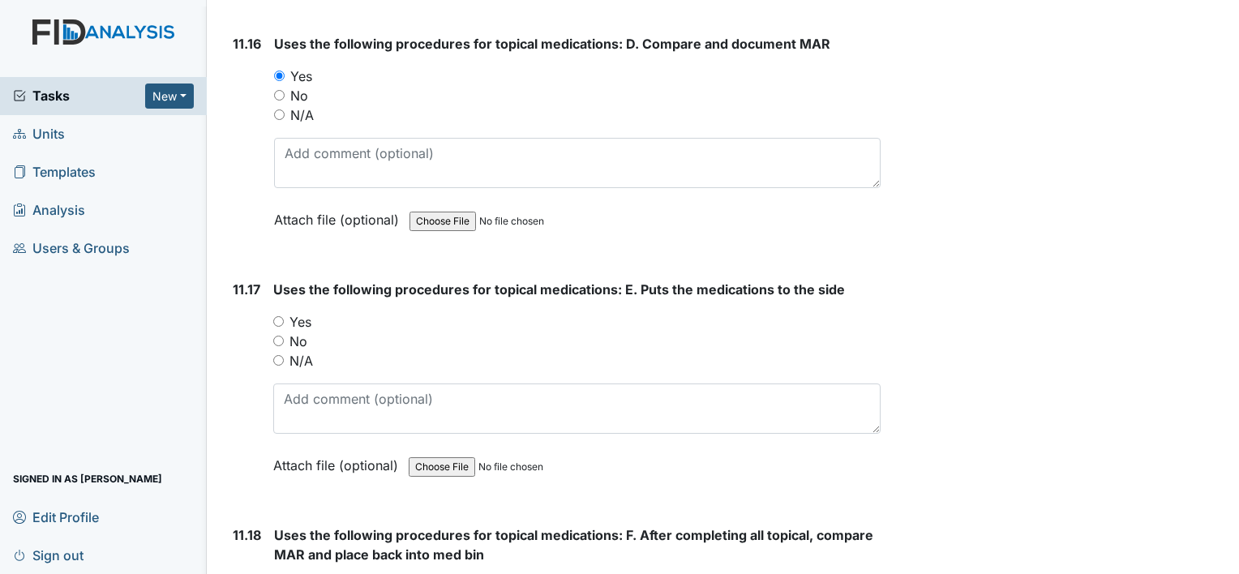
click at [280, 316] on input "Yes" at bounding box center [278, 321] width 11 height 11
radio input "true"
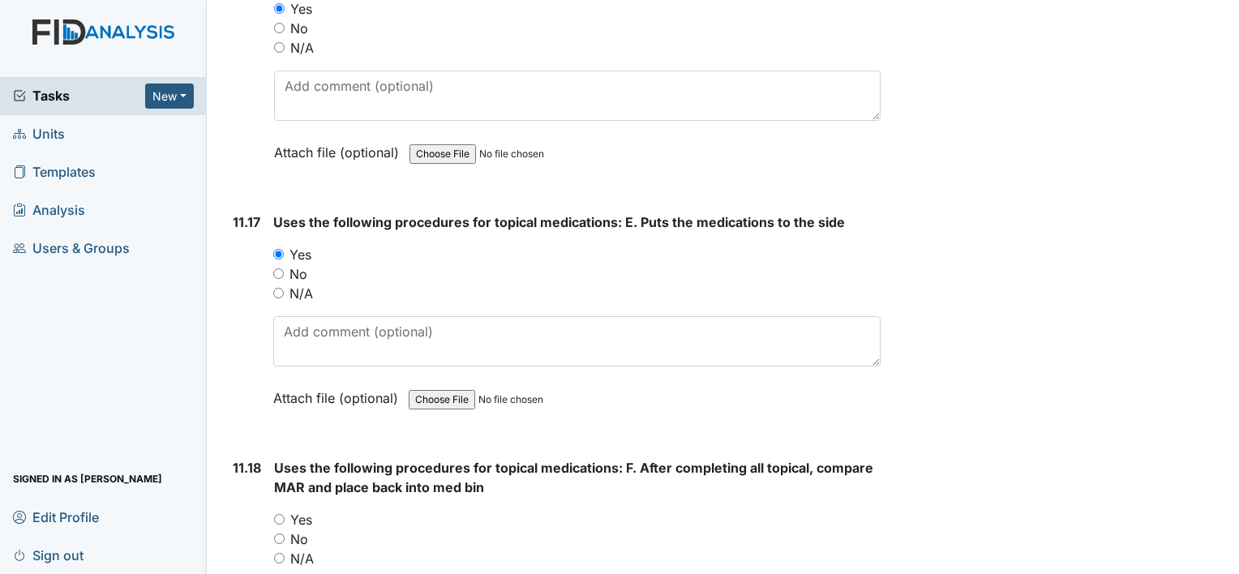
scroll to position [22379, 0]
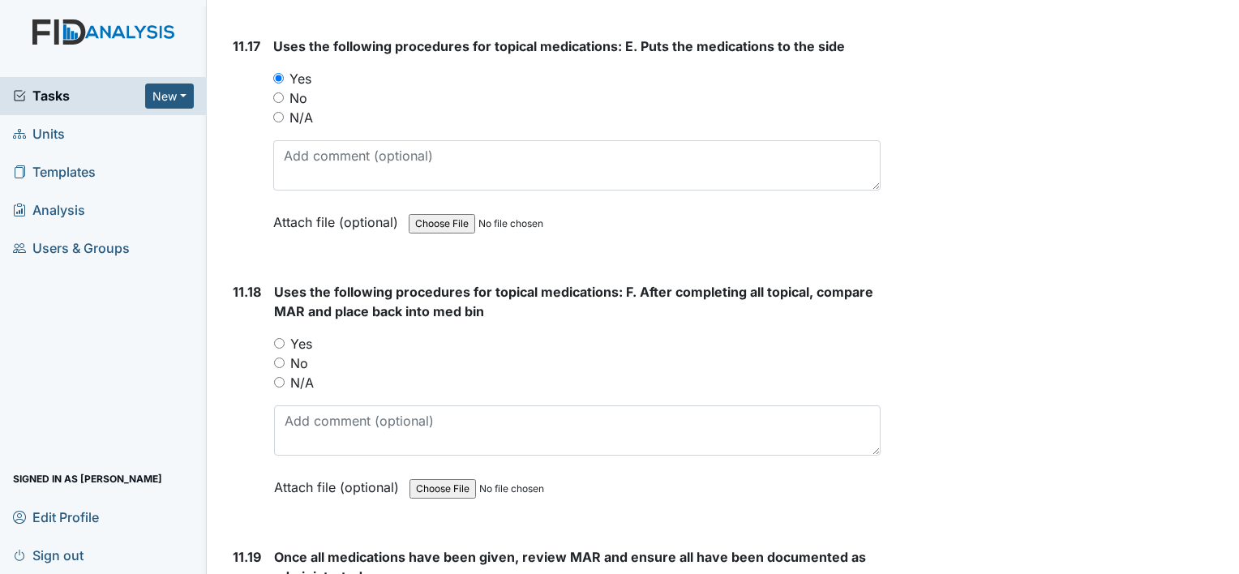
click at [278, 338] on input "Yes" at bounding box center [279, 343] width 11 height 11
radio input "true"
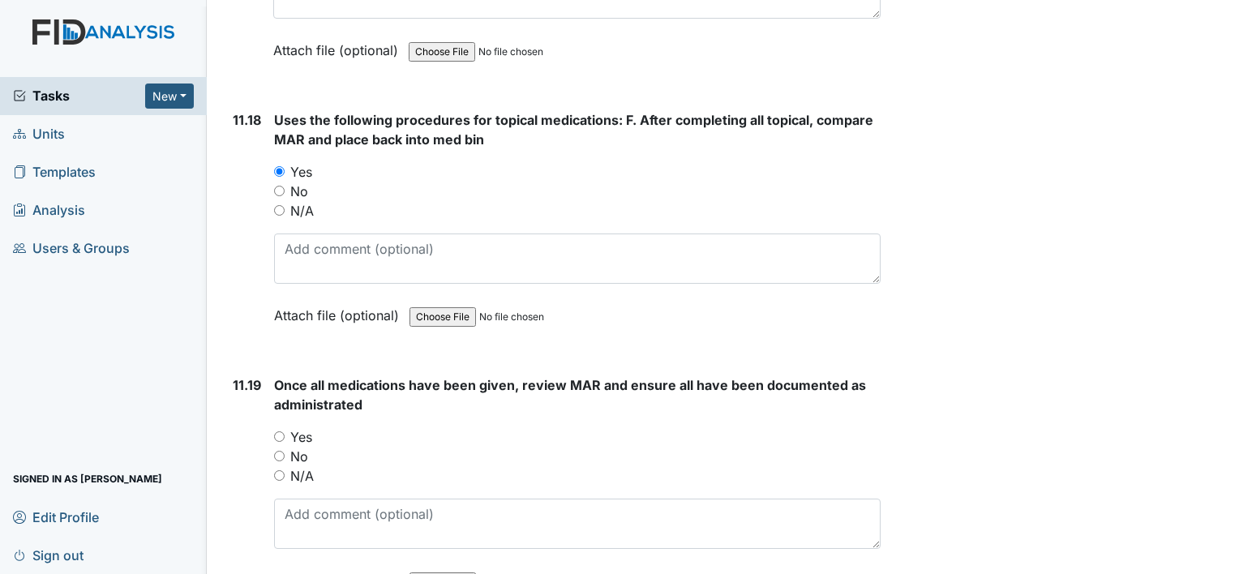
scroll to position [22622, 0]
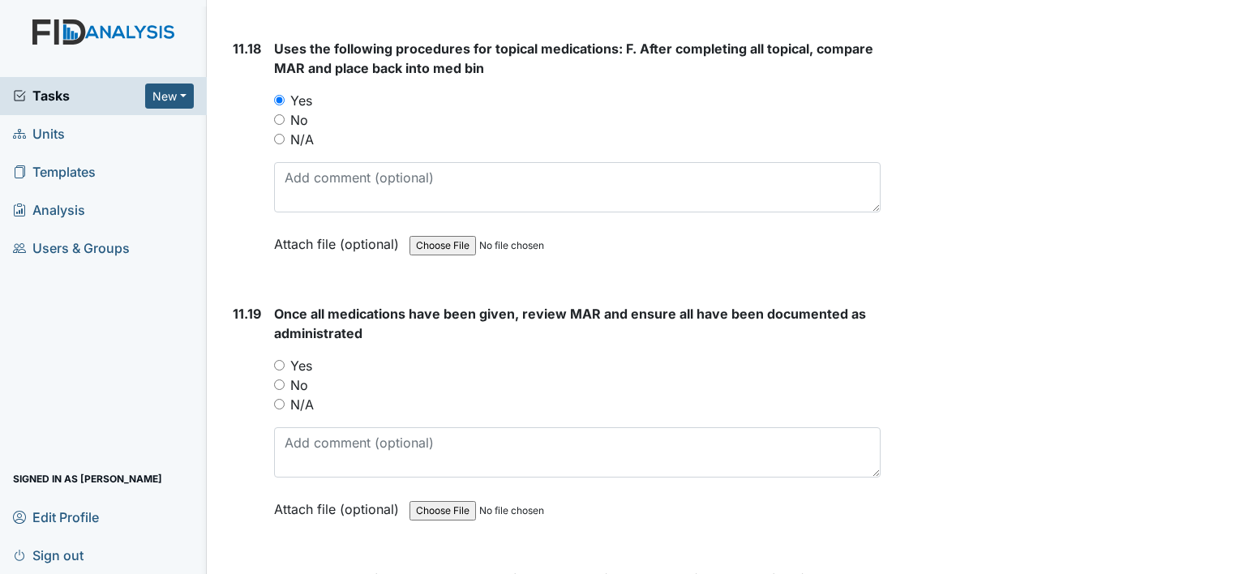
click at [279, 360] on input "Yes" at bounding box center [279, 365] width 11 height 11
radio input "true"
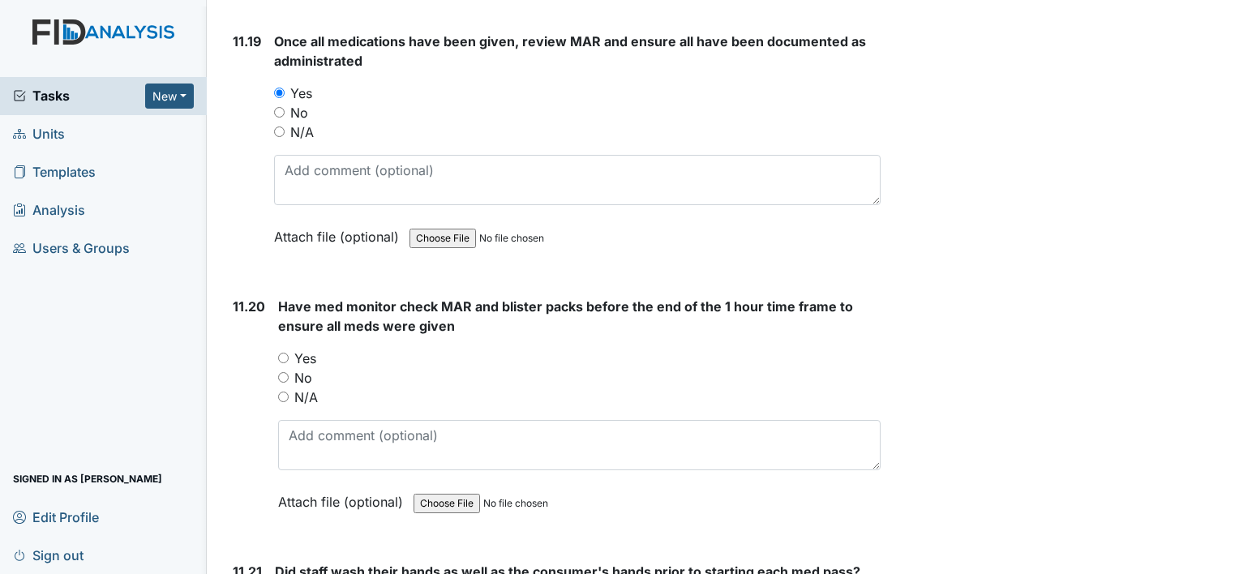
scroll to position [22947, 0]
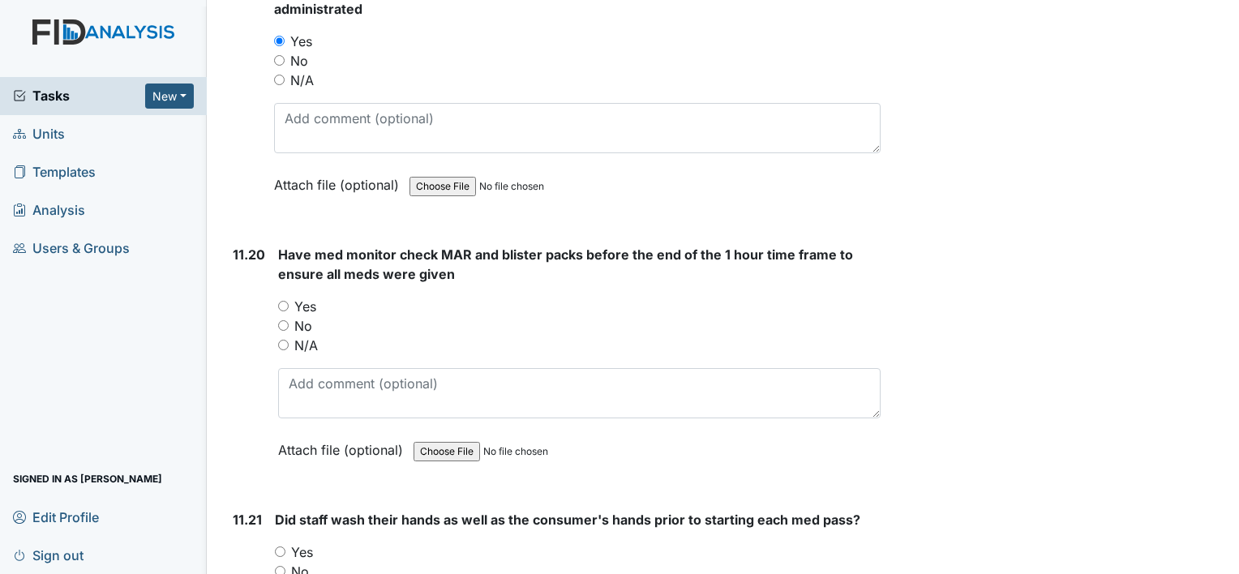
click at [285, 340] on input "N/A" at bounding box center [283, 345] width 11 height 11
radio input "true"
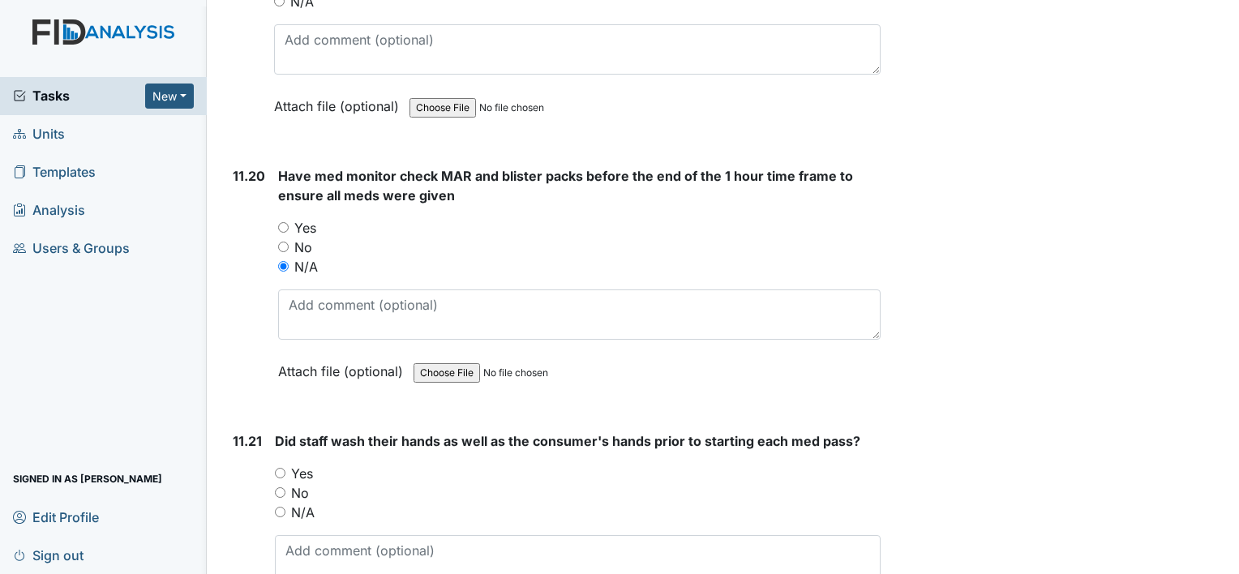
scroll to position [23190, 0]
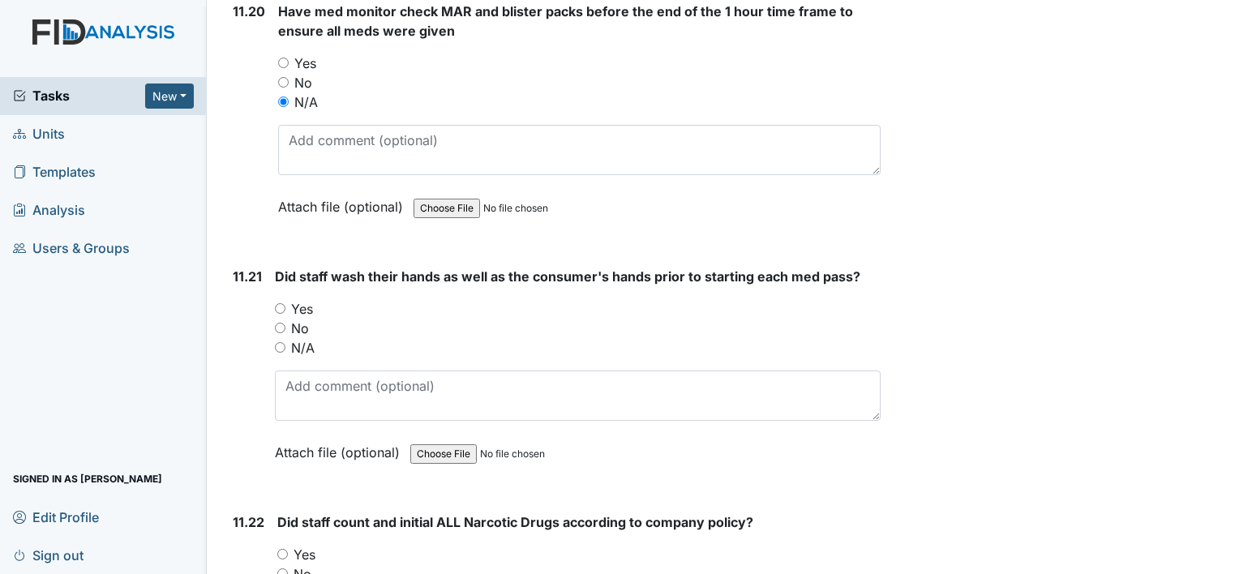
click at [282, 303] on input "Yes" at bounding box center [280, 308] width 11 height 11
radio input "true"
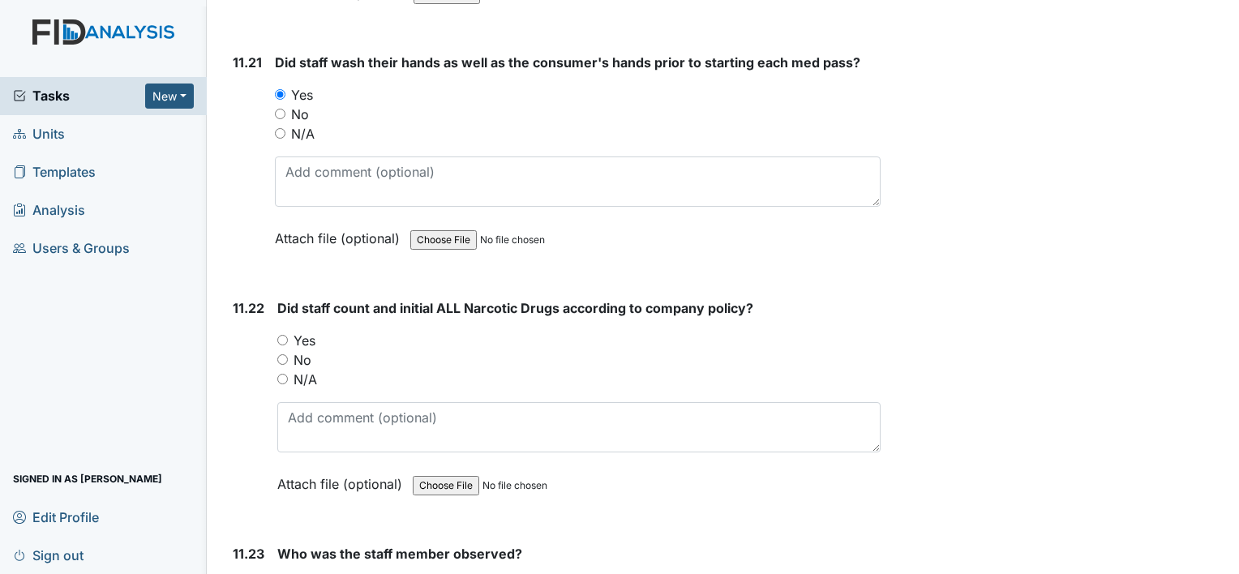
scroll to position [23433, 0]
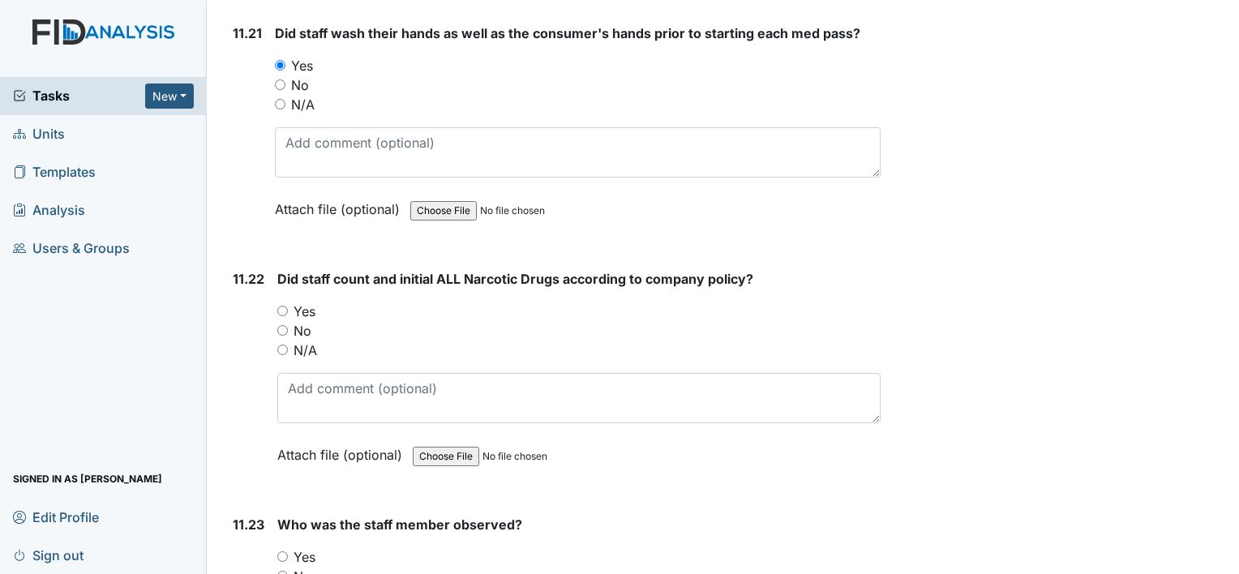
click at [285, 306] on input "Yes" at bounding box center [282, 311] width 11 height 11
radio input "true"
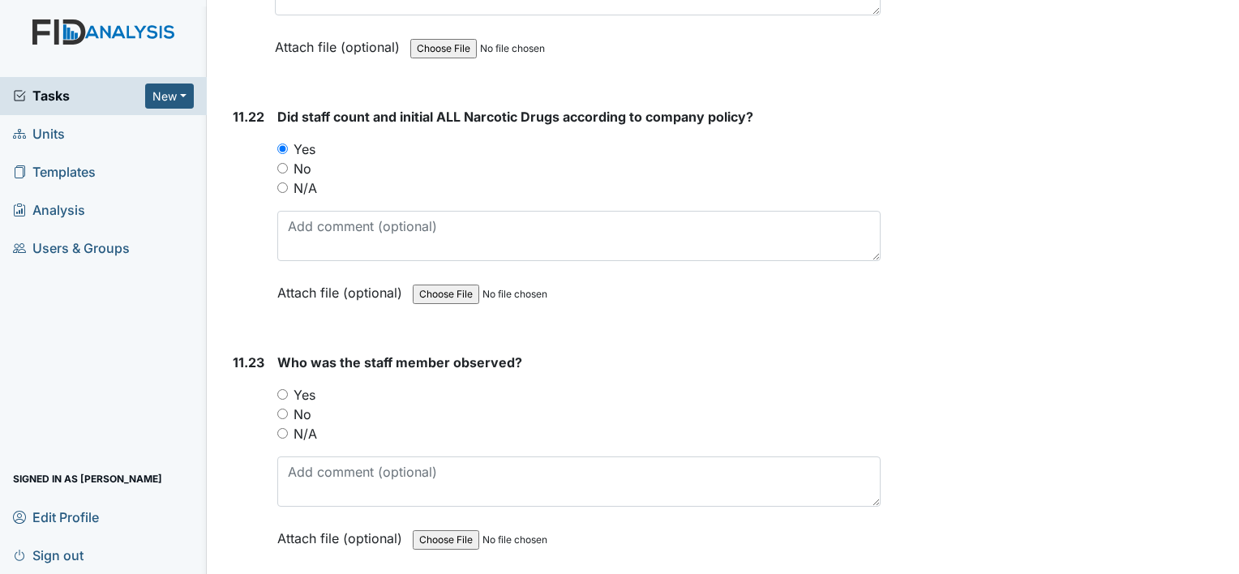
scroll to position [23676, 0]
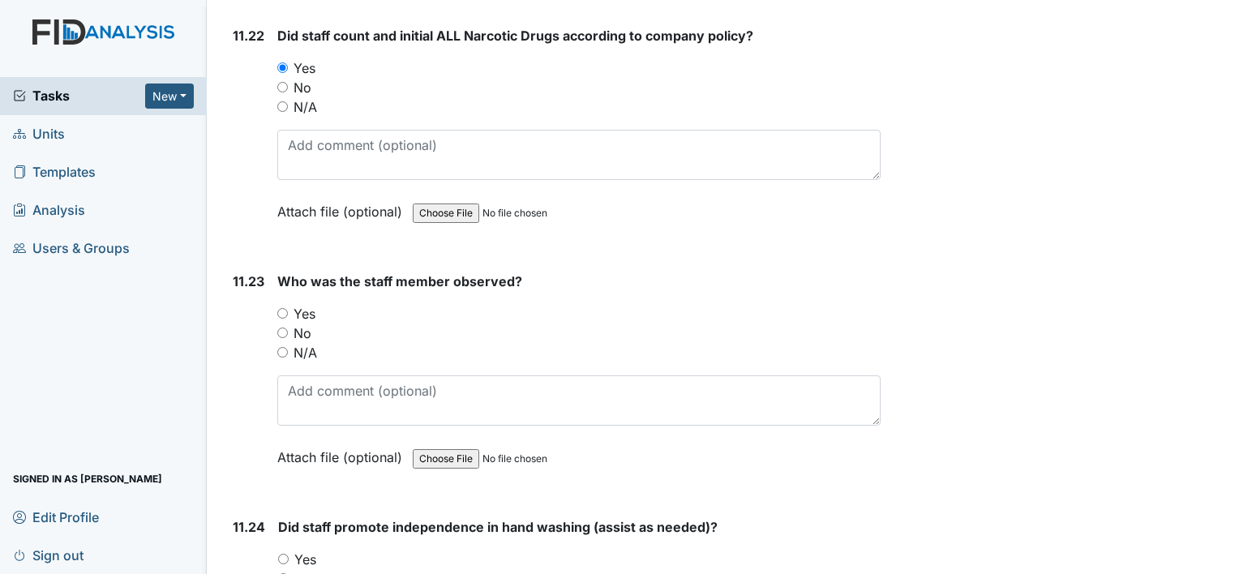
click at [281, 308] on input "Yes" at bounding box center [282, 313] width 11 height 11
radio input "true"
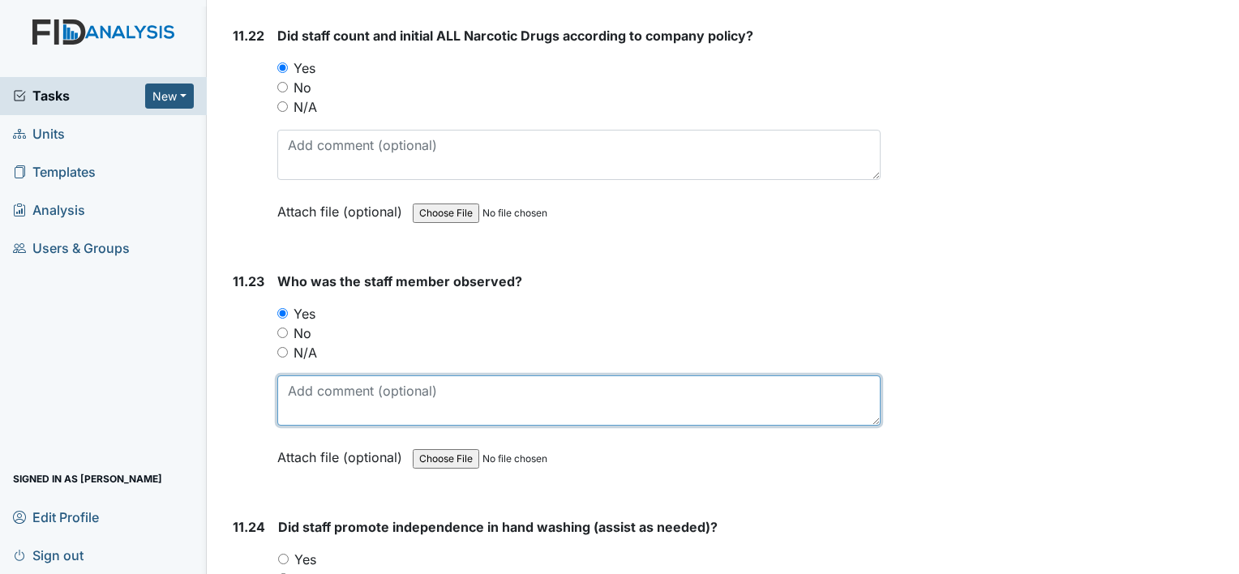
click at [319, 375] on textarea at bounding box center [578, 400] width 603 height 50
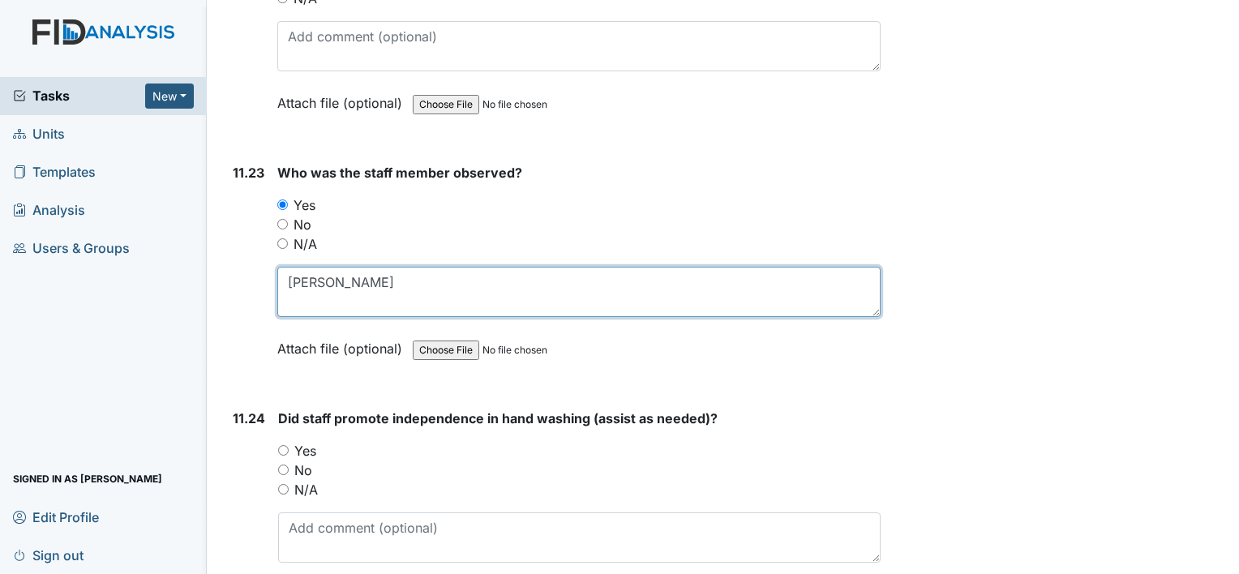
scroll to position [23838, 0]
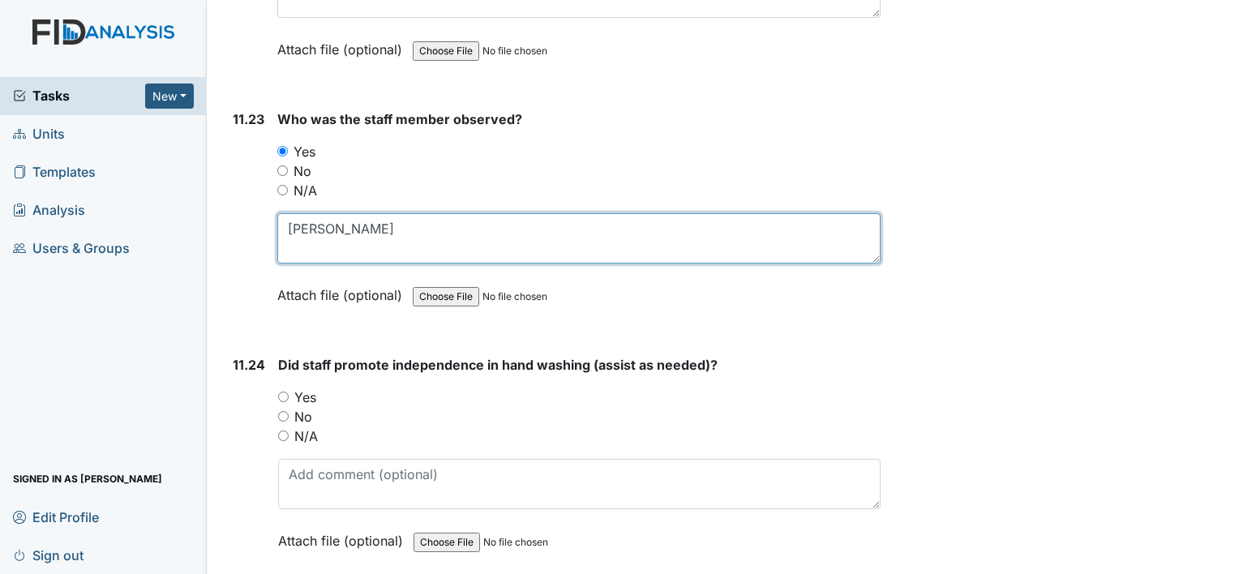
type textarea "[PERSON_NAME]"
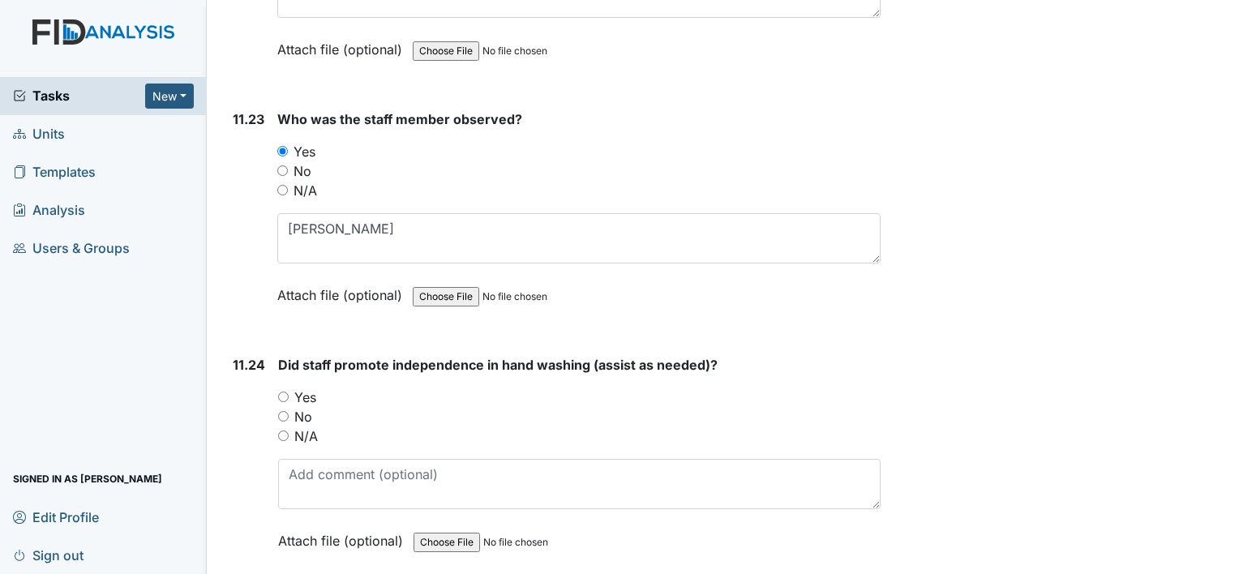
click at [282, 388] on div "Yes" at bounding box center [579, 397] width 602 height 19
click at [284, 392] on input "Yes" at bounding box center [283, 397] width 11 height 11
radio input "true"
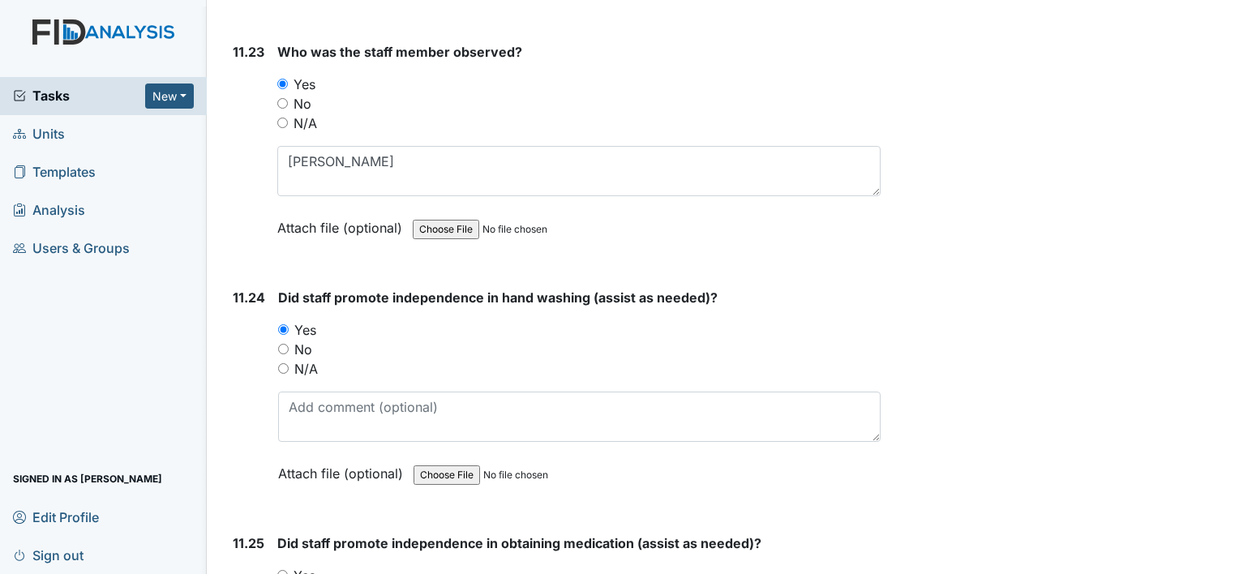
scroll to position [24082, 0]
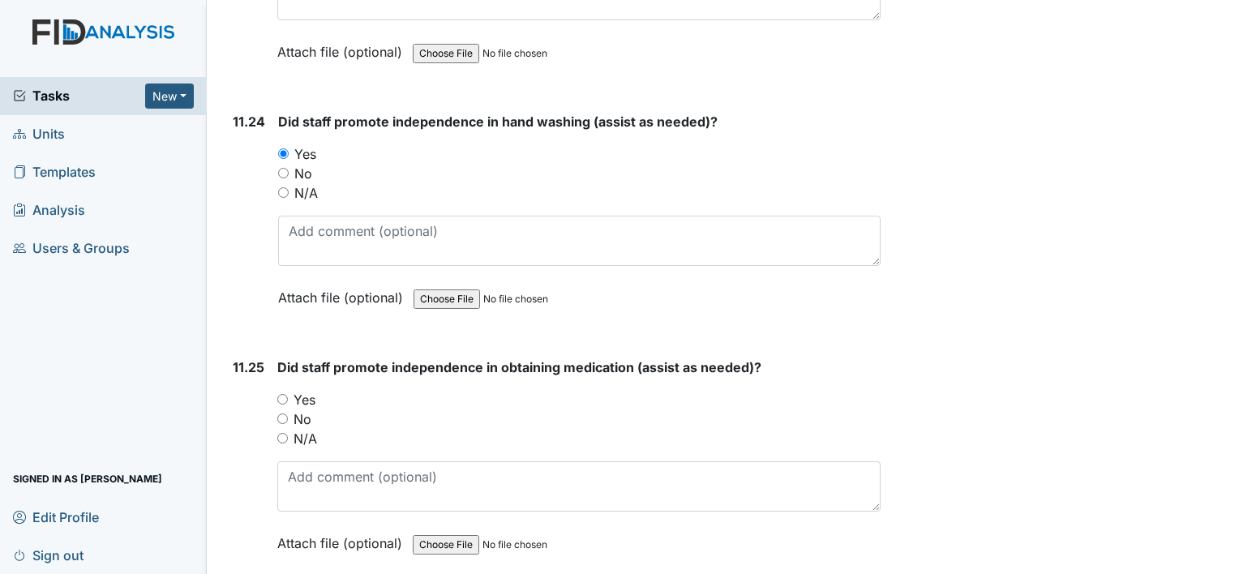
click at [285, 394] on input "Yes" at bounding box center [282, 399] width 11 height 11
radio input "true"
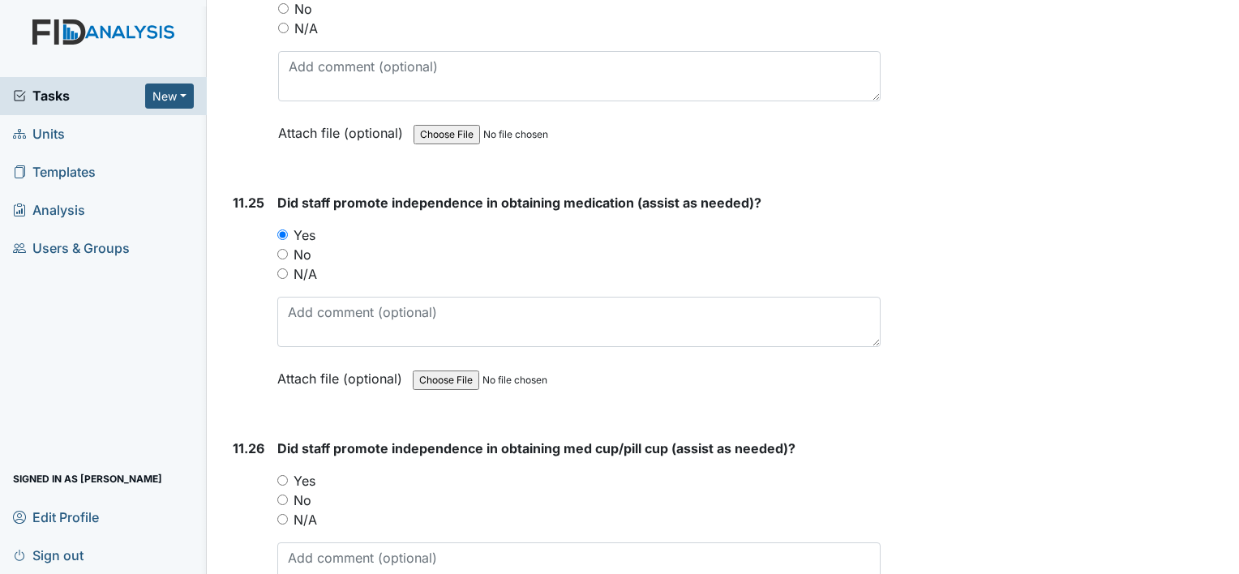
scroll to position [24325, 0]
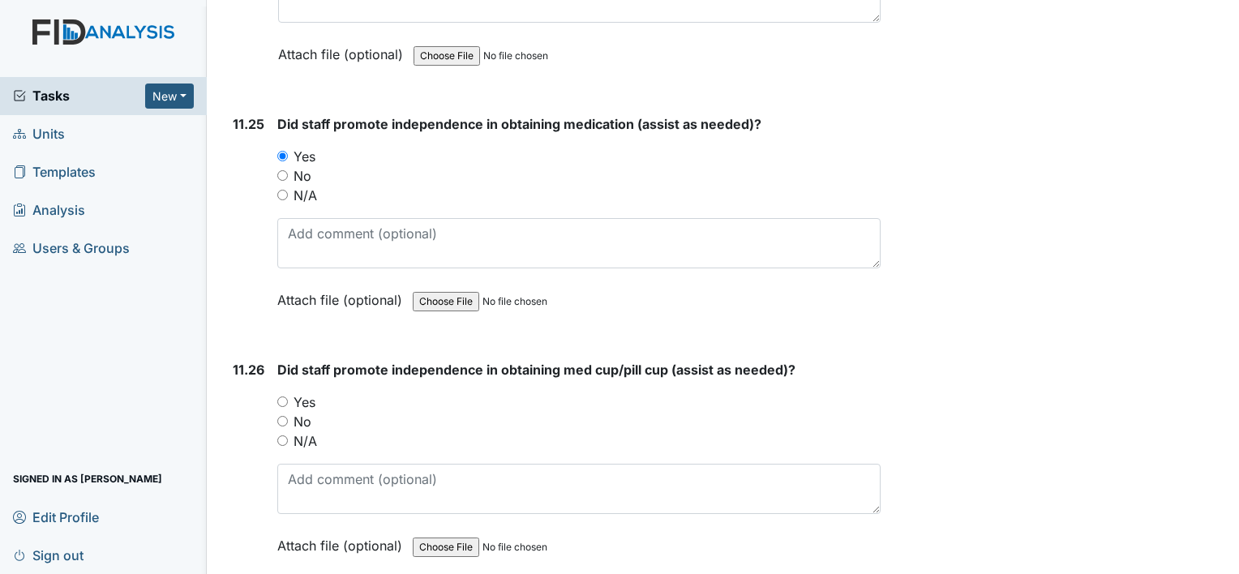
click at [285, 396] on input "Yes" at bounding box center [282, 401] width 11 height 11
radio input "true"
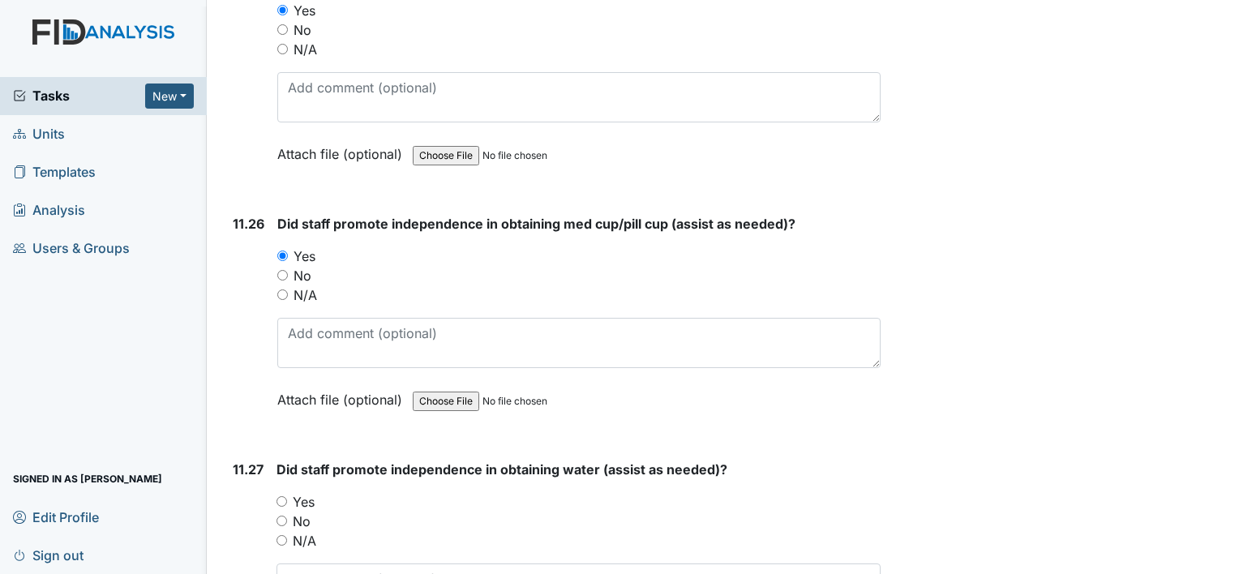
scroll to position [24568, 0]
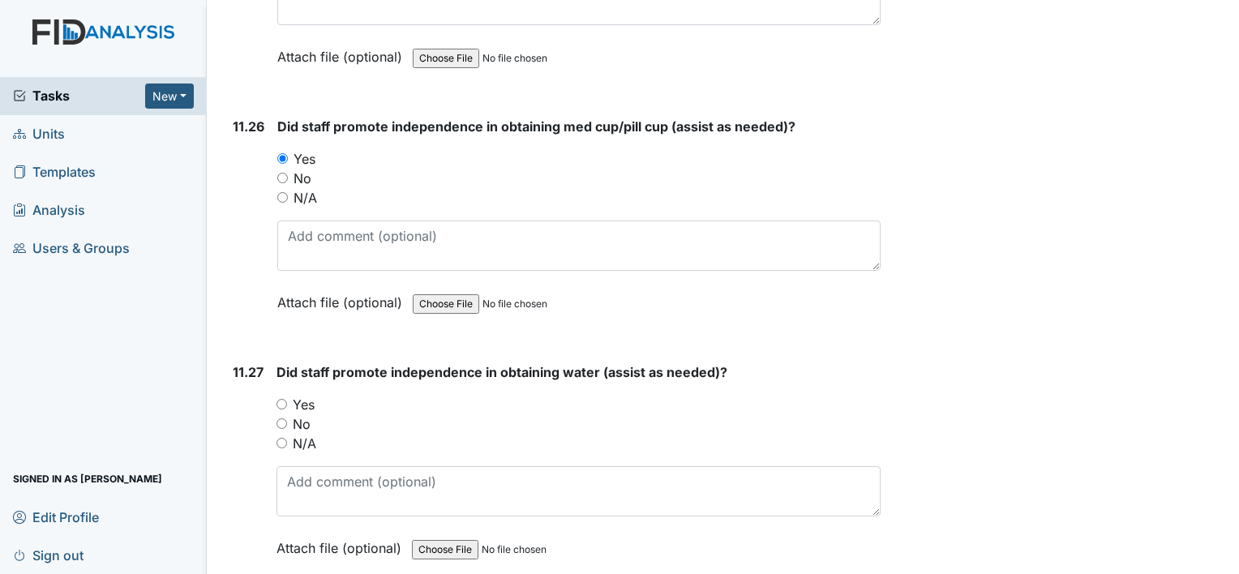
click at [282, 399] on input "Yes" at bounding box center [281, 404] width 11 height 11
radio input "true"
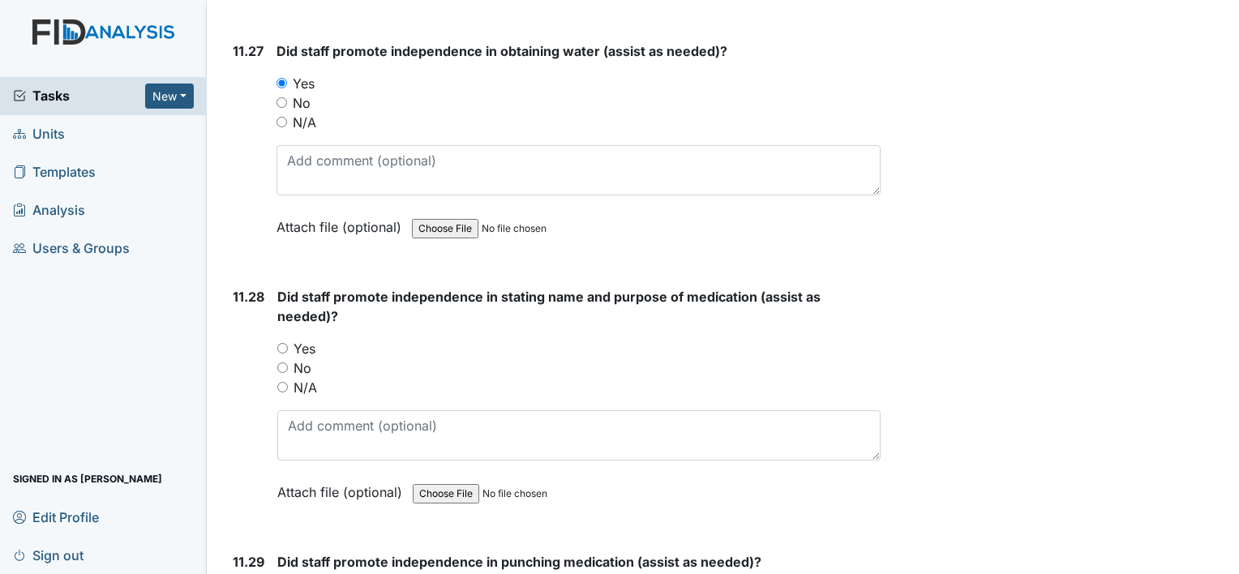
scroll to position [24893, 0]
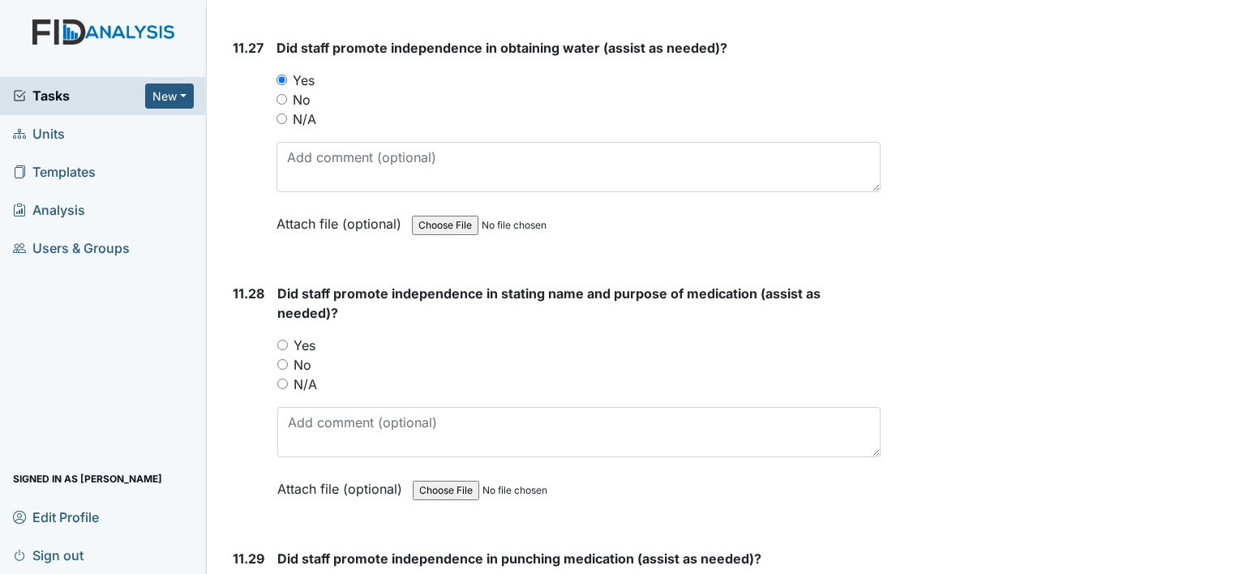
click at [281, 340] on input "Yes" at bounding box center [282, 345] width 11 height 11
radio input "true"
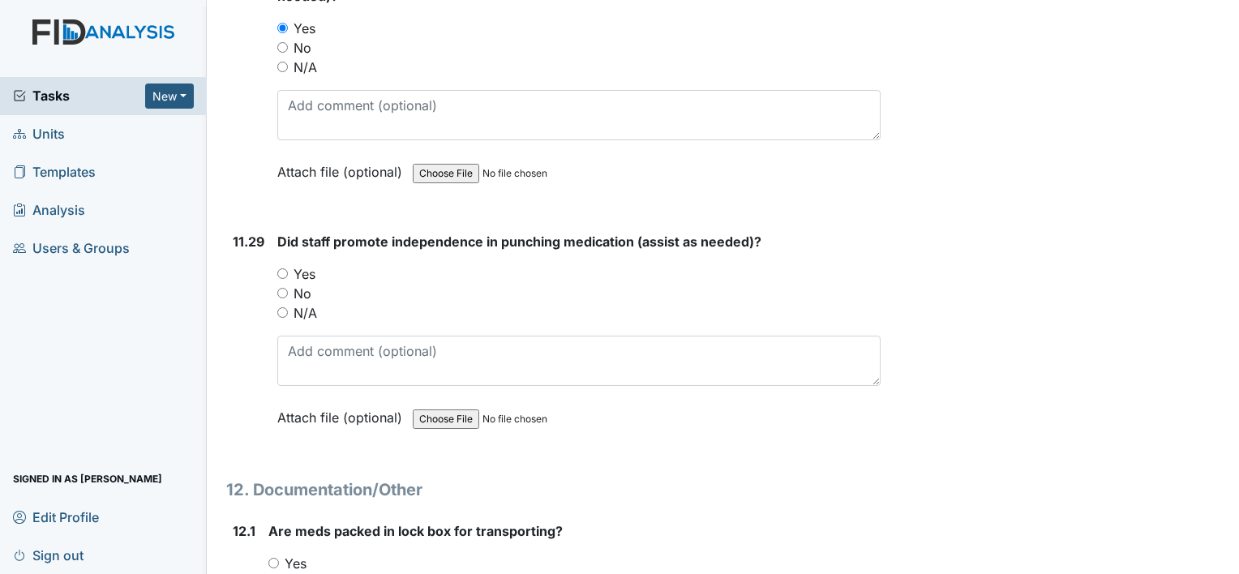
scroll to position [25217, 0]
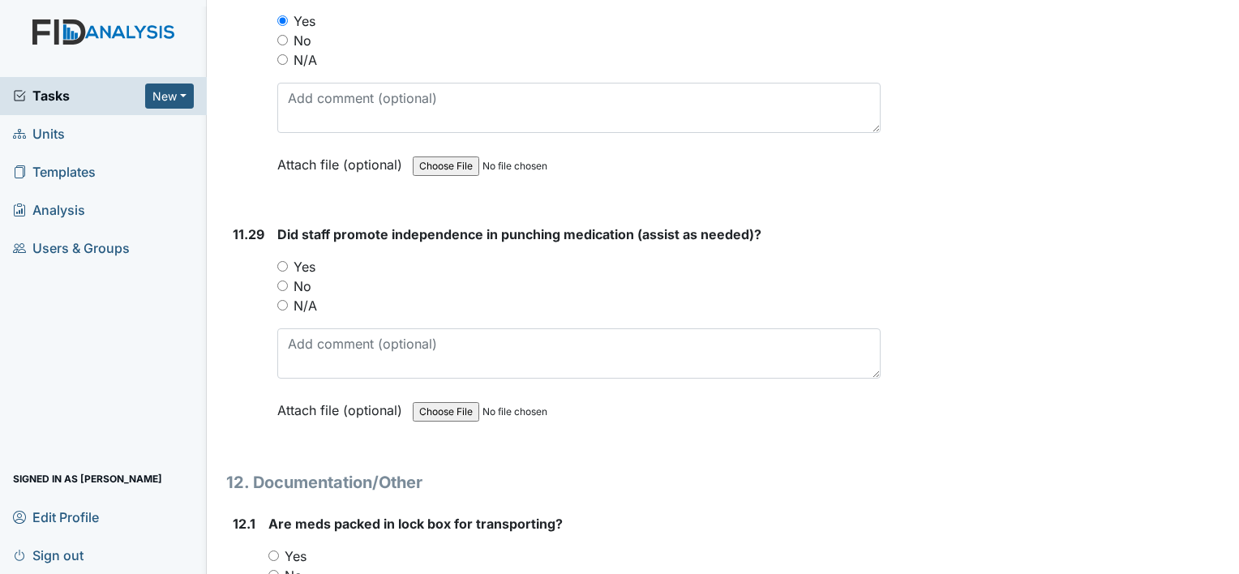
click at [281, 261] on input "Yes" at bounding box center [282, 266] width 11 height 11
radio input "true"
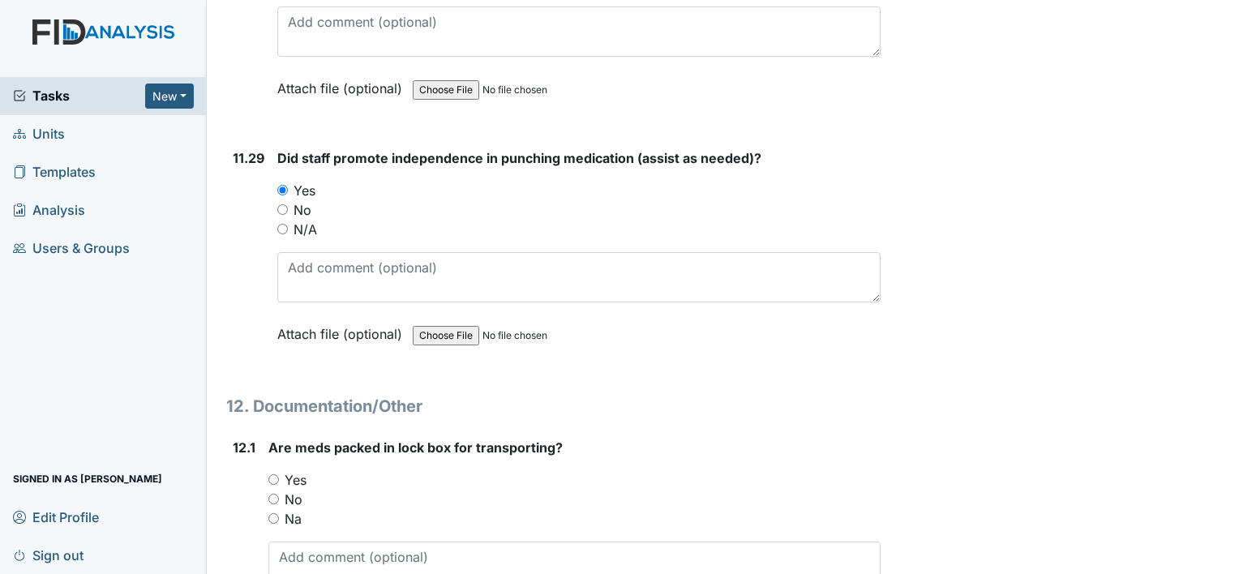
scroll to position [25460, 0]
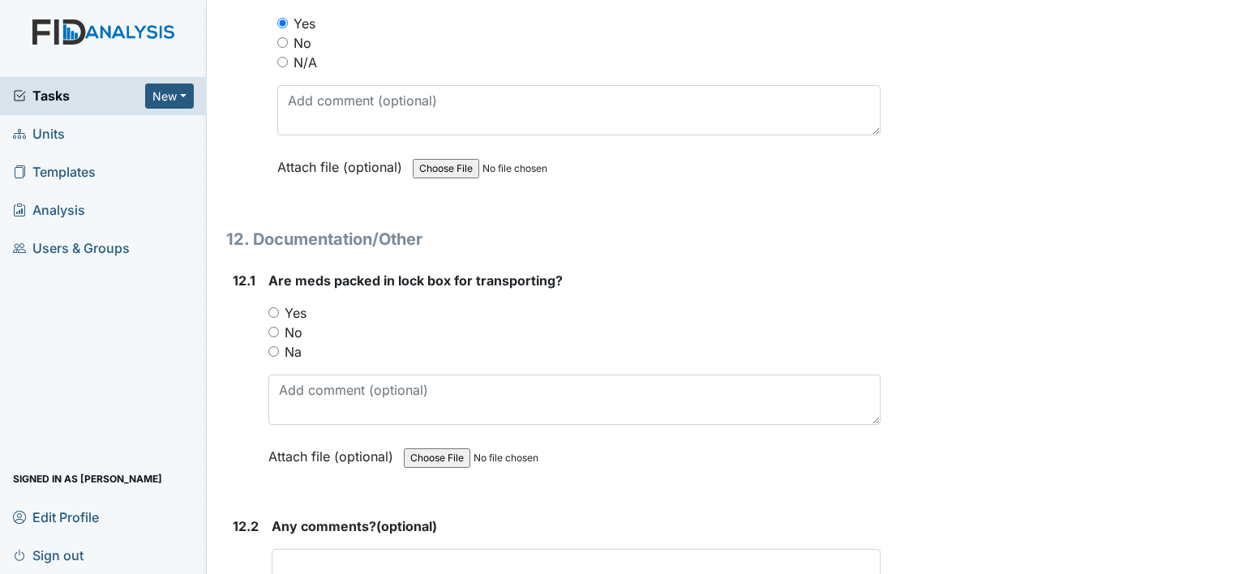
click at [272, 307] on input "Yes" at bounding box center [273, 312] width 11 height 11
radio input "true"
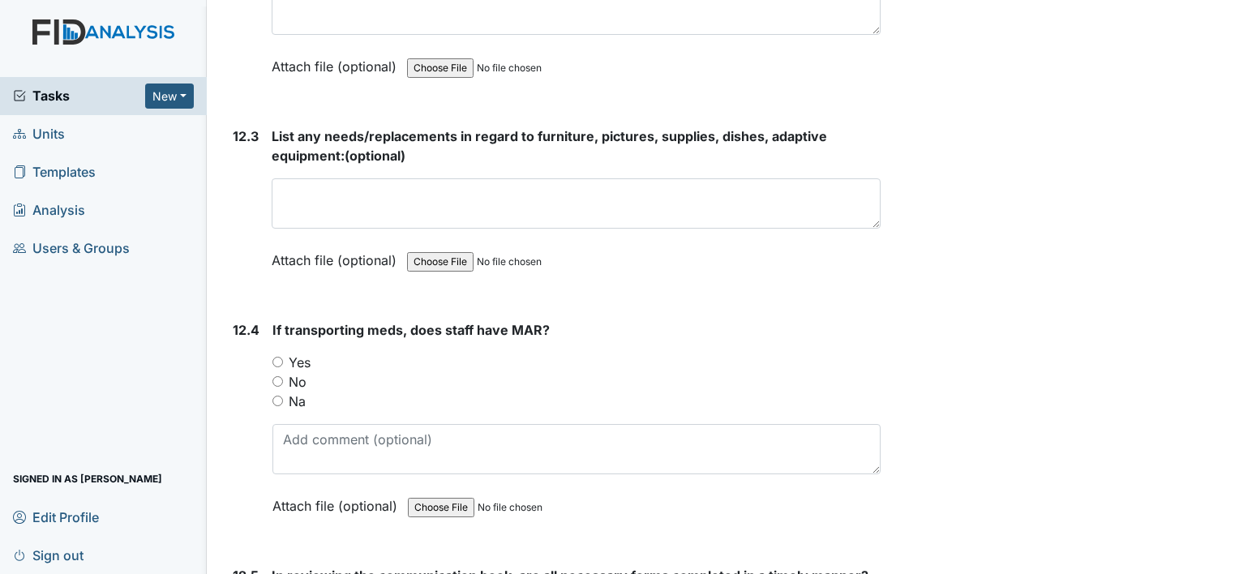
scroll to position [26028, 0]
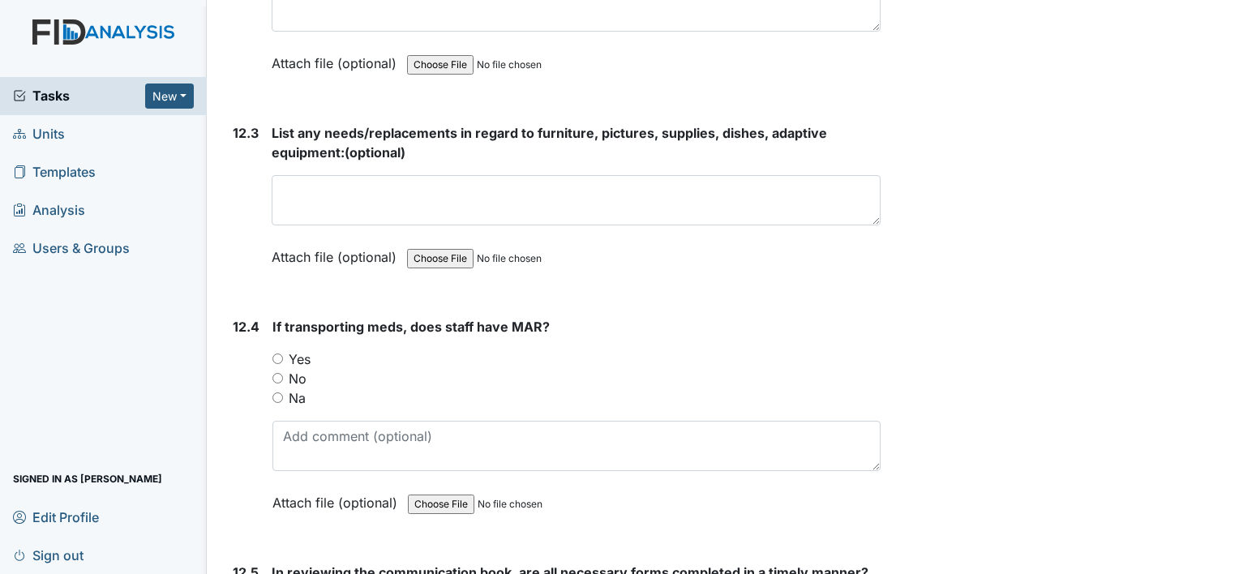
click at [276, 354] on input "Yes" at bounding box center [277, 359] width 11 height 11
radio input "true"
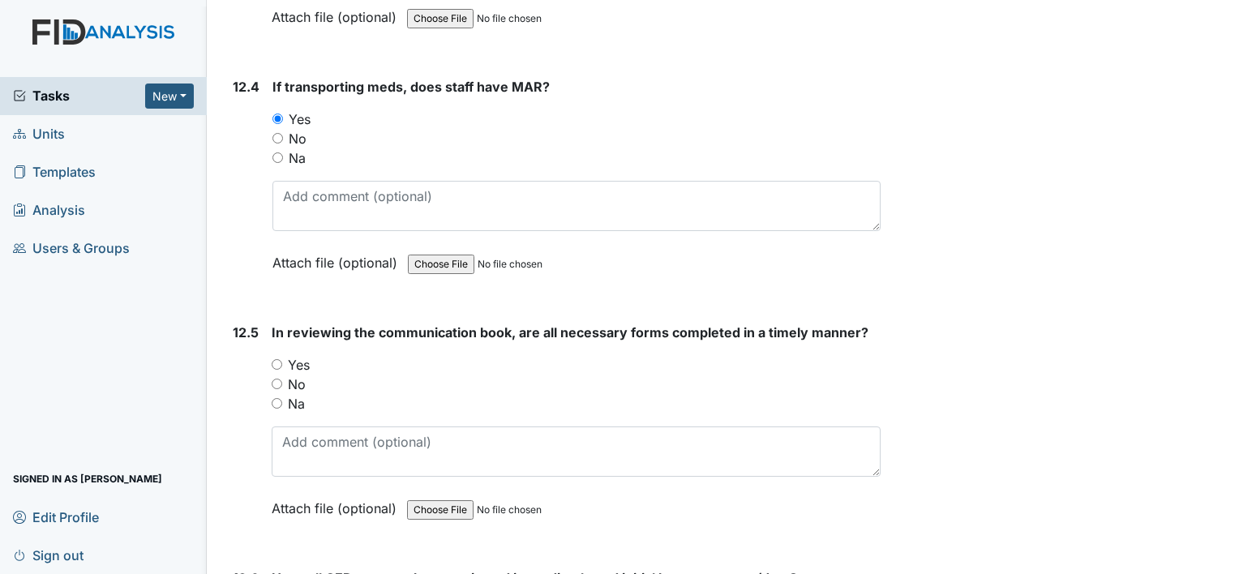
scroll to position [26271, 0]
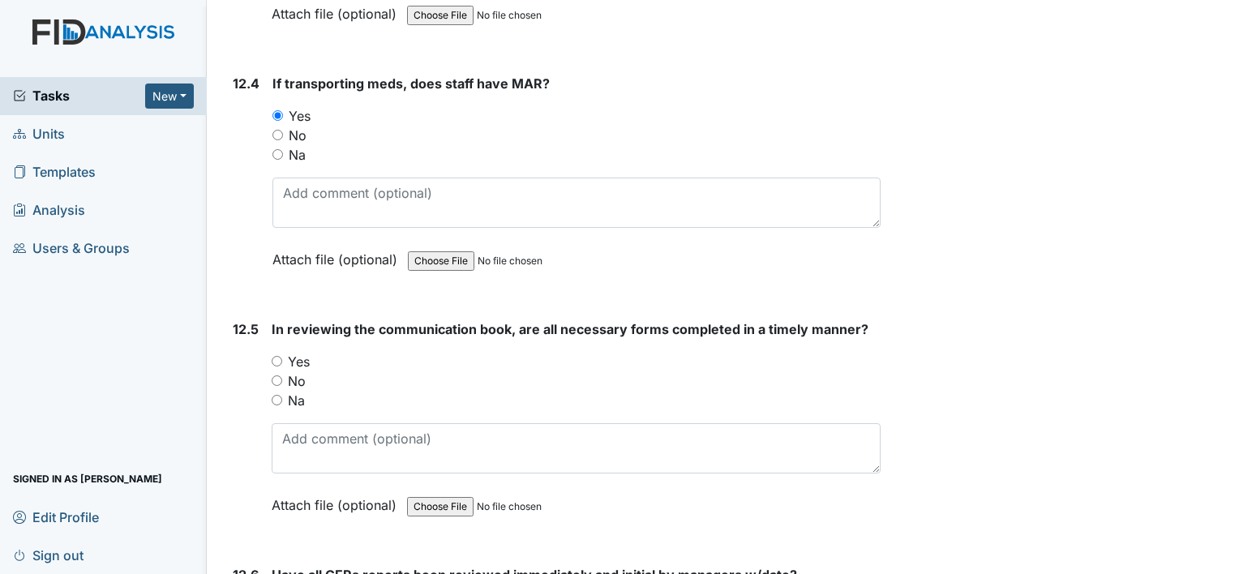
click at [279, 356] on input "Yes" at bounding box center [277, 361] width 11 height 11
radio input "true"
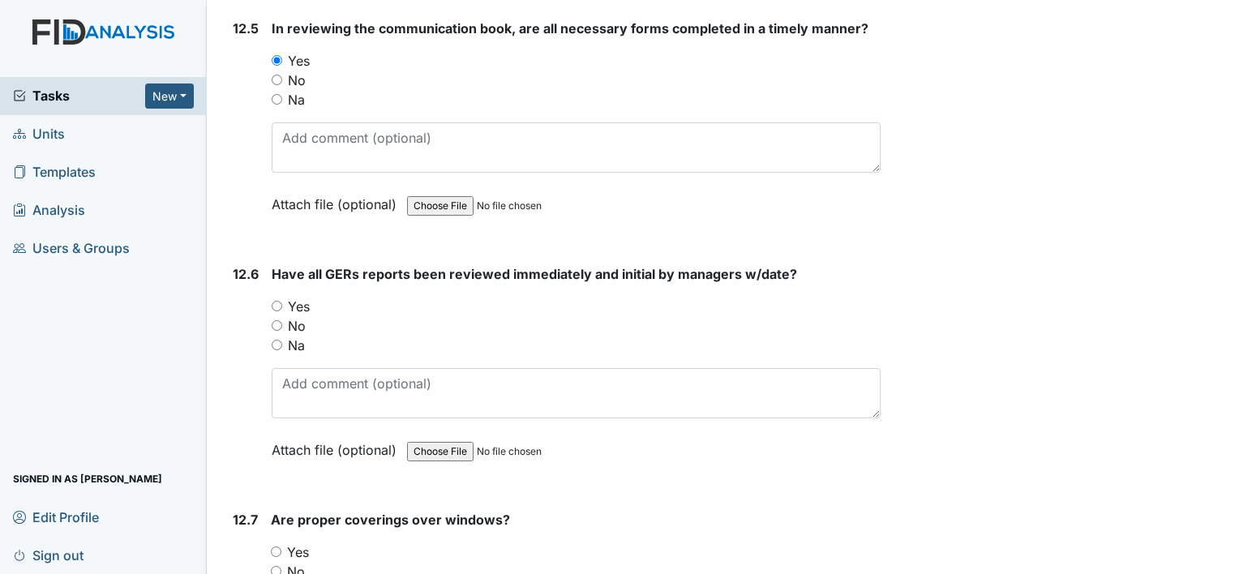
scroll to position [26595, 0]
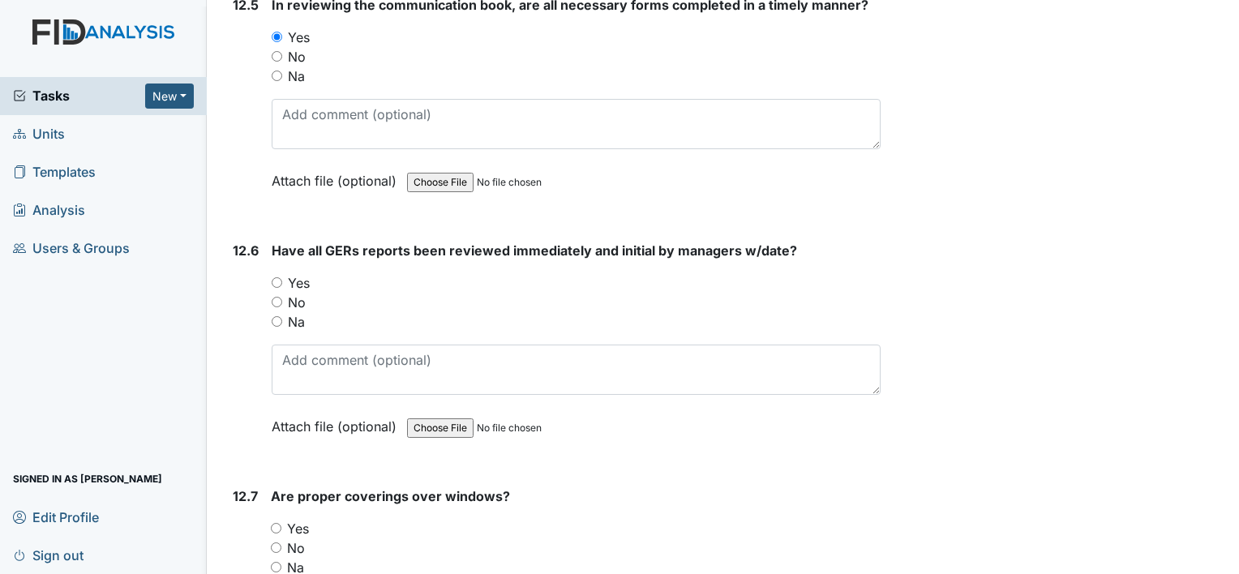
click at [276, 277] on input "Yes" at bounding box center [277, 282] width 11 height 11
radio input "true"
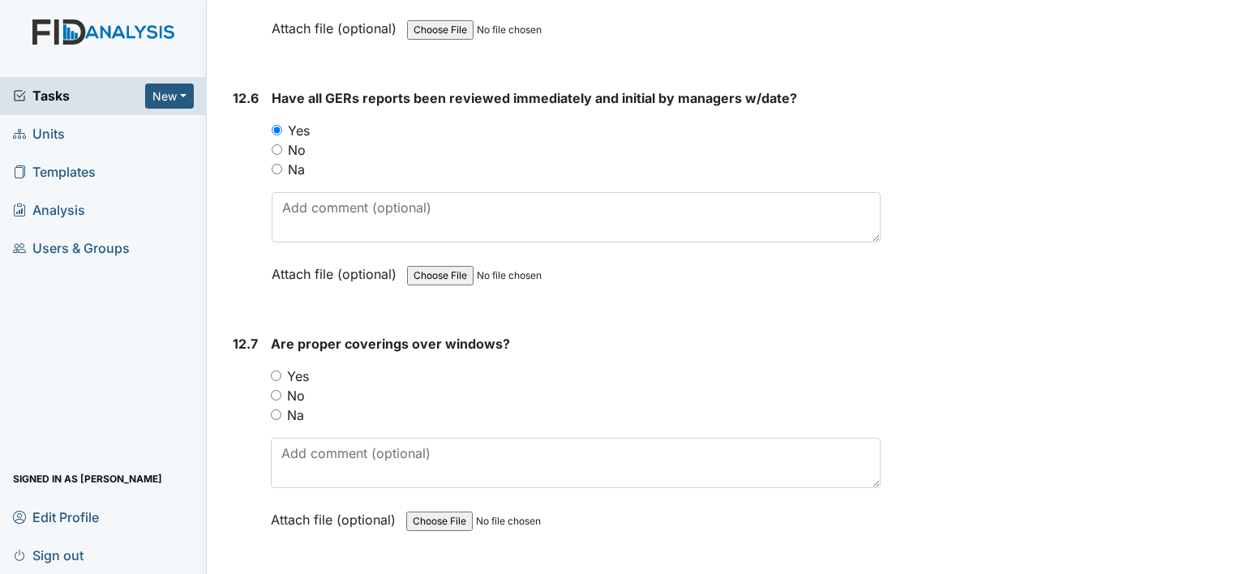
scroll to position [26839, 0]
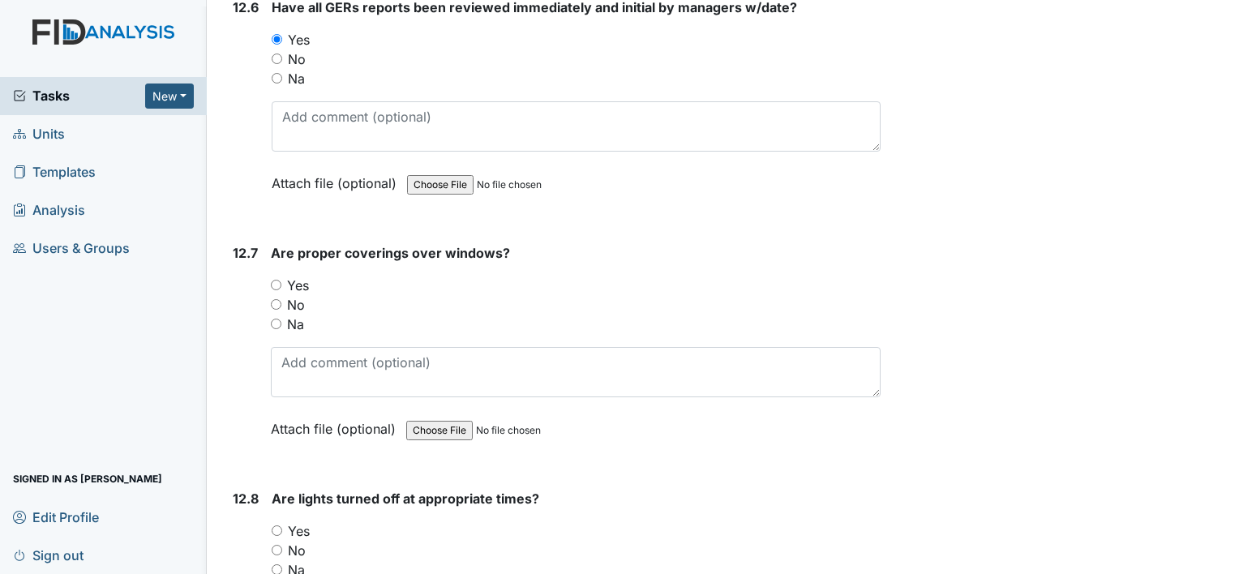
click at [278, 280] on input "Yes" at bounding box center [276, 285] width 11 height 11
radio input "true"
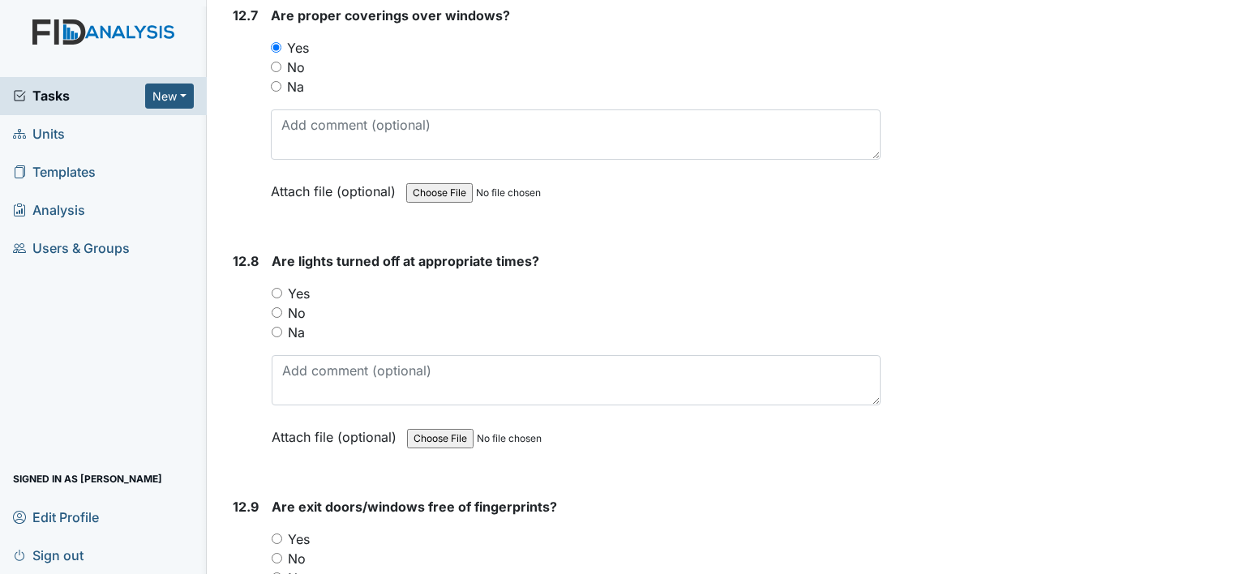
scroll to position [27082, 0]
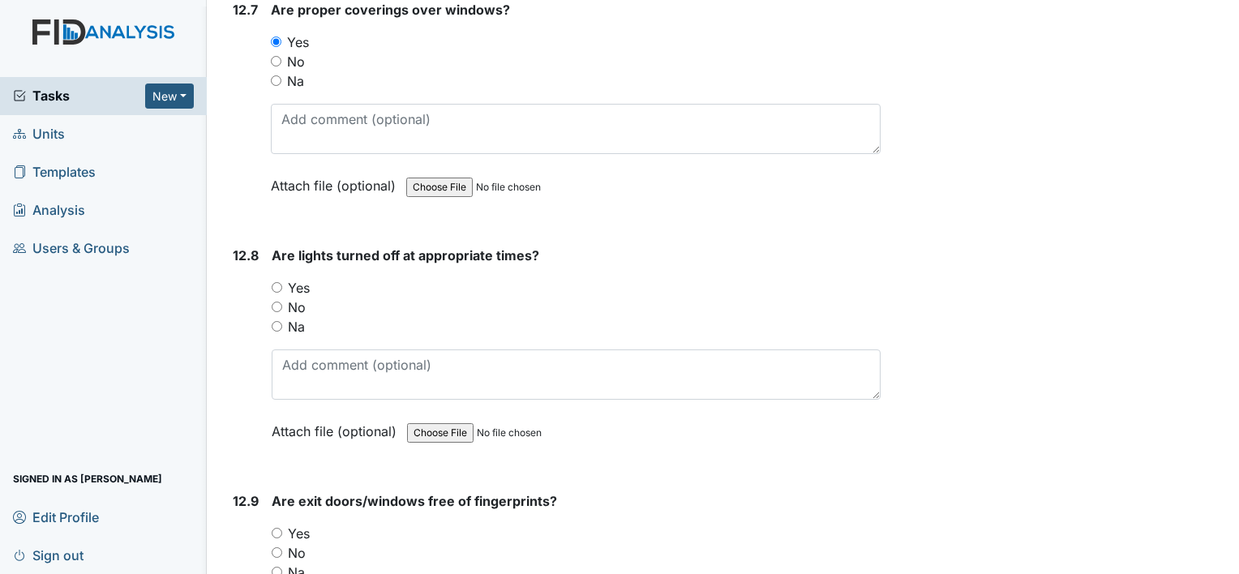
click at [279, 278] on div "Yes" at bounding box center [576, 287] width 609 height 19
click at [280, 282] on input "Yes" at bounding box center [277, 287] width 11 height 11
radio input "true"
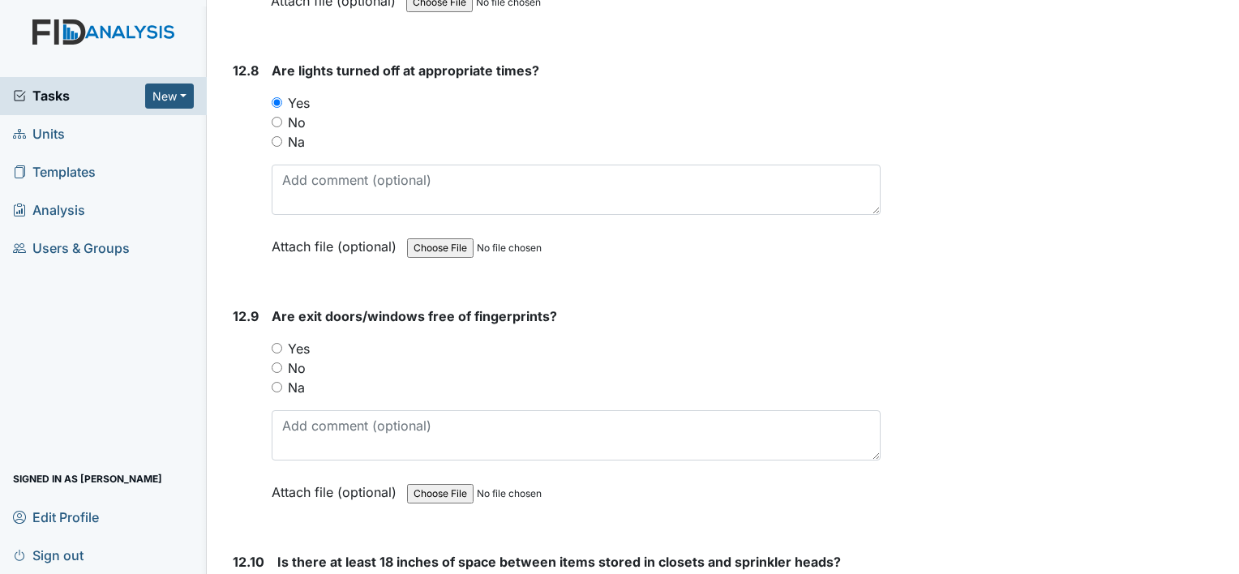
scroll to position [27325, 0]
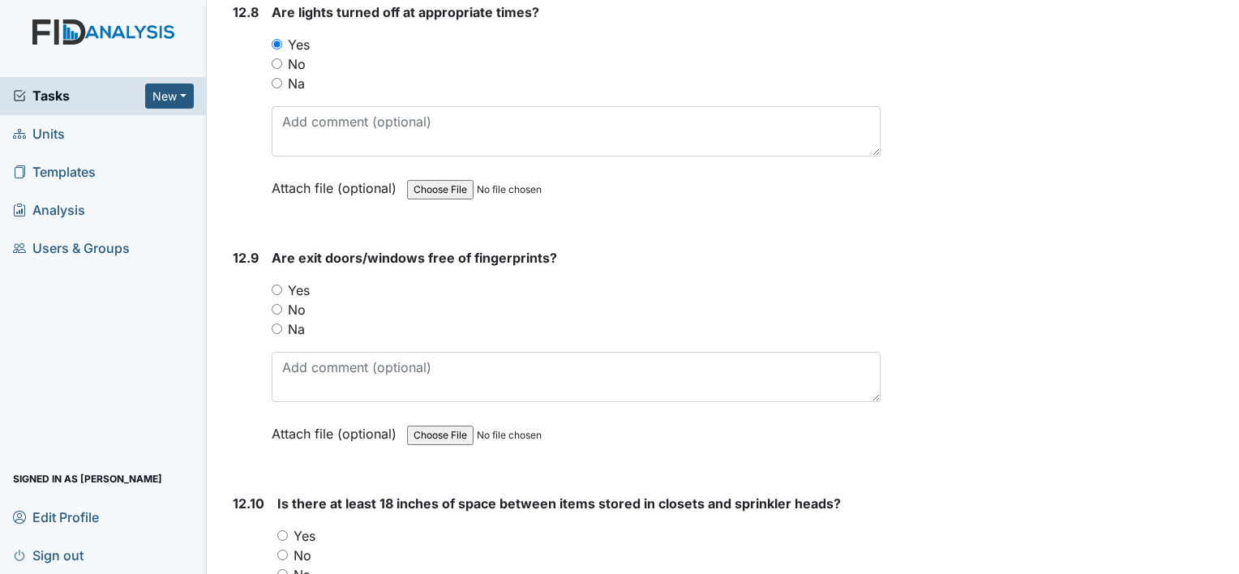
click at [276, 285] on input "Yes" at bounding box center [277, 290] width 11 height 11
radio input "true"
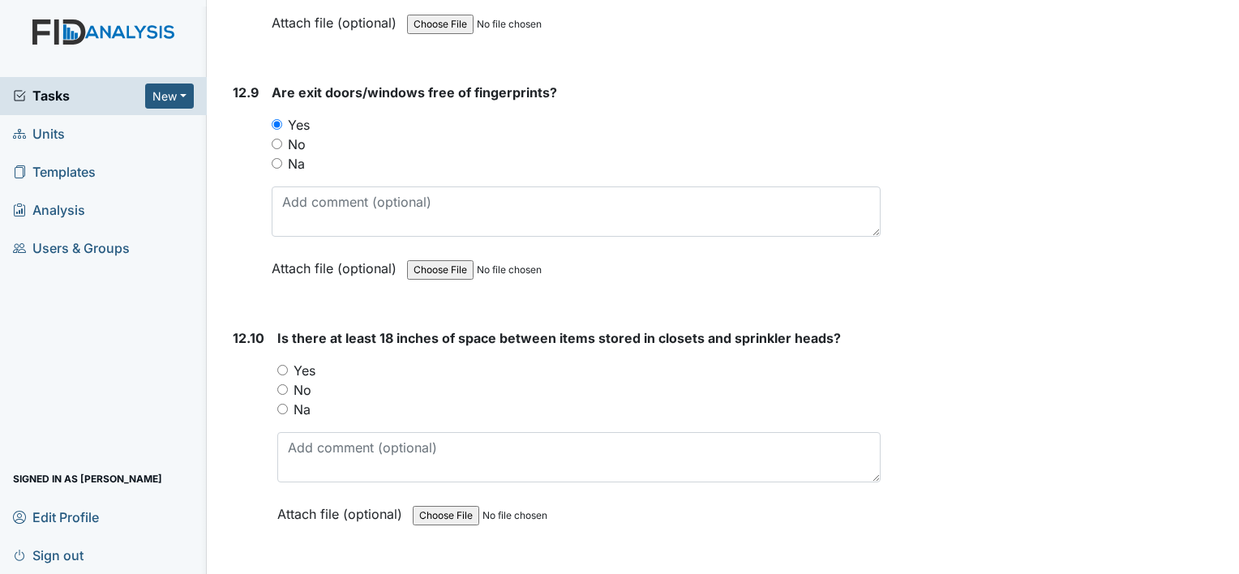
scroll to position [27568, 0]
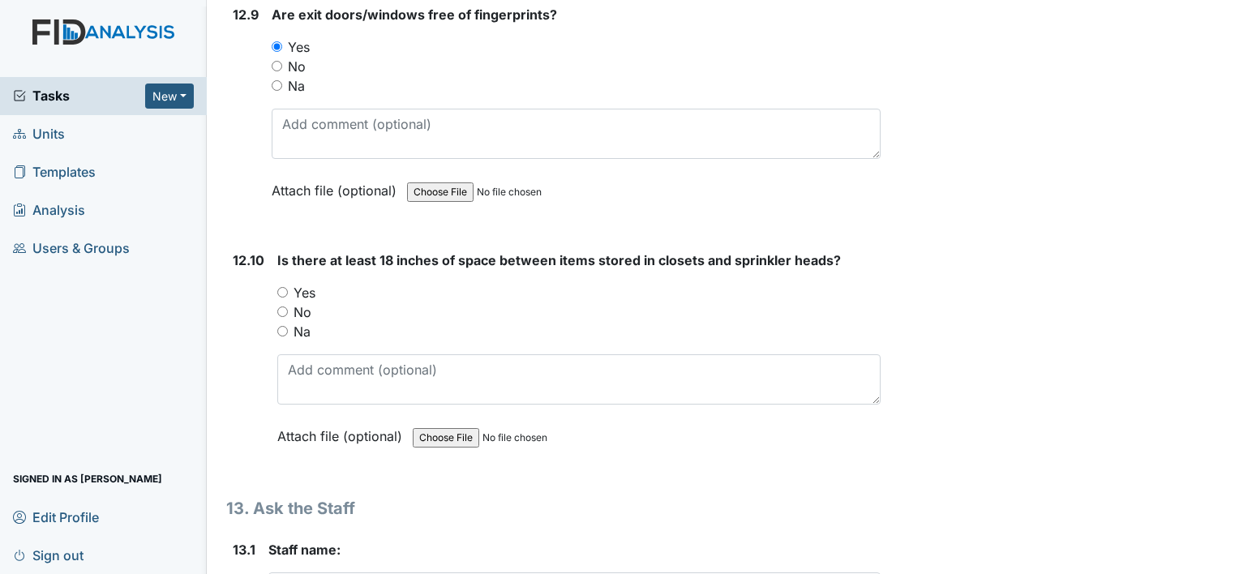
click at [277, 287] on input "Yes" at bounding box center [282, 292] width 11 height 11
radio input "true"
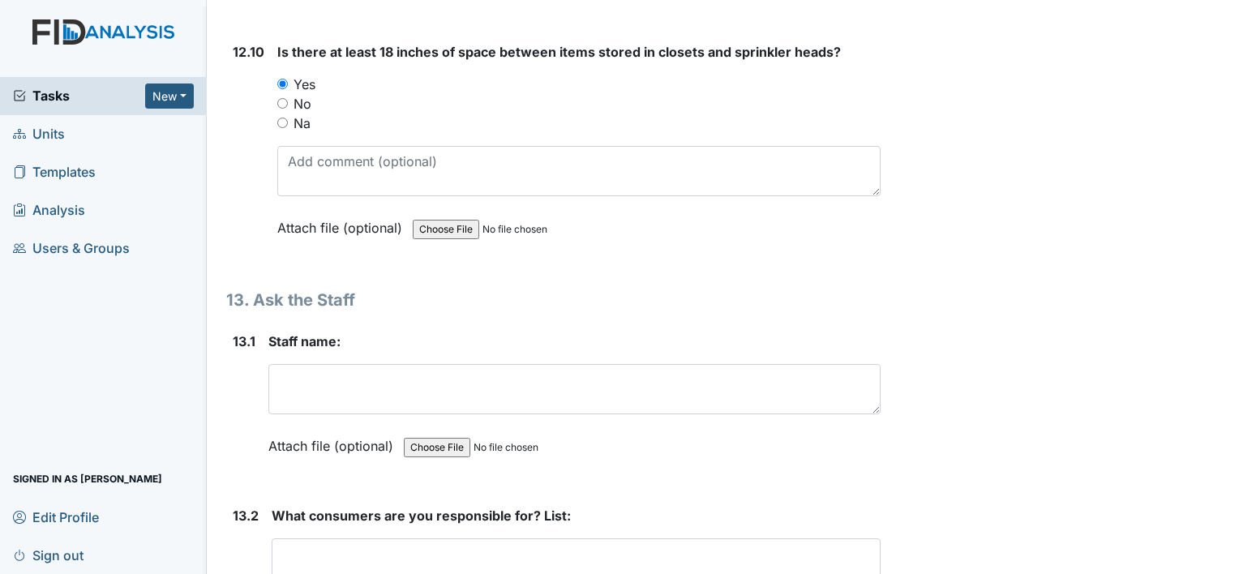
scroll to position [27812, 0]
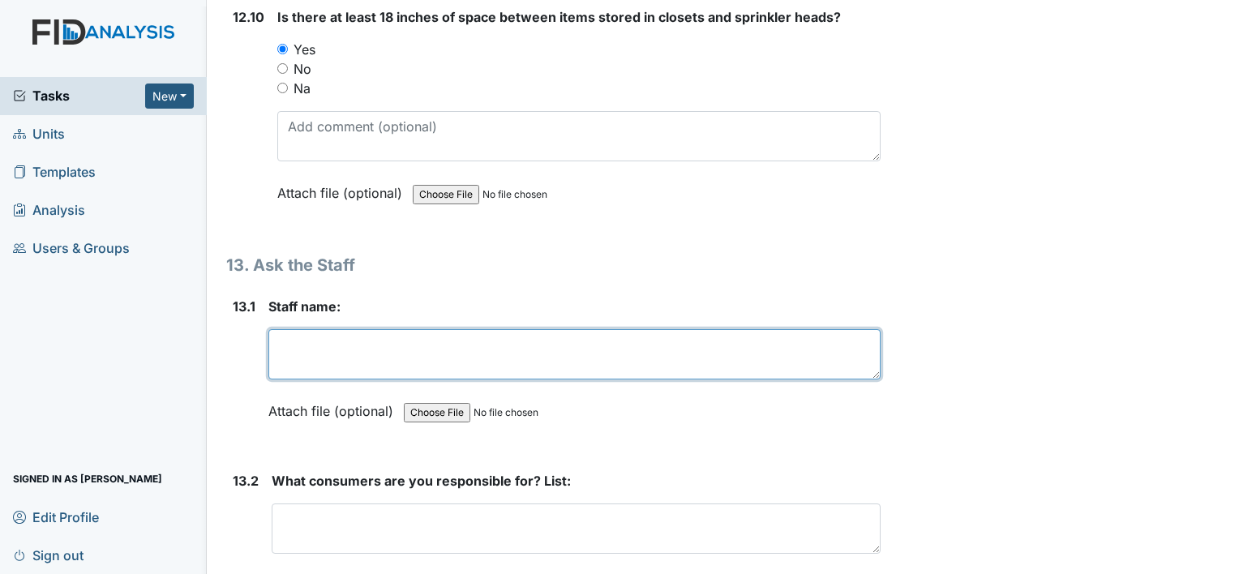
click at [280, 329] on textarea at bounding box center [574, 354] width 612 height 50
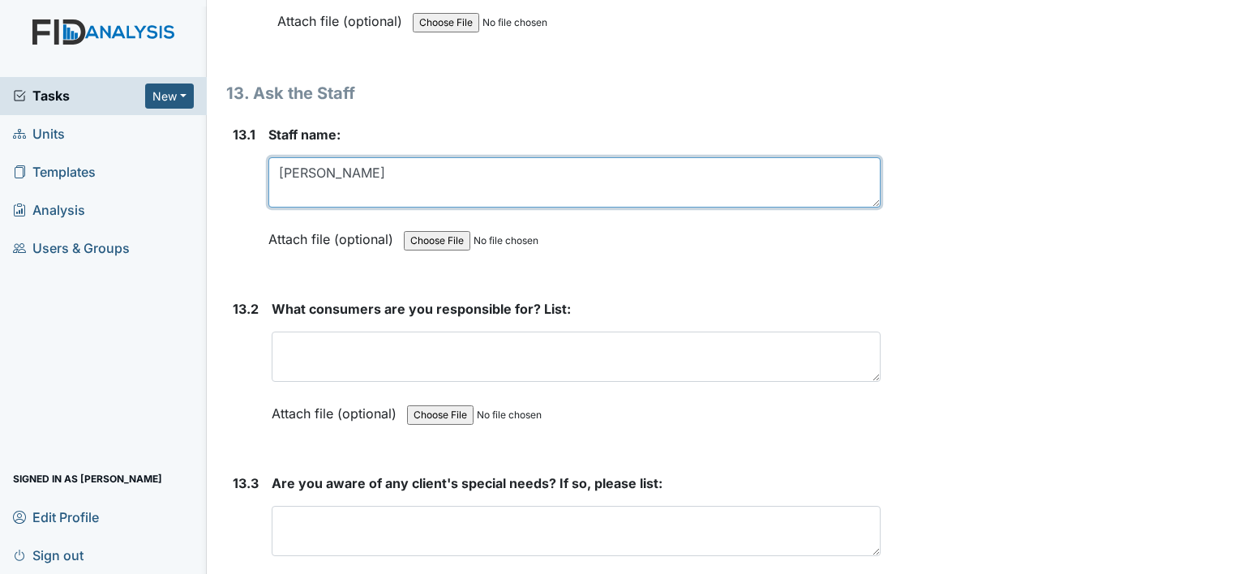
scroll to position [28055, 0]
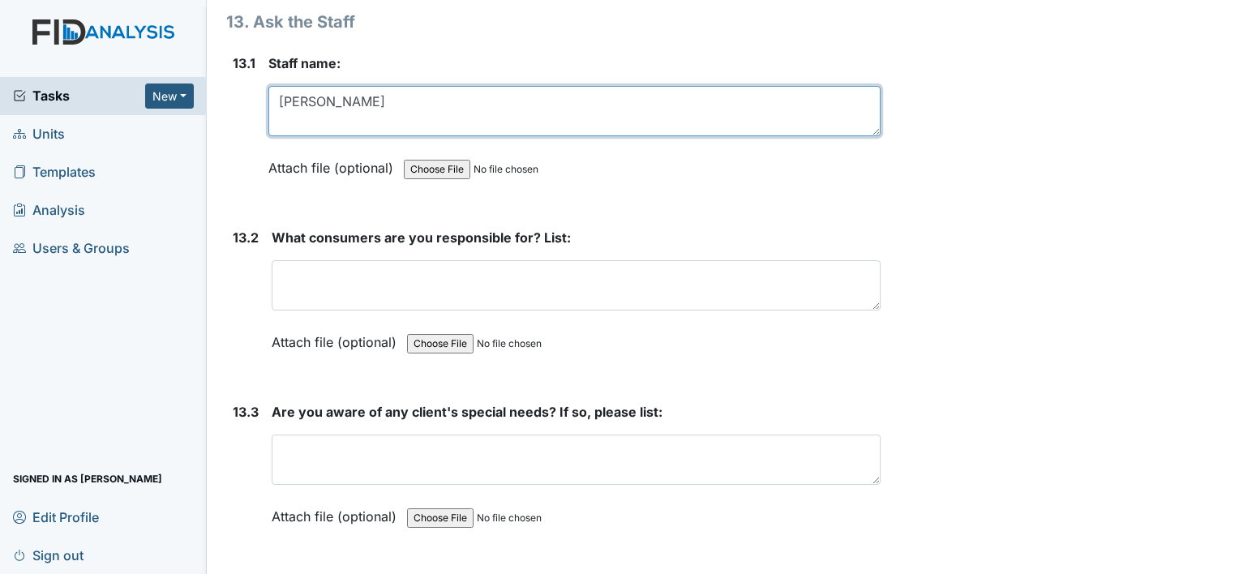
type textarea "[PERSON_NAME]"
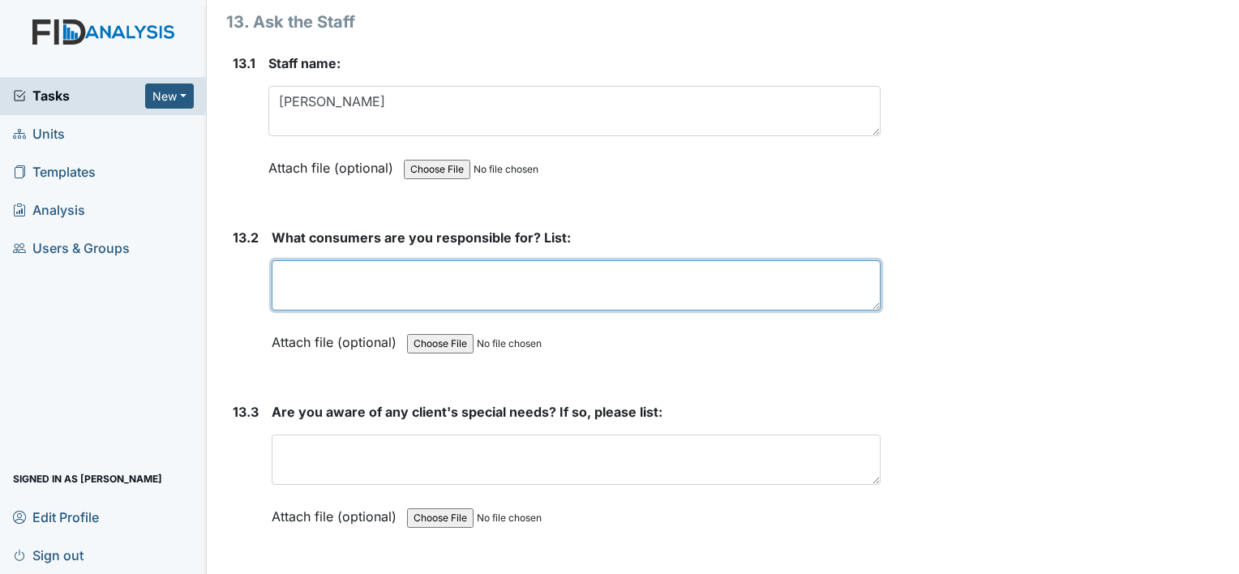
click at [294, 260] on textarea at bounding box center [576, 285] width 609 height 50
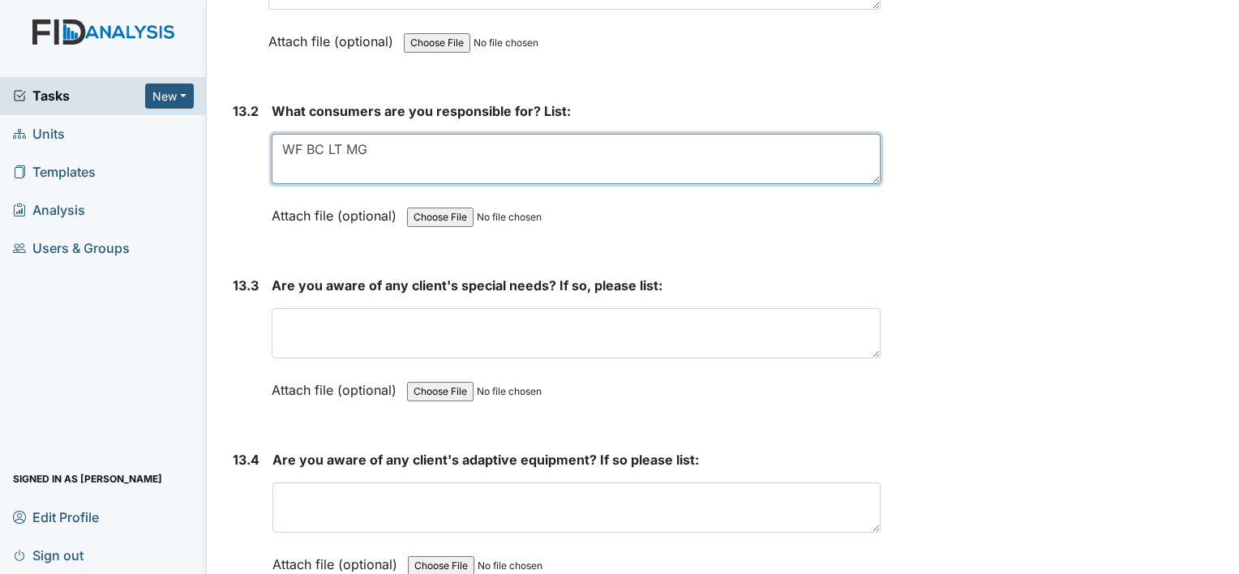
scroll to position [28217, 0]
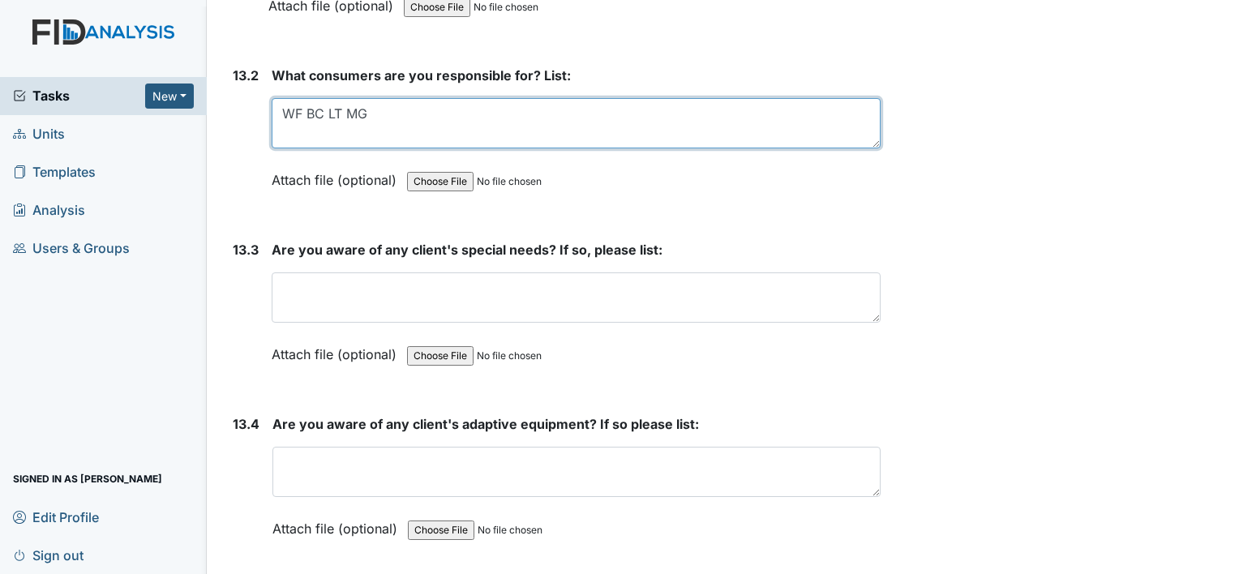
type textarea "WF BC LT MG"
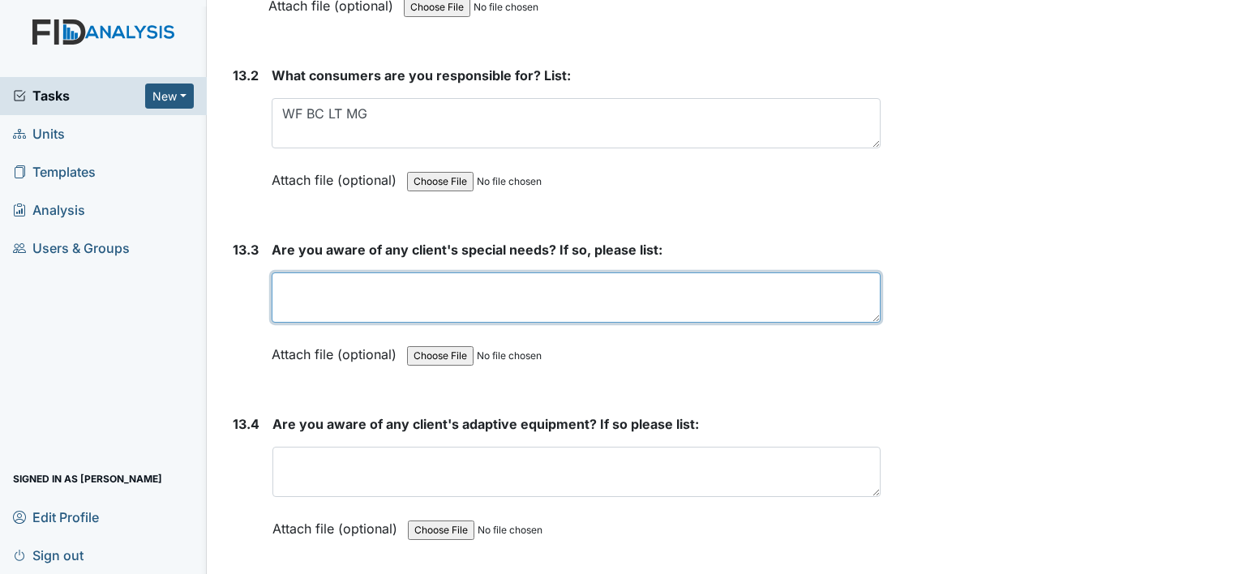
click at [334, 272] on textarea at bounding box center [576, 297] width 609 height 50
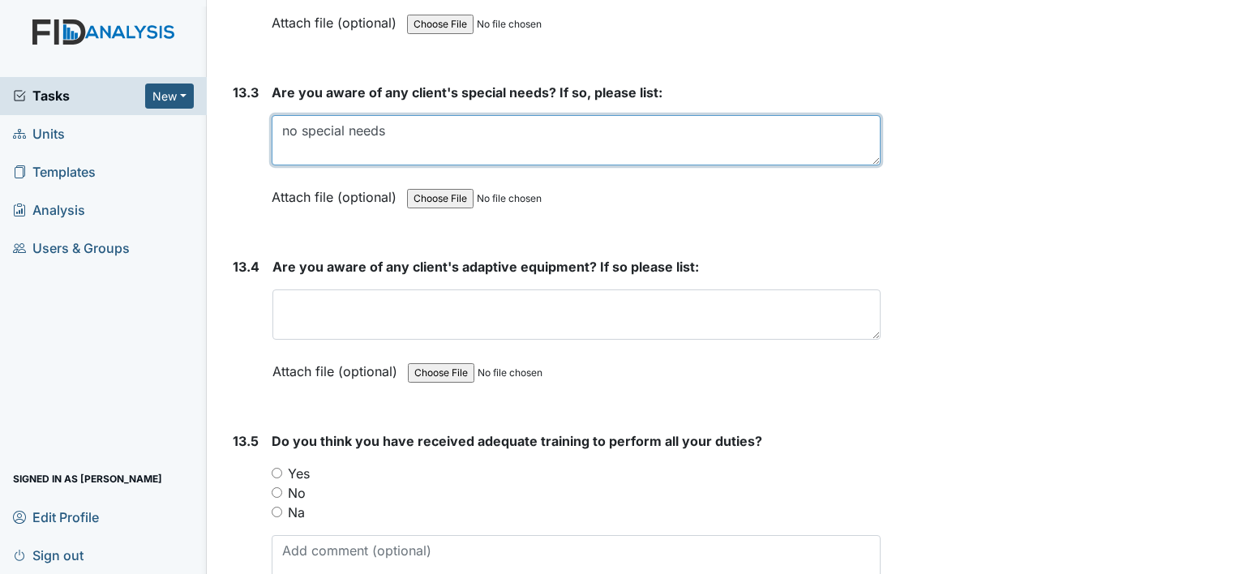
scroll to position [28460, 0]
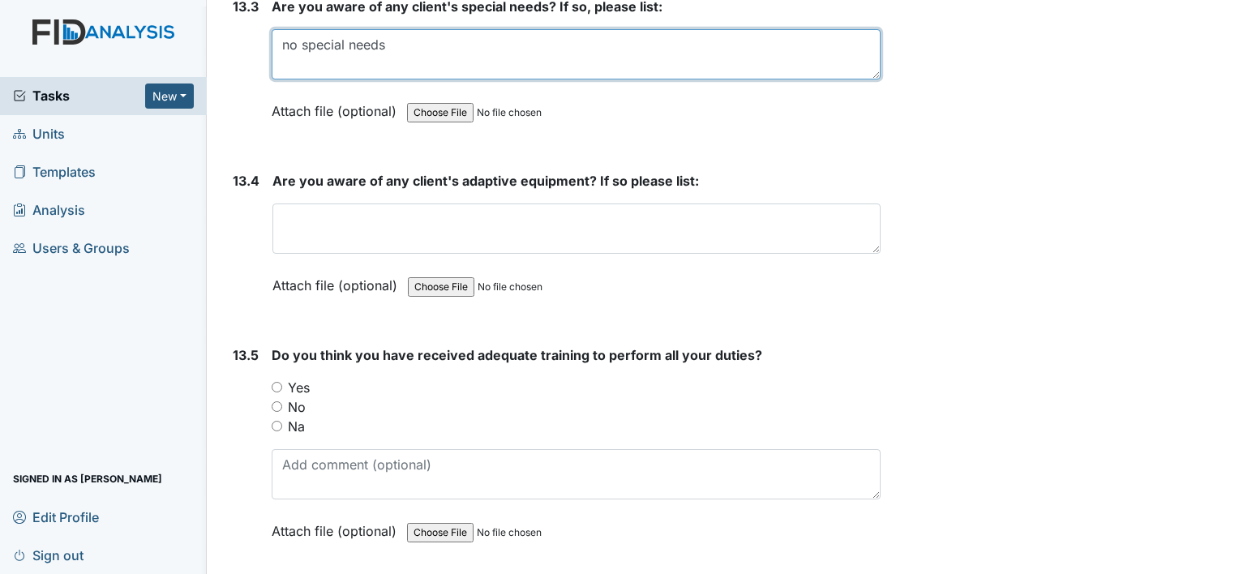
type textarea "no special needs"
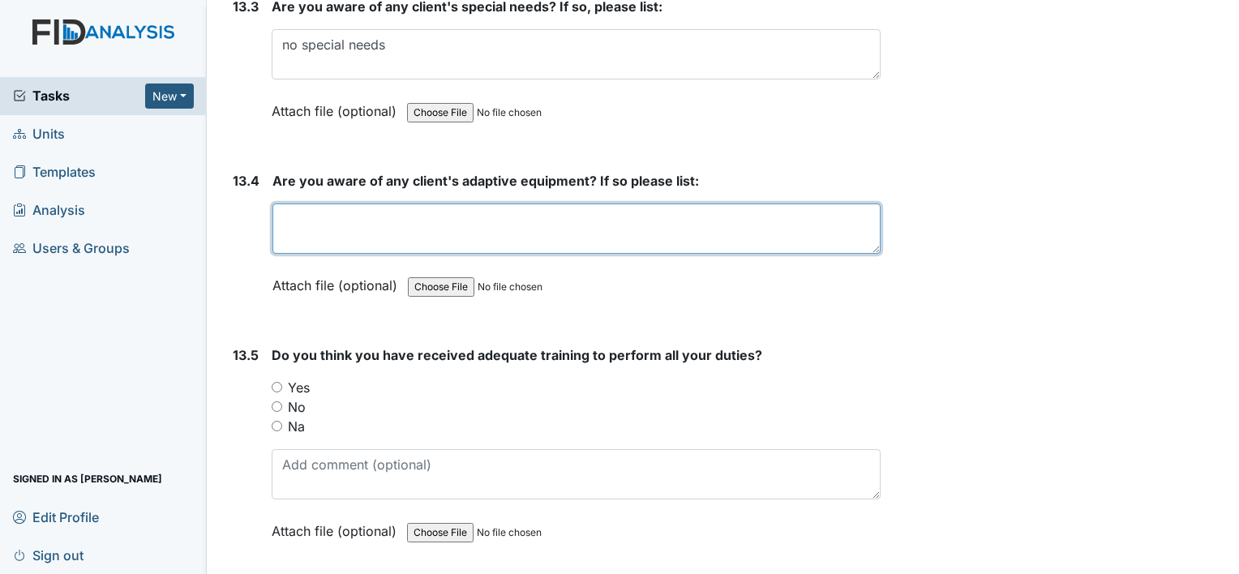
click at [310, 204] on textarea at bounding box center [576, 229] width 608 height 50
click at [406, 204] on textarea "C-PAP Rollering" at bounding box center [576, 229] width 608 height 50
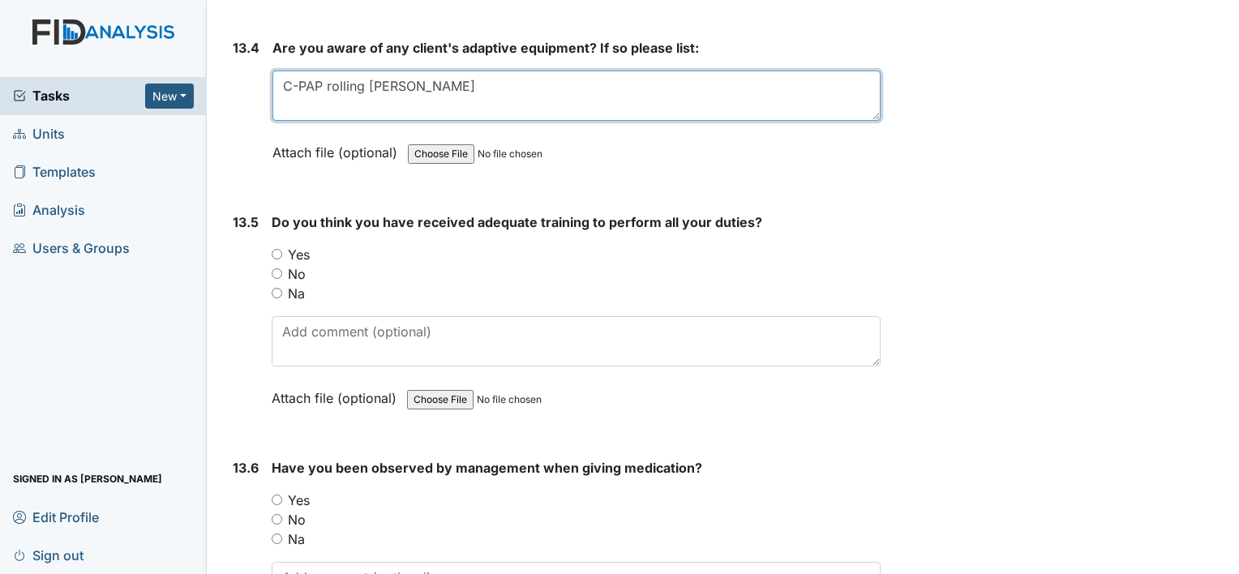
scroll to position [28622, 0]
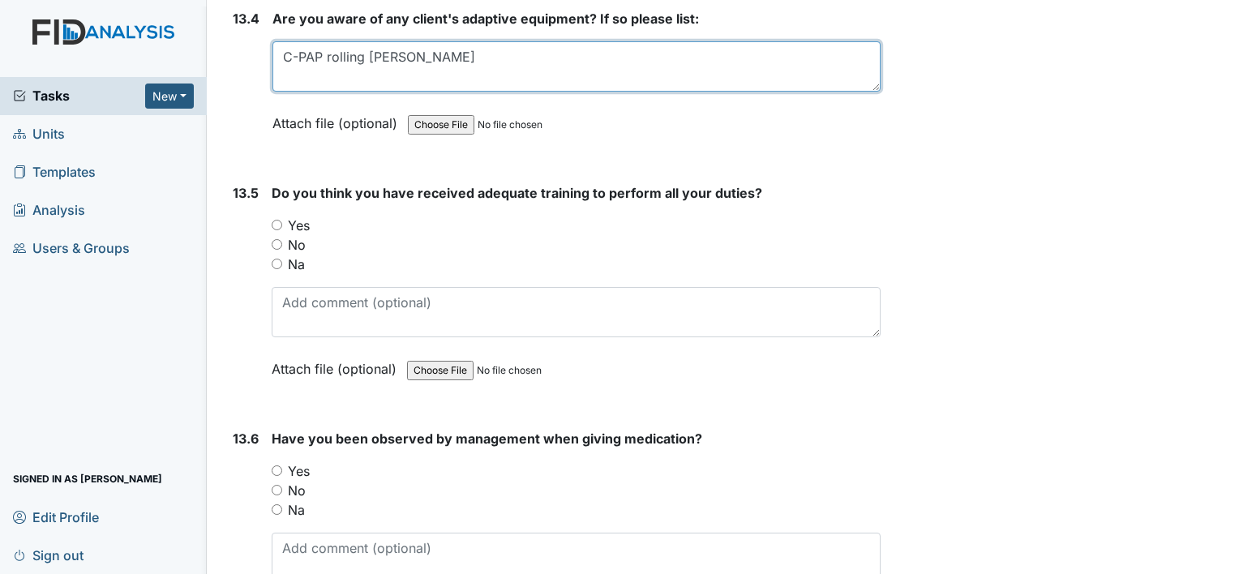
type textarea "C-PAP rolling [PERSON_NAME]"
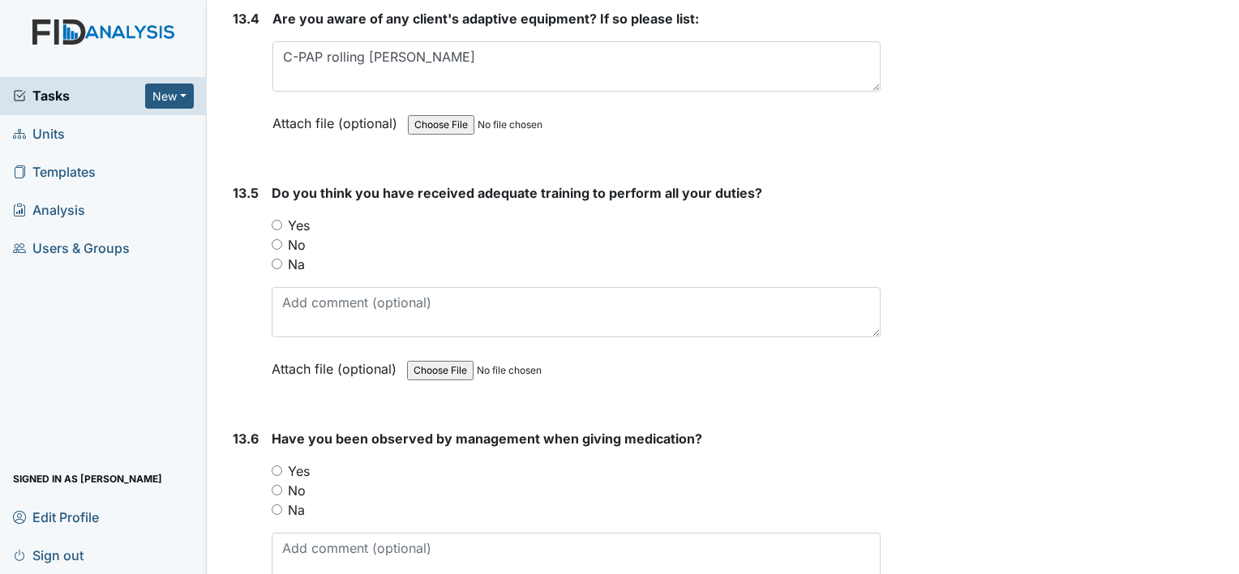
click at [275, 220] on input "Yes" at bounding box center [277, 225] width 11 height 11
radio input "true"
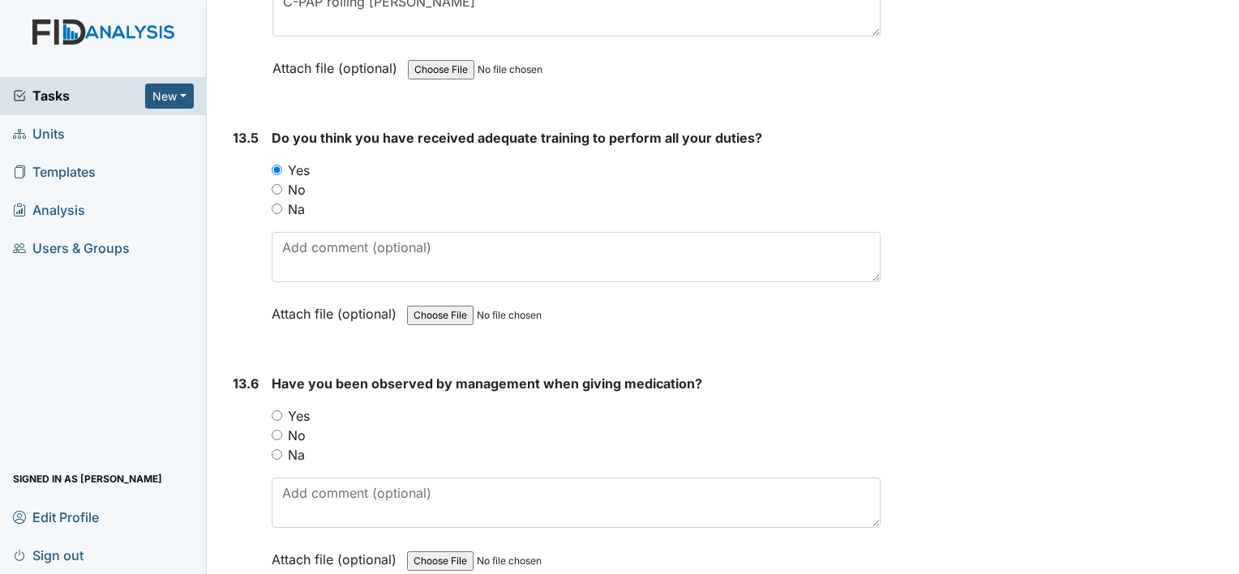
scroll to position [28785, 0]
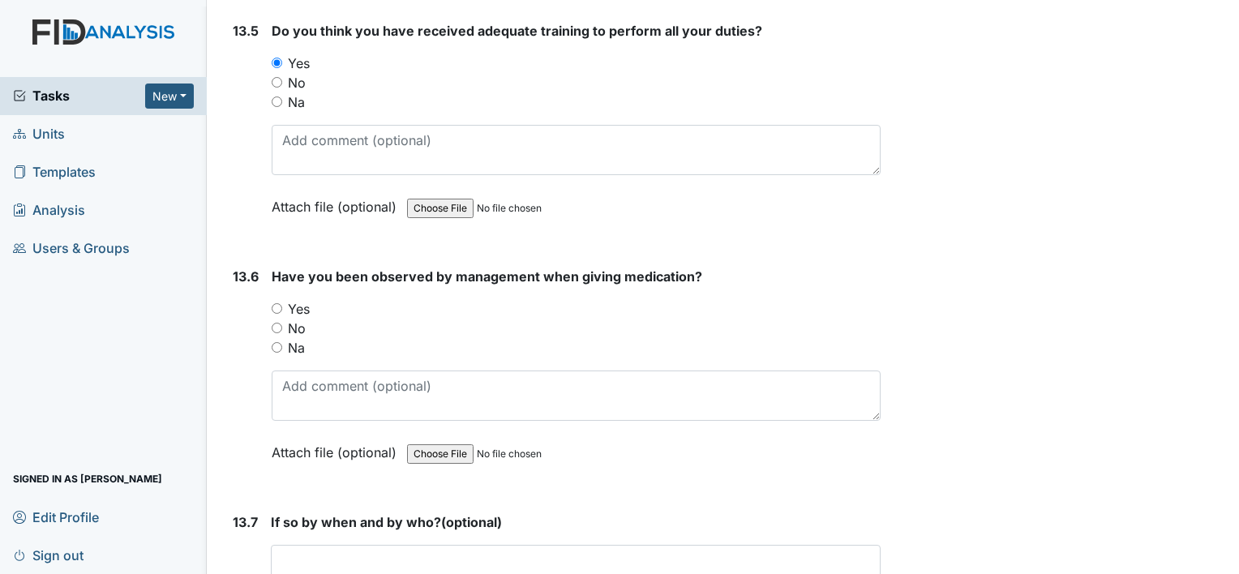
click at [276, 303] on input "Yes" at bounding box center [277, 308] width 11 height 11
radio input "true"
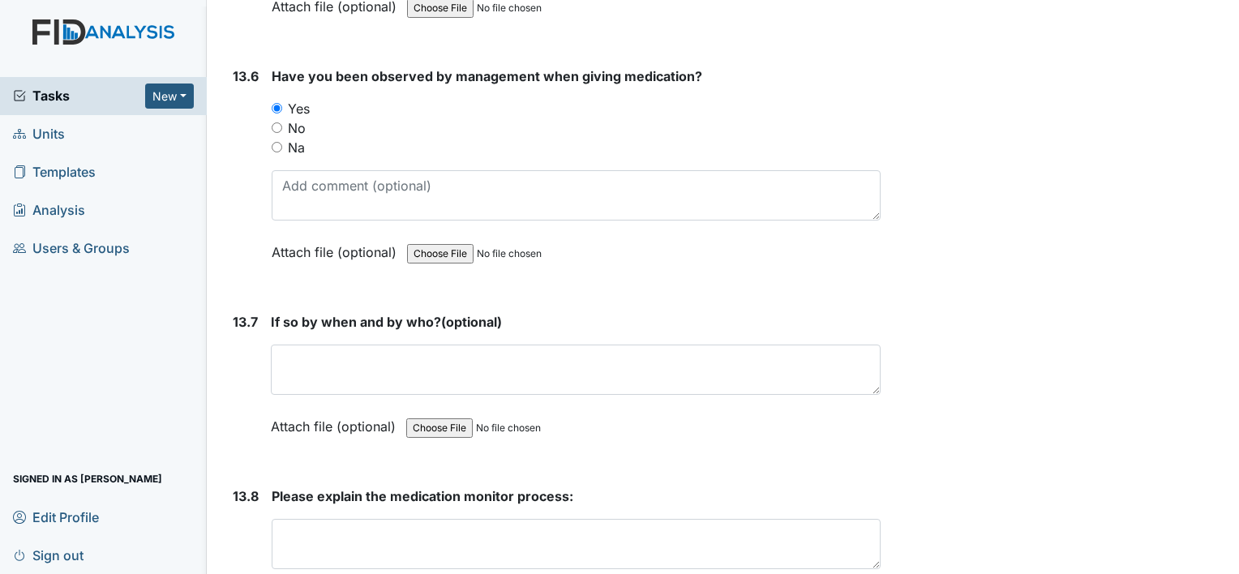
scroll to position [29028, 0]
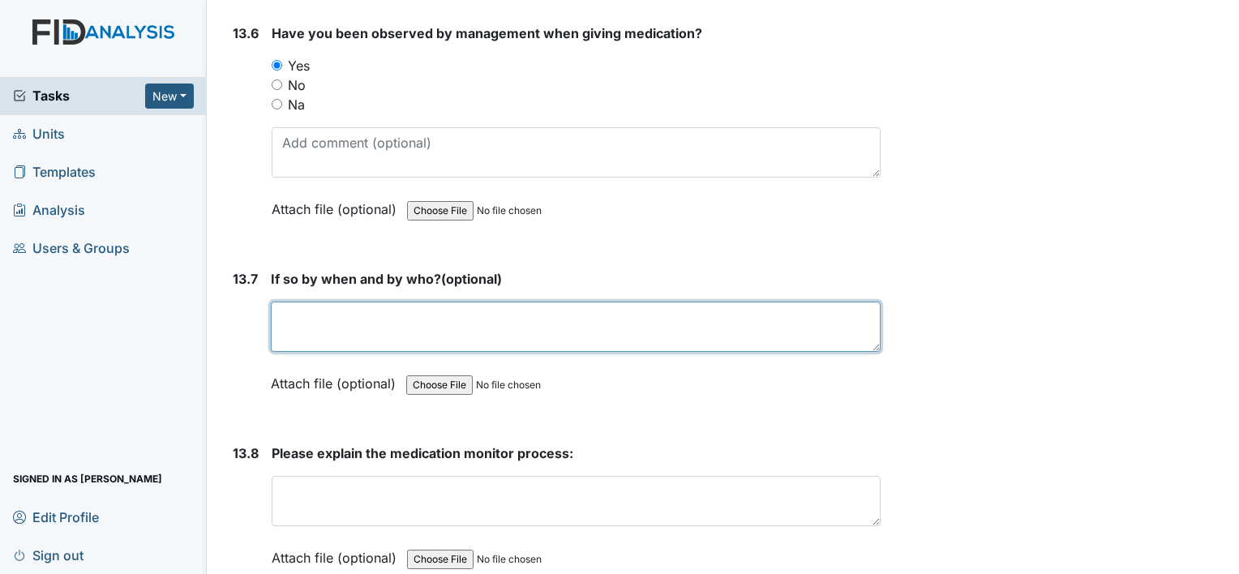
click at [311, 302] on textarea at bounding box center [576, 327] width 610 height 50
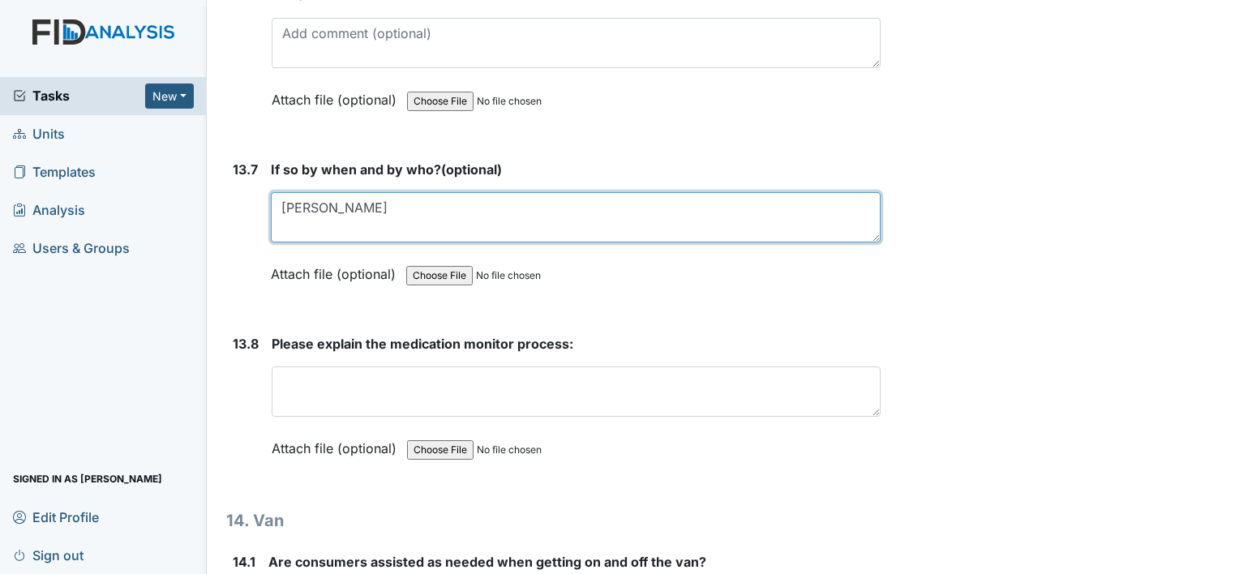
scroll to position [29190, 0]
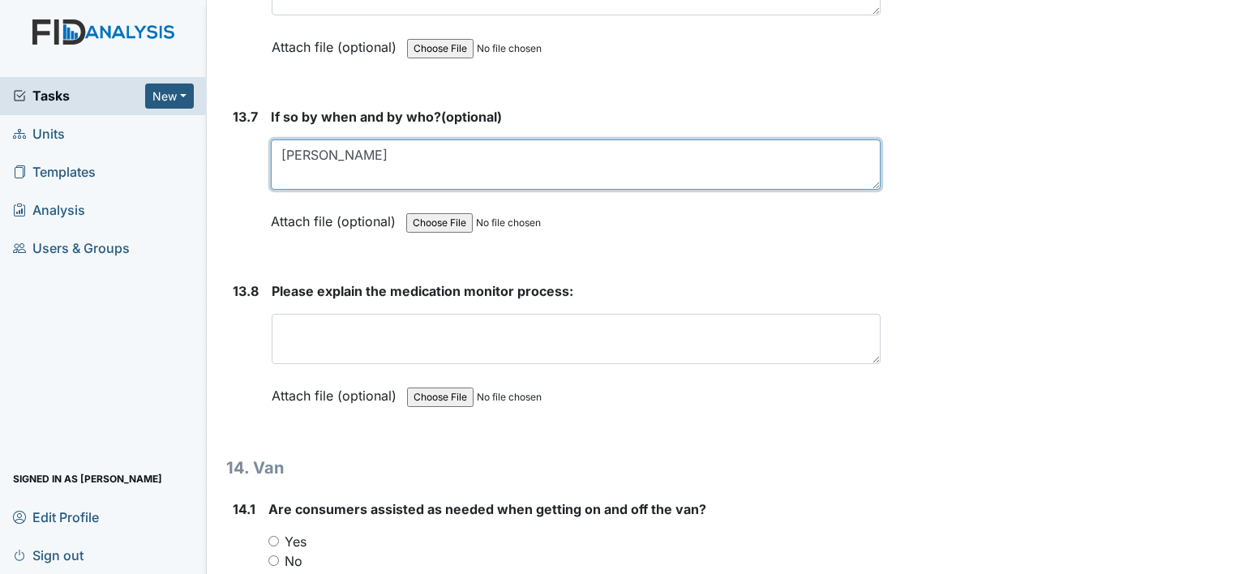
type textarea "[PERSON_NAME]"
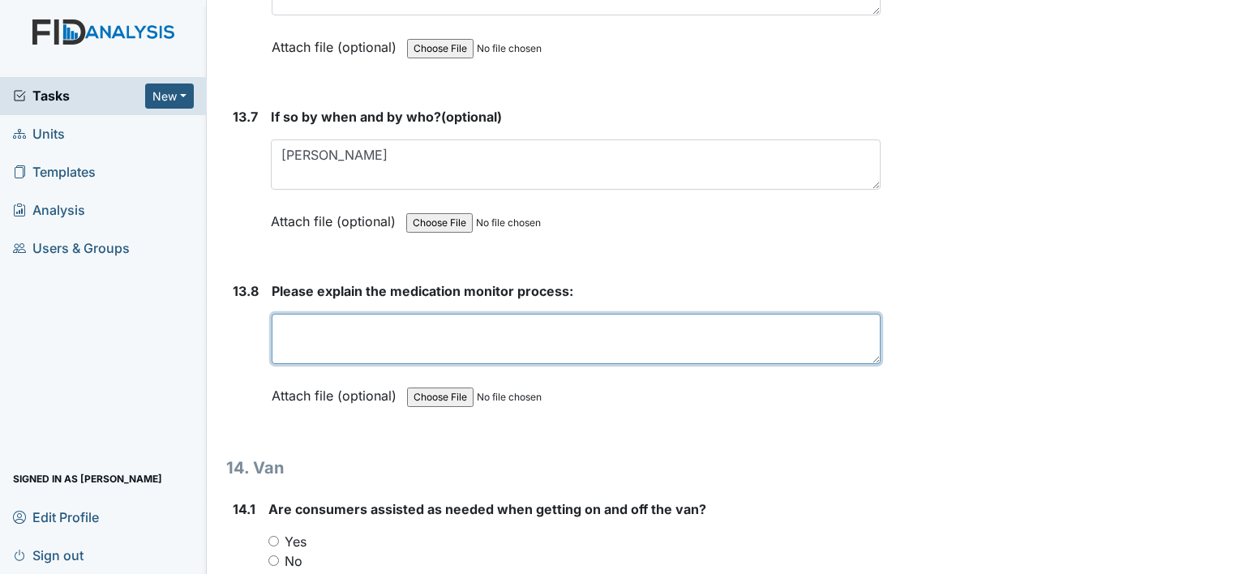
click at [295, 314] on textarea at bounding box center [576, 339] width 609 height 50
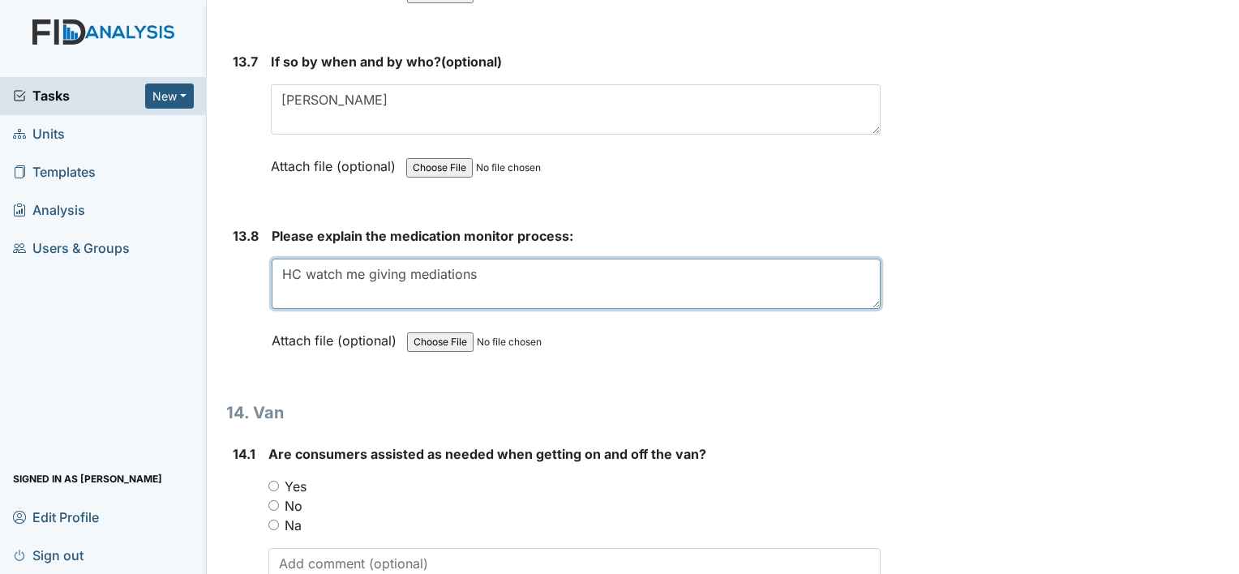
scroll to position [29352, 0]
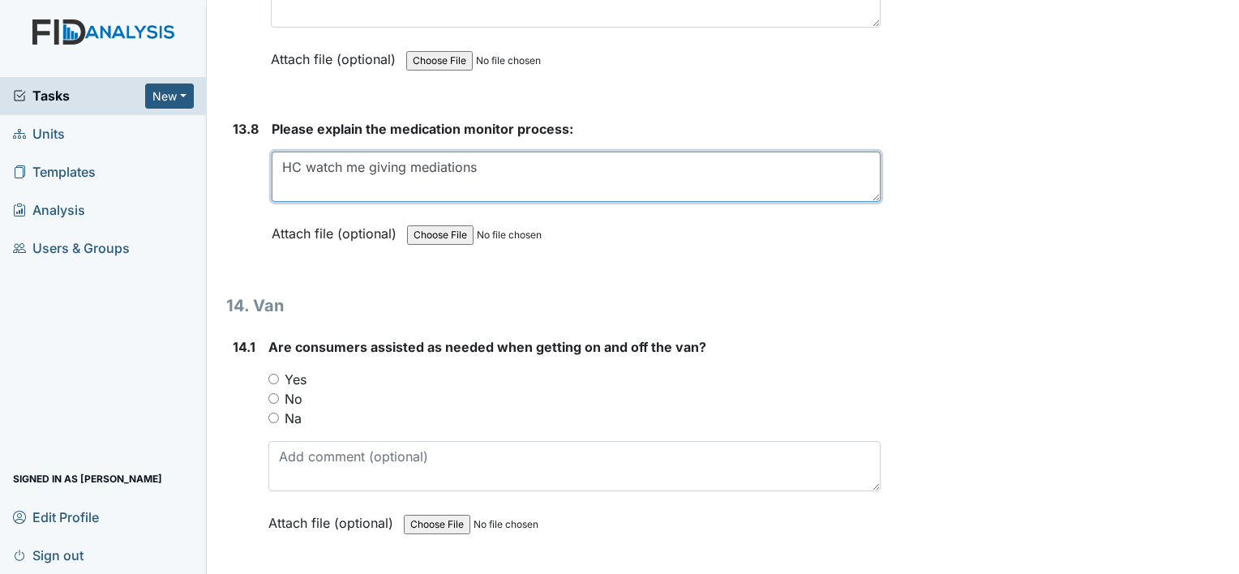
type textarea "HC watch me giving mediations"
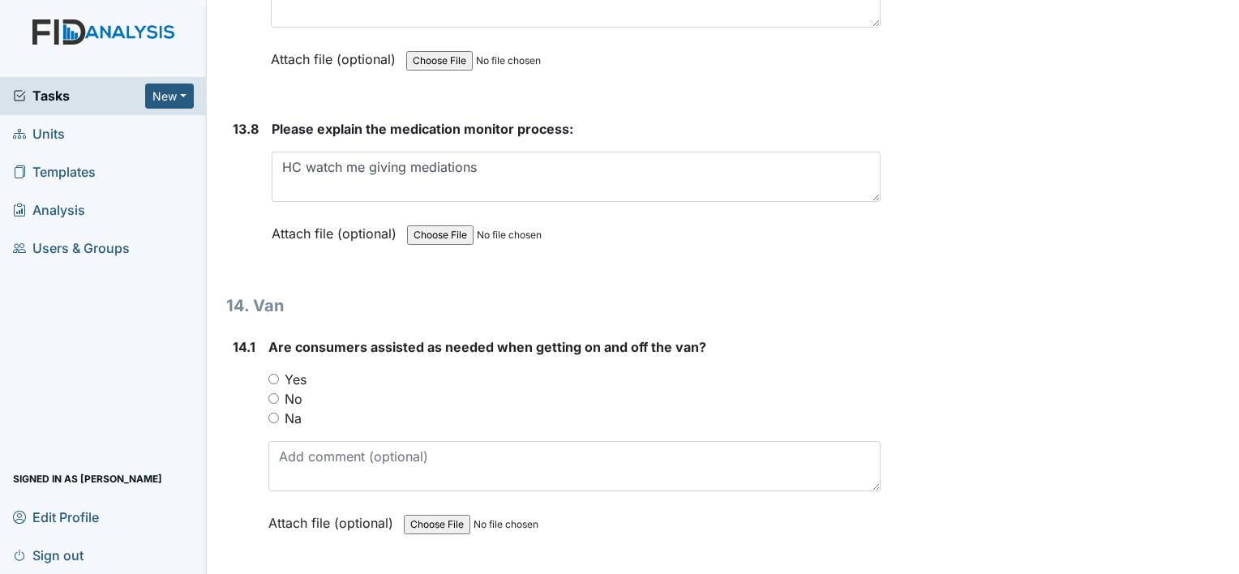
click at [272, 374] on input "Yes" at bounding box center [273, 379] width 11 height 11
radio input "true"
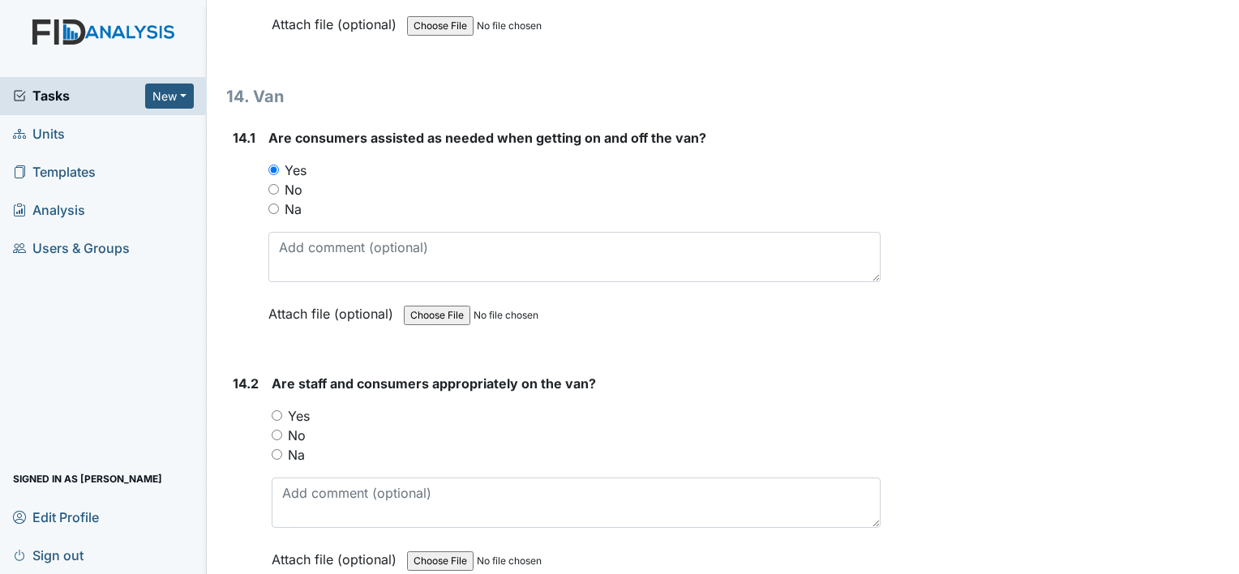
scroll to position [29595, 0]
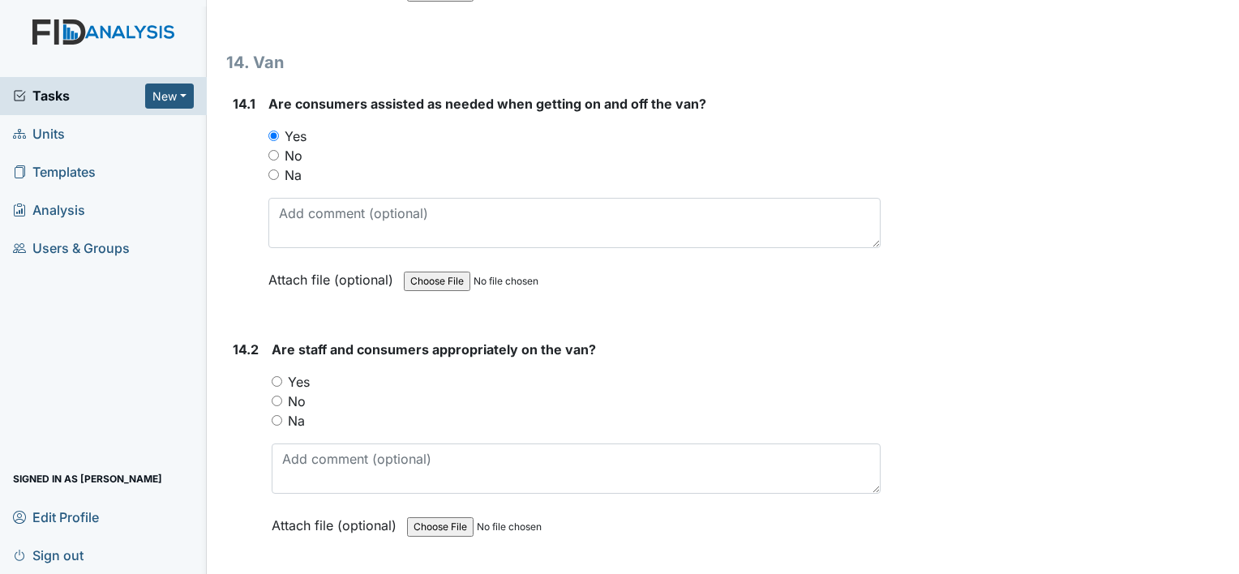
click at [276, 169] on input "Na" at bounding box center [273, 174] width 11 height 11
radio input "true"
click at [274, 415] on input "Na" at bounding box center [277, 420] width 11 height 11
radio input "true"
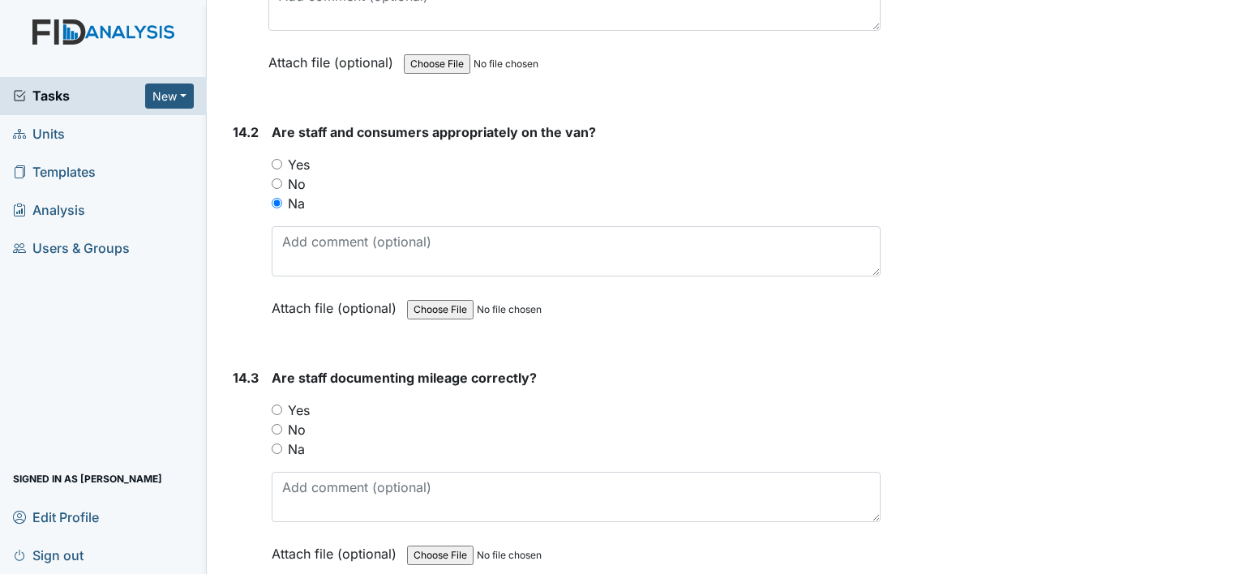
scroll to position [29839, 0]
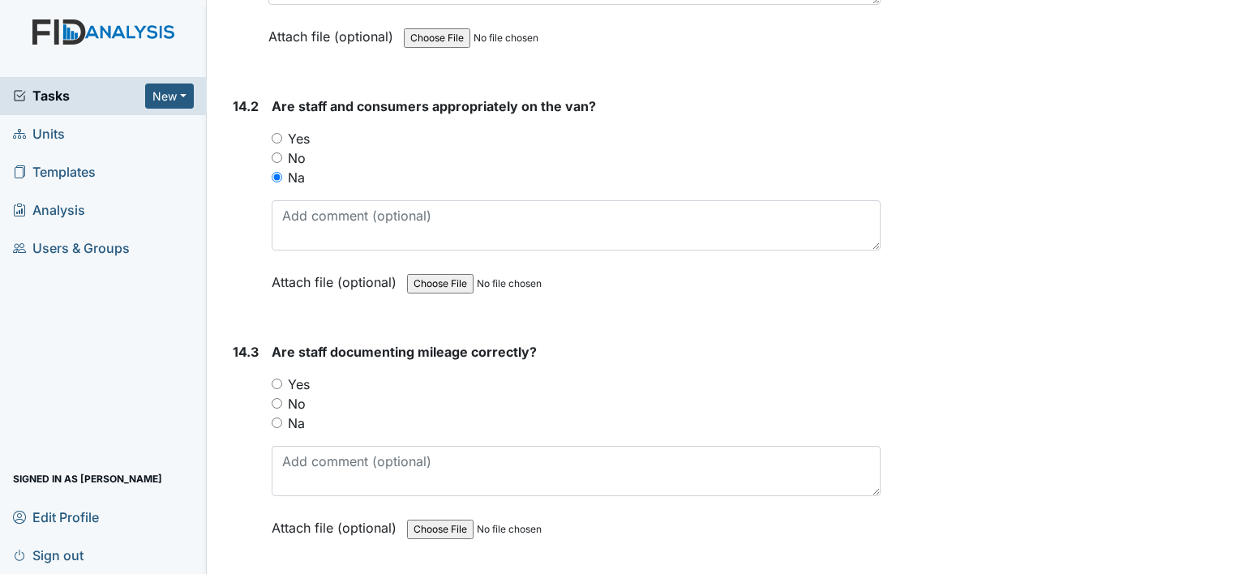
click at [275, 379] on input "Yes" at bounding box center [277, 384] width 11 height 11
radio input "true"
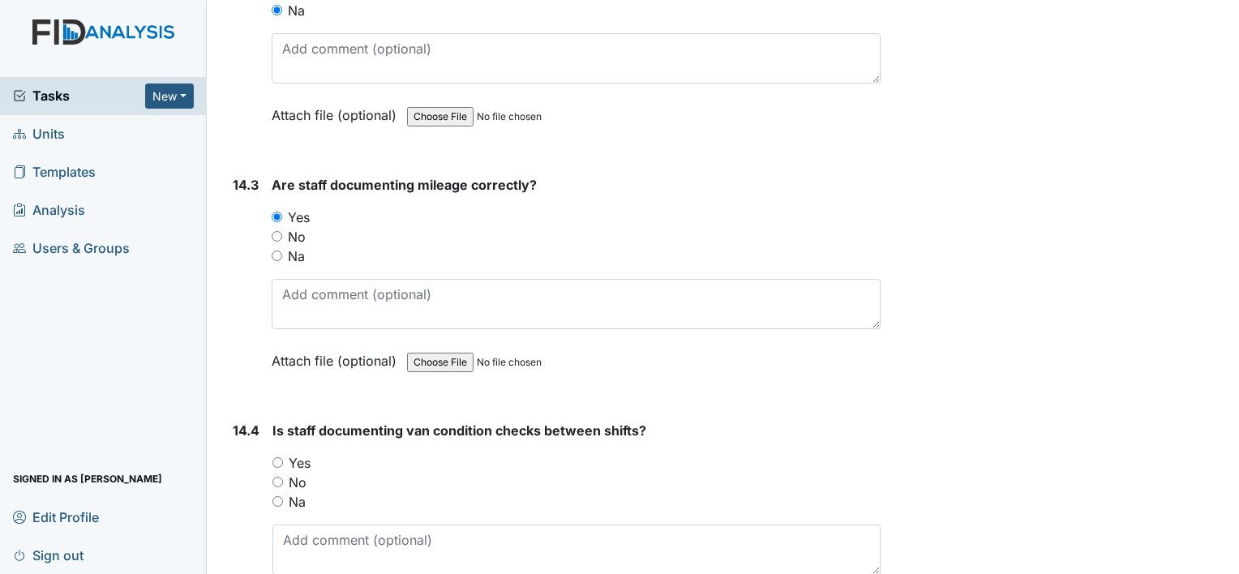
scroll to position [30082, 0]
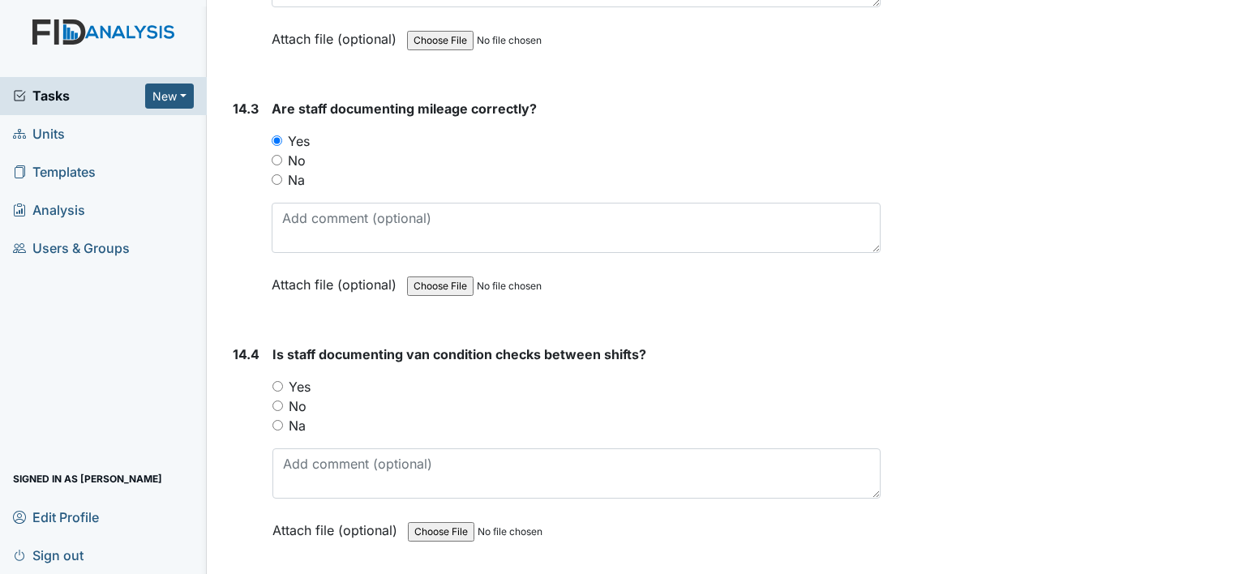
click at [279, 381] on input "Yes" at bounding box center [277, 386] width 11 height 11
radio input "true"
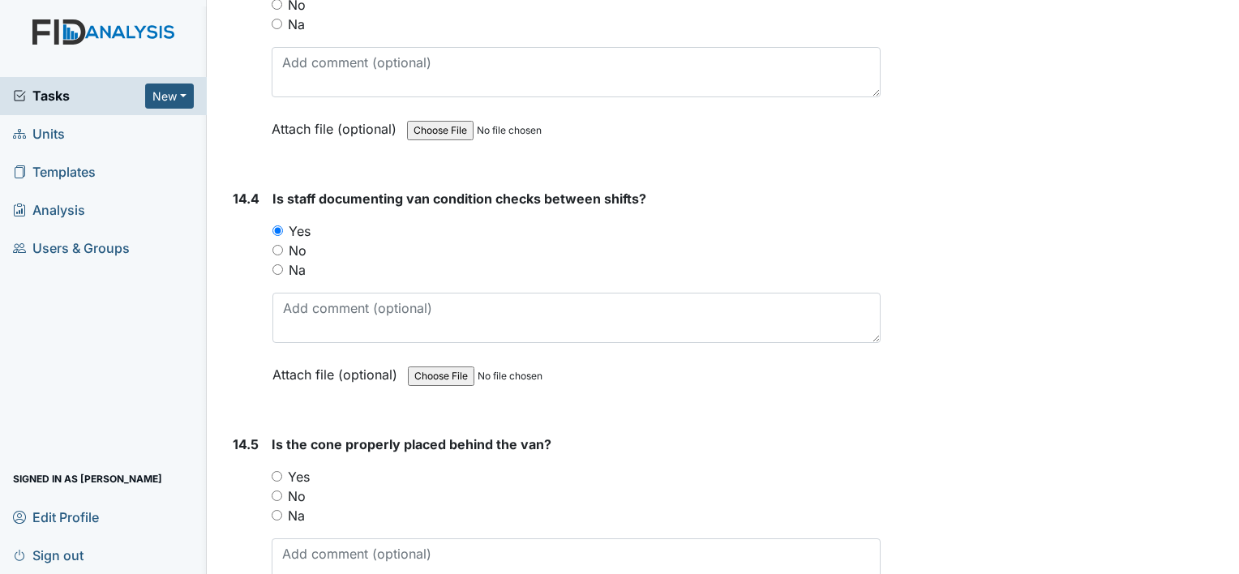
scroll to position [30325, 0]
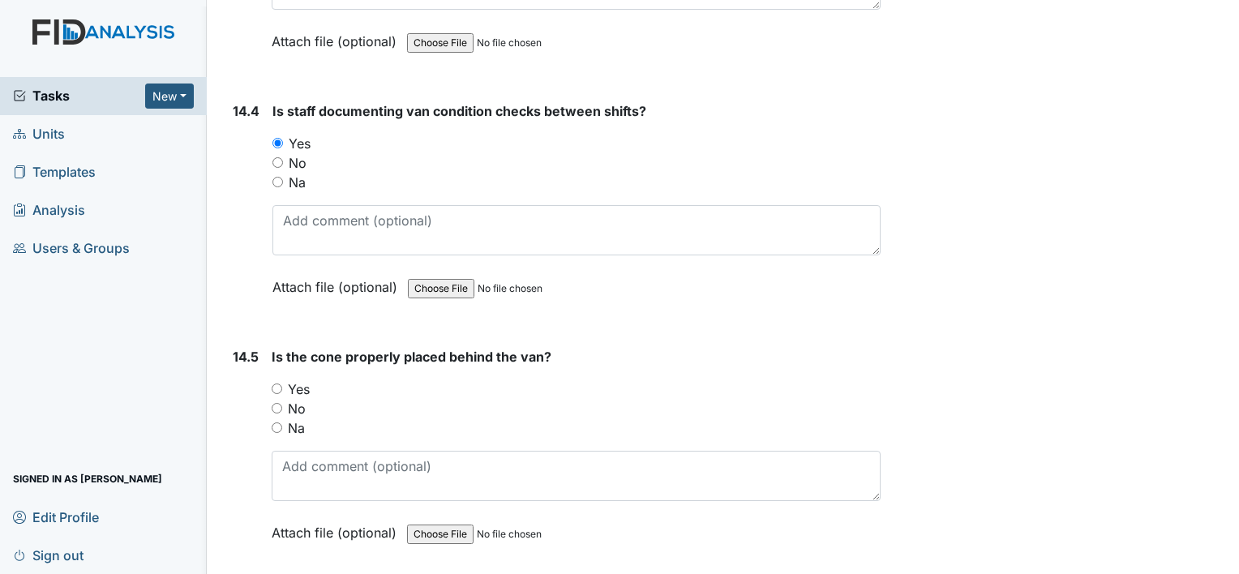
click at [276, 384] on input "Yes" at bounding box center [277, 389] width 11 height 11
radio input "true"
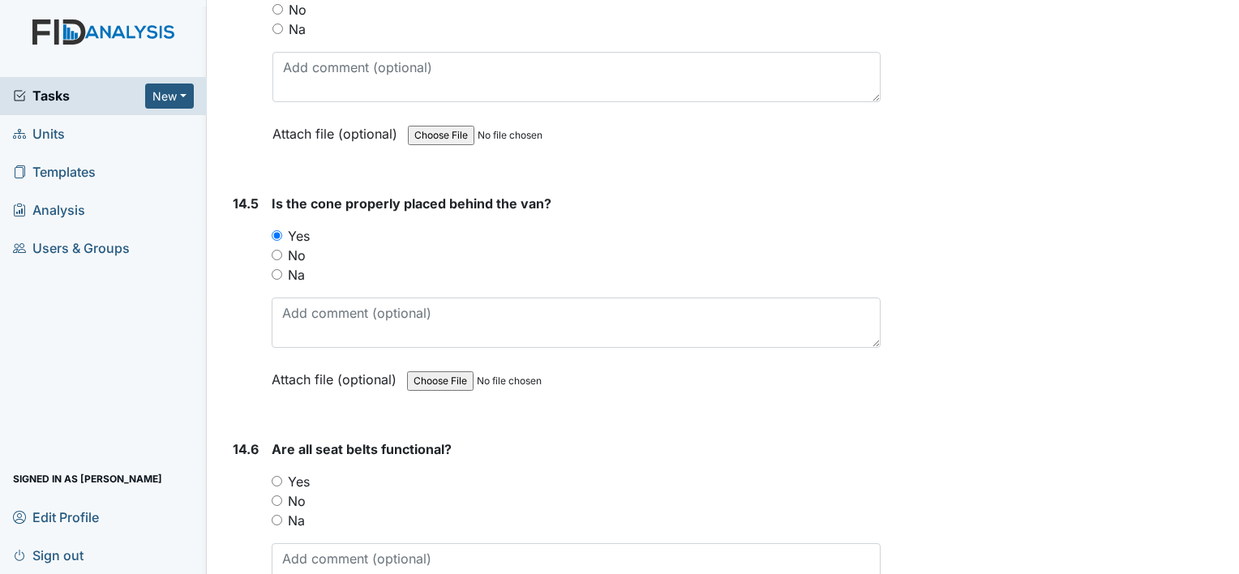
scroll to position [30487, 0]
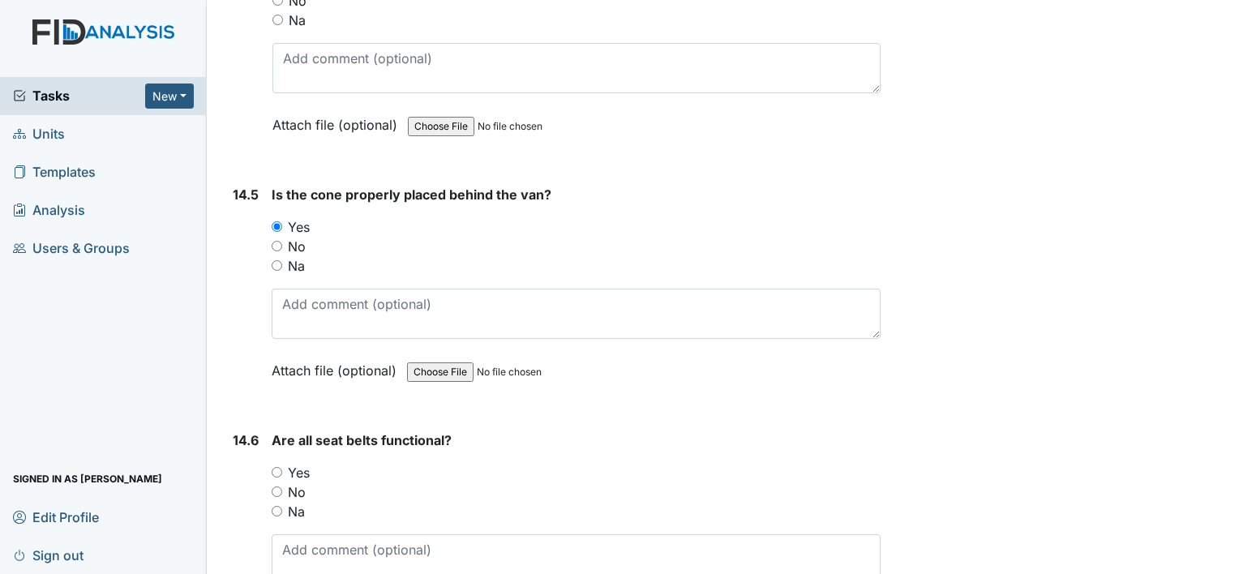
click at [276, 467] on input "Yes" at bounding box center [277, 472] width 11 height 11
radio input "true"
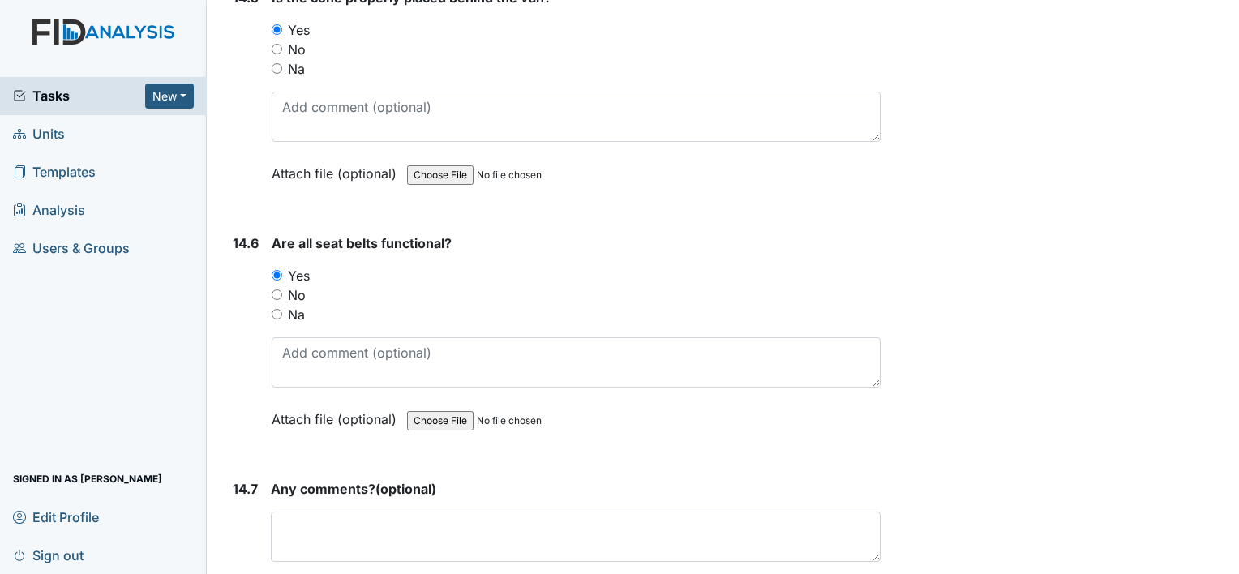
scroll to position [30702, 0]
